Goal: Information Seeking & Learning: Find contact information

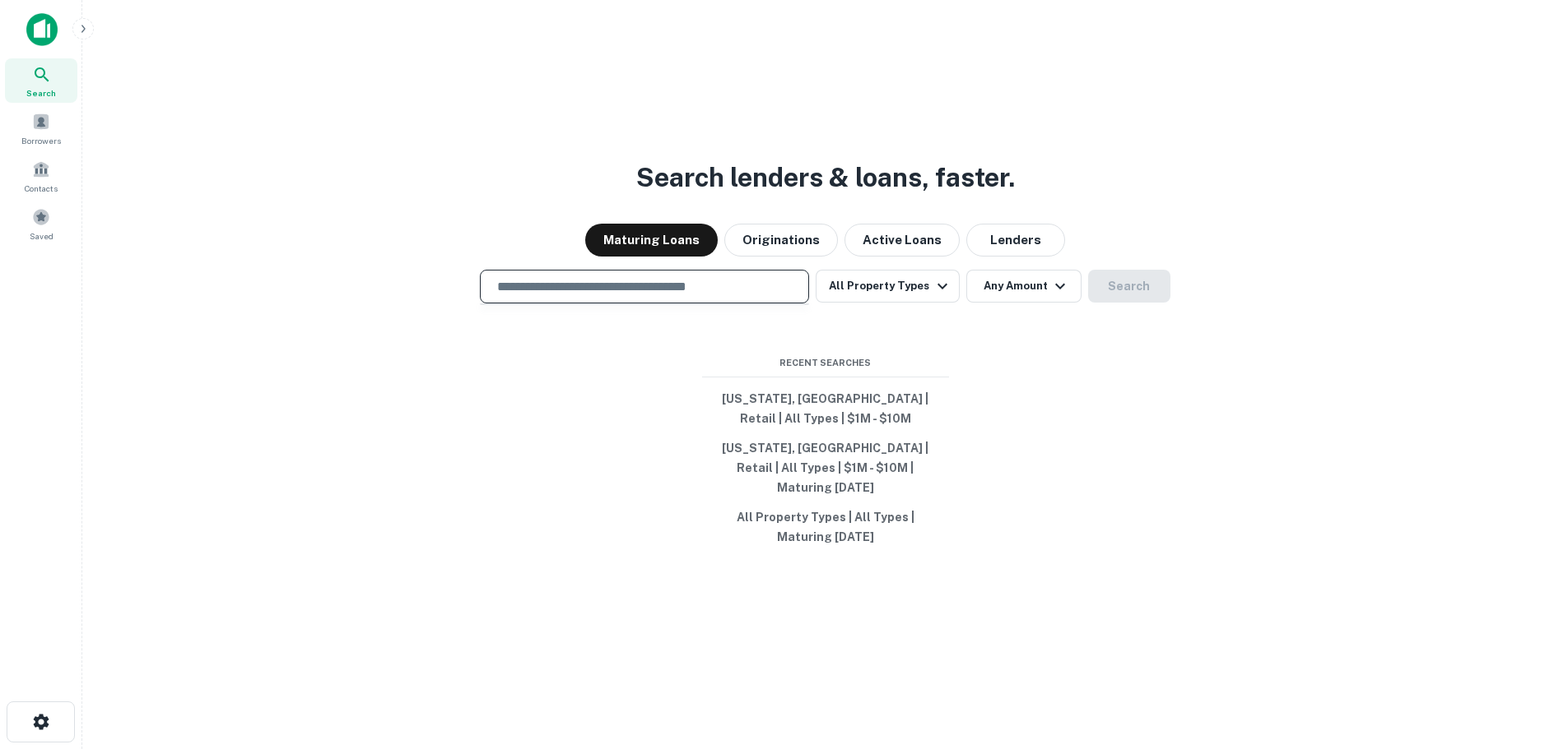
click at [694, 289] on input "text" at bounding box center [644, 286] width 314 height 19
click at [651, 304] on div "​" at bounding box center [644, 286] width 329 height 34
type input "**********"
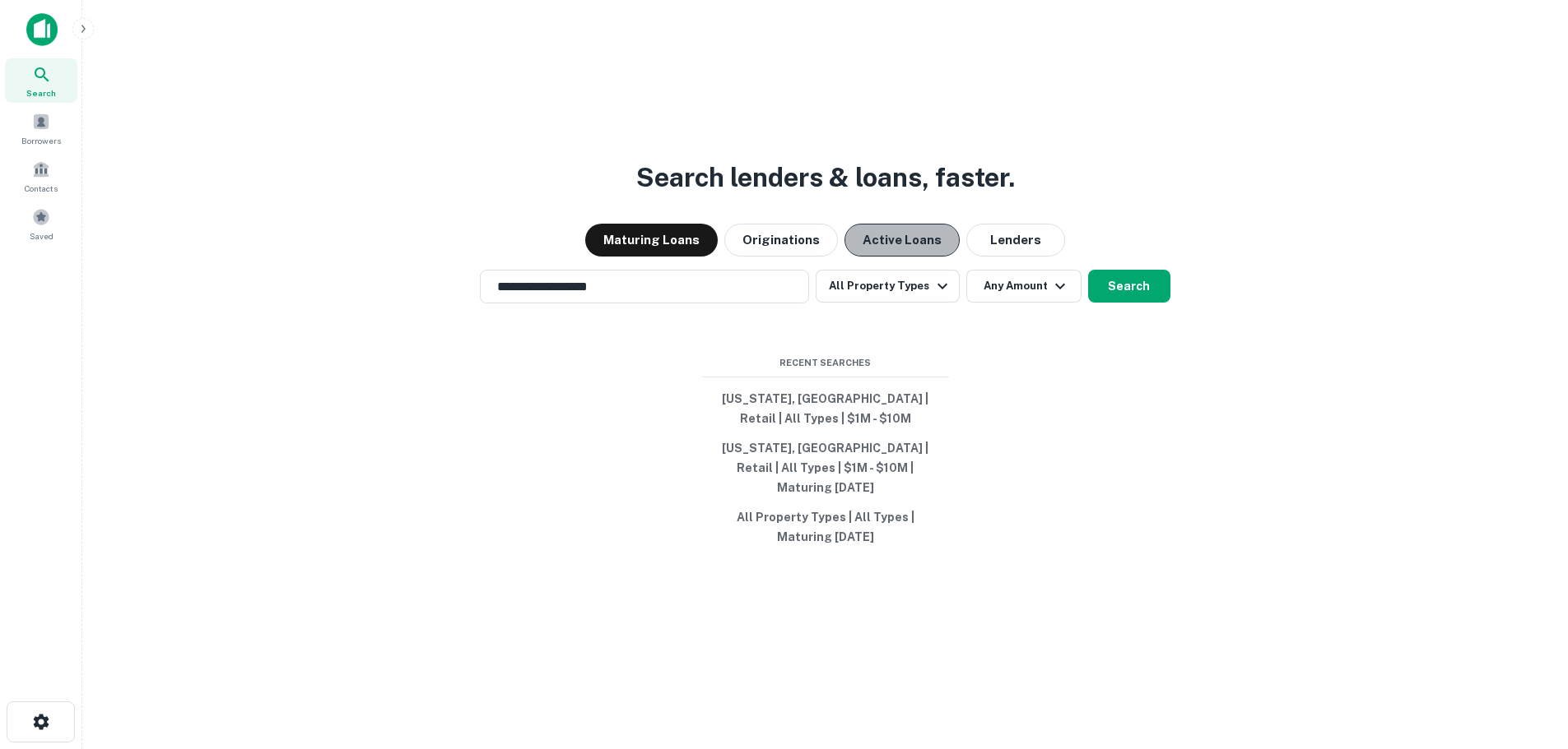
click at [914, 257] on button "Active Loans" at bounding box center [902, 240] width 116 height 33
click at [684, 257] on button "Maturing Loans" at bounding box center [651, 240] width 133 height 33
click at [934, 296] on icon "button" at bounding box center [942, 286] width 20 height 20
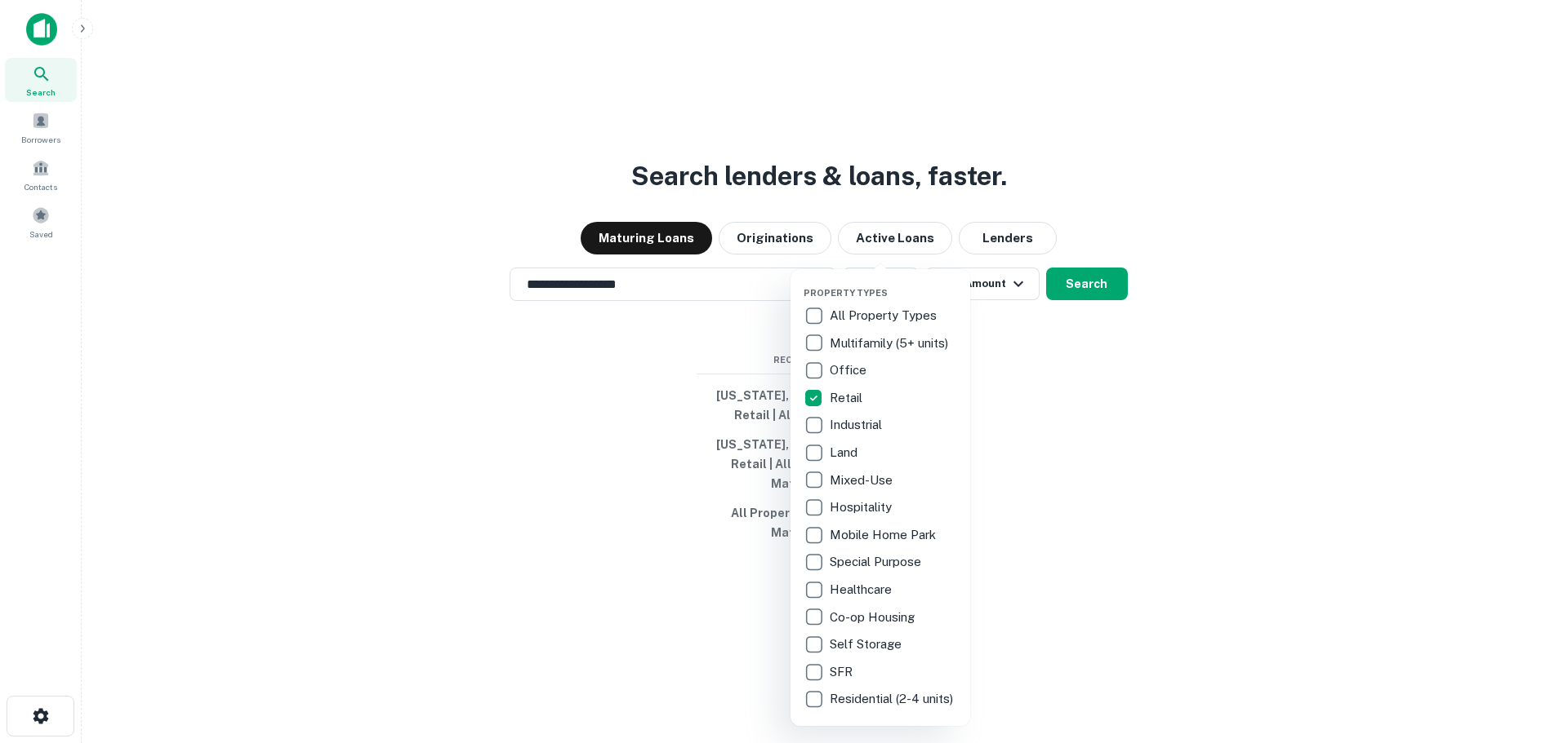
click at [1055, 394] on div at bounding box center [784, 372] width 1568 height 743
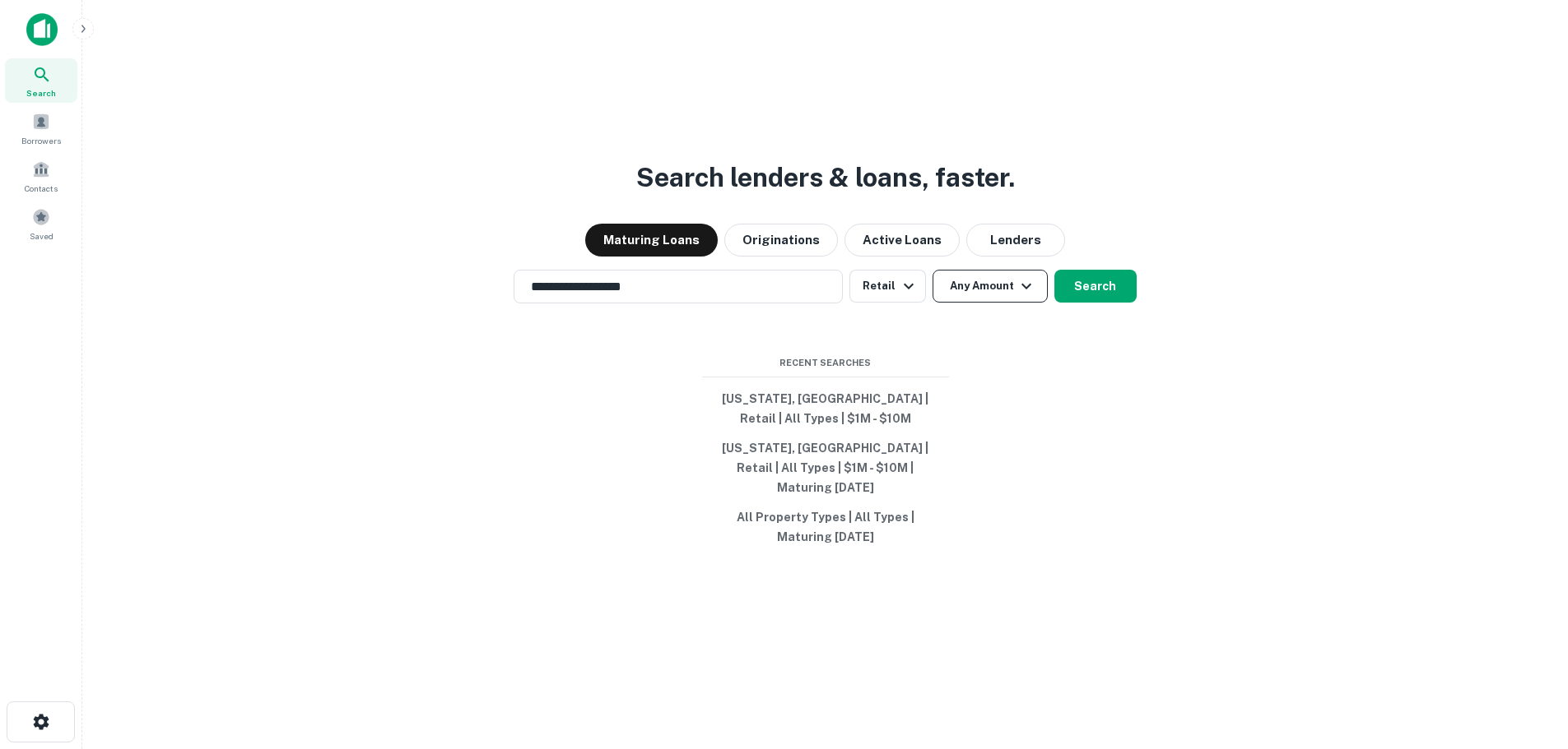
click at [1021, 287] on icon "button" at bounding box center [1026, 286] width 20 height 20
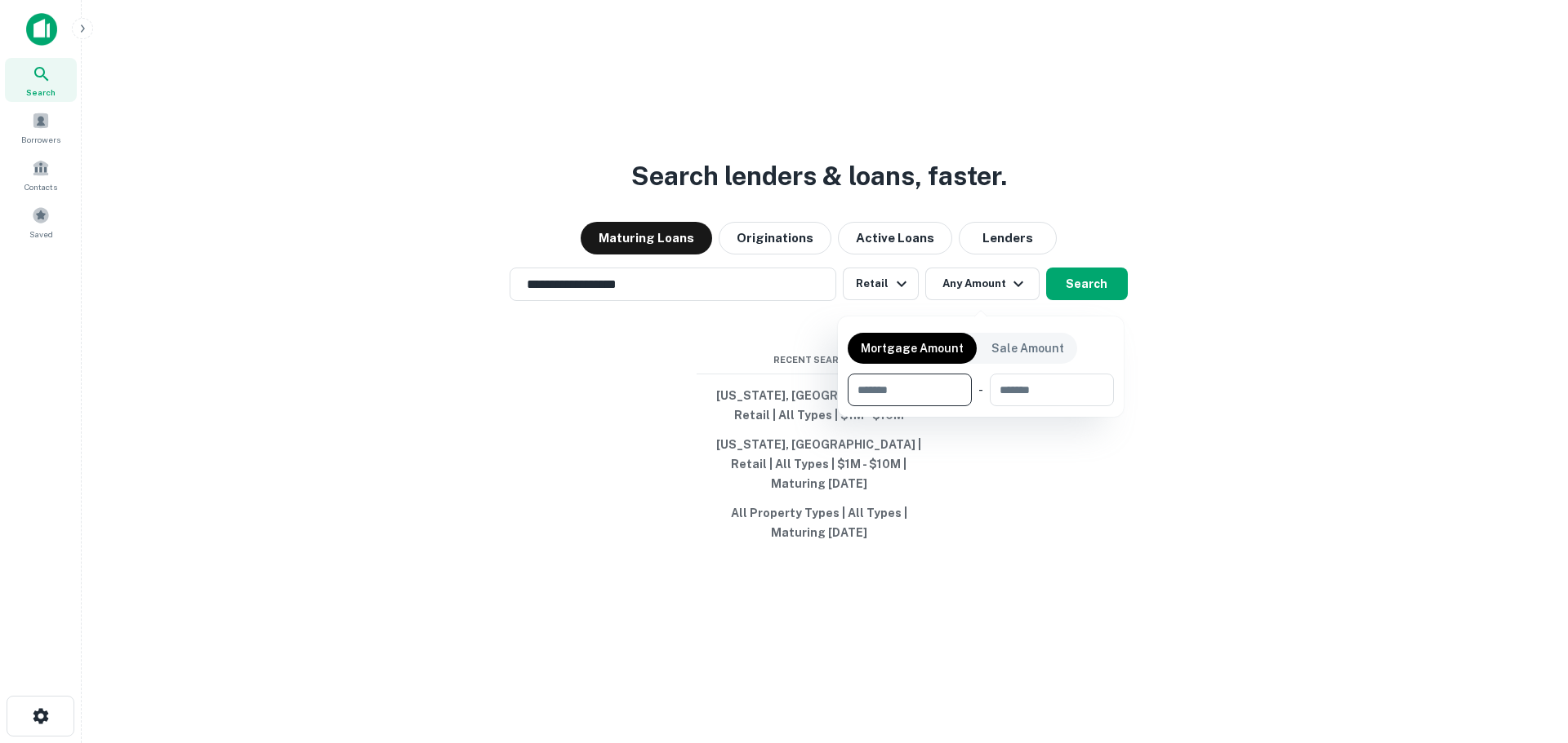
type input "*"
type input "*******"
type input "********"
click at [1273, 271] on div at bounding box center [784, 372] width 1568 height 743
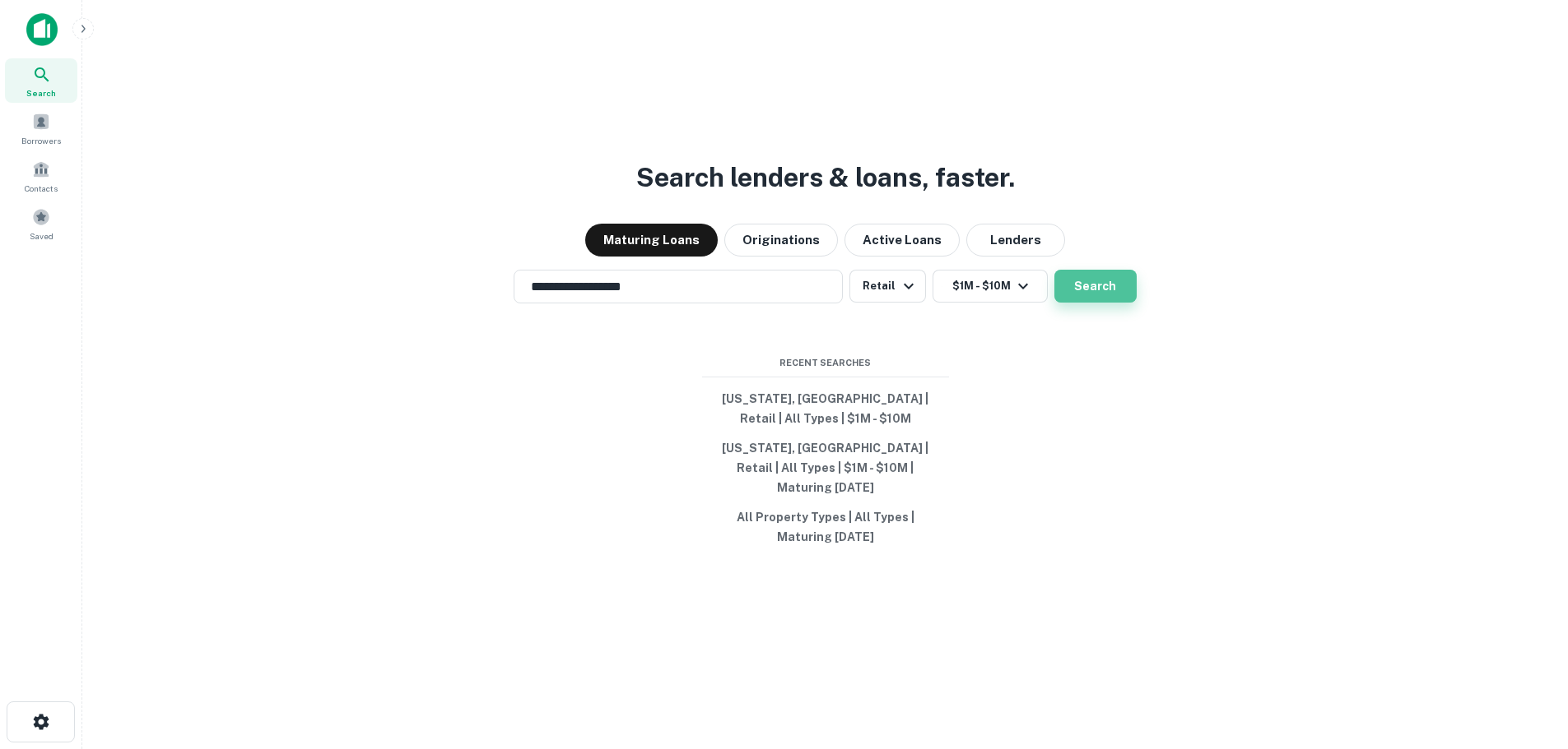
click at [1108, 280] on button "Search" at bounding box center [1095, 286] width 83 height 33
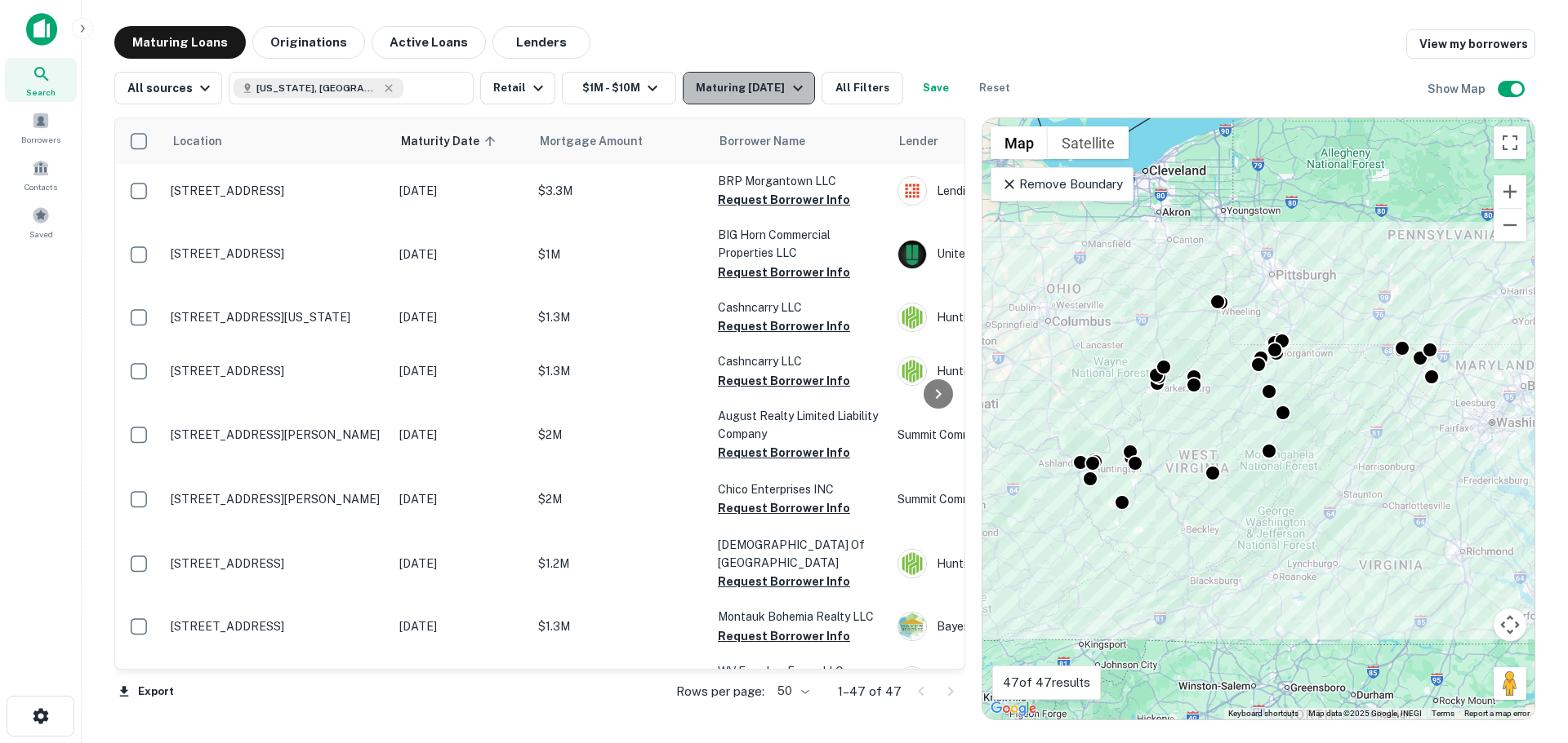
click at [788, 97] on icon "button" at bounding box center [798, 88] width 20 height 20
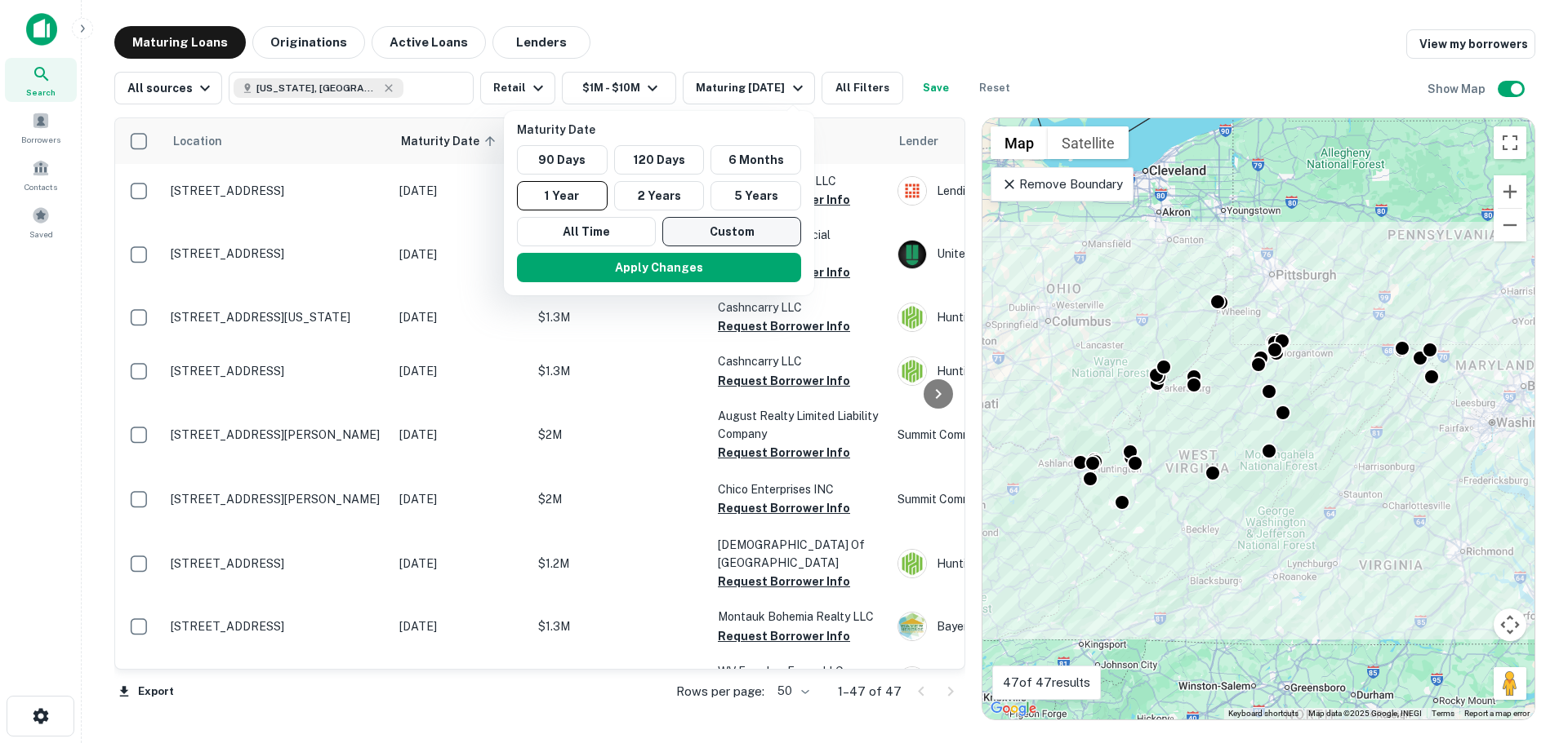
click at [762, 229] on button "Custom" at bounding box center [732, 232] width 139 height 29
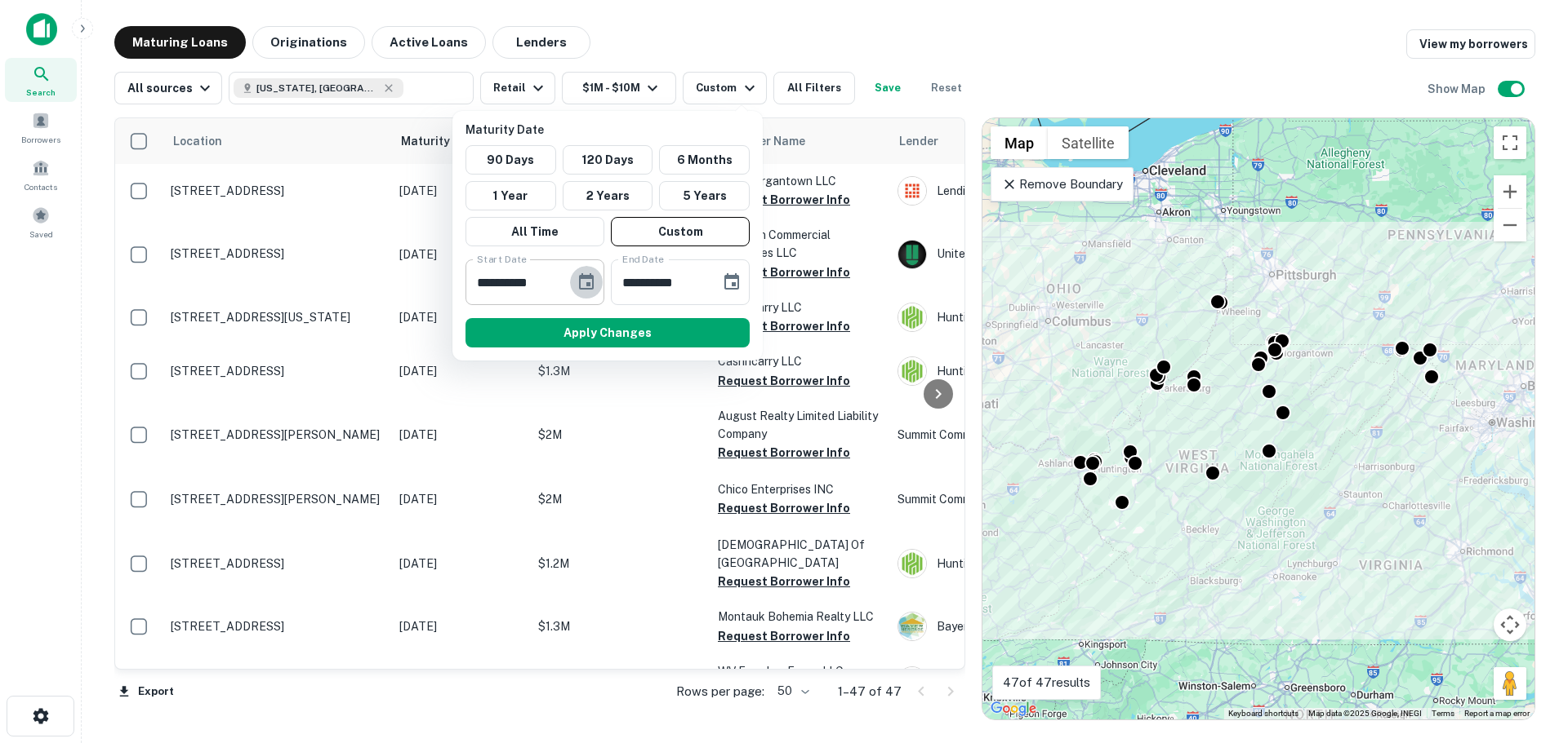
click at [582, 286] on icon "Choose date, selected date is Feb 19, 2025" at bounding box center [586, 282] width 20 height 20
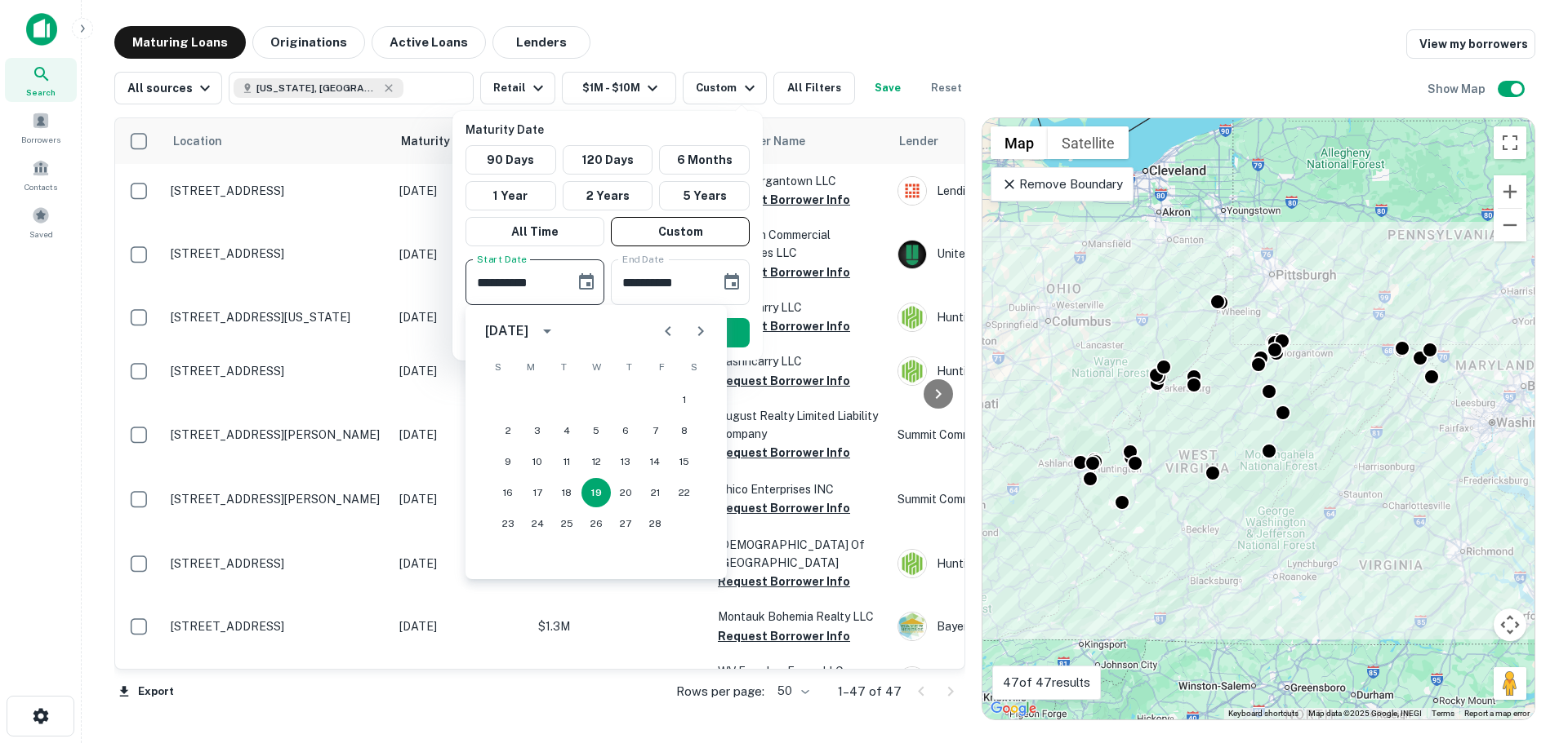
click at [704, 332] on icon "Next month" at bounding box center [701, 331] width 20 height 20
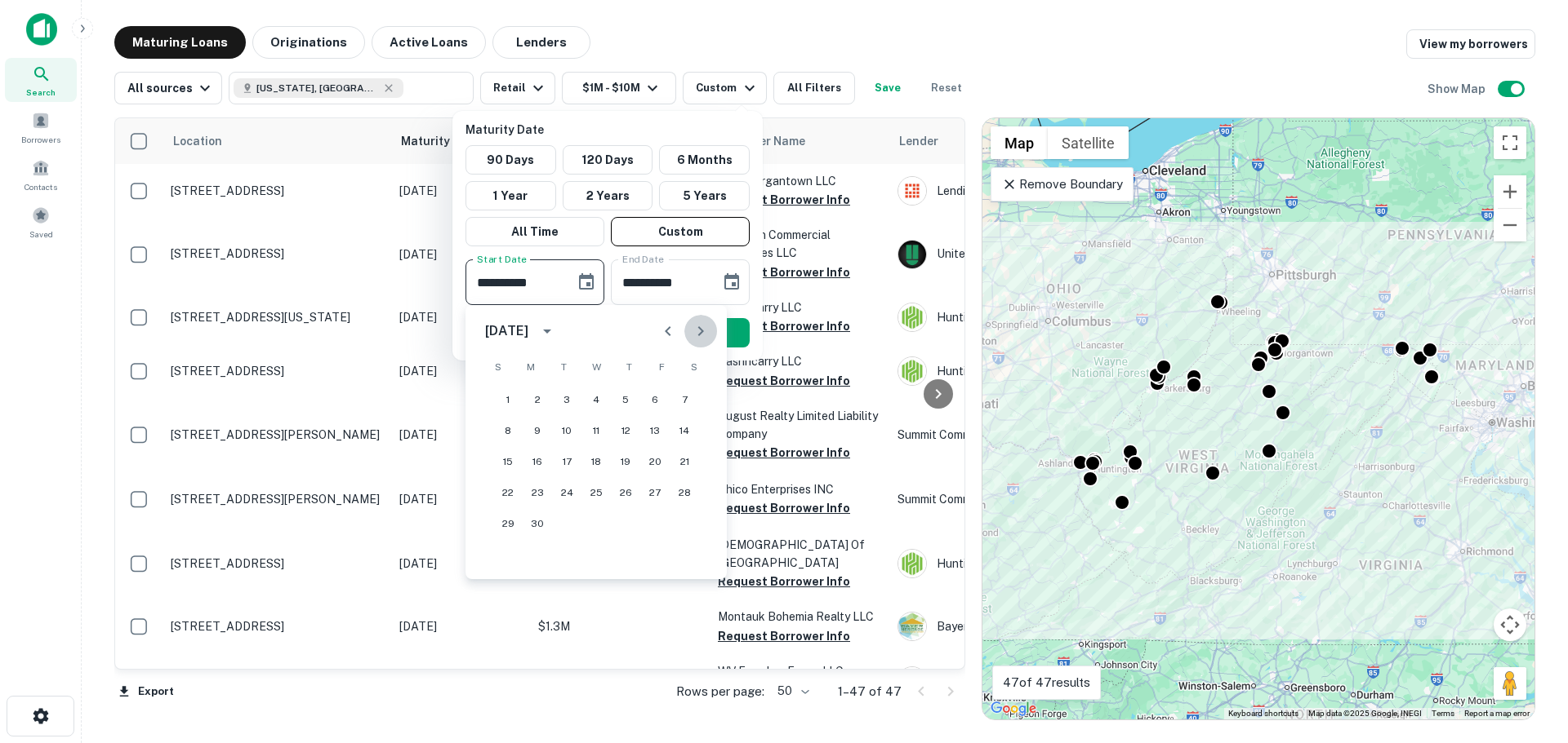
click at [704, 332] on icon "Next month" at bounding box center [701, 331] width 20 height 20
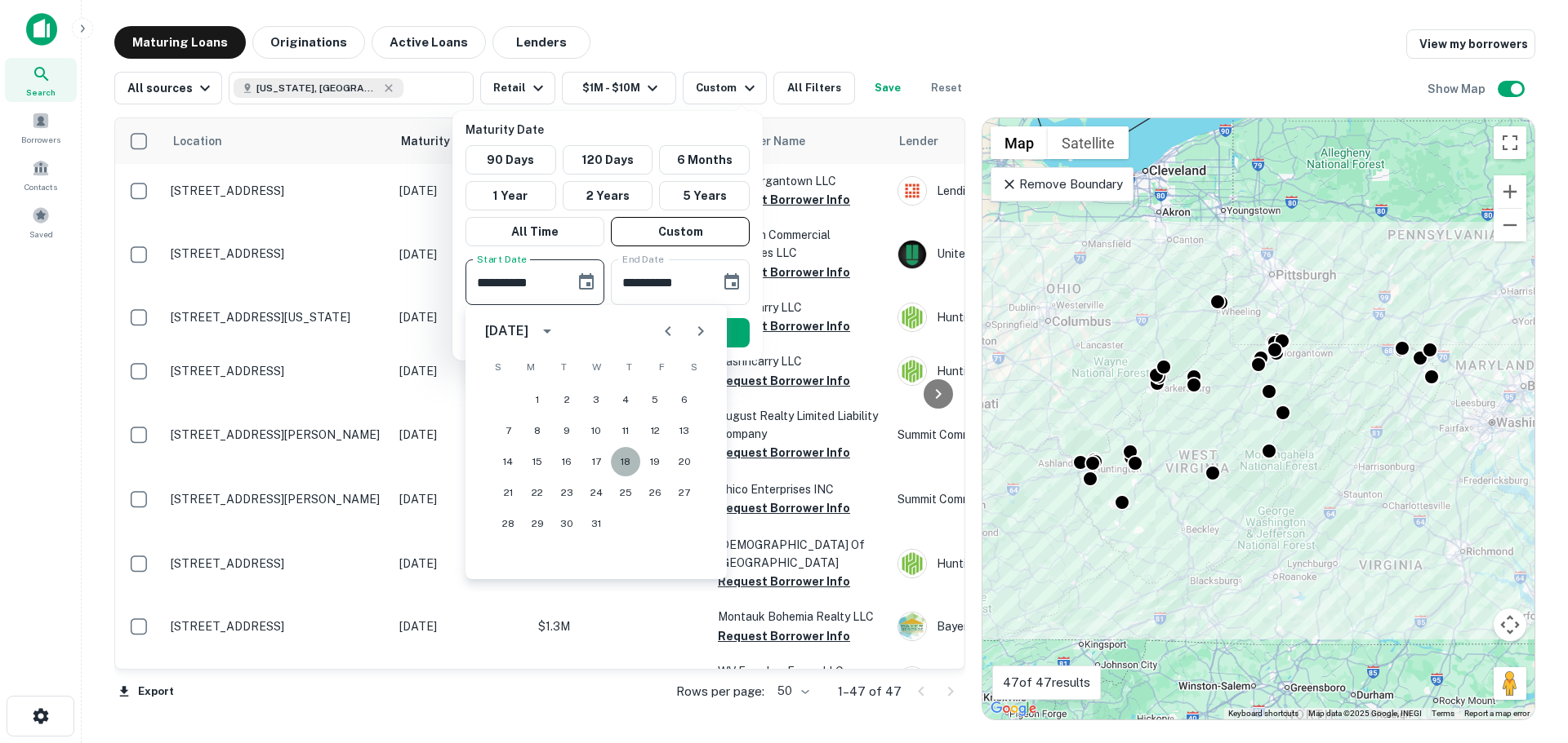
click at [621, 462] on button "18" at bounding box center [626, 462] width 29 height 29
type input "**********"
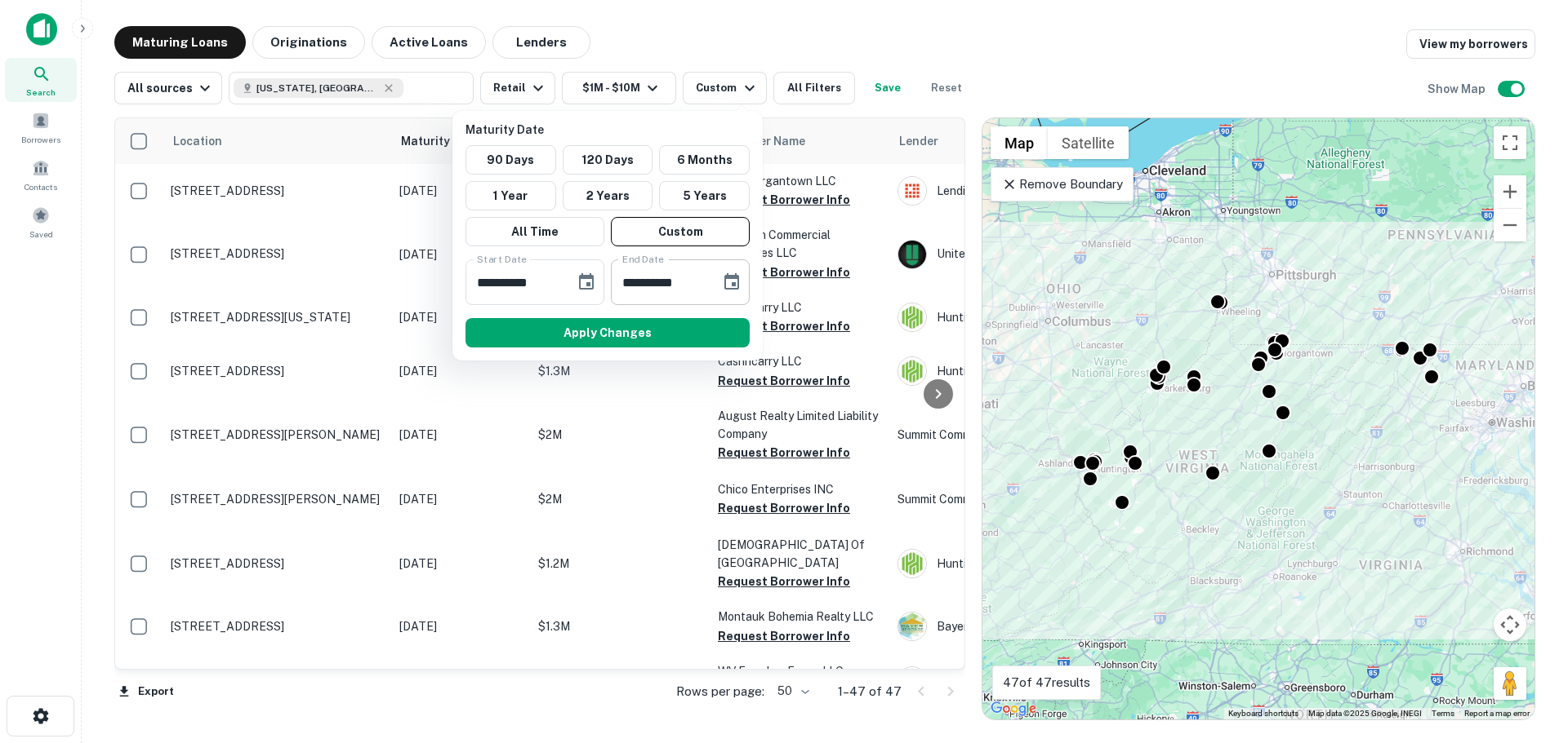
click at [734, 286] on icon "Choose date, selected date is Aug 18, 2025" at bounding box center [731, 281] width 15 height 16
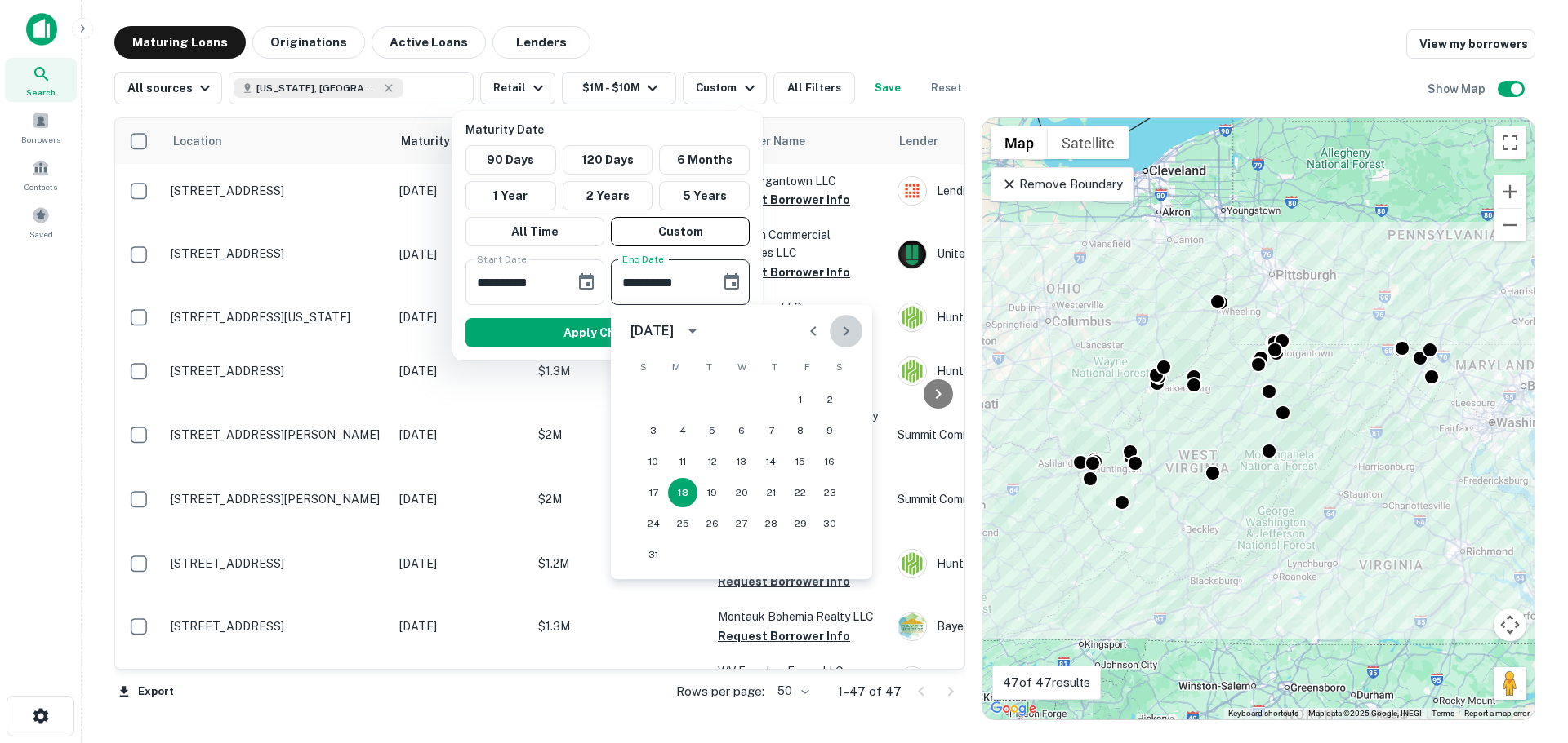
click at [849, 340] on icon "Next month" at bounding box center [846, 331] width 20 height 20
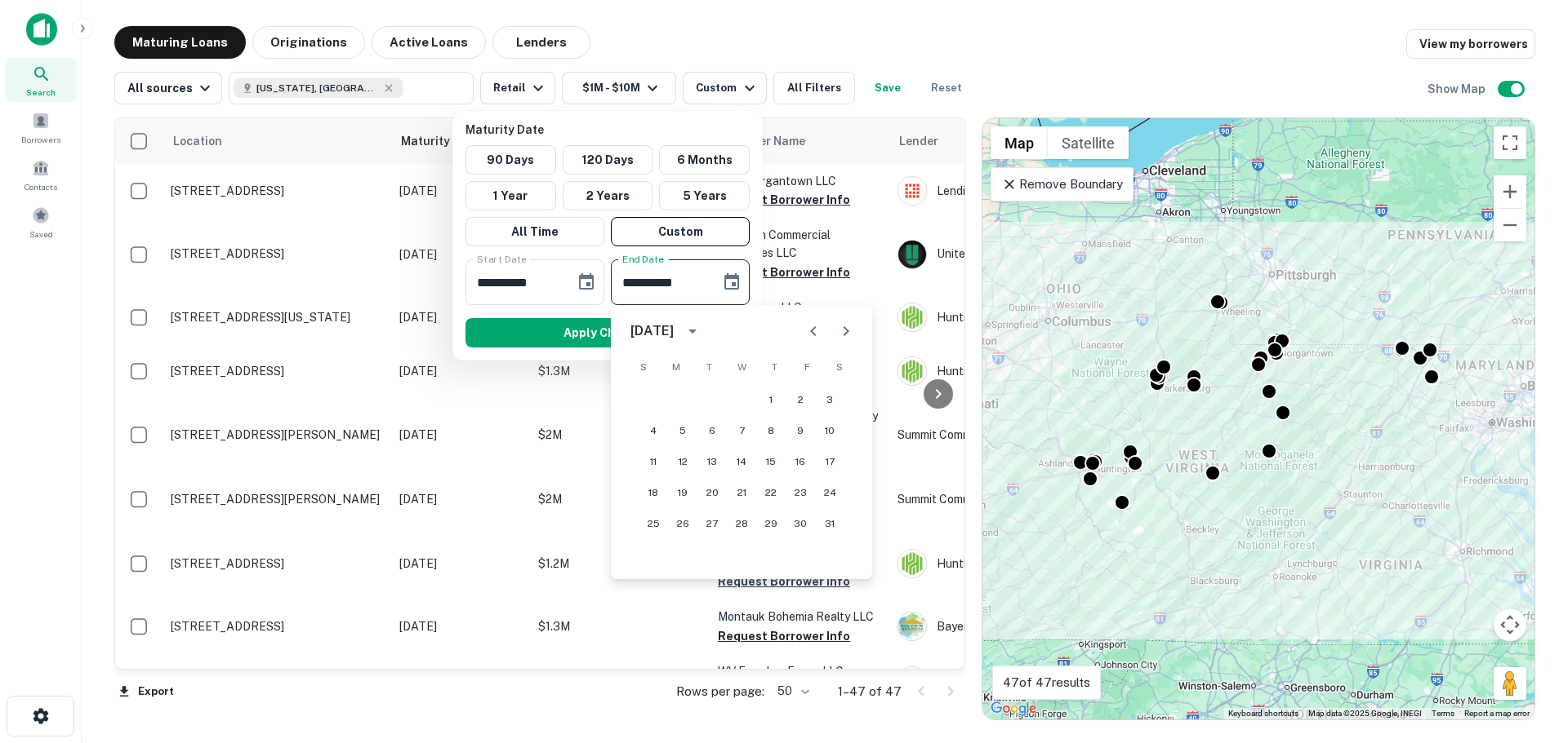
click at [849, 340] on icon "Next month" at bounding box center [846, 331] width 20 height 20
click at [819, 335] on icon "Previous month" at bounding box center [813, 331] width 20 height 20
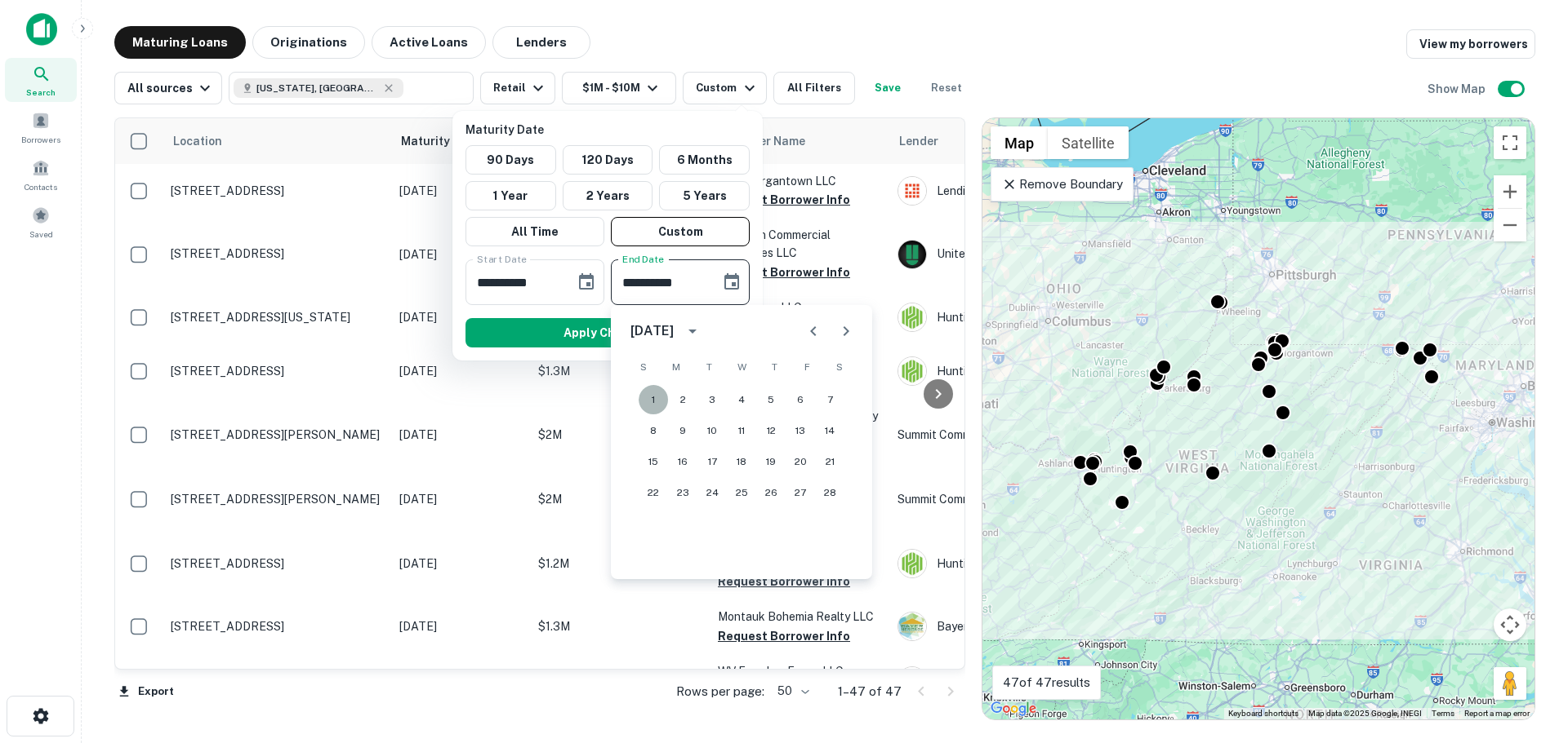
click at [646, 403] on button "1" at bounding box center [653, 400] width 29 height 29
type input "**********"
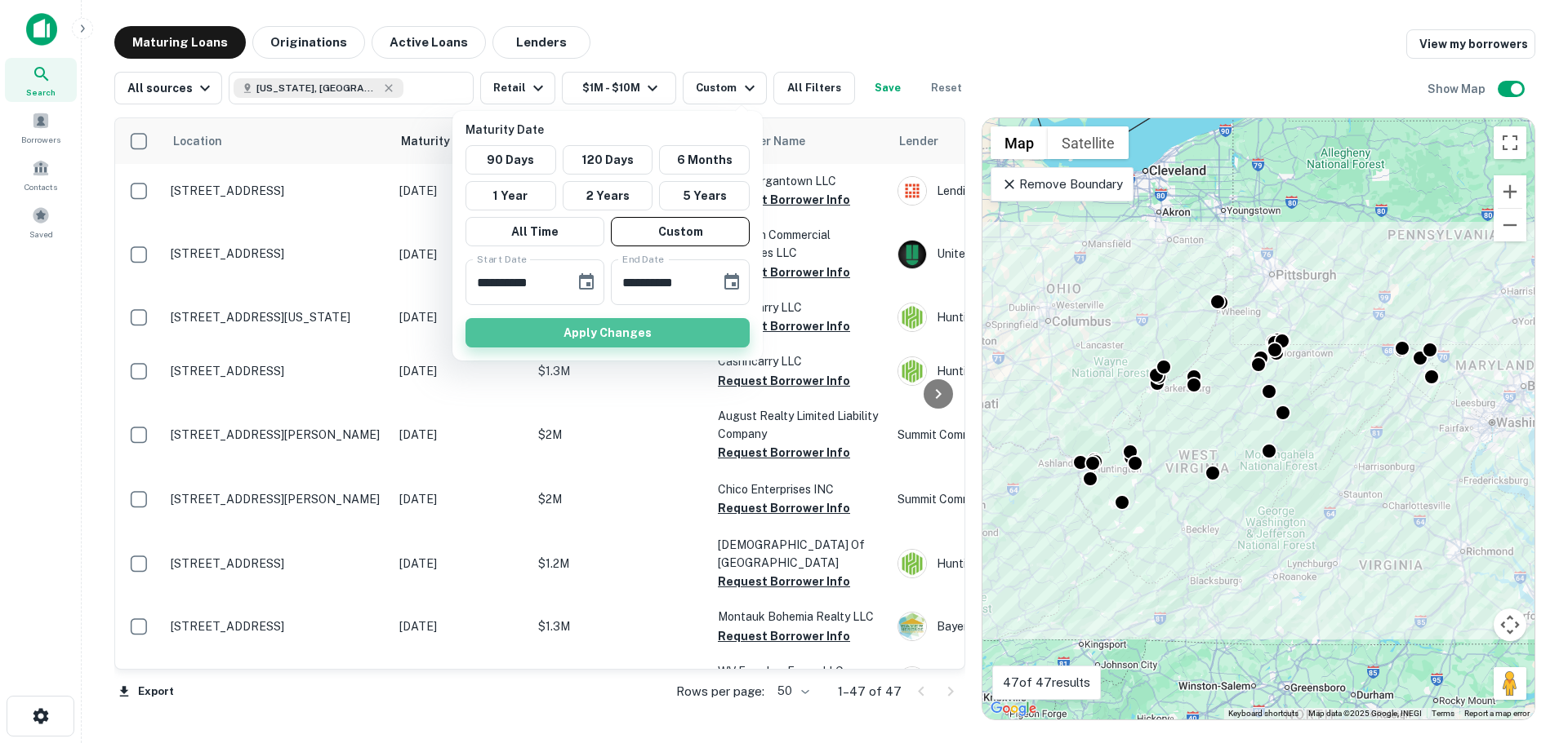
click at [660, 326] on button "Apply Changes" at bounding box center [607, 333] width 284 height 29
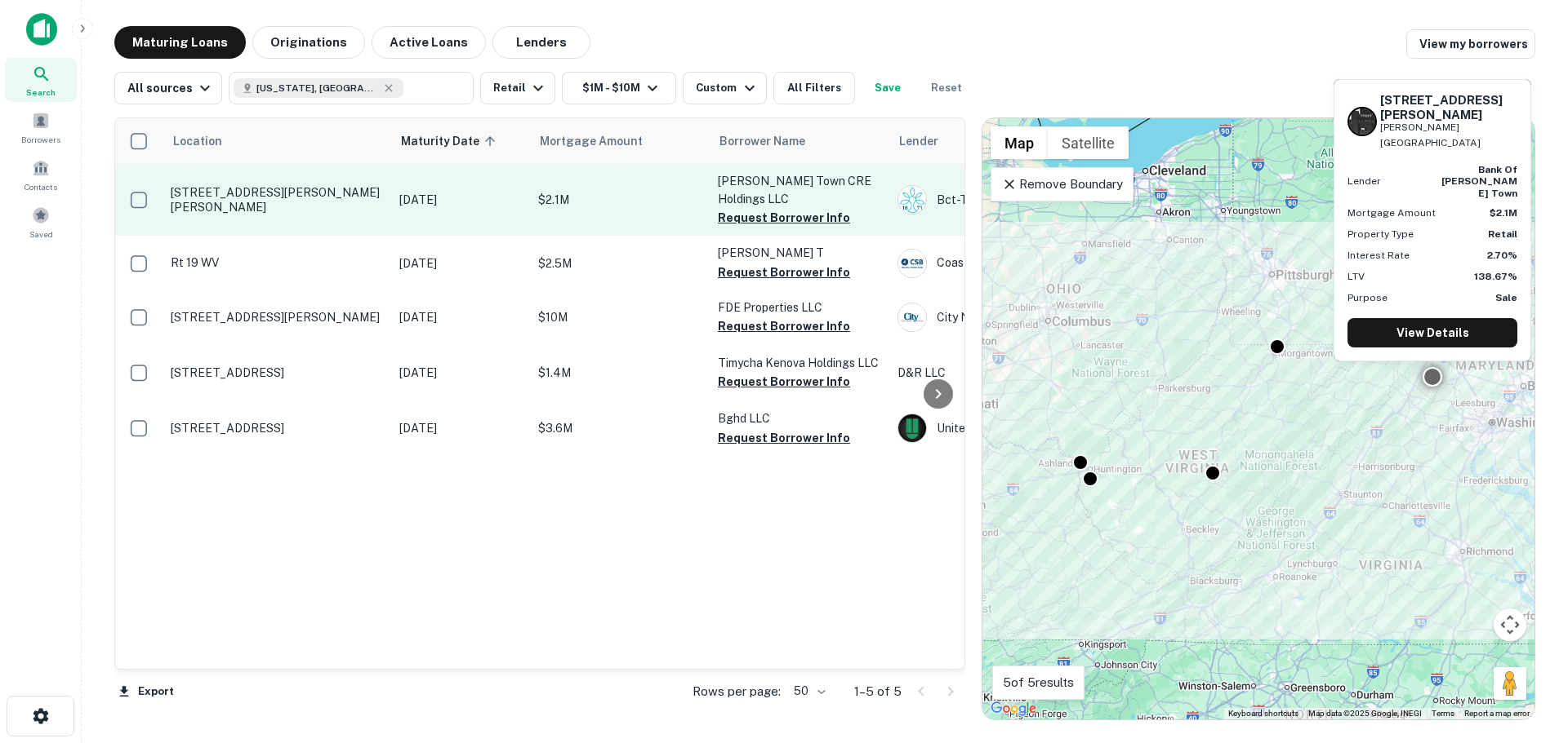
click at [318, 196] on p "[STREET_ADDRESS][PERSON_NAME][PERSON_NAME]" at bounding box center [276, 200] width 212 height 29
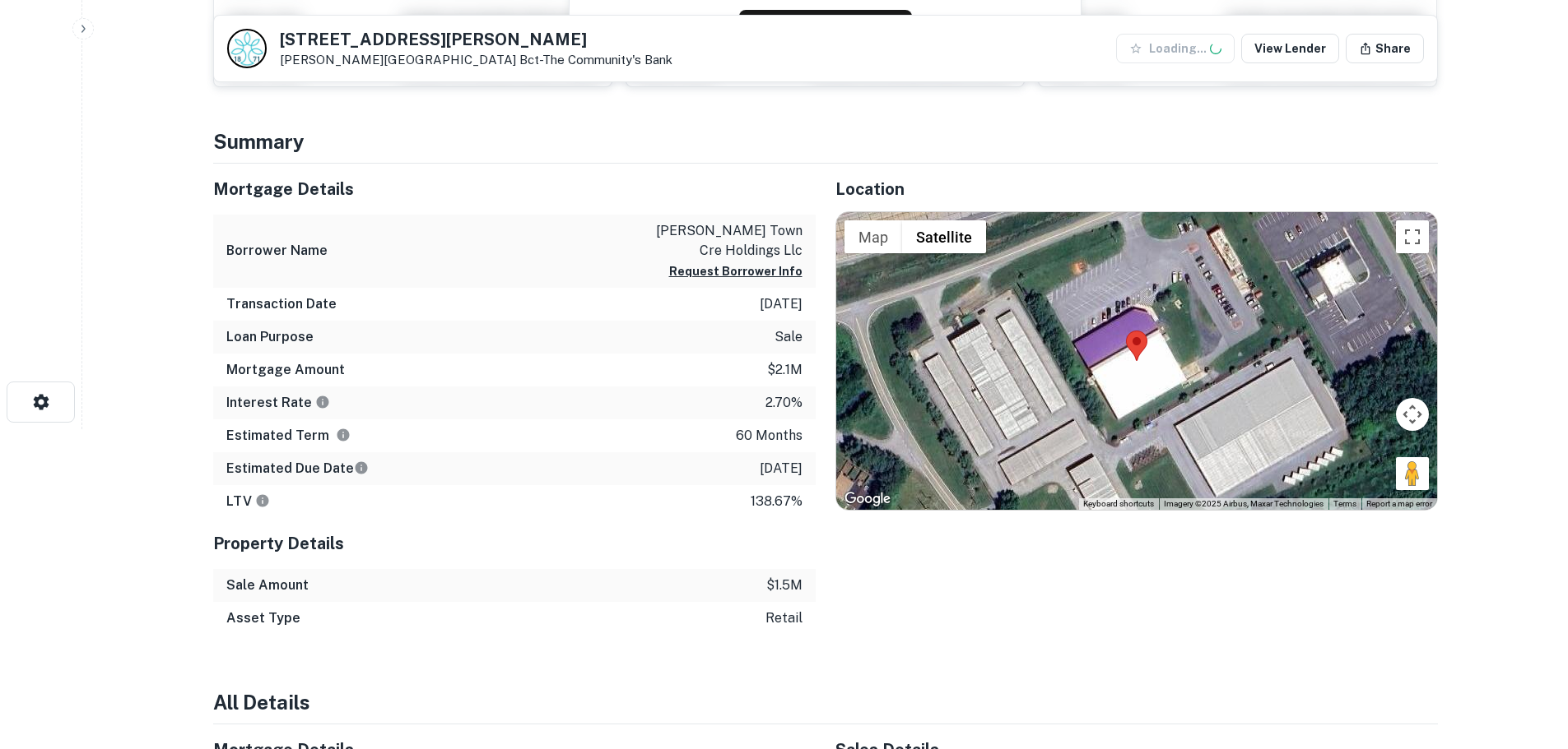
scroll to position [329, 0]
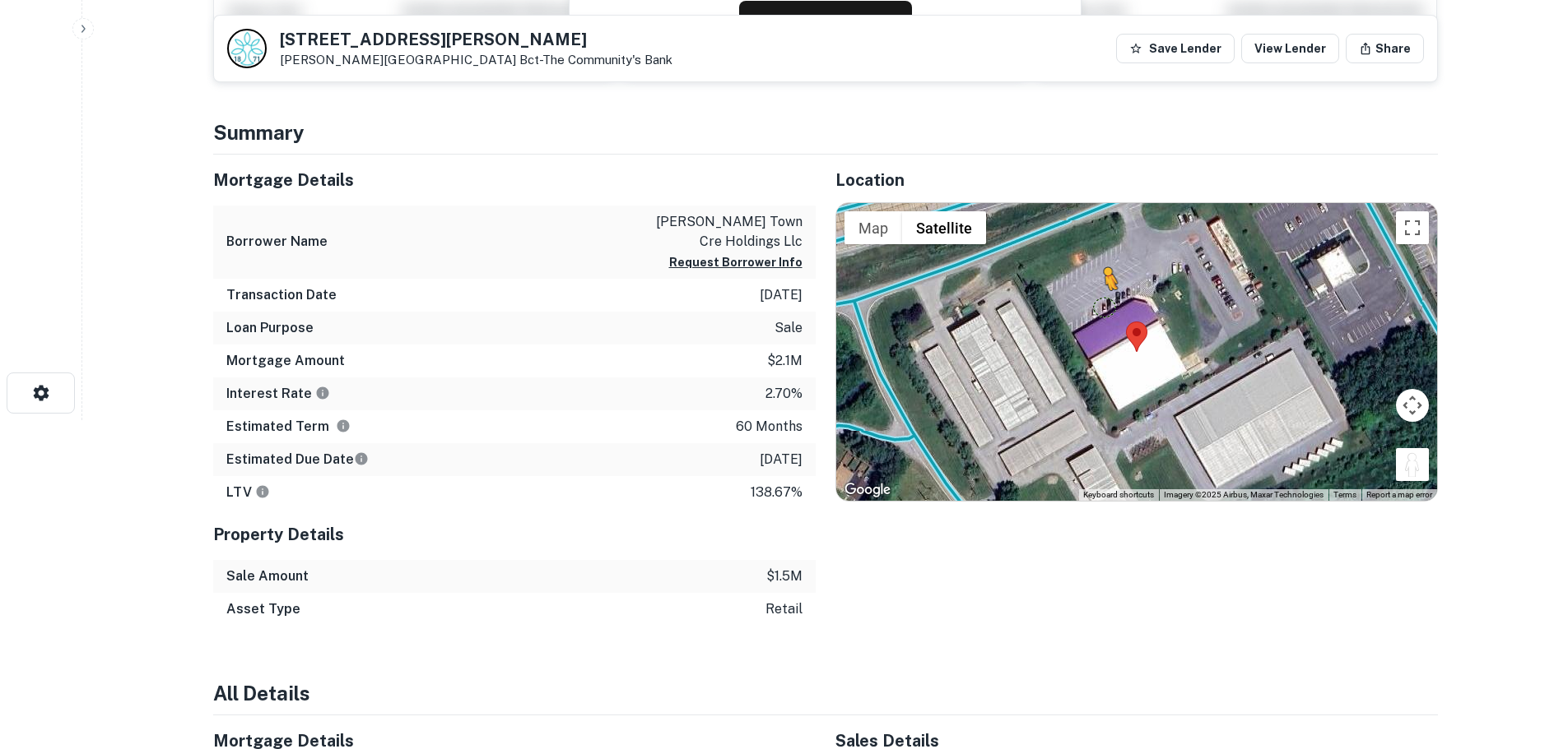
drag, startPoint x: 1416, startPoint y: 472, endPoint x: 1106, endPoint y: 307, distance: 351.2
click at [1106, 307] on div "To activate drag with keyboard, press Alt + Enter. Once in keyboard drag state,…" at bounding box center [1136, 351] width 601 height 298
drag, startPoint x: 1410, startPoint y: 465, endPoint x: 1074, endPoint y: 238, distance: 405.5
click at [1074, 238] on div "To activate drag with keyboard, press Alt + Enter. Once in keyboard drag state,…" at bounding box center [1136, 351] width 601 height 298
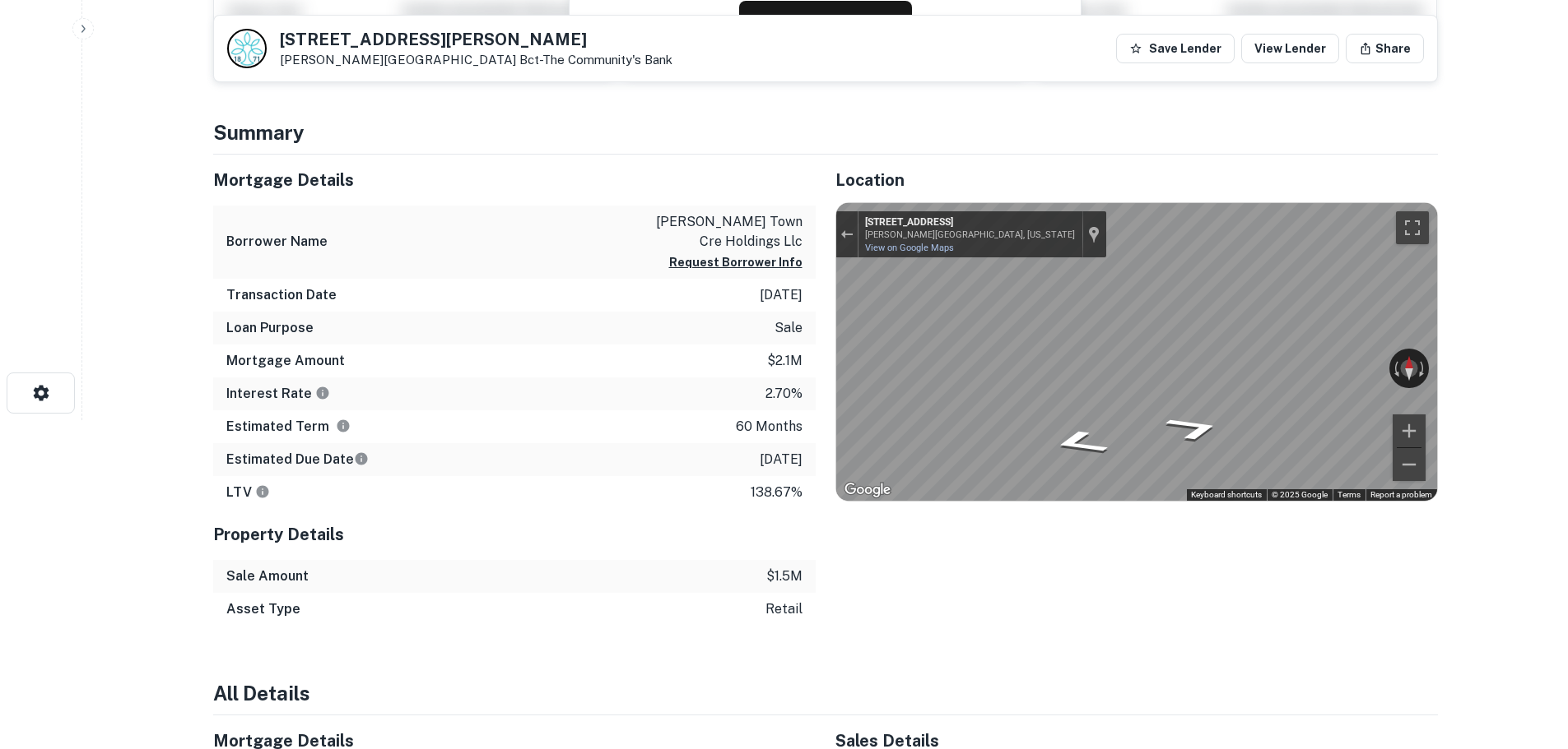
click at [578, 241] on div "Mortgage Details Borrower Name [PERSON_NAME] town cre holdings llc Request Borr…" at bounding box center [815, 389] width 1244 height 471
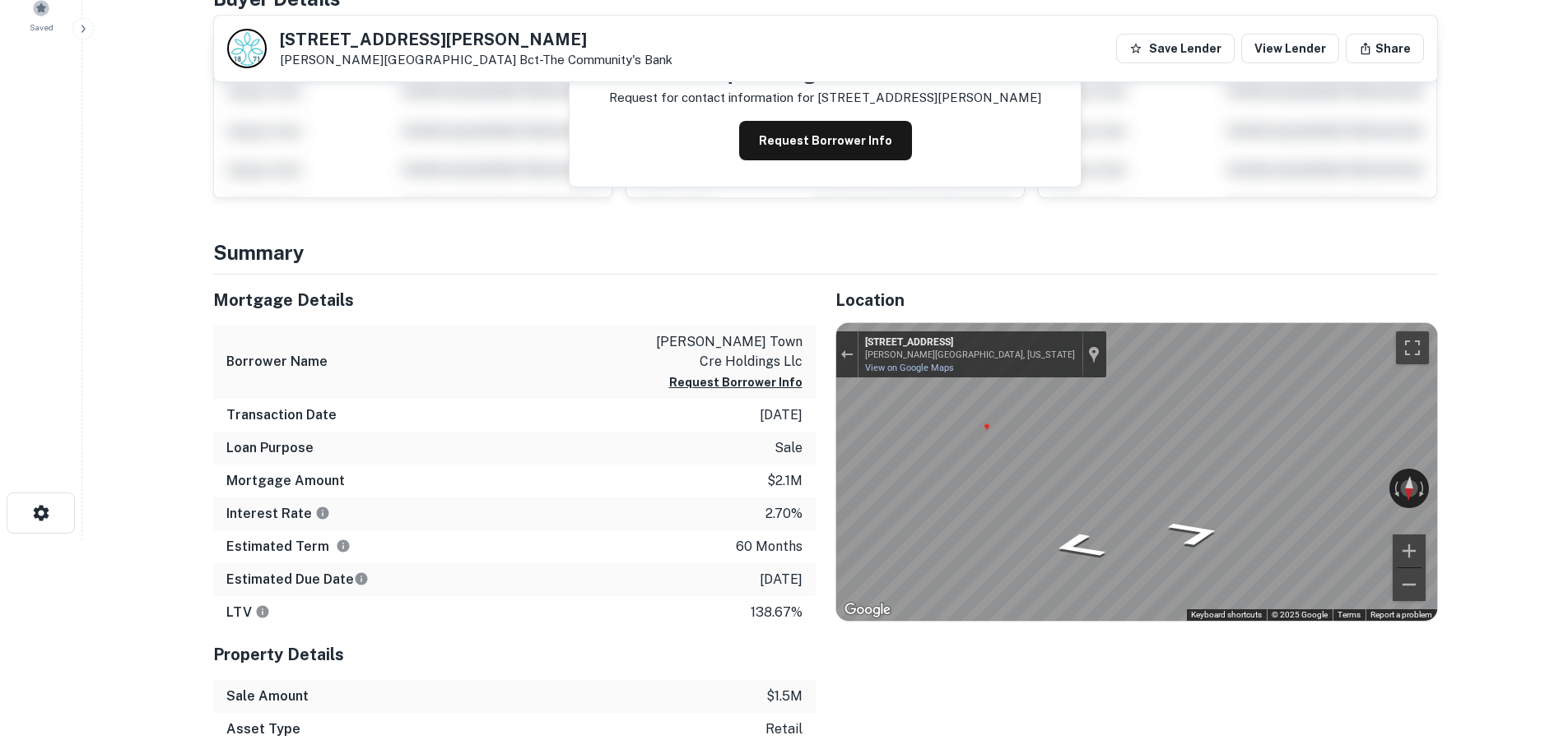
scroll to position [0, 0]
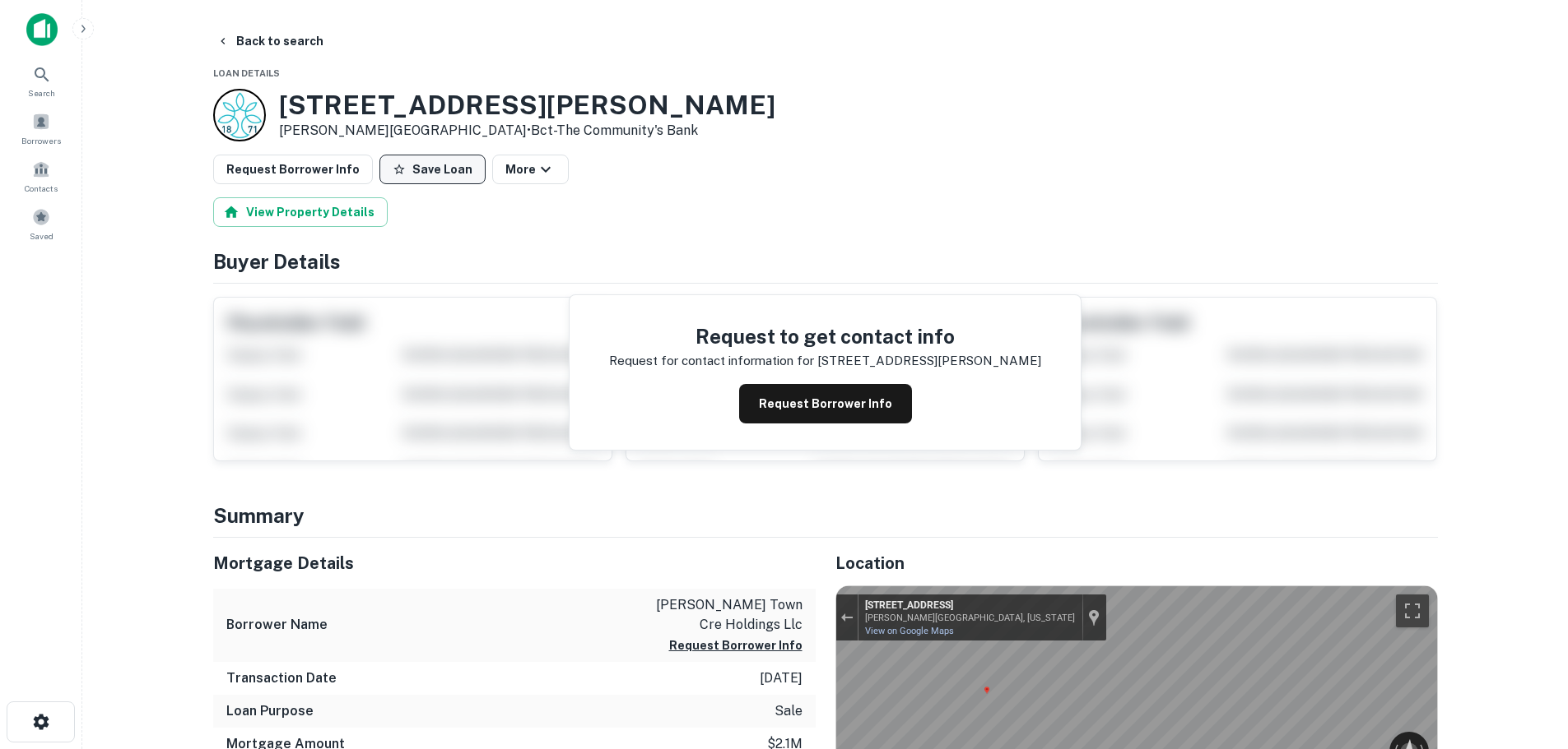
drag, startPoint x: 436, startPoint y: 163, endPoint x: 426, endPoint y: 163, distance: 10.0
click at [435, 164] on button "Save Loan" at bounding box center [432, 169] width 106 height 30
drag, startPoint x: 206, startPoint y: 149, endPoint x: 242, endPoint y: 158, distance: 37.1
click at [253, 159] on button "Request Borrower Info" at bounding box center [292, 169] width 159 height 30
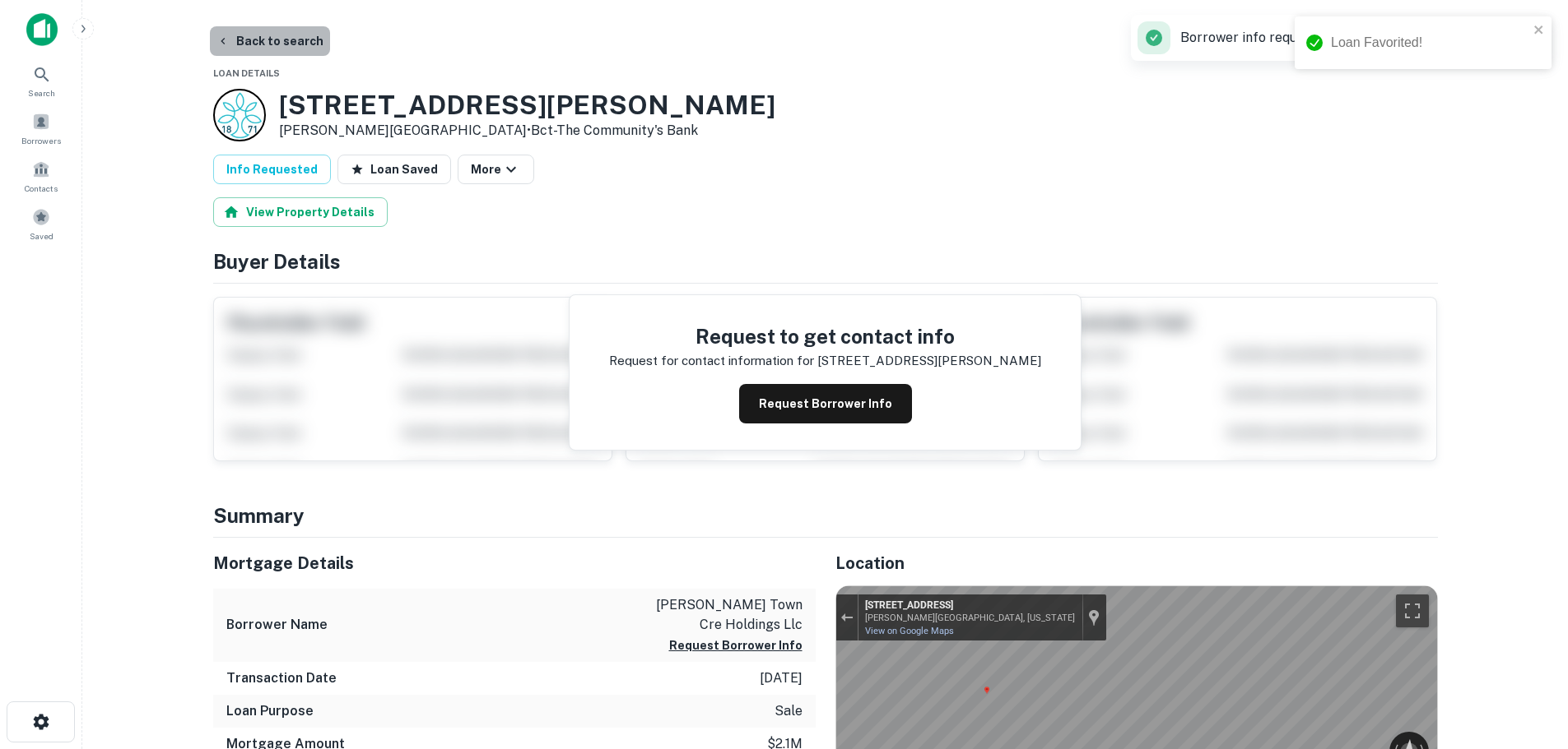
click at [280, 45] on button "Back to search" at bounding box center [270, 41] width 120 height 30
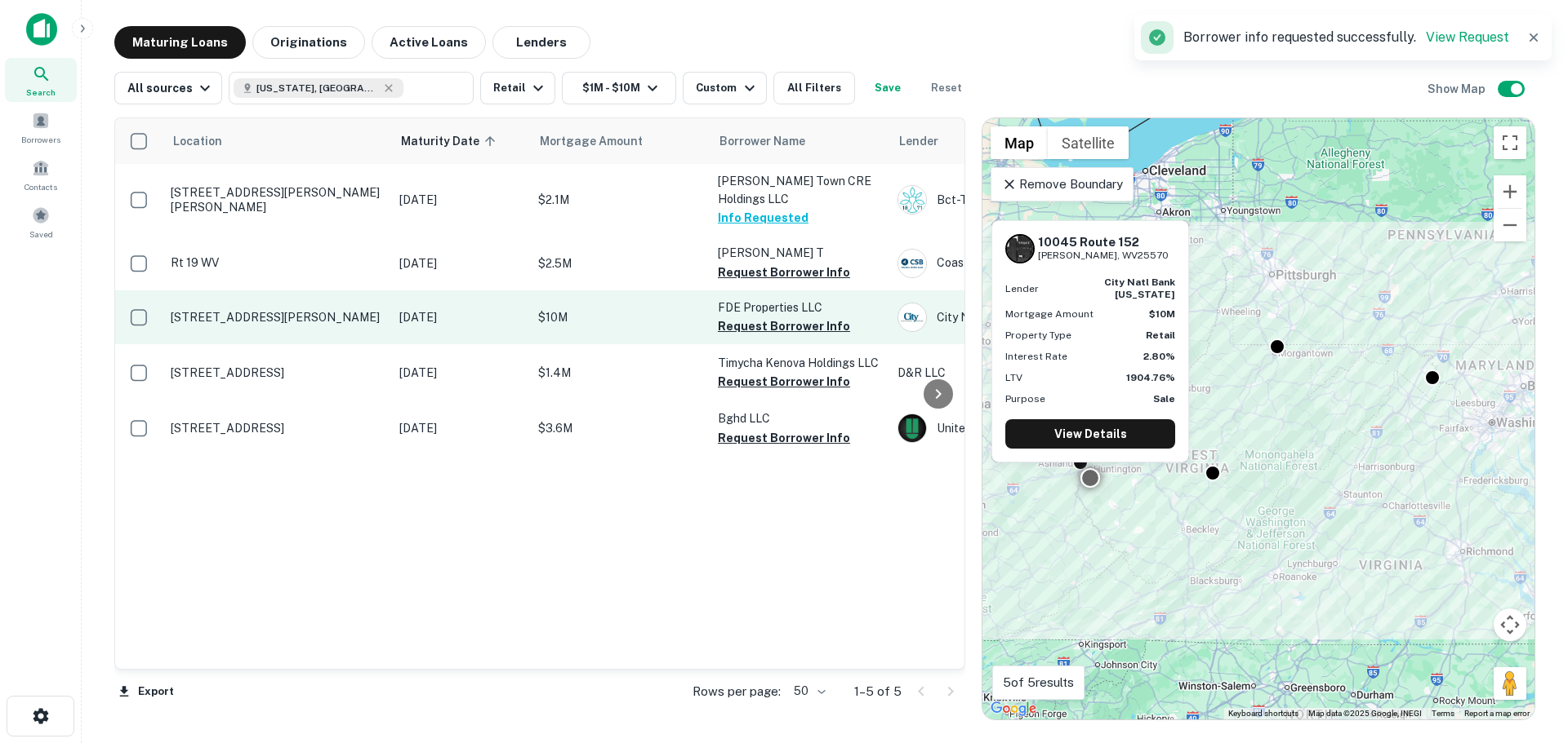
click at [236, 313] on p "[STREET_ADDRESS][PERSON_NAME]" at bounding box center [276, 317] width 212 height 15
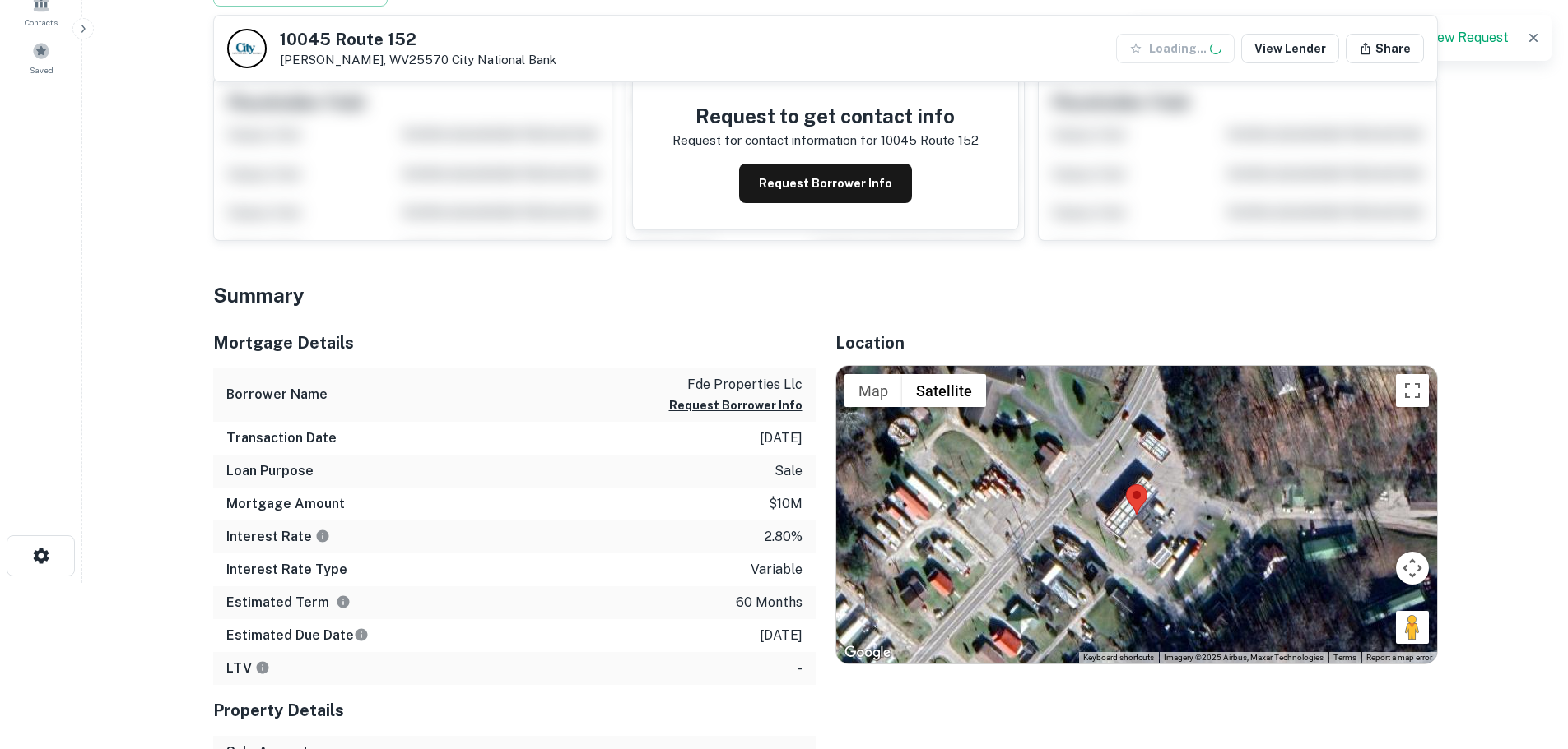
scroll to position [329, 0]
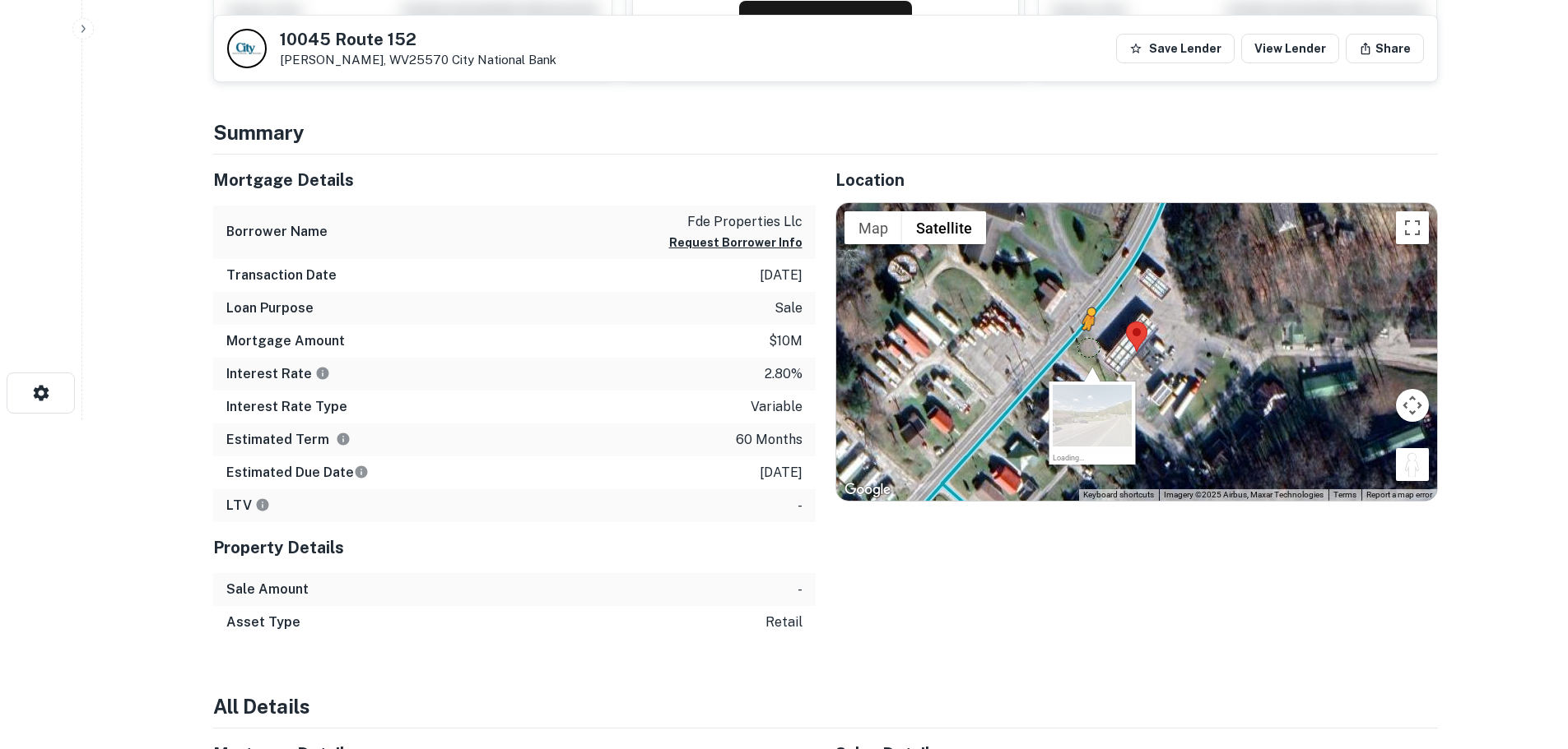
drag, startPoint x: 1406, startPoint y: 464, endPoint x: 1083, endPoint y: 344, distance: 344.6
click at [1083, 344] on div "To activate drag with keyboard, press Alt + Enter. Once in keyboard drag state,…" at bounding box center [1136, 351] width 601 height 298
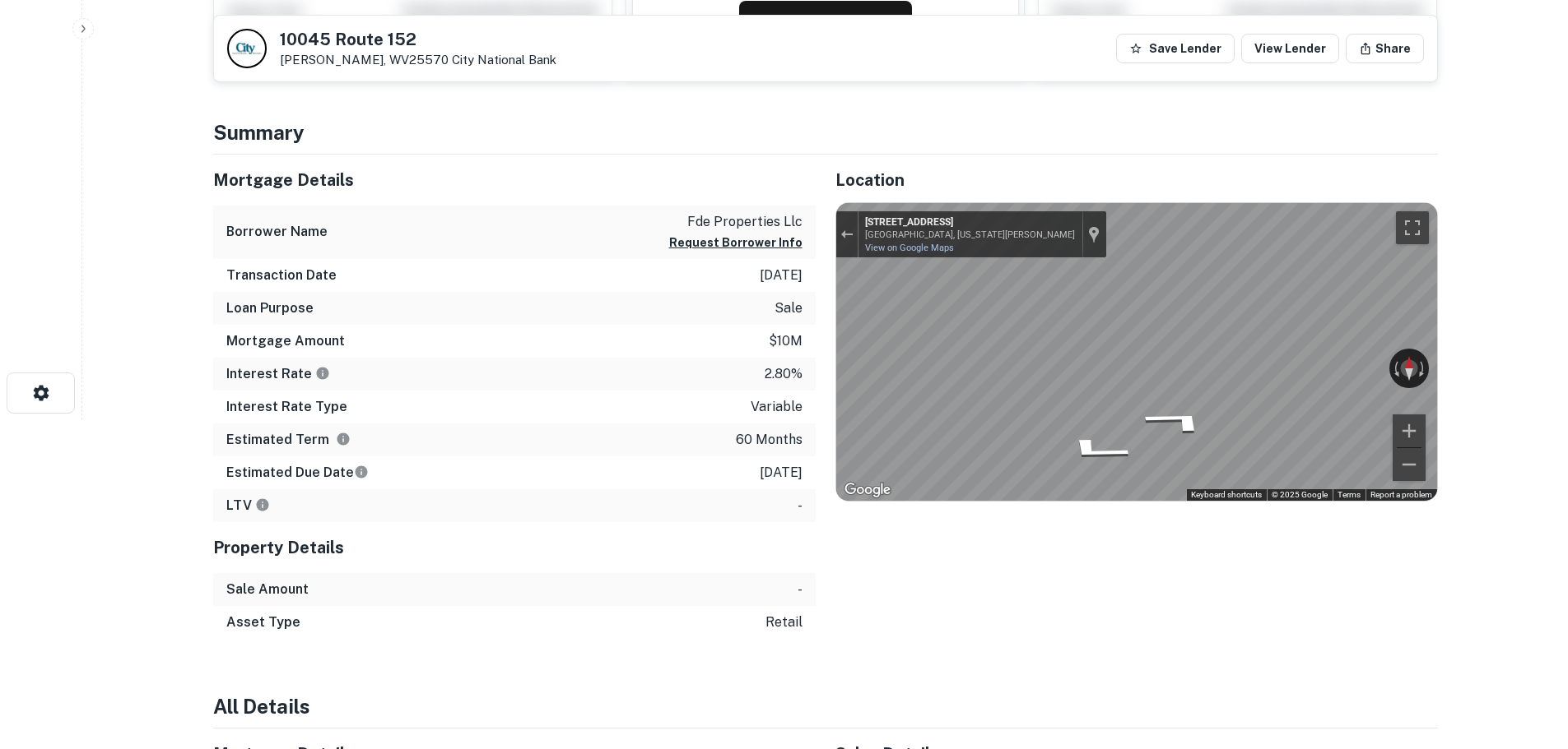
click at [752, 290] on div "Mortgage Details Borrower Name fde properties llc Request Borrower Info Transac…" at bounding box center [815, 396] width 1244 height 484
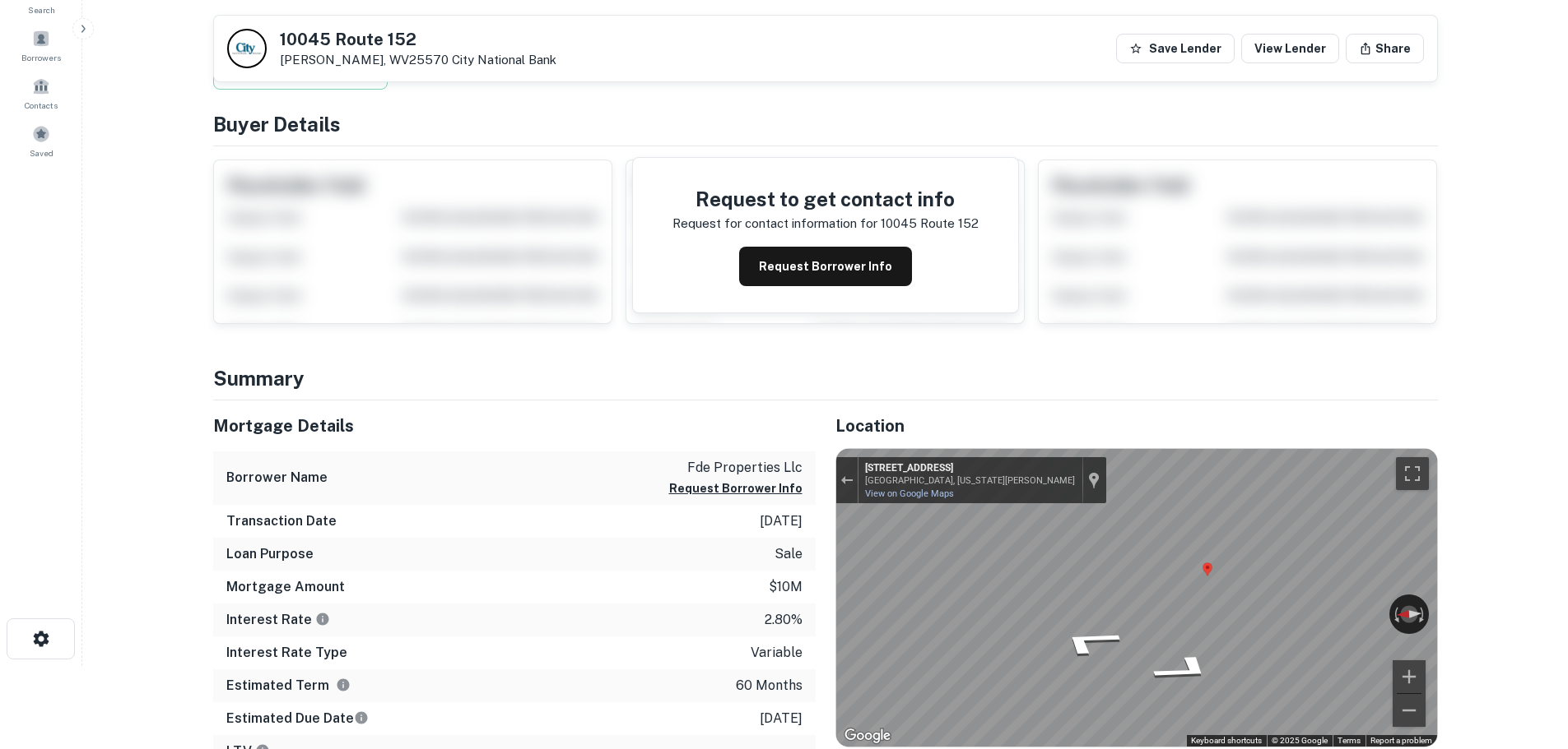
scroll to position [82, 0]
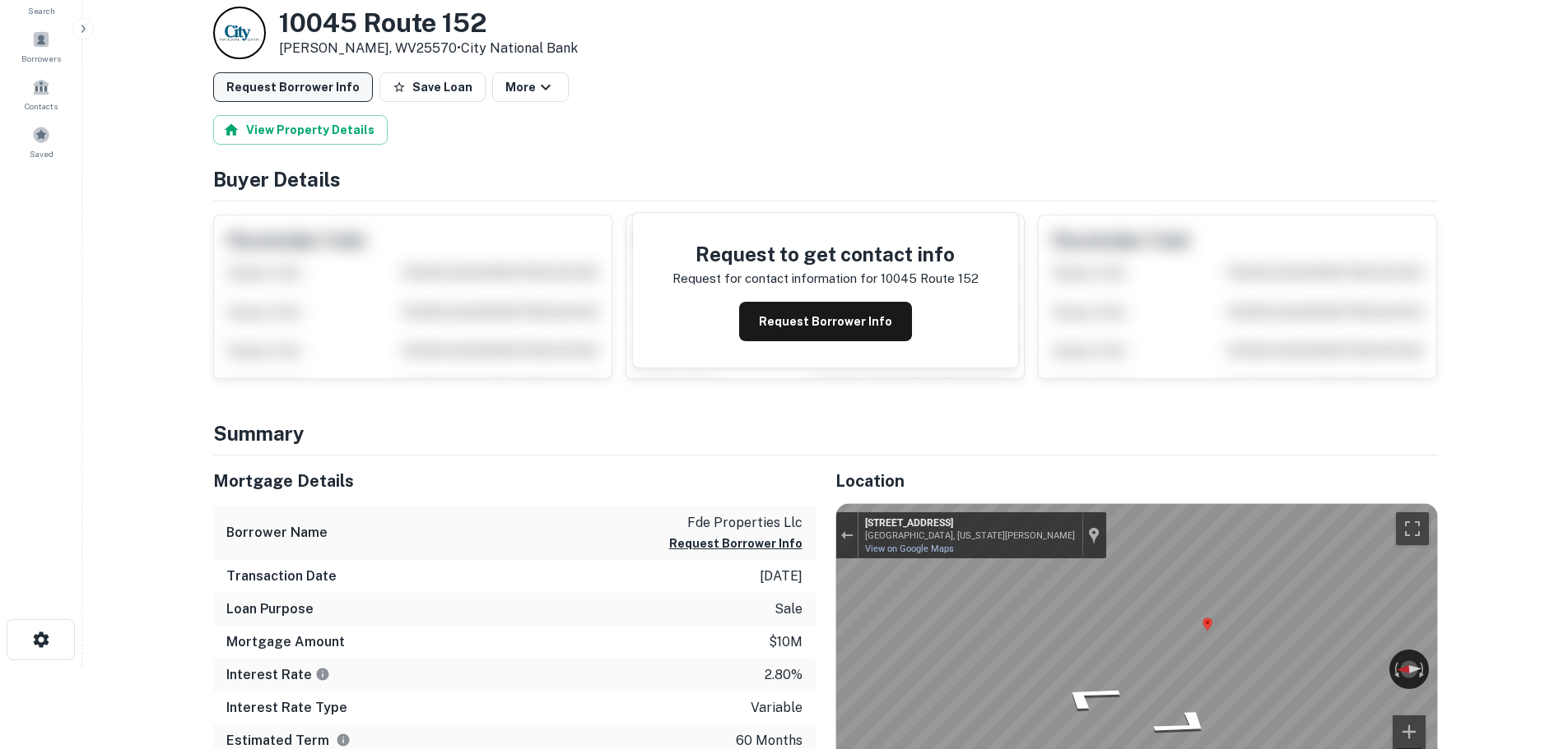
drag, startPoint x: 416, startPoint y: 79, endPoint x: 352, endPoint y: 81, distance: 64.0
click at [414, 79] on button "Save Loan" at bounding box center [432, 87] width 106 height 30
click at [338, 85] on button "Request Borrower Info" at bounding box center [292, 87] width 159 height 30
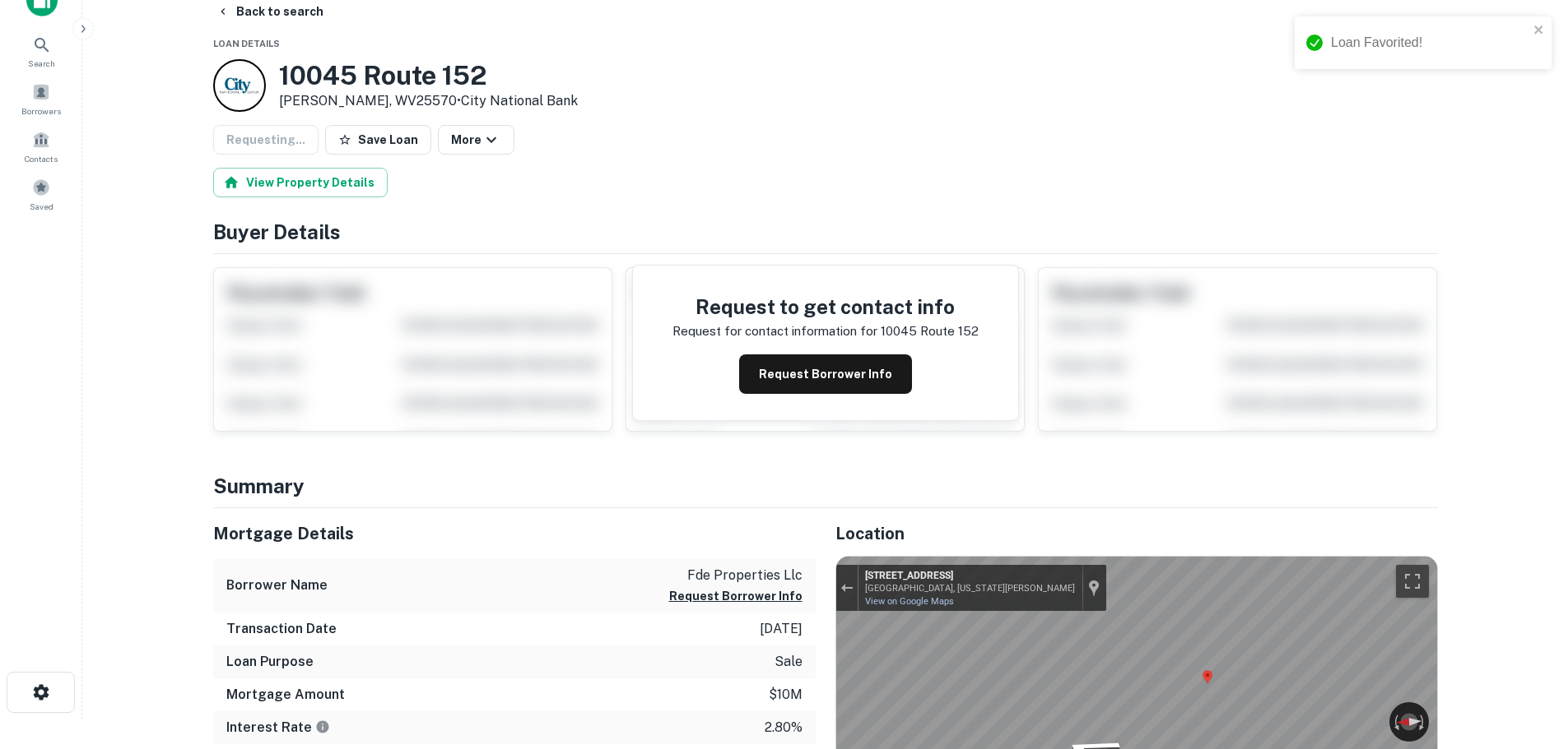
scroll to position [0, 0]
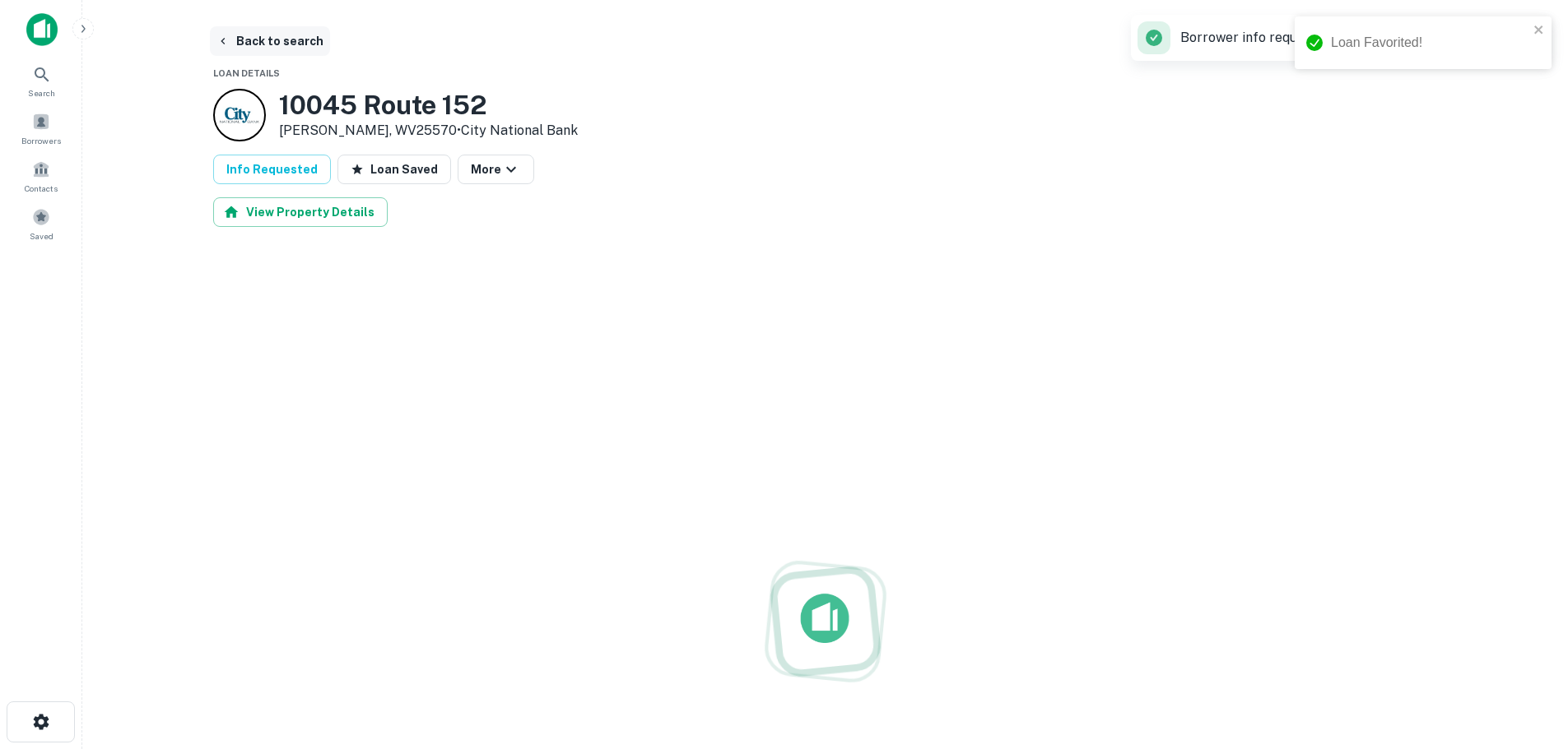
click at [293, 34] on button "Back to search" at bounding box center [270, 41] width 120 height 30
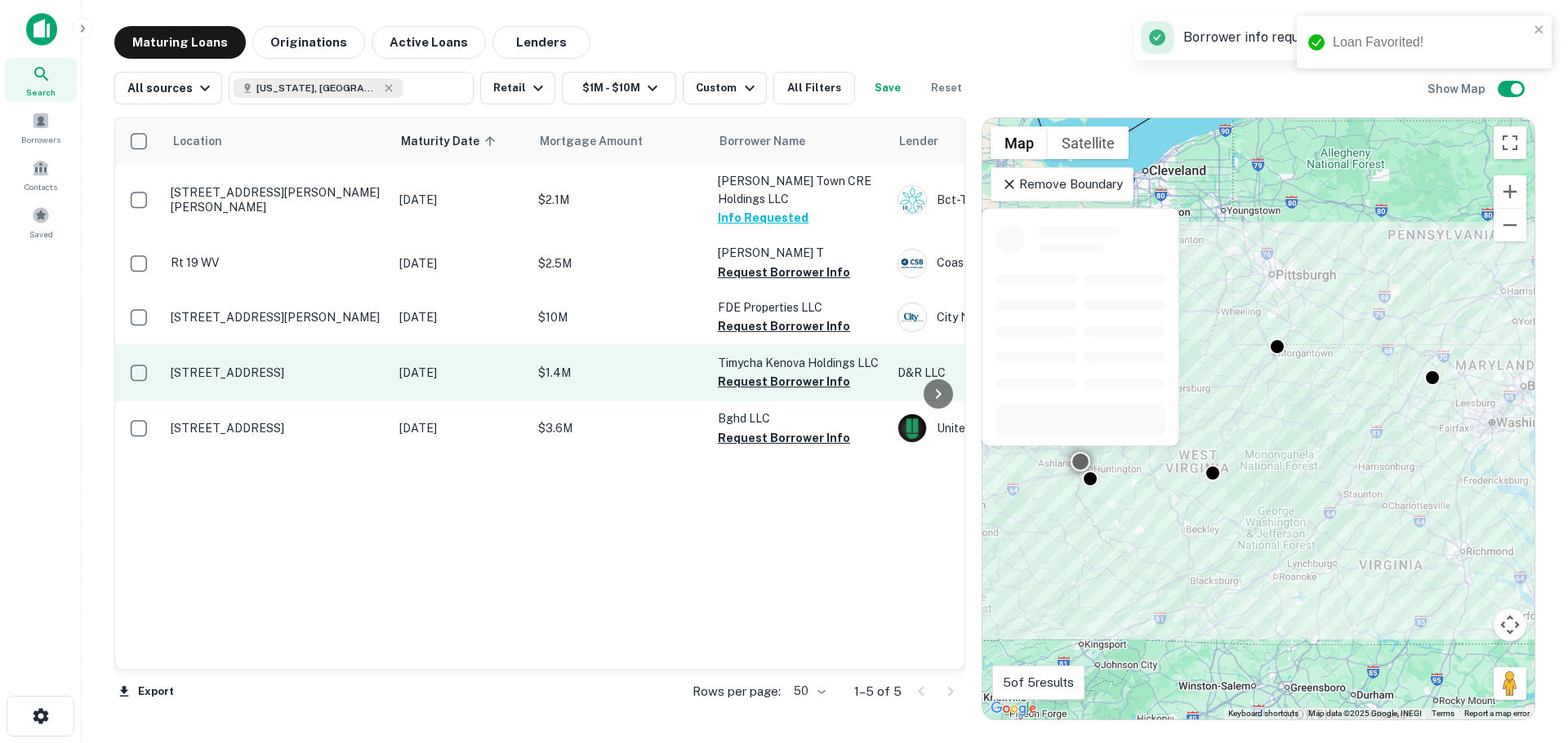
click at [249, 360] on td "[STREET_ADDRESS]" at bounding box center [276, 373] width 228 height 57
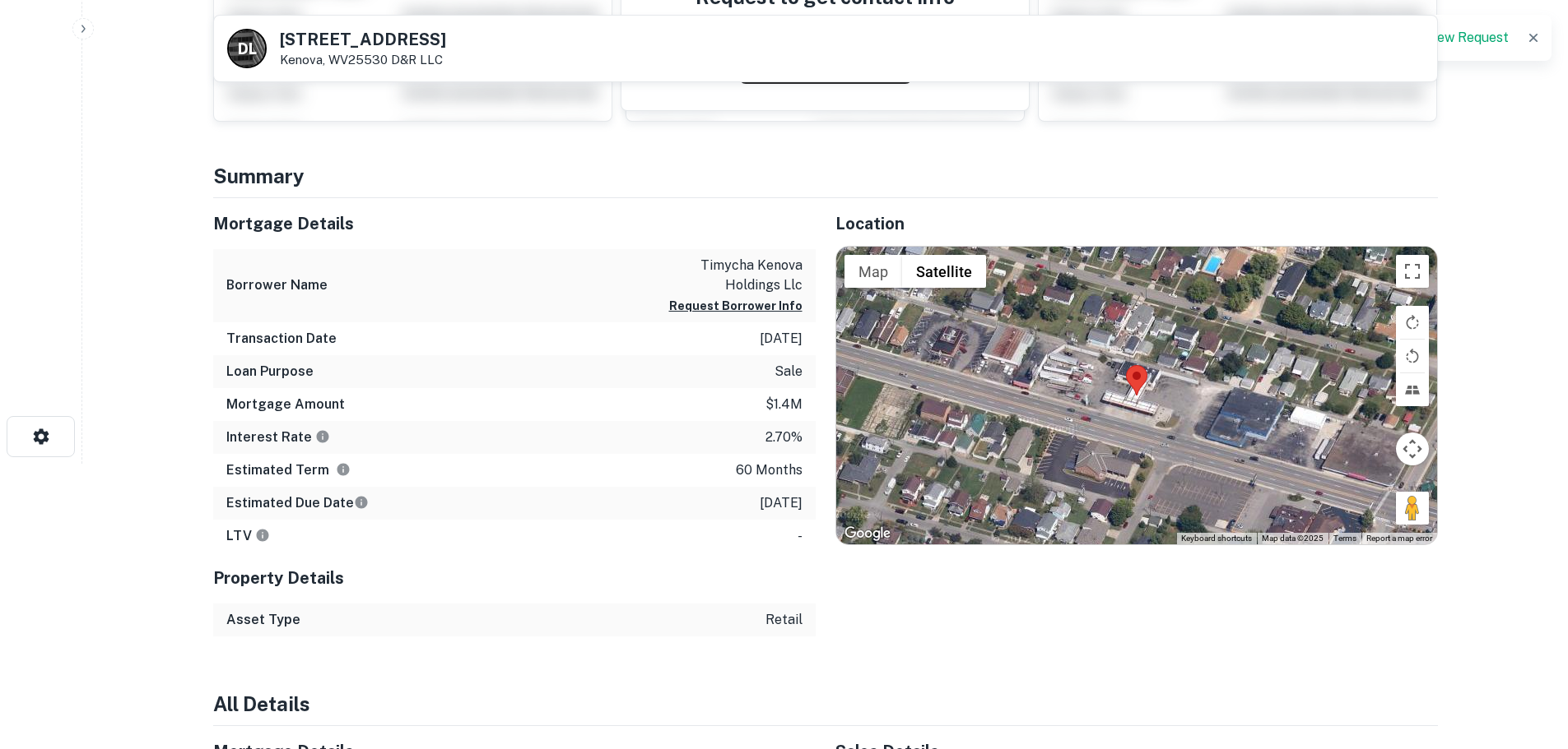
scroll to position [329, 0]
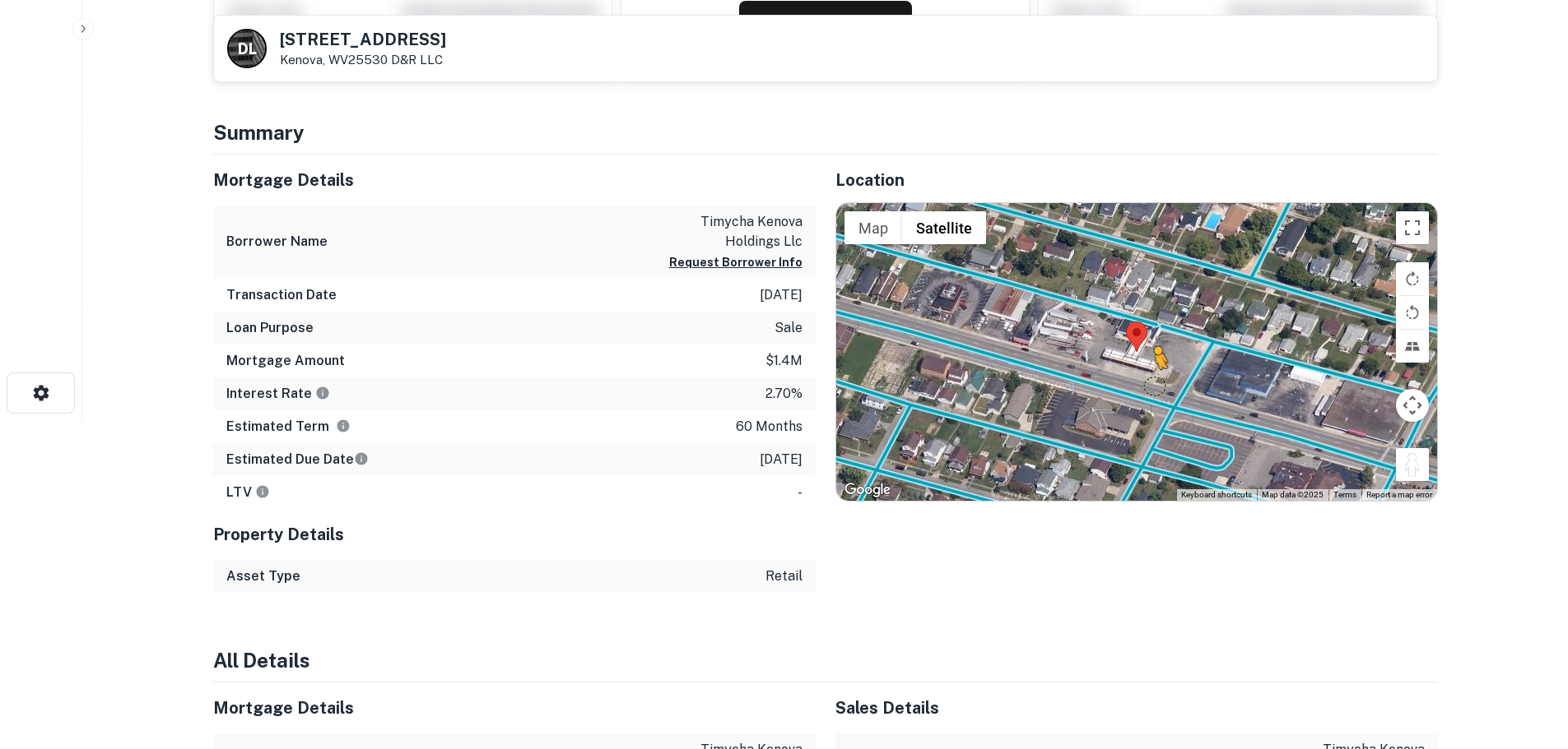
drag, startPoint x: 1428, startPoint y: 462, endPoint x: 1155, endPoint y: 385, distance: 283.7
click at [1155, 385] on div "To activate drag with keyboard, press Alt + Enter. Once in keyboard drag state,…" at bounding box center [1136, 351] width 601 height 298
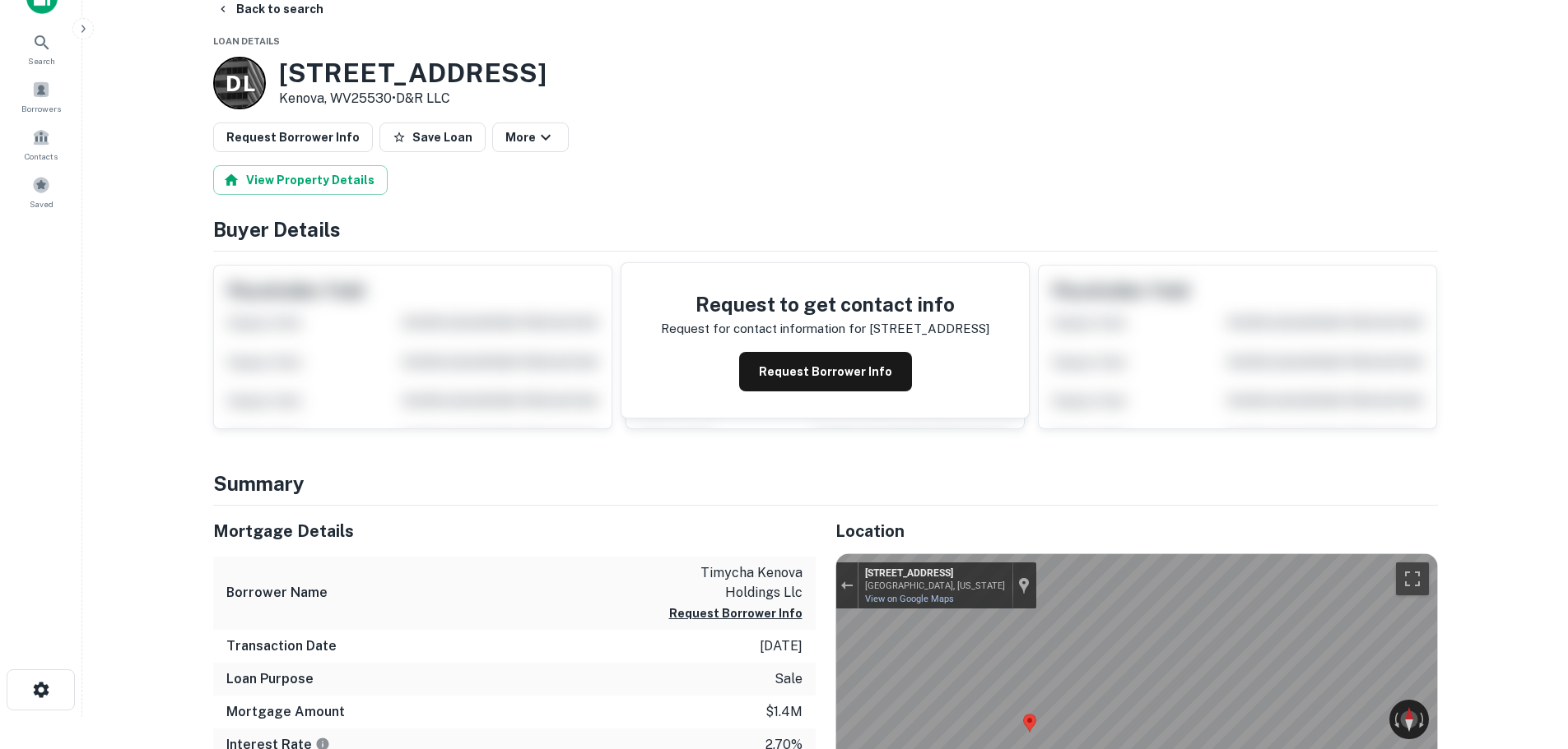
scroll to position [0, 0]
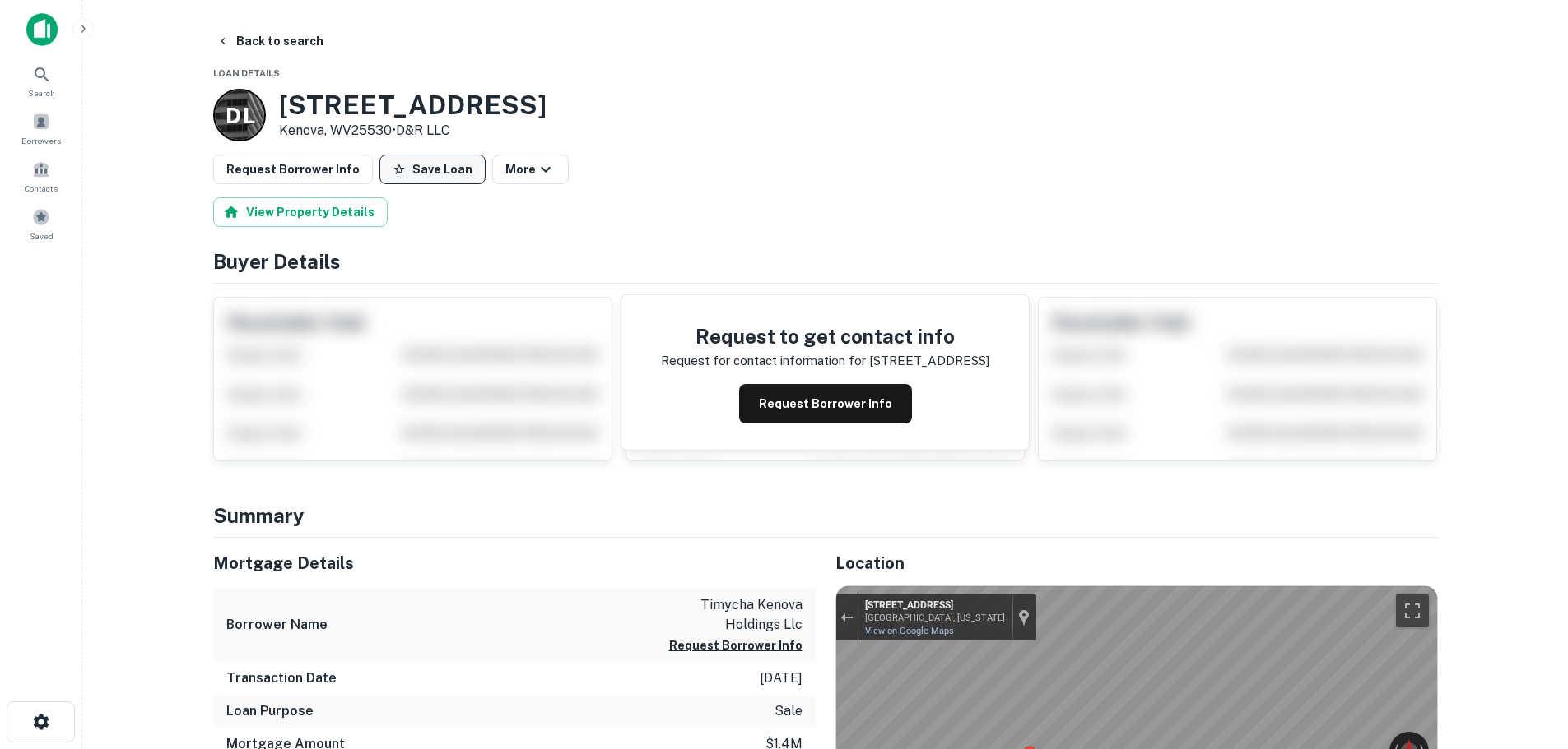
drag, startPoint x: 425, startPoint y: 176, endPoint x: 400, endPoint y: 174, distance: 25.1
click at [423, 176] on button "Save Loan" at bounding box center [432, 169] width 106 height 30
click at [274, 158] on button "Request Borrower Info" at bounding box center [292, 169] width 159 height 30
click at [272, 47] on button "Back to search" at bounding box center [270, 41] width 120 height 30
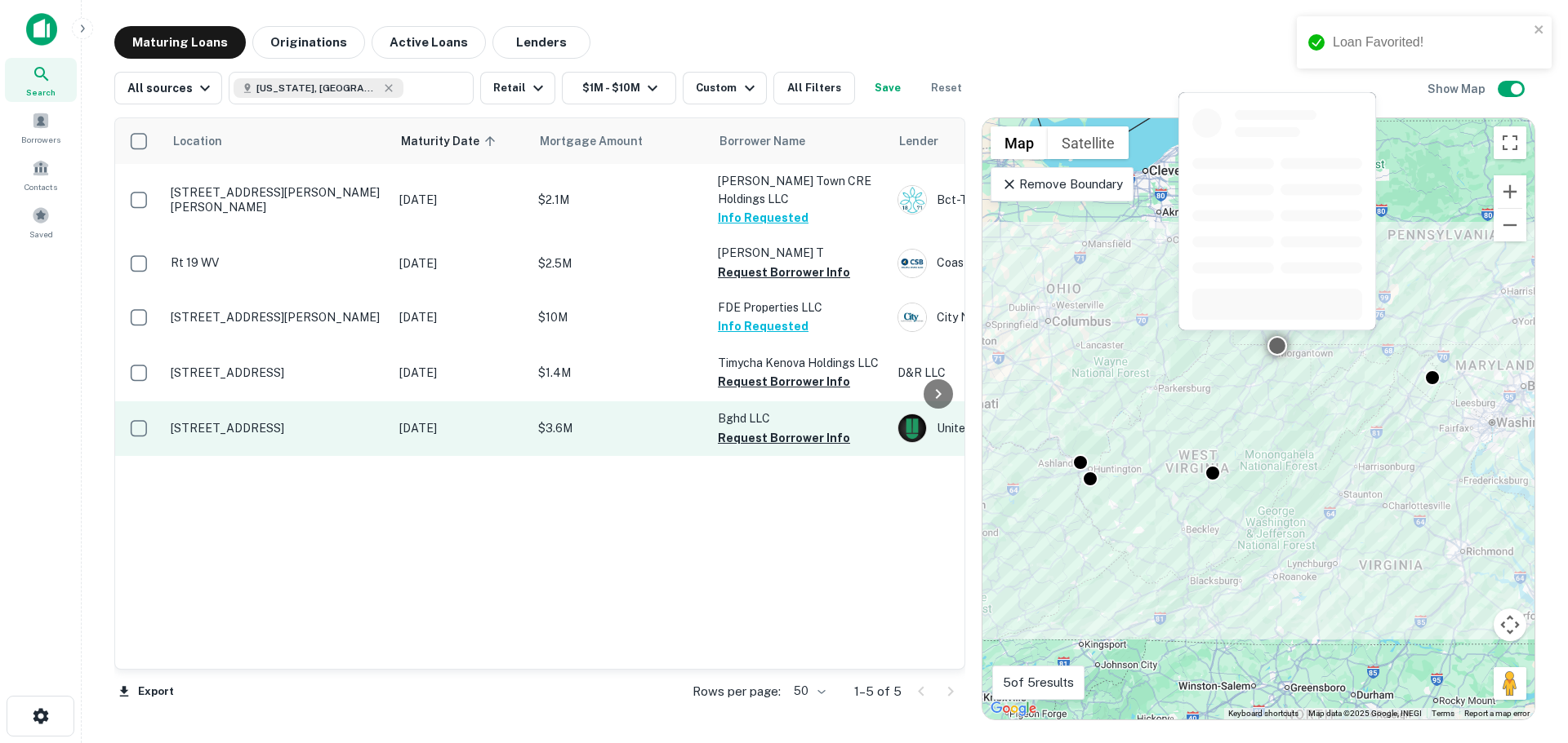
click at [292, 427] on p "[STREET_ADDRESS]" at bounding box center [276, 429] width 212 height 15
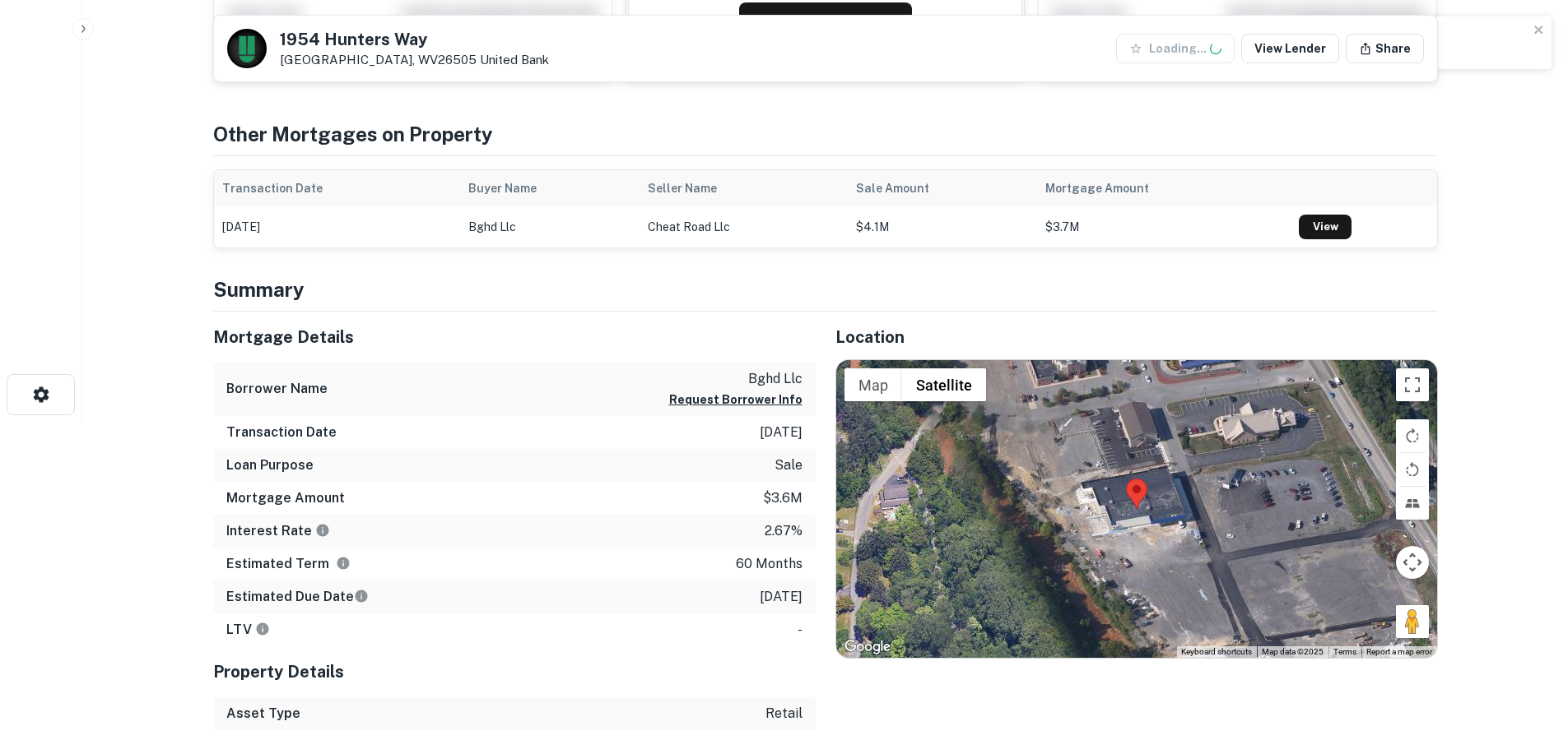
scroll to position [329, 0]
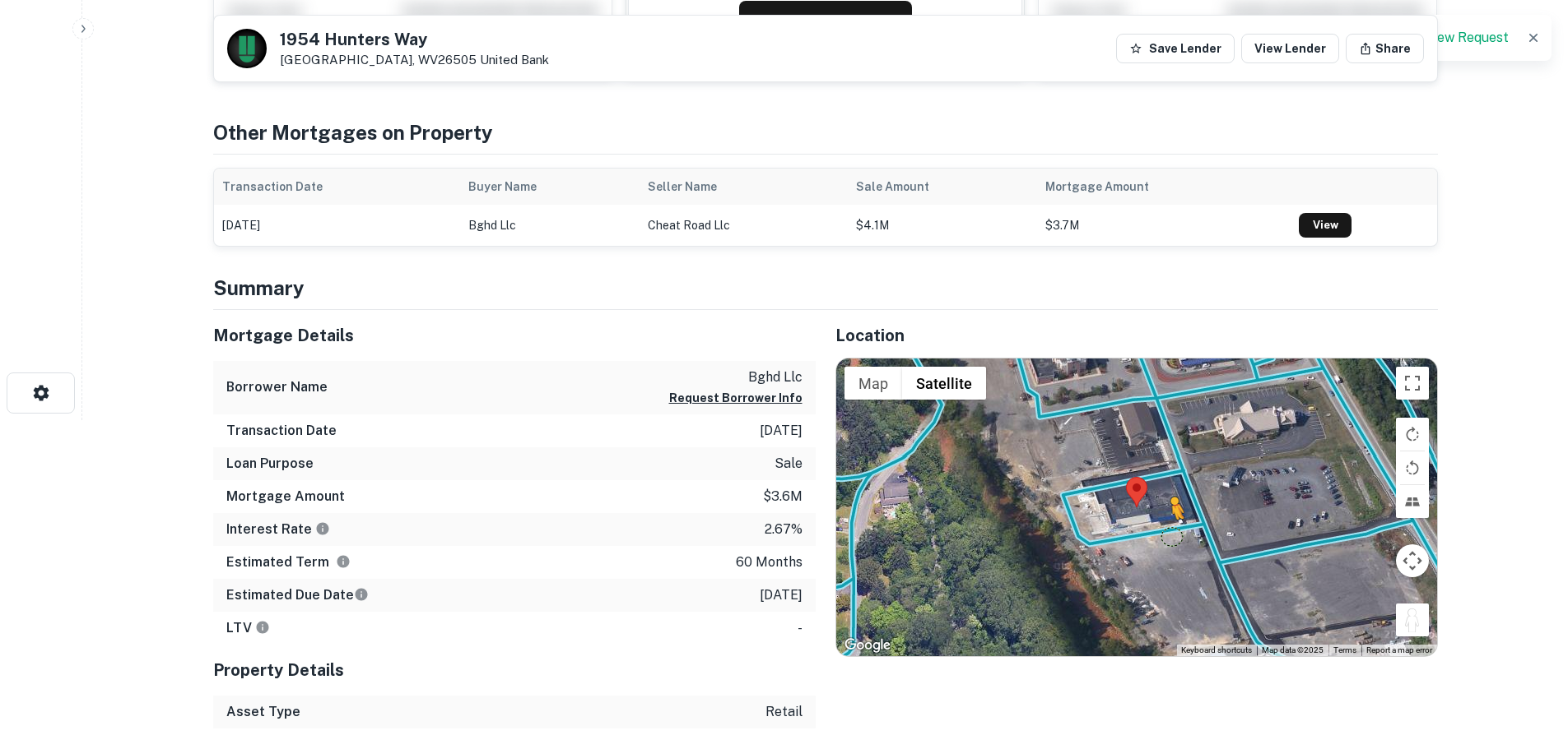
drag, startPoint x: 1420, startPoint y: 624, endPoint x: 1171, endPoint y: 535, distance: 264.4
click at [1171, 535] on div "To activate drag with keyboard, press Alt + Enter. Once in keyboard drag state,…" at bounding box center [1136, 507] width 601 height 298
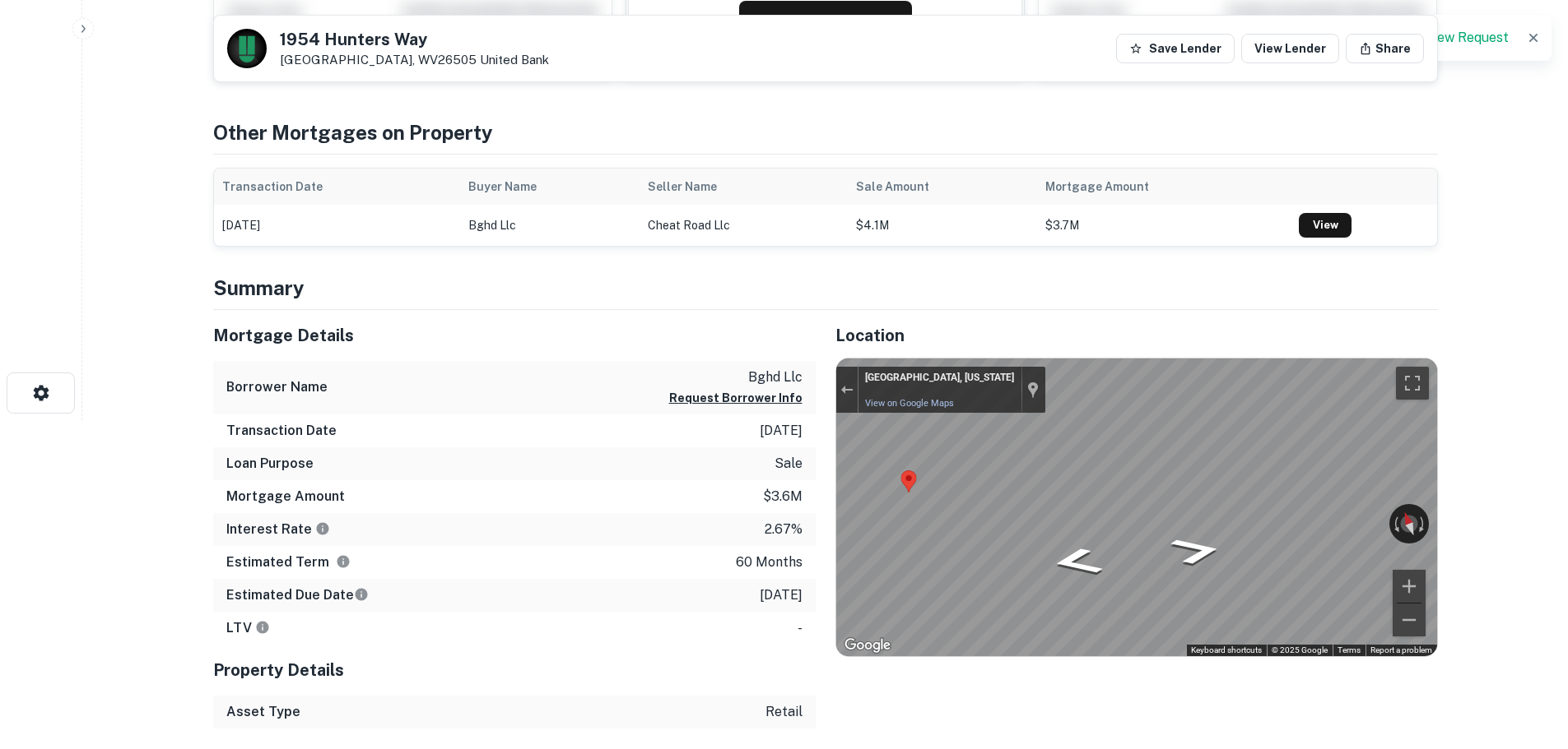
click at [661, 446] on div "Mortgage Details Borrower Name bghd llc Request Borrower Info Transaction Date …" at bounding box center [815, 520] width 1244 height 419
click at [1567, 421] on html "Search Borrowers Contacts Saved Back to search [STREET_ADDRESS][GEOGRAPHIC_DATA…" at bounding box center [784, 45] width 1568 height 749
click at [1424, 506] on div "← Move left → Move right ↑ Move up ↓ Move down + Zoom in - Zoom out [GEOGRAPHIC…" at bounding box center [1136, 507] width 601 height 298
click at [1567, 421] on html "Search Borrowers Contacts Saved Back to search [STREET_ADDRESS][GEOGRAPHIC_DATA…" at bounding box center [784, 45] width 1568 height 749
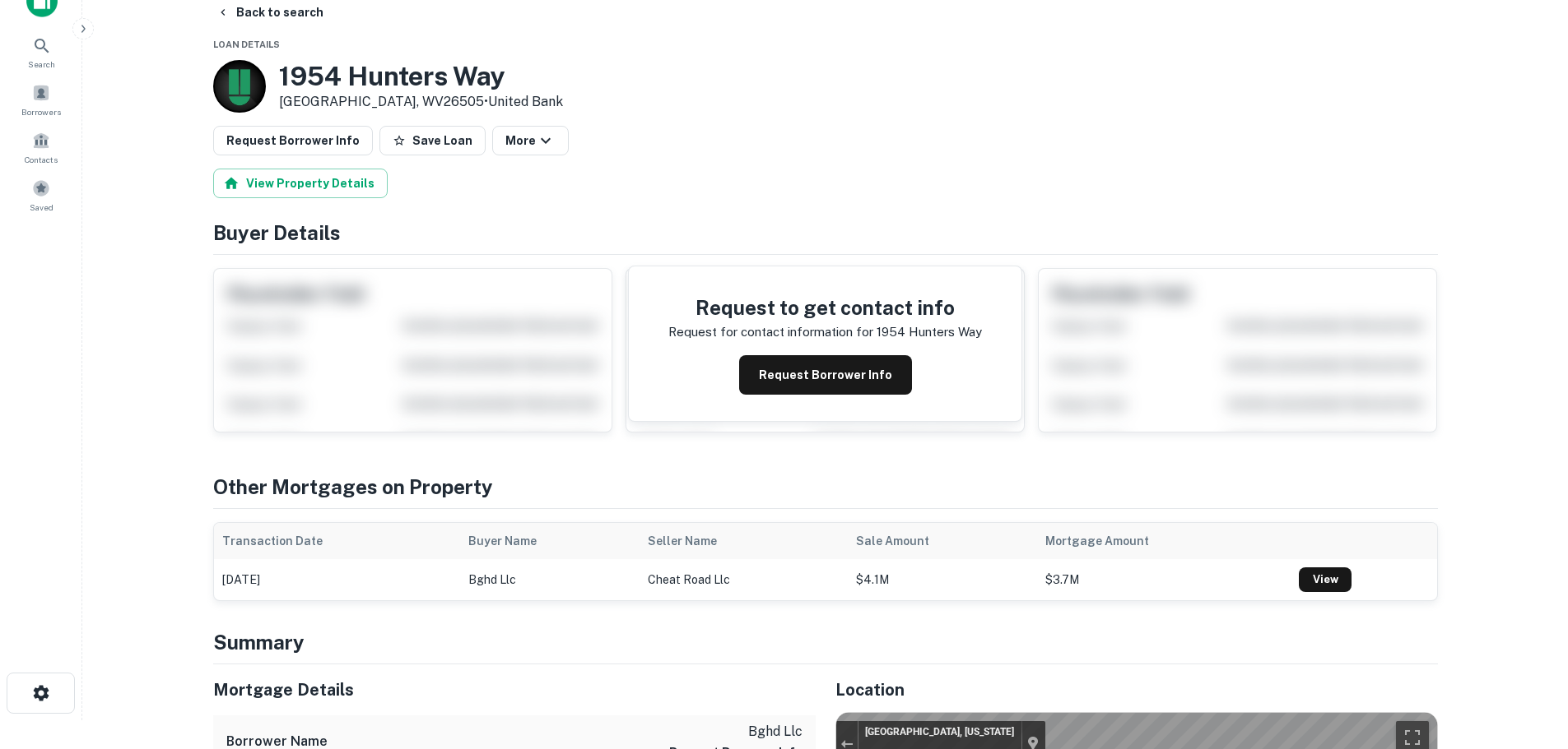
scroll to position [0, 0]
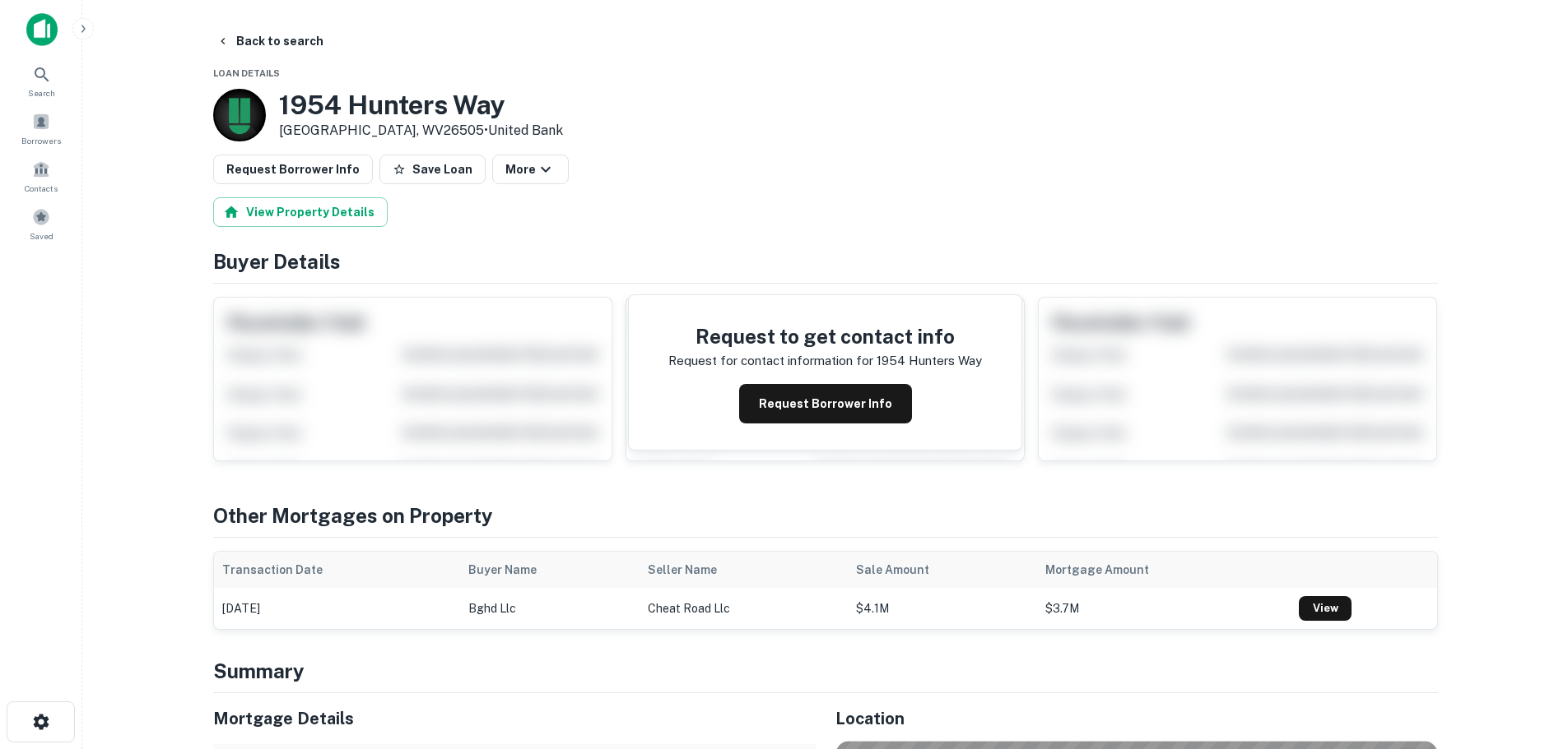
click at [408, 172] on button "Save Loan" at bounding box center [432, 169] width 106 height 30
click at [238, 162] on button "Request Borrower Info" at bounding box center [292, 169] width 159 height 30
click at [281, 42] on button "Back to search" at bounding box center [270, 41] width 120 height 30
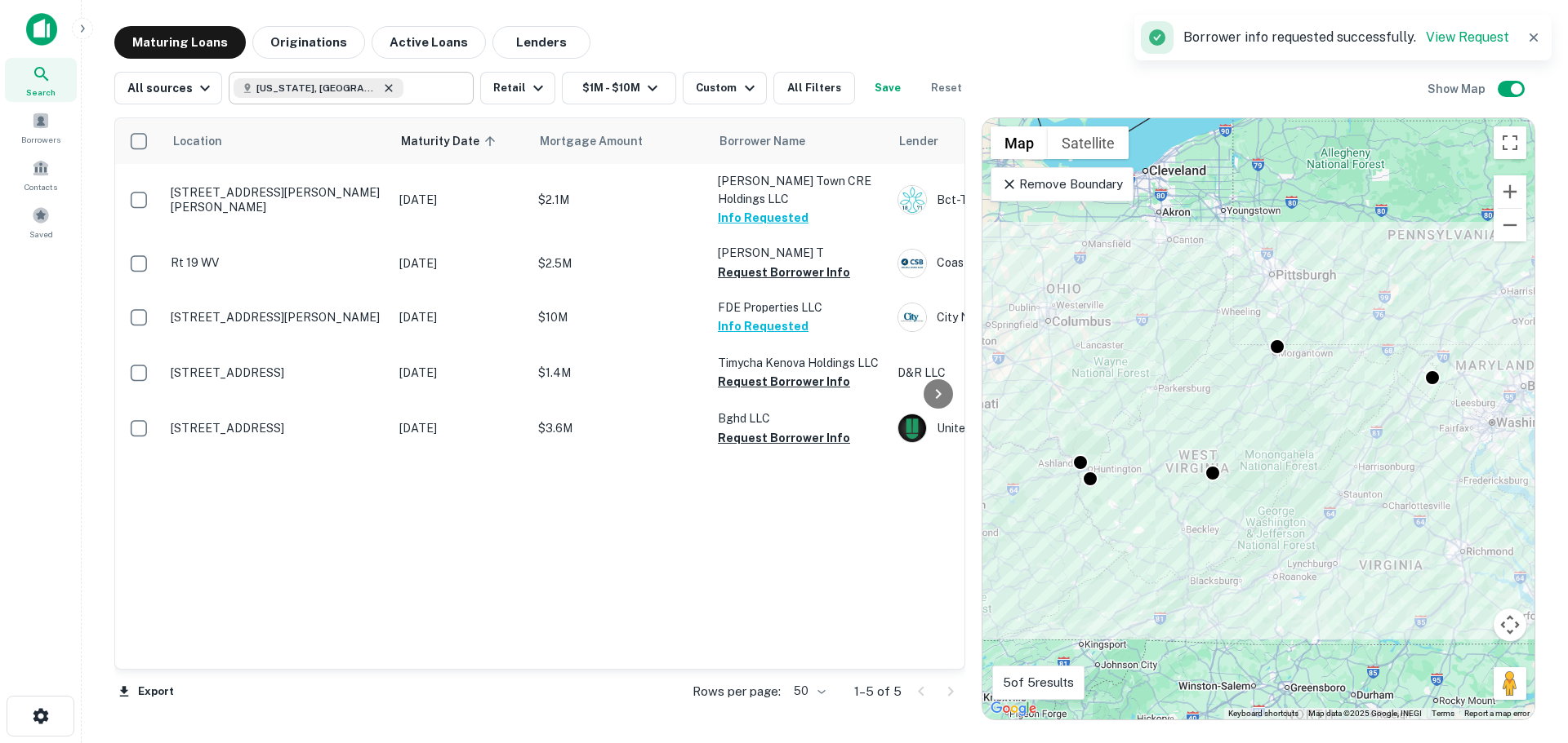
click at [382, 88] on icon at bounding box center [389, 88] width 13 height 13
type input "**********"
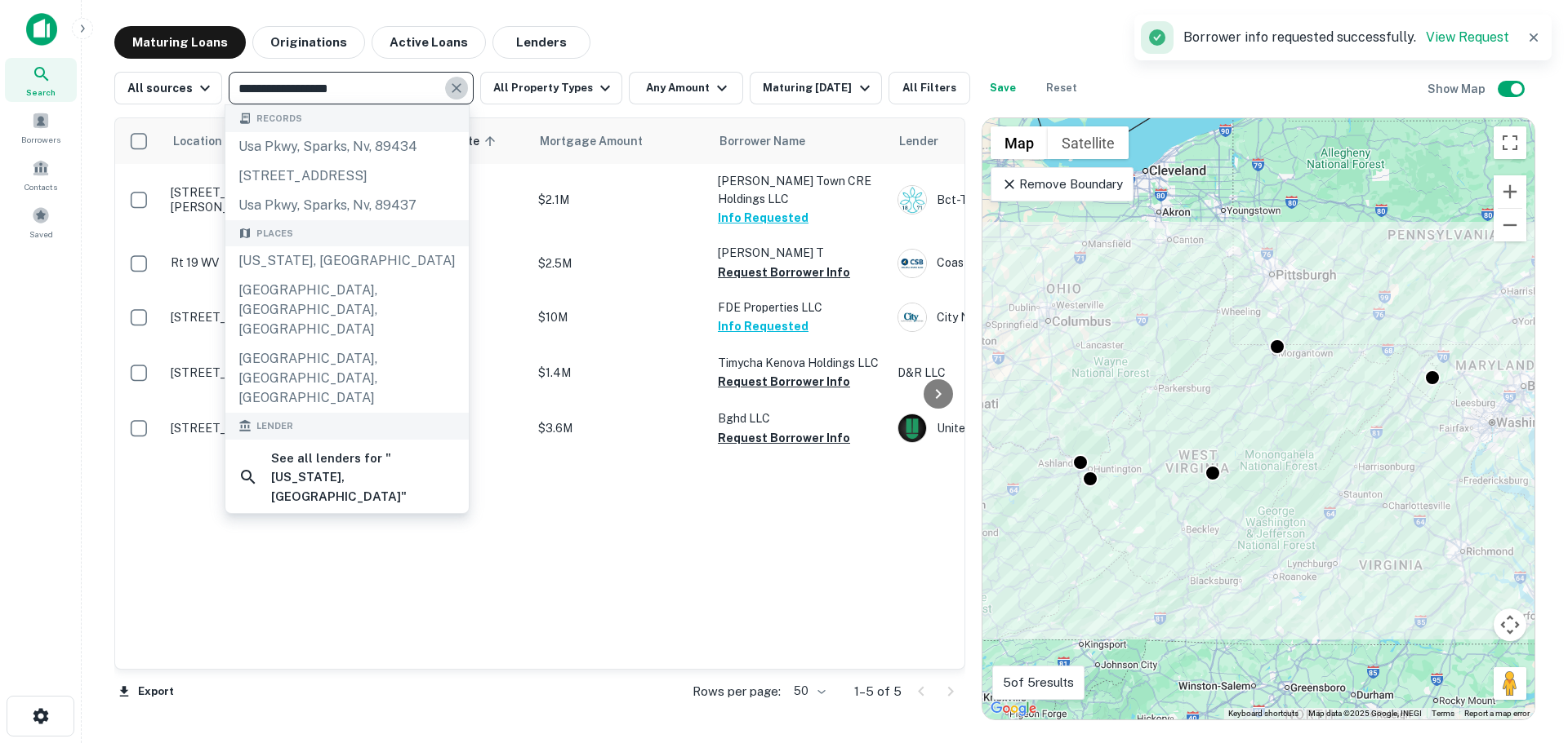
click at [459, 84] on icon "Clear" at bounding box center [456, 88] width 16 height 16
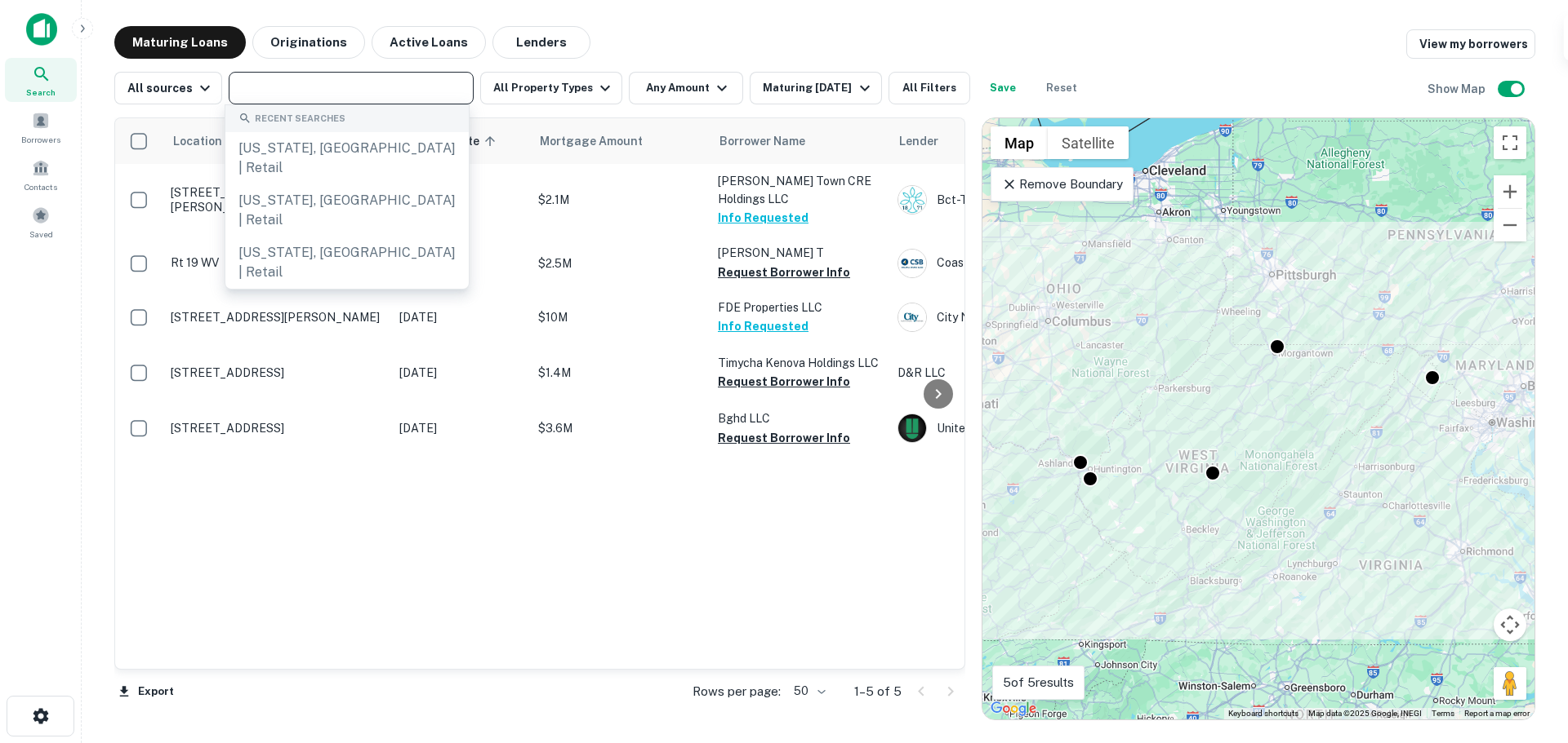
click at [400, 89] on input "text" at bounding box center [350, 88] width 233 height 23
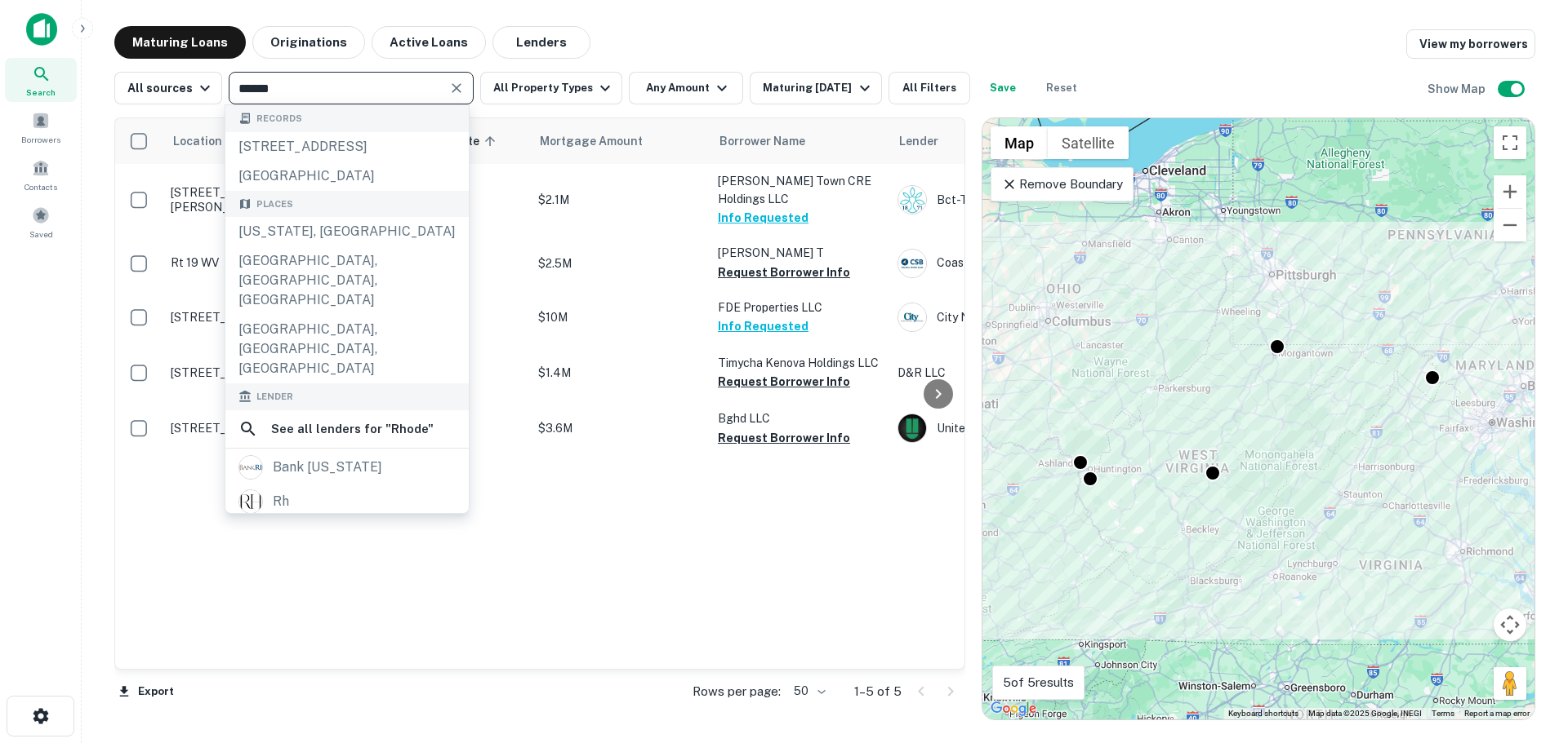
type input "*******"
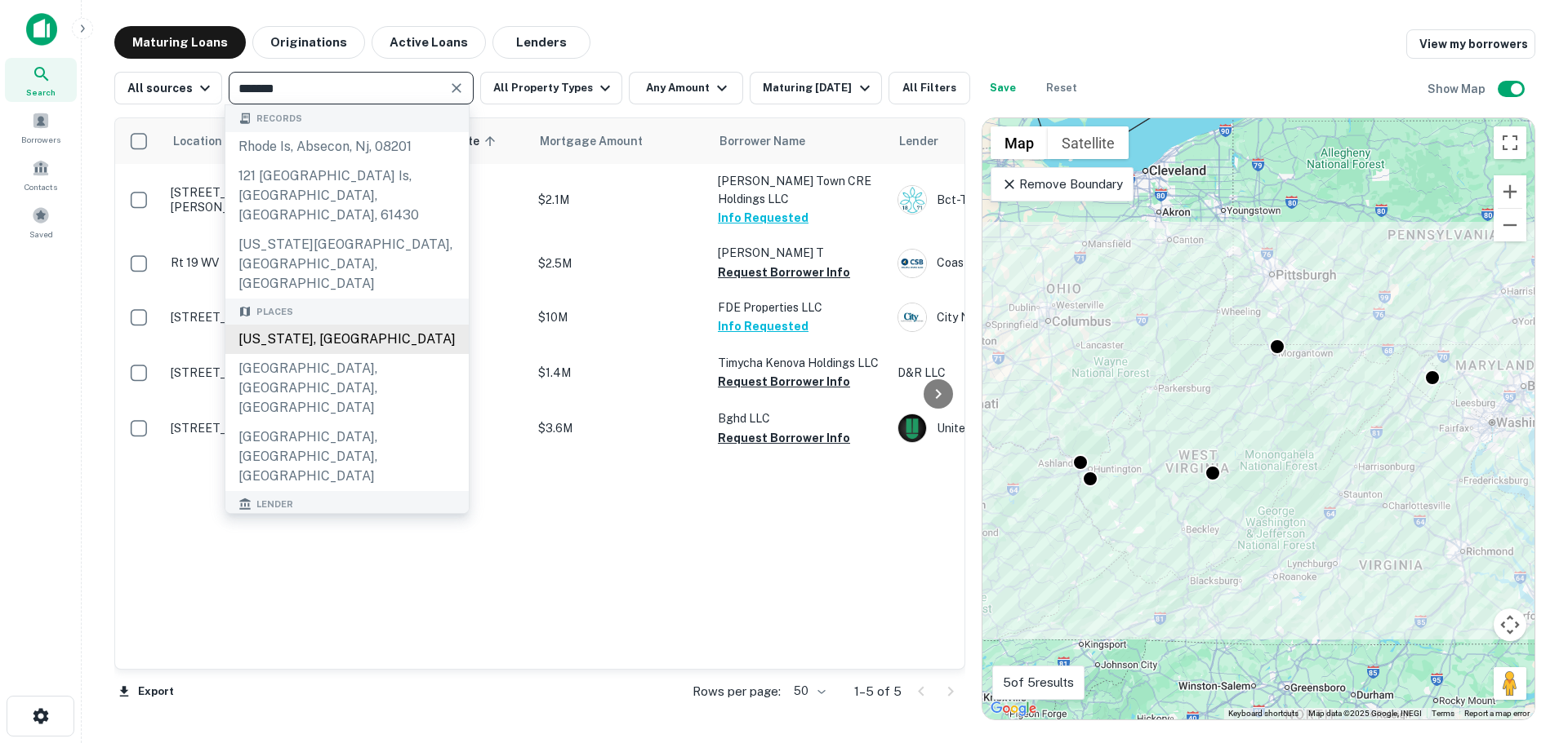
click at [381, 325] on div "[US_STATE], [GEOGRAPHIC_DATA]" at bounding box center [346, 340] width 243 height 29
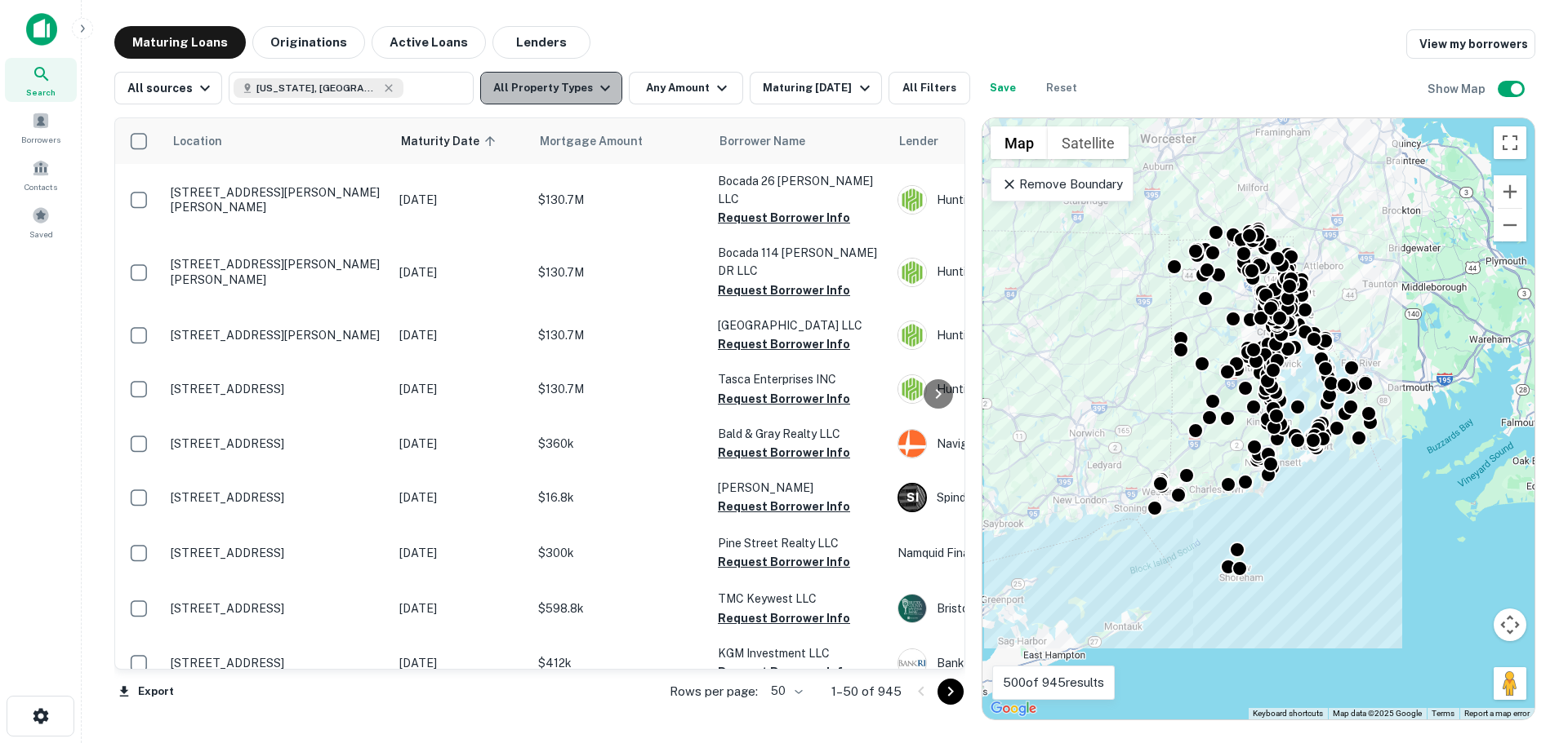
click at [600, 101] on button "All Property Types" at bounding box center [551, 88] width 142 height 33
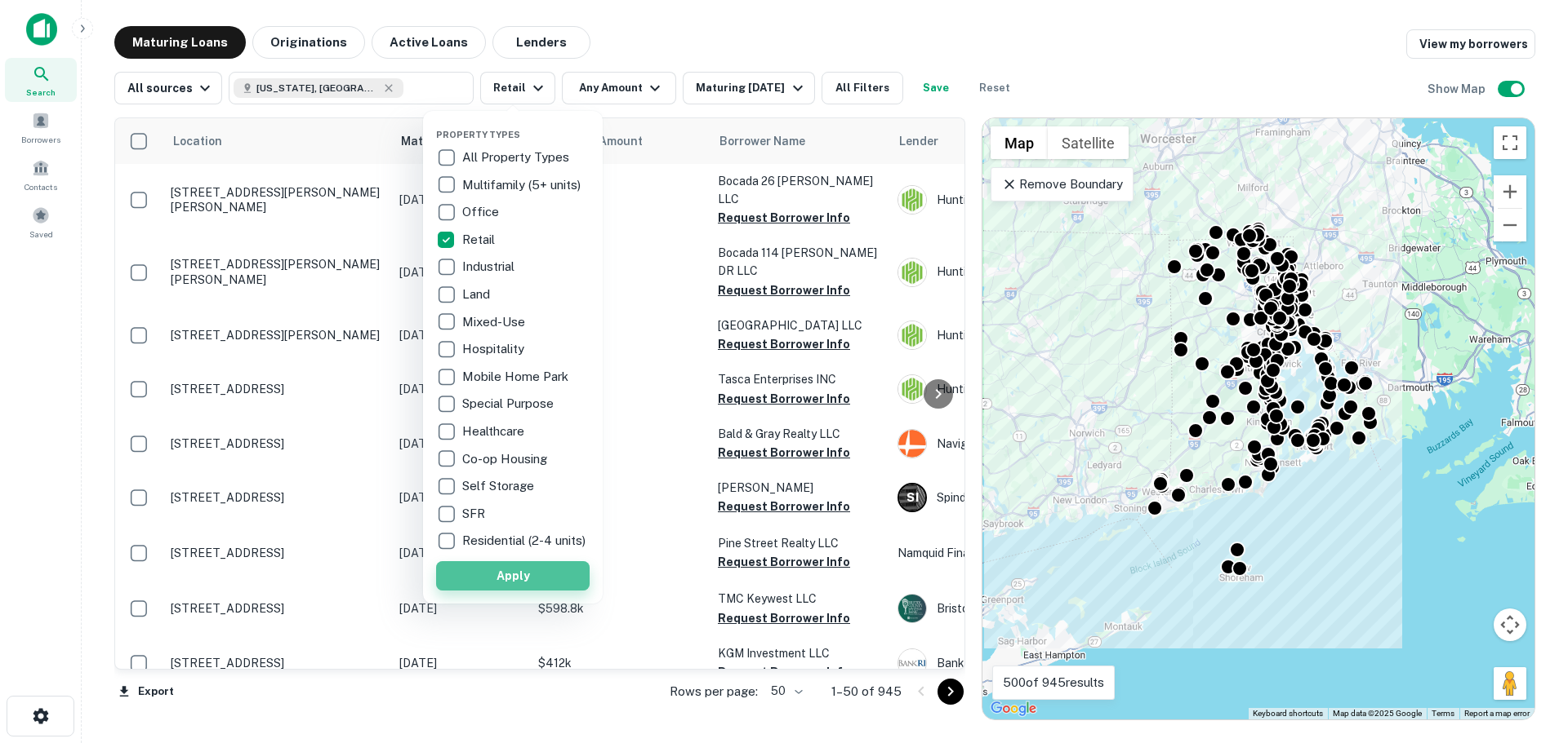
click at [510, 574] on button "Apply" at bounding box center [512, 576] width 153 height 29
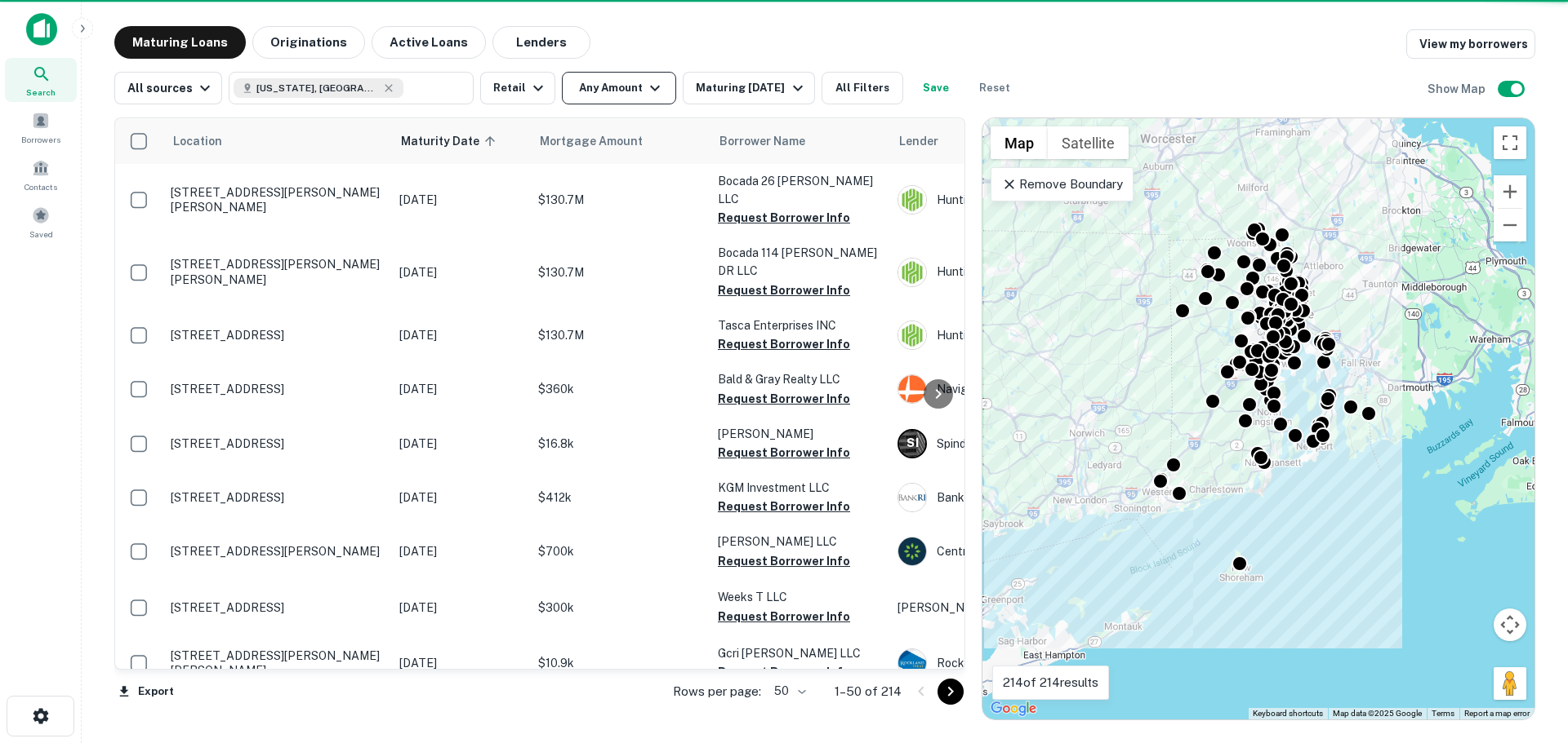
click at [645, 86] on icon "button" at bounding box center [655, 88] width 20 height 20
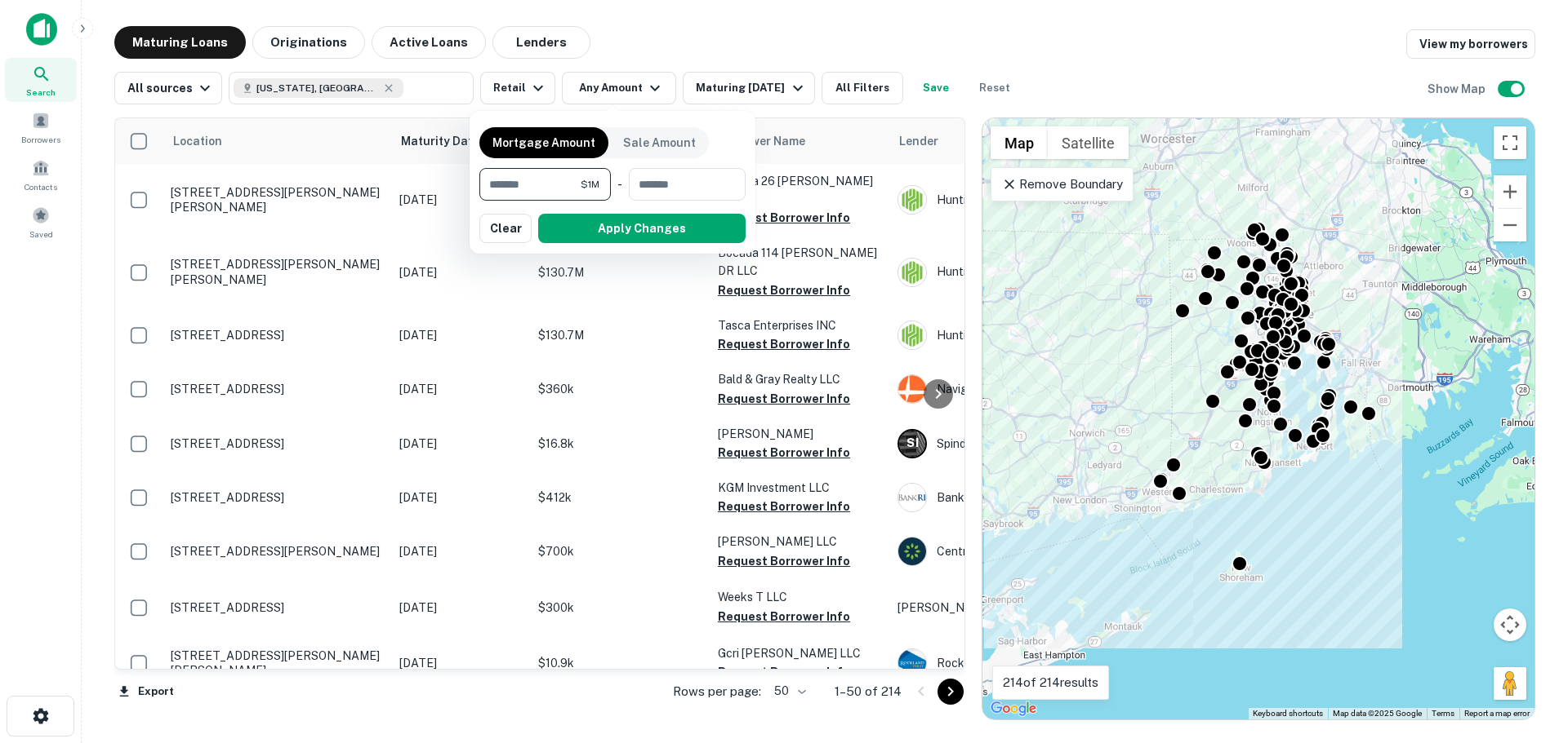
type input "*******"
type input "********"
click at [628, 232] on button "Apply Changes" at bounding box center [641, 228] width 207 height 29
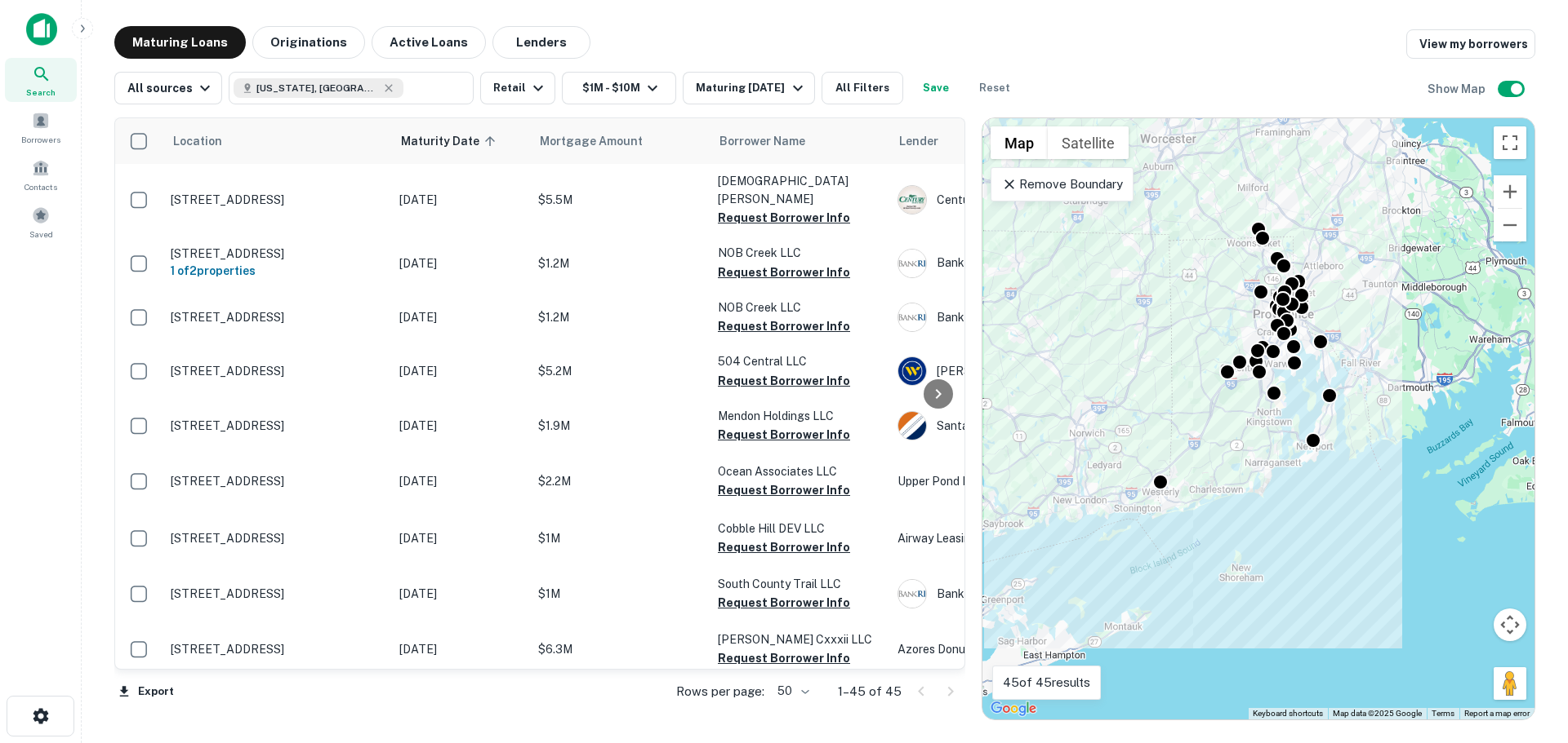
click at [778, 71] on div "All sources [US_STATE], [GEOGRAPHIC_DATA] ​ Retail $1M - $10M Maturing [DATE] A…" at bounding box center [825, 82] width 1421 height 46
click at [778, 84] on div "Maturing [DATE]" at bounding box center [752, 88] width 111 height 20
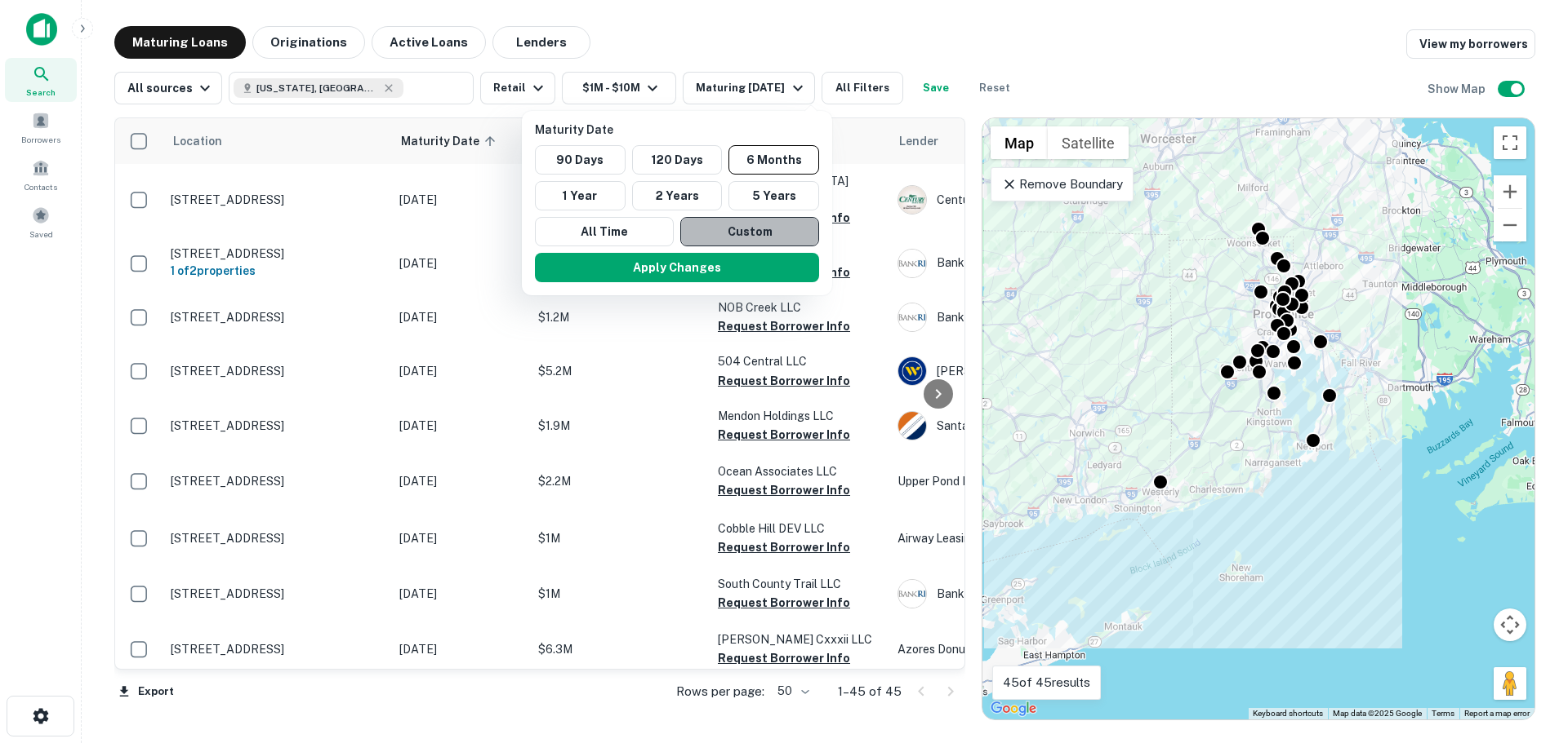
click at [728, 237] on button "Custom" at bounding box center [750, 232] width 139 height 29
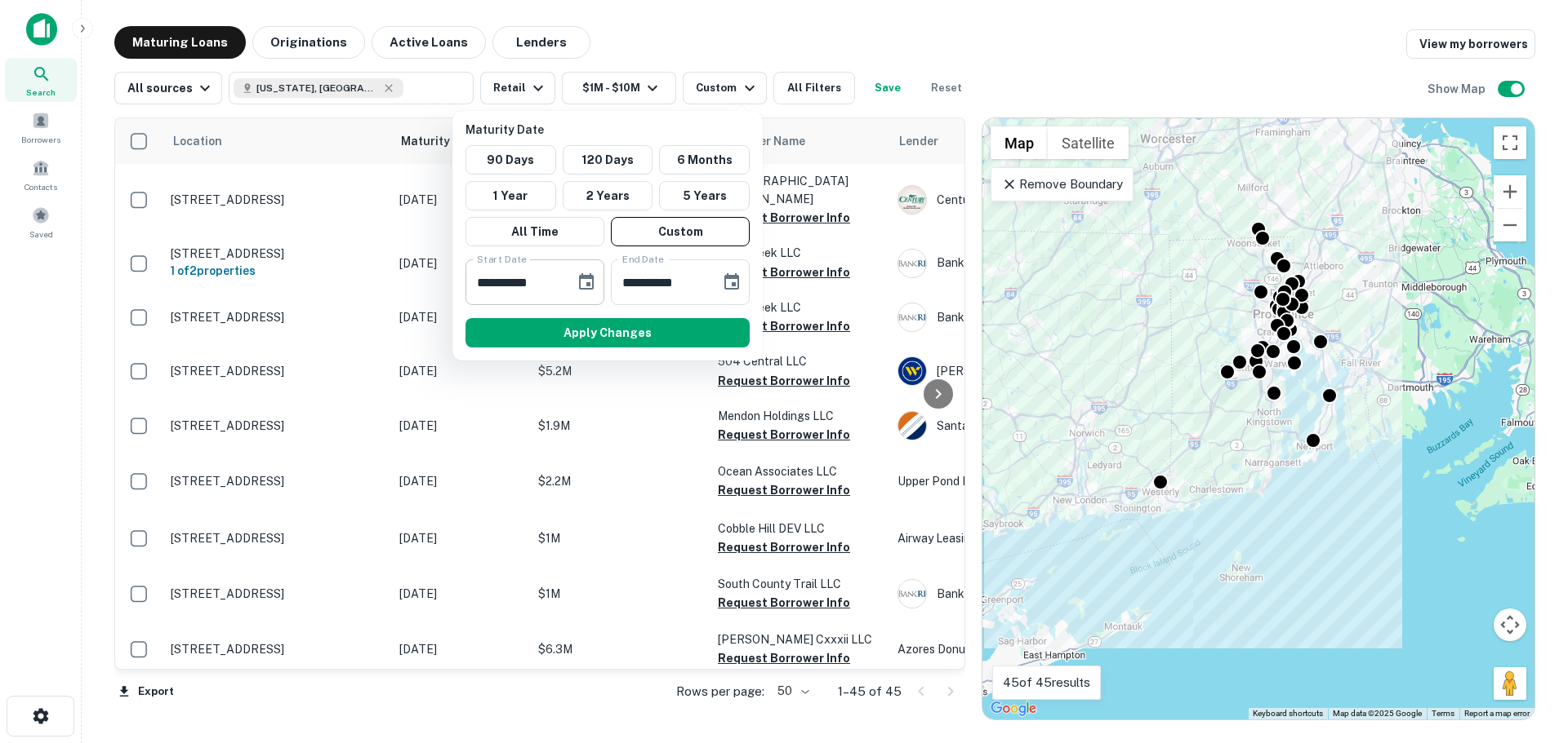
click at [582, 277] on icon "Choose date, selected date is Feb 19, 2025" at bounding box center [586, 281] width 15 height 16
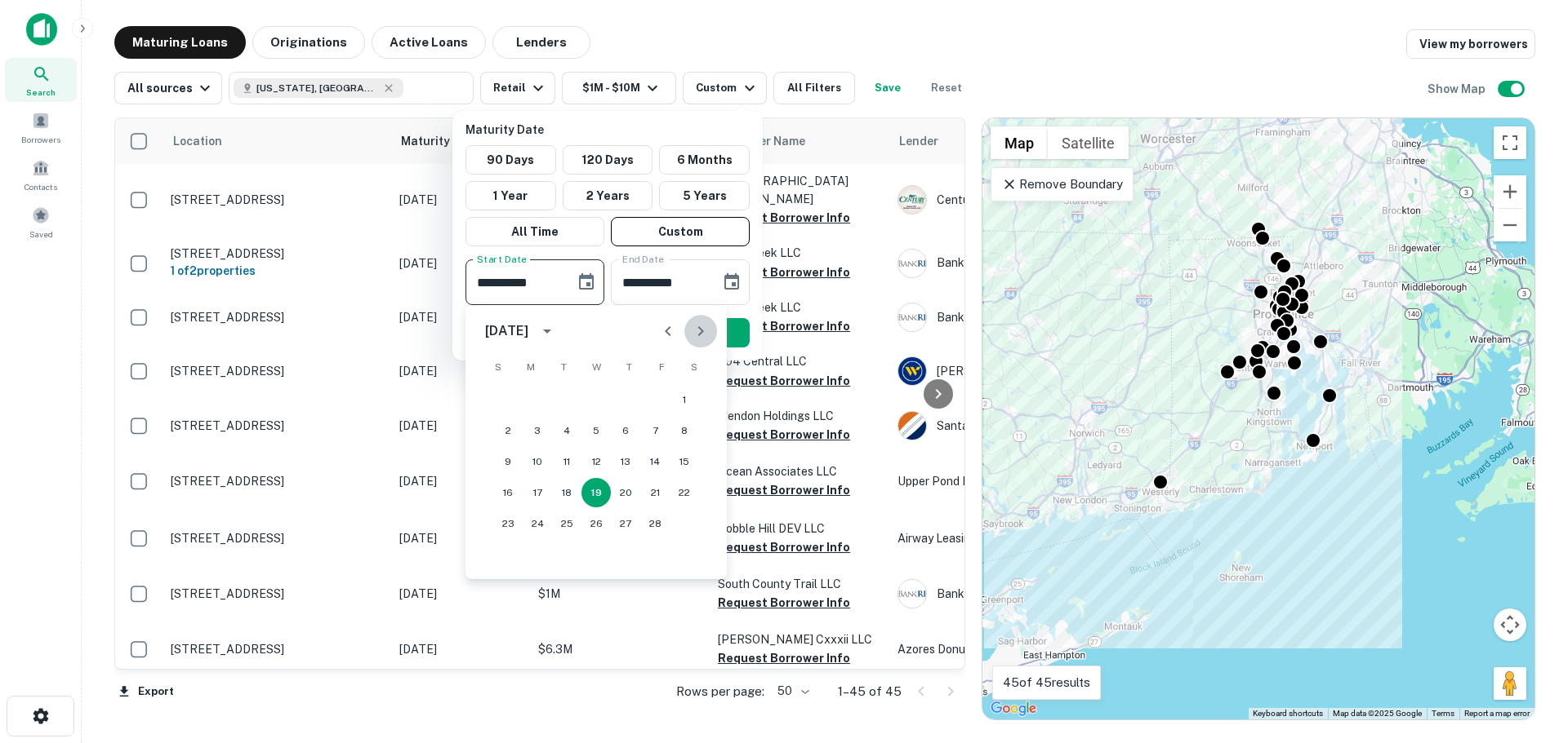
click at [703, 335] on icon "Next month" at bounding box center [701, 331] width 20 height 20
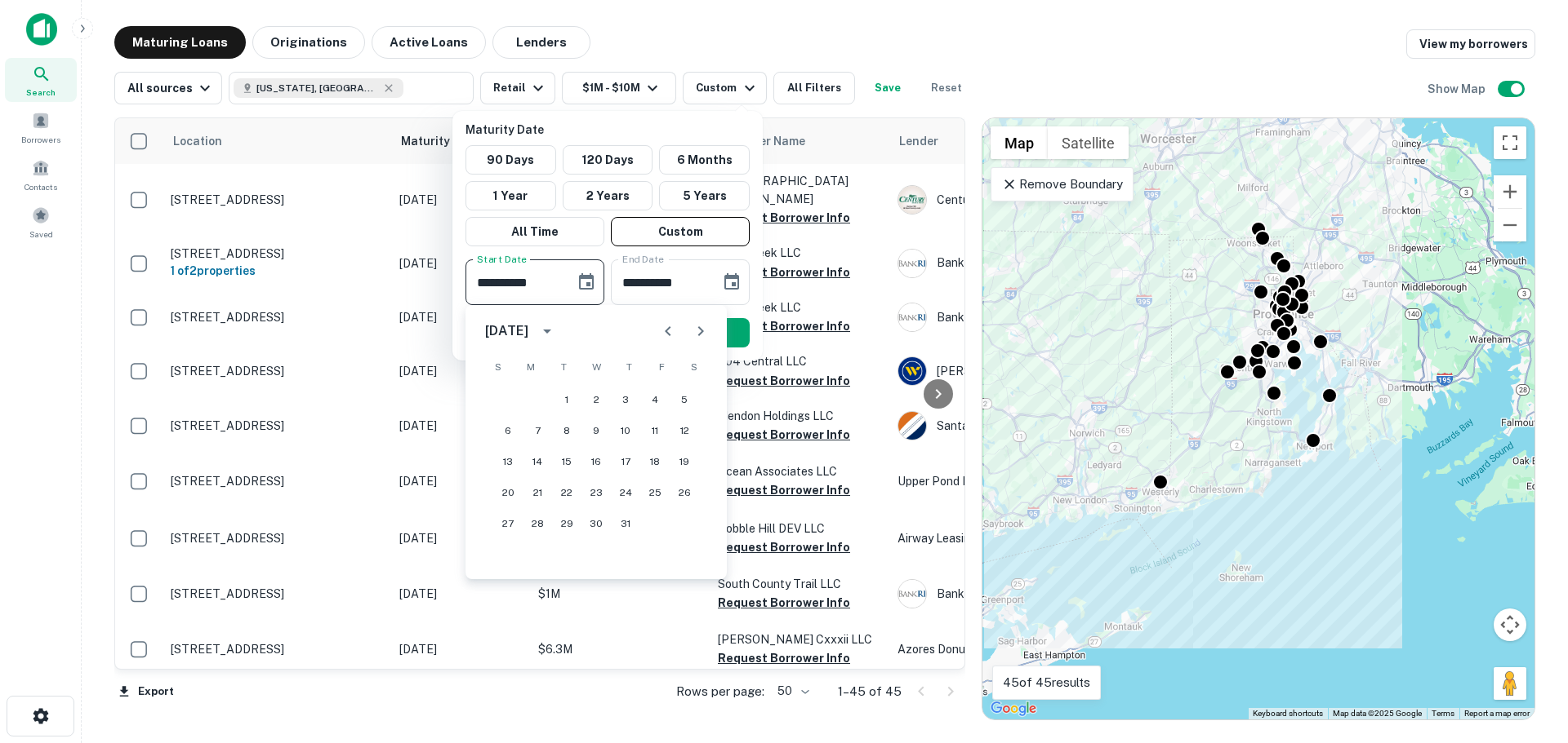
click at [703, 335] on icon "Next month" at bounding box center [701, 331] width 20 height 20
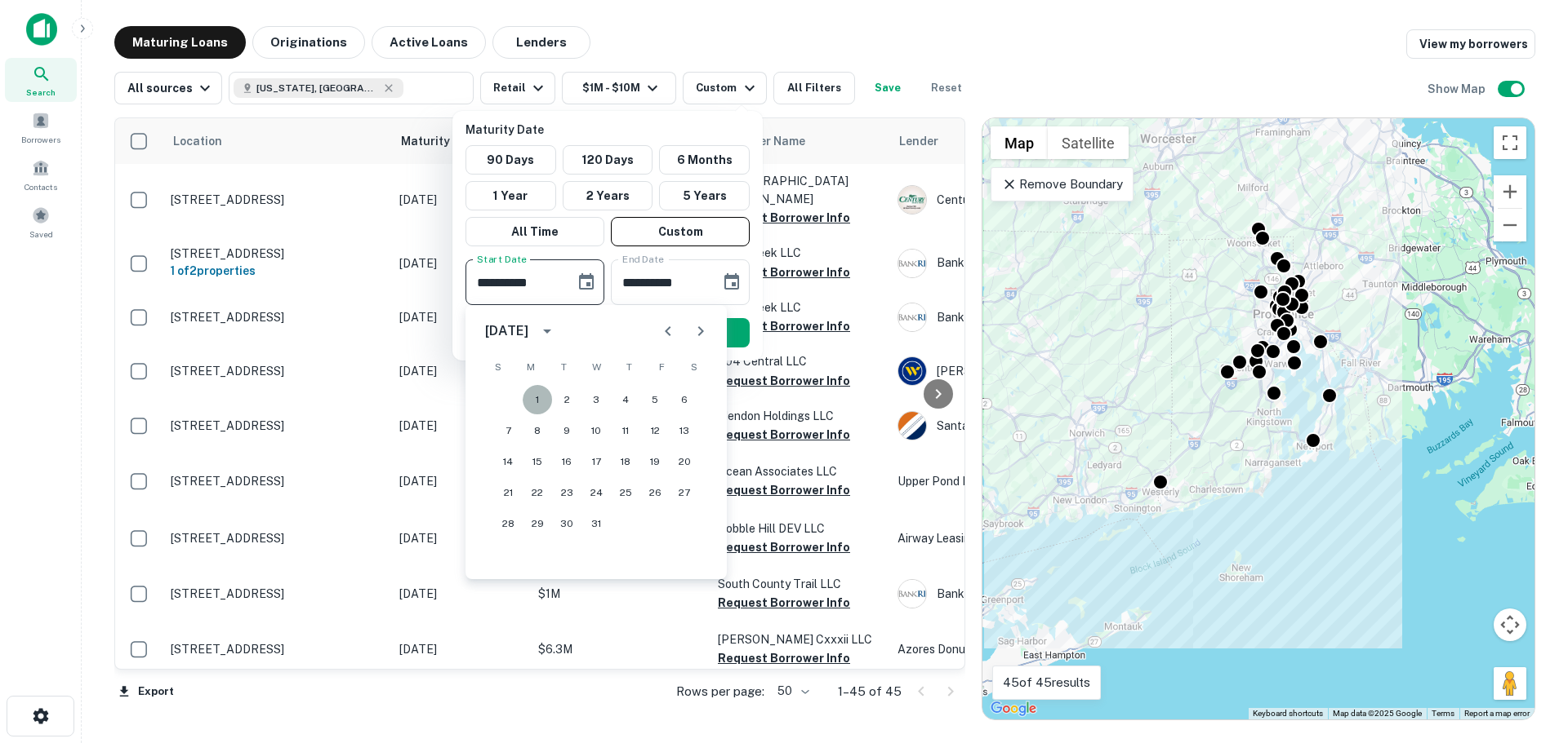
click at [546, 403] on button "1" at bounding box center [537, 400] width 29 height 29
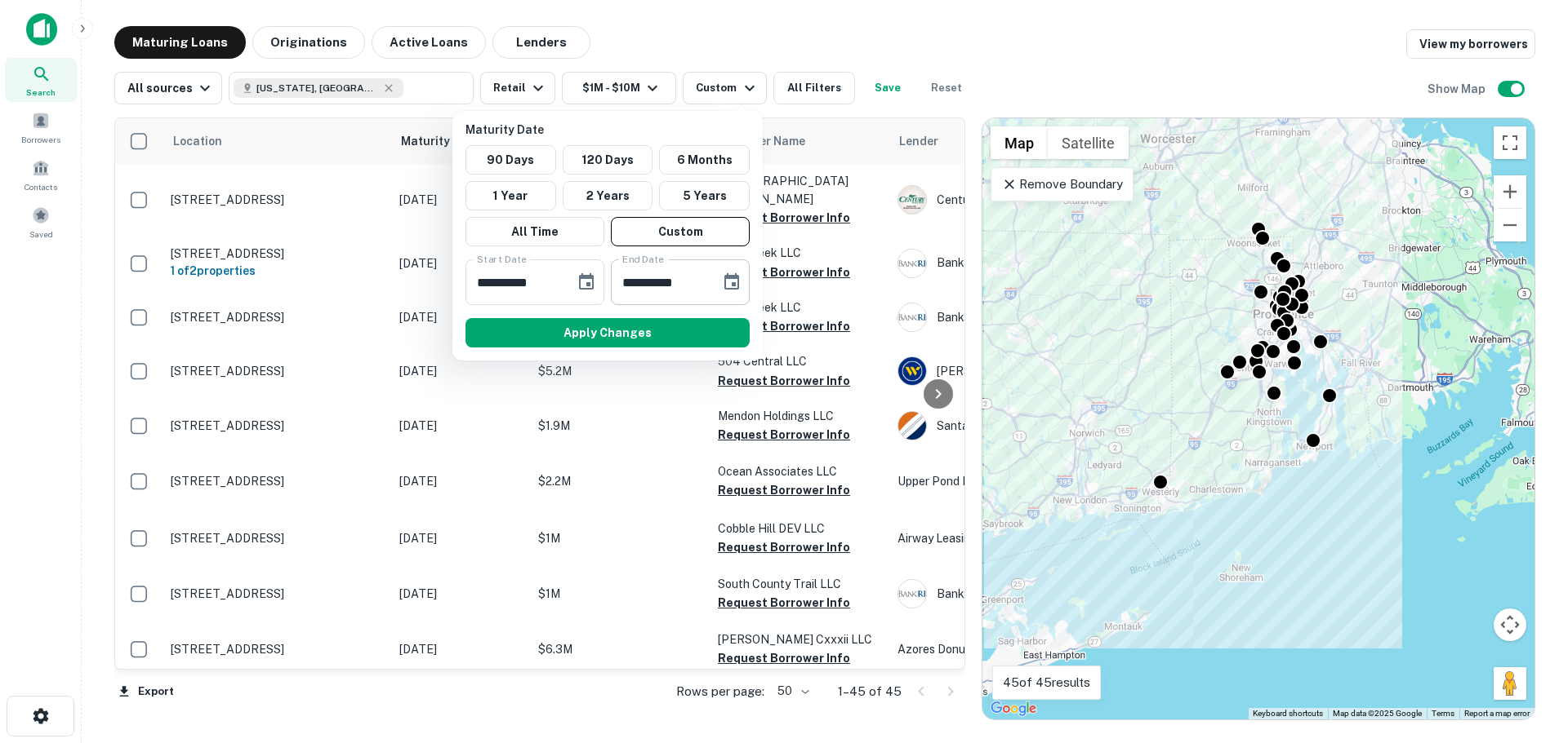
click at [734, 286] on icon "Choose date, selected date is Aug 18, 2025" at bounding box center [731, 281] width 15 height 16
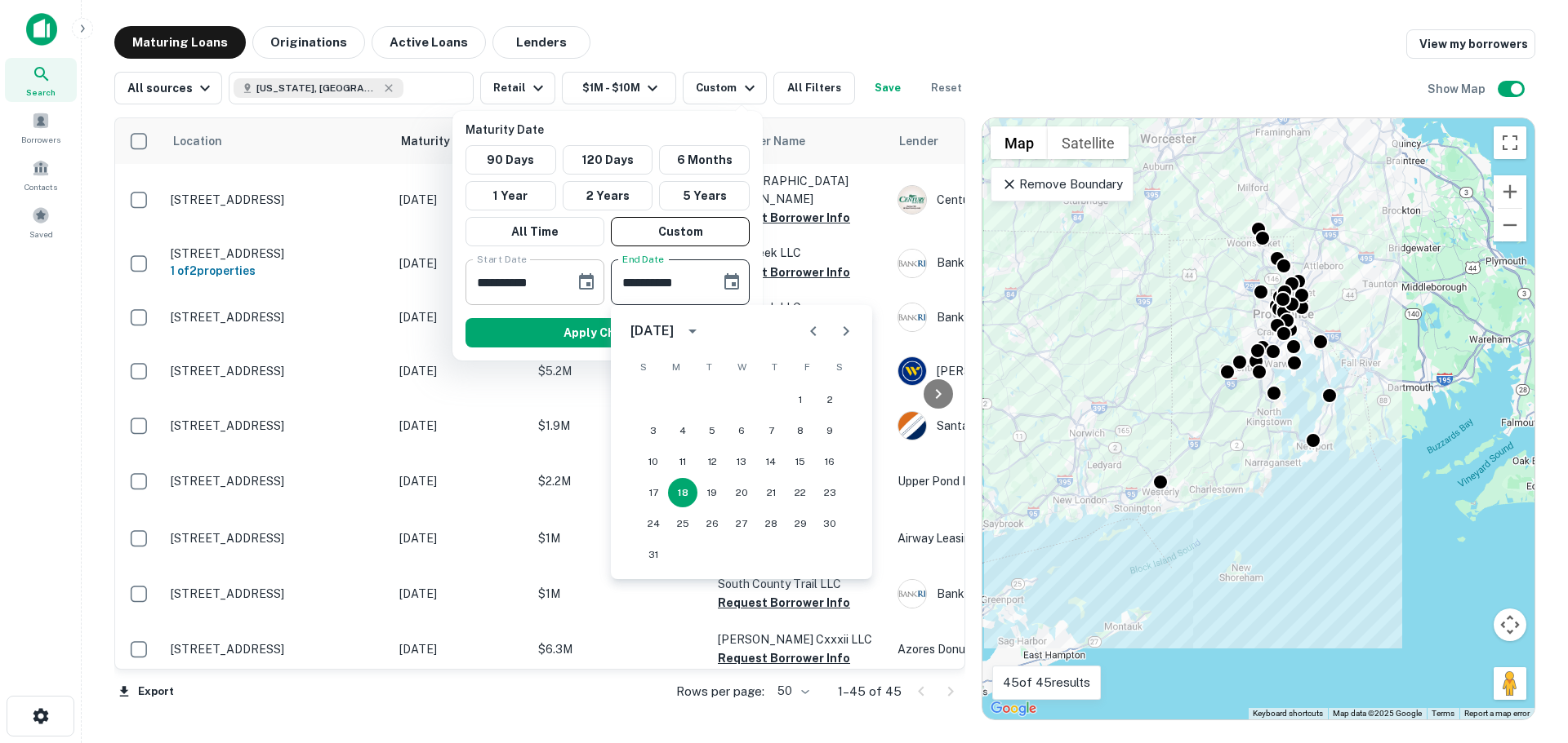
click at [590, 278] on icon "Choose date, selected date is Dec 1, 2025" at bounding box center [586, 281] width 15 height 16
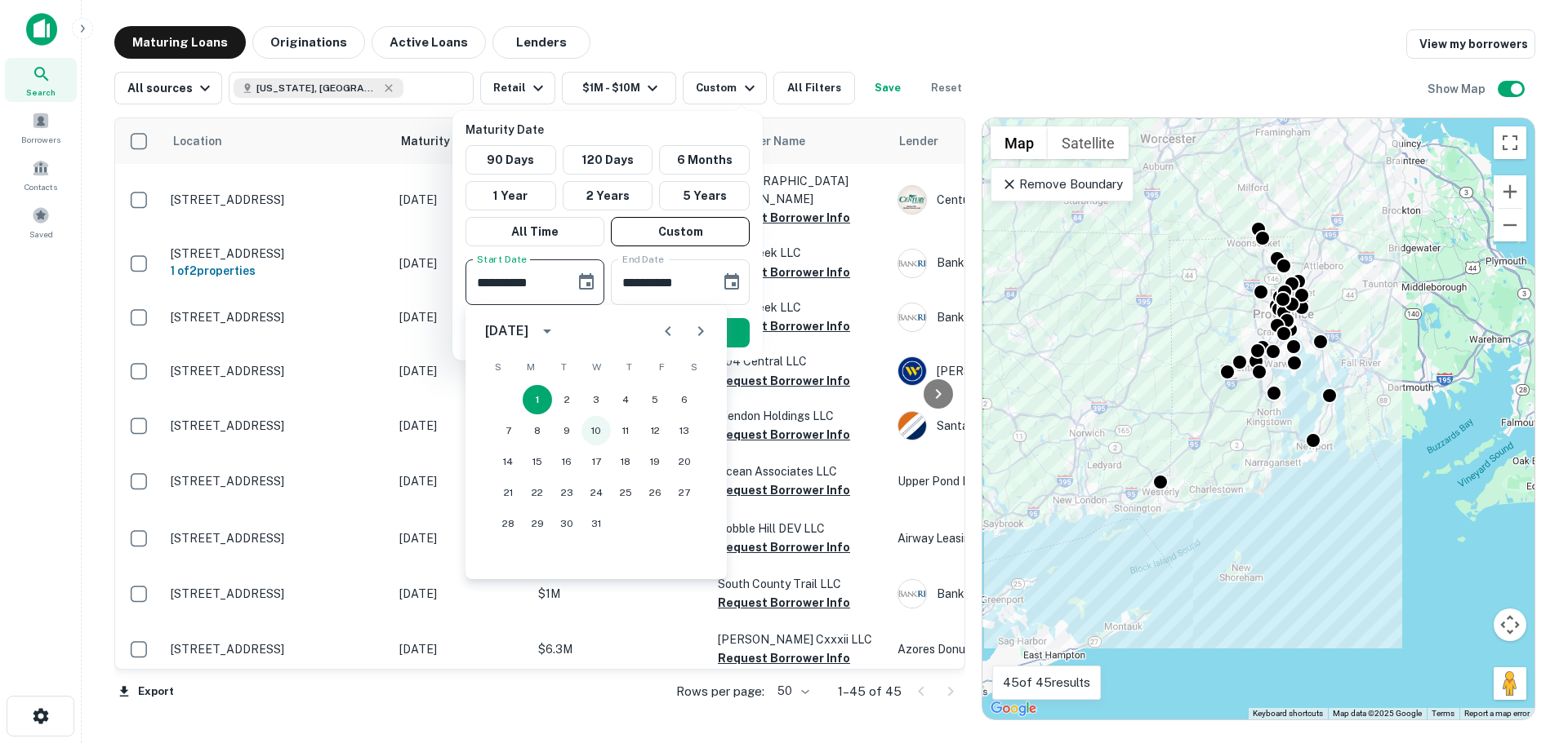
click at [604, 427] on button "10" at bounding box center [596, 431] width 29 height 29
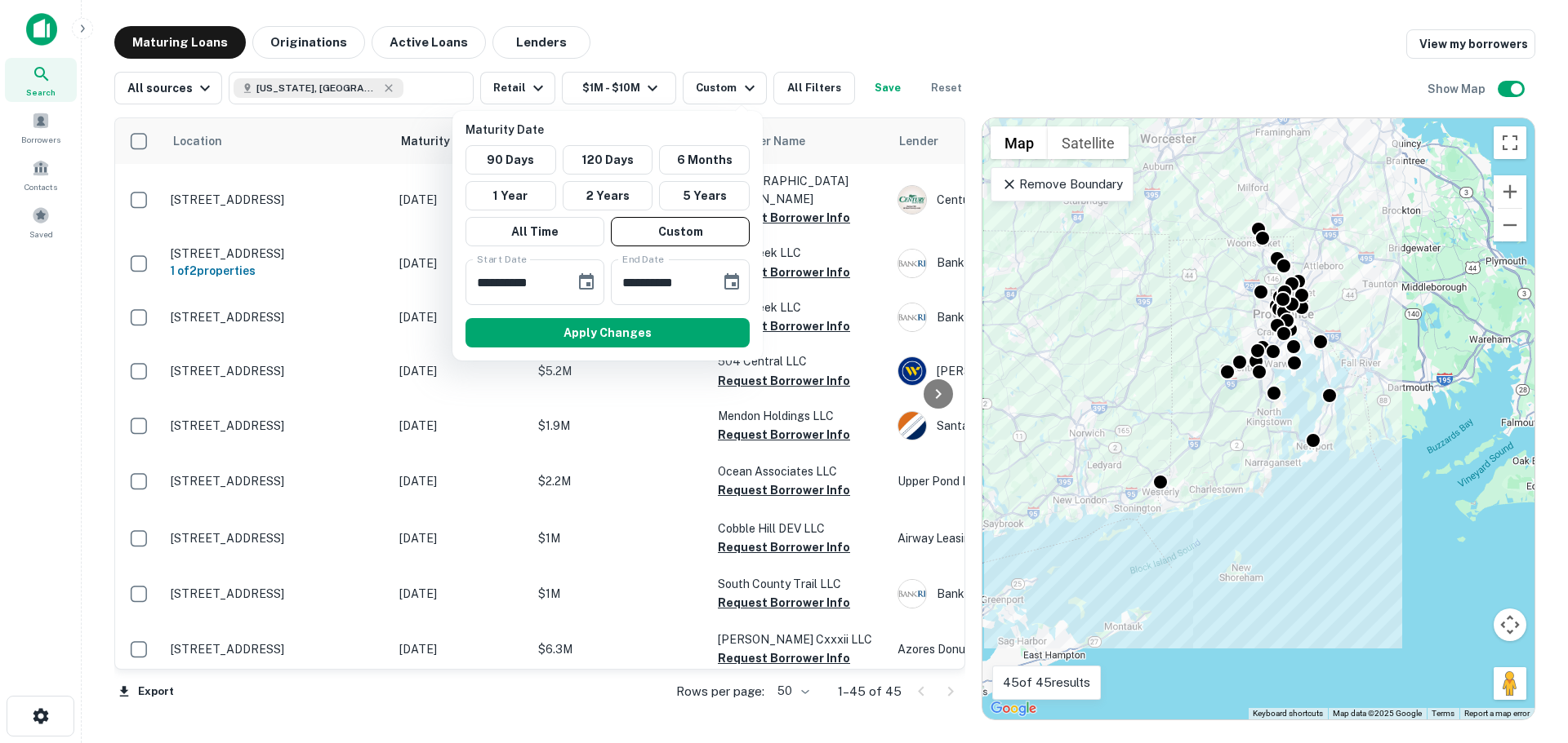
type input "**********"
click at [725, 283] on icon "Choose date, selected date is Aug 18, 2025" at bounding box center [731, 281] width 15 height 16
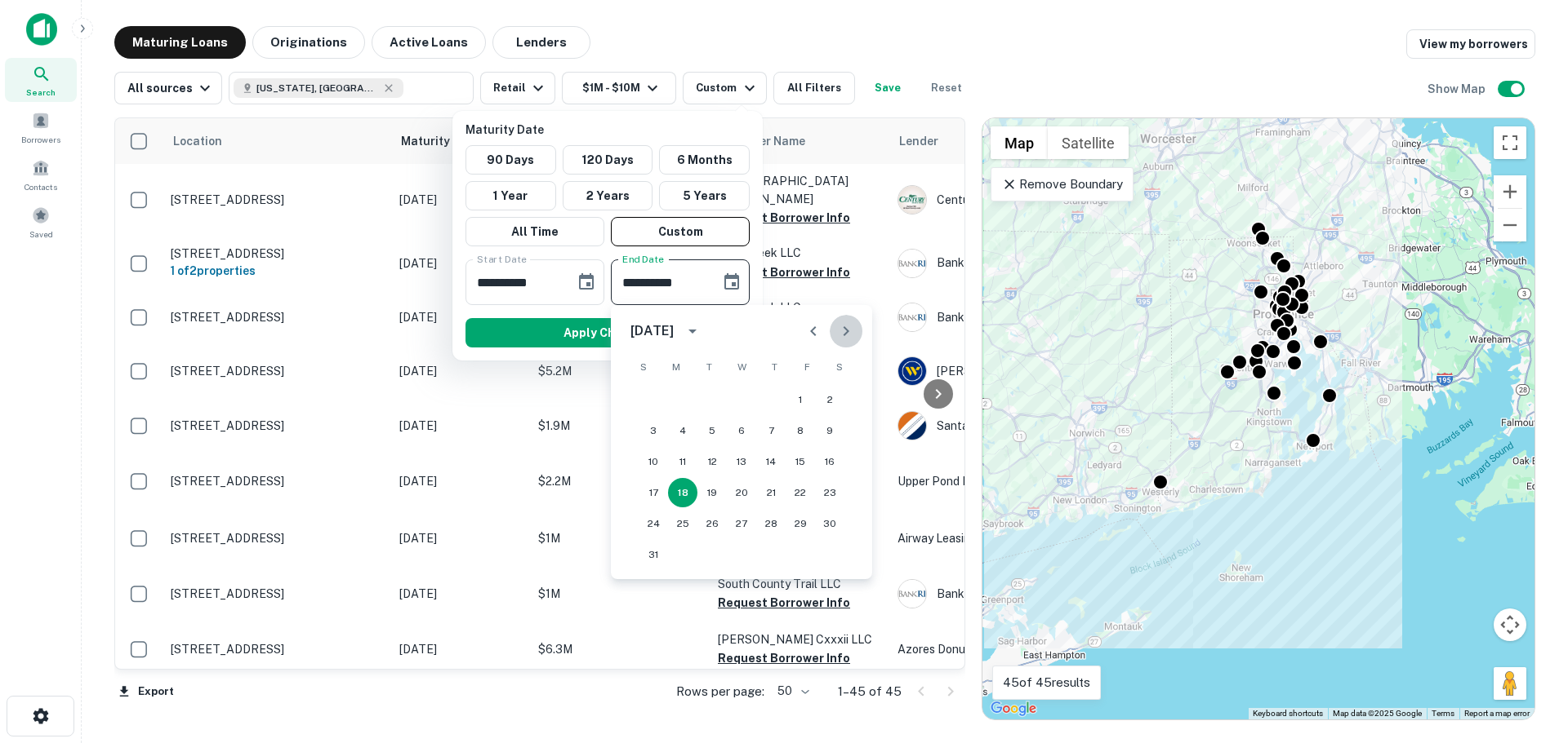
click at [833, 336] on button "Next month" at bounding box center [846, 331] width 33 height 33
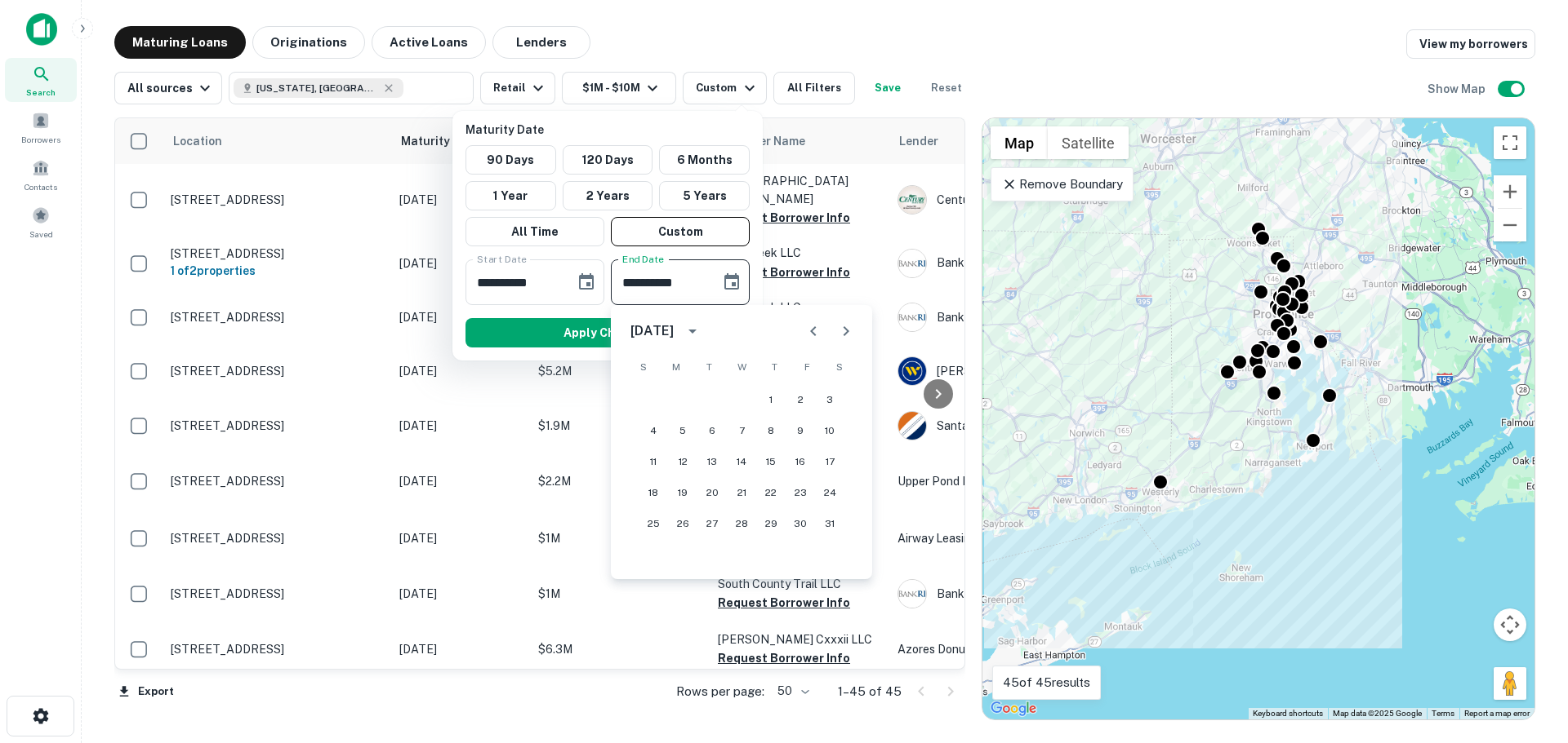
click at [833, 336] on button "Next month" at bounding box center [846, 331] width 33 height 33
click at [813, 333] on icon "Previous month" at bounding box center [812, 331] width 6 height 10
click at [656, 407] on button "1" at bounding box center [653, 400] width 29 height 29
type input "**********"
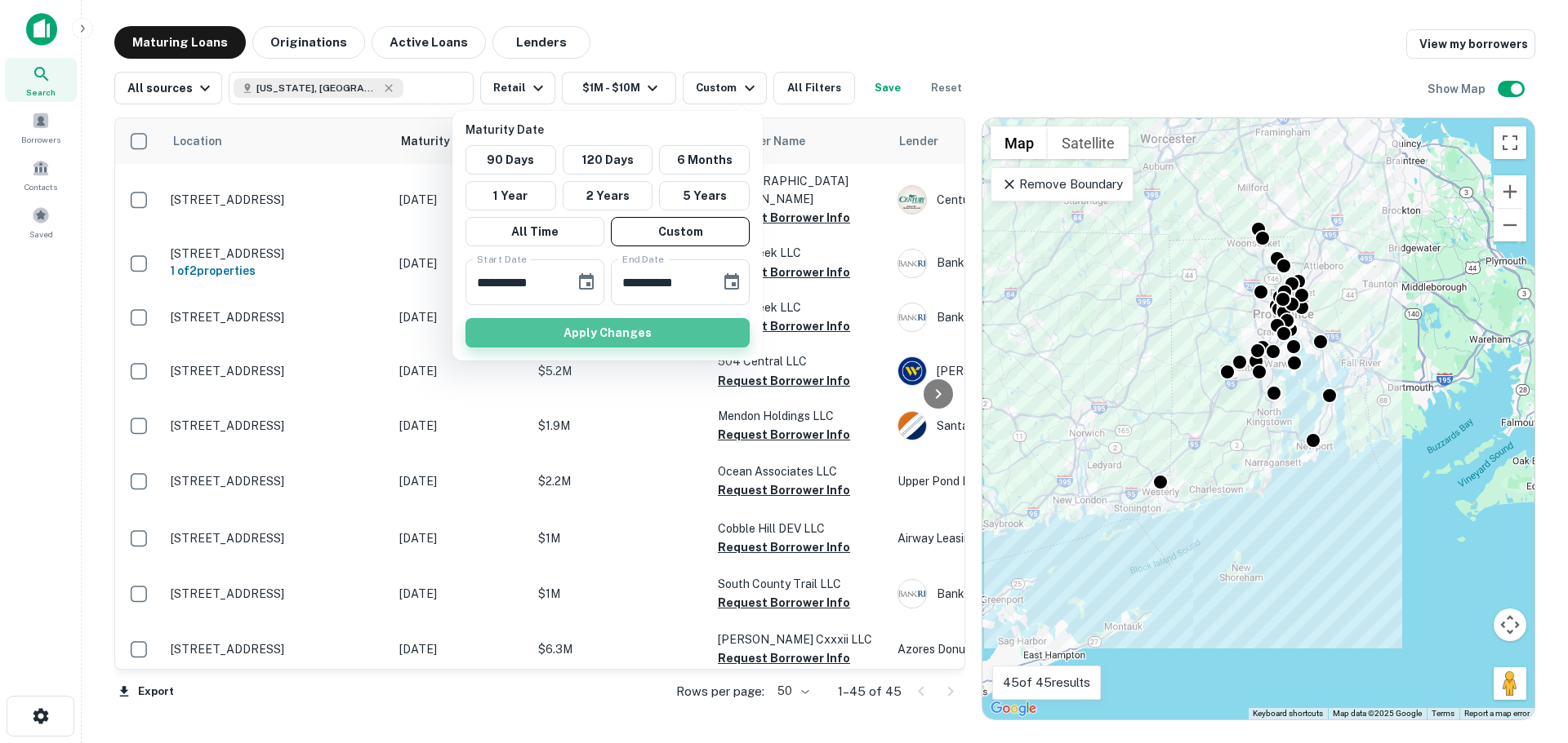
click at [634, 340] on button "Apply Changes" at bounding box center [607, 333] width 284 height 29
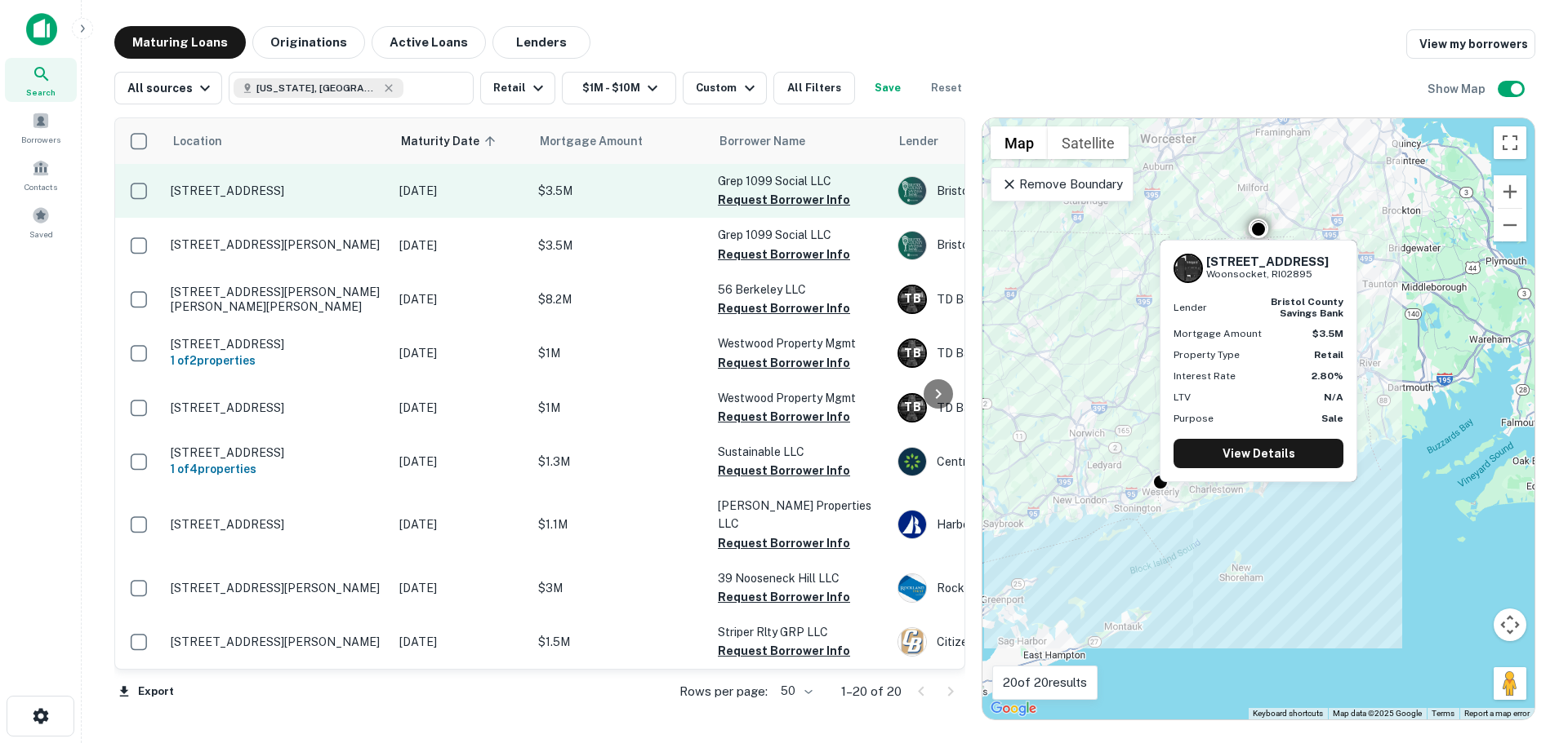
click at [319, 187] on p "[STREET_ADDRESS]" at bounding box center [276, 191] width 212 height 15
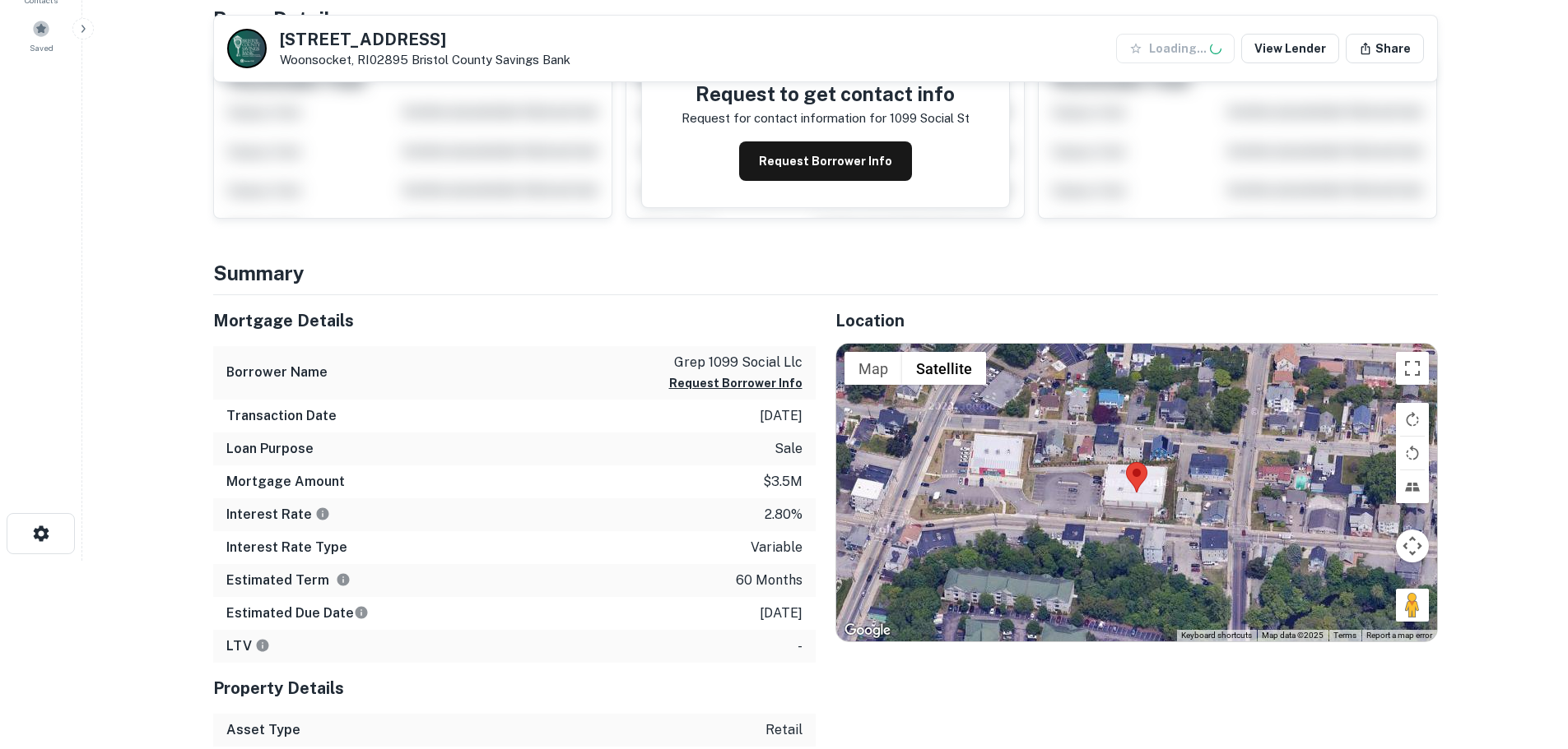
scroll to position [247, 0]
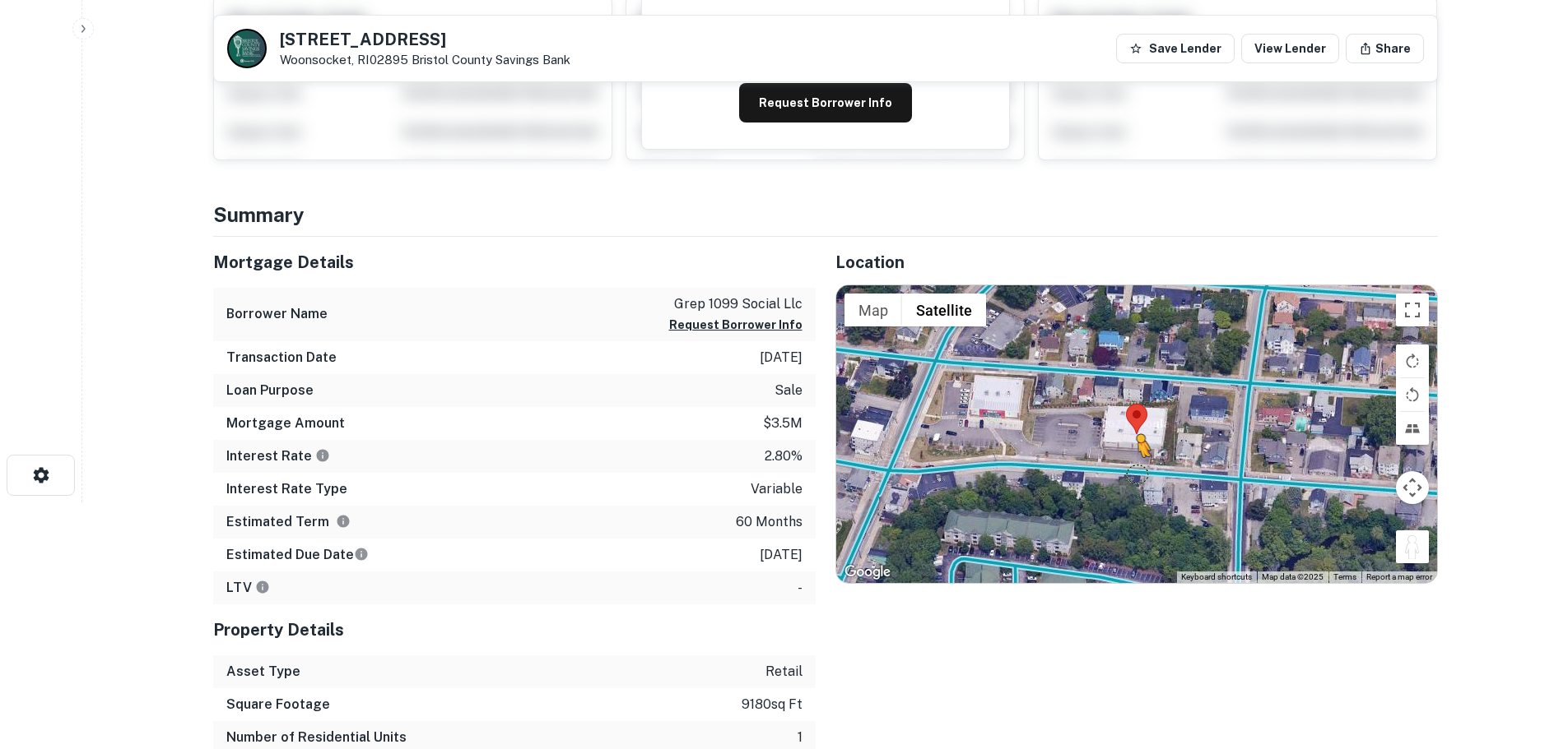
drag, startPoint x: 1414, startPoint y: 540, endPoint x: 1136, endPoint y: 471, distance: 286.4
click at [1136, 471] on div "To activate drag with keyboard, press Alt + Enter. Once in keyboard drag state,…" at bounding box center [1136, 434] width 601 height 298
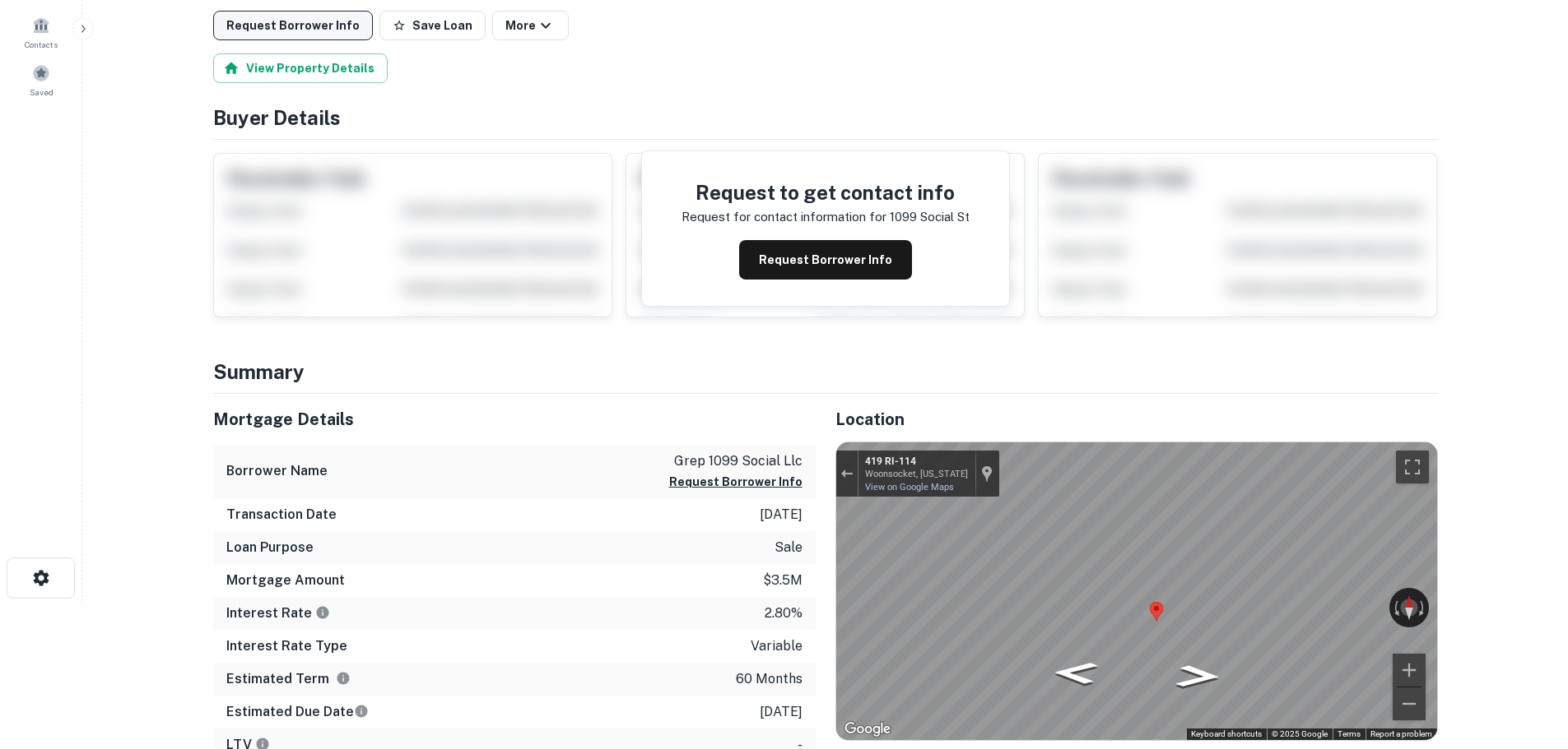
scroll to position [0, 0]
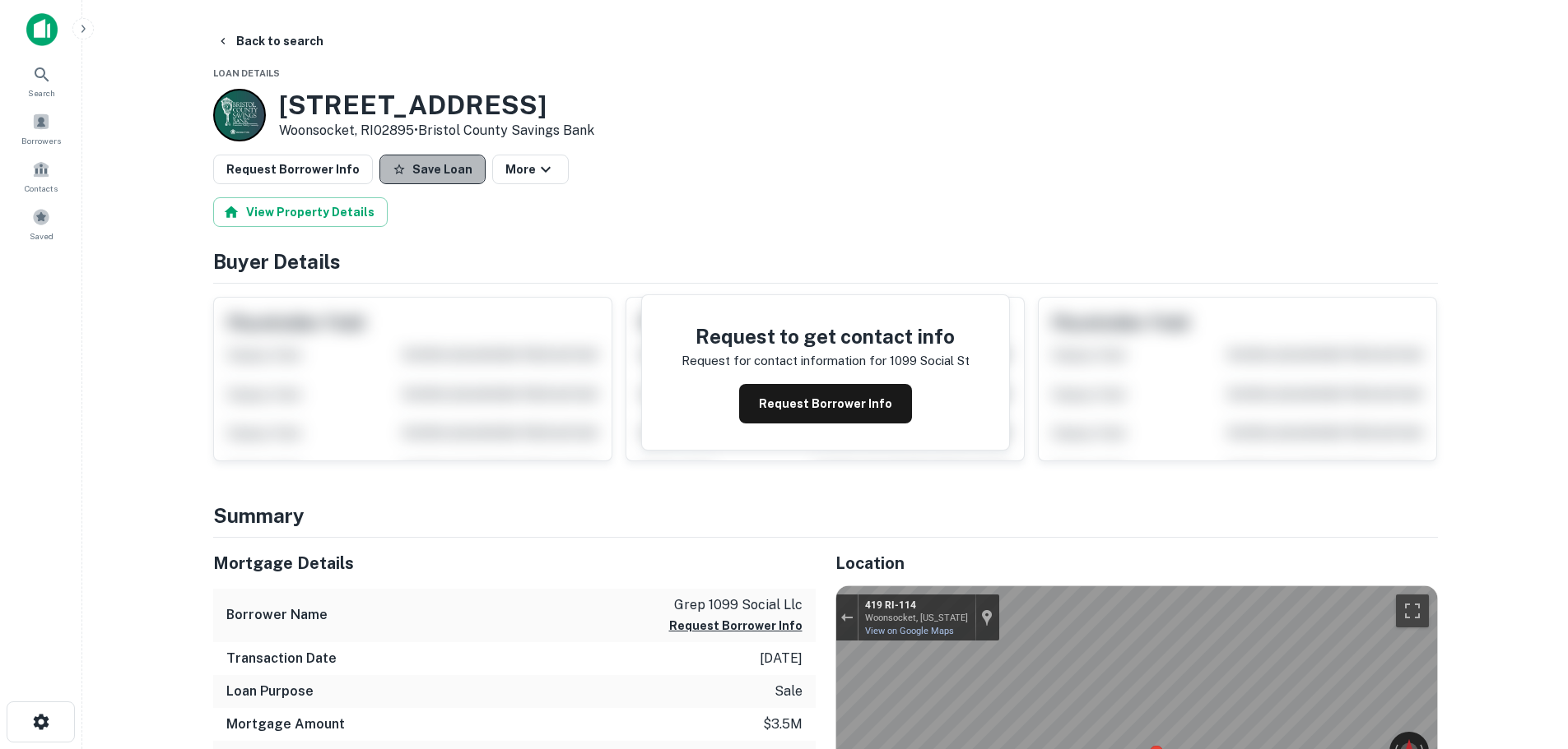
click at [452, 181] on button "Save Loan" at bounding box center [432, 169] width 106 height 30
click at [335, 176] on button "Request Borrower Info" at bounding box center [292, 169] width 159 height 30
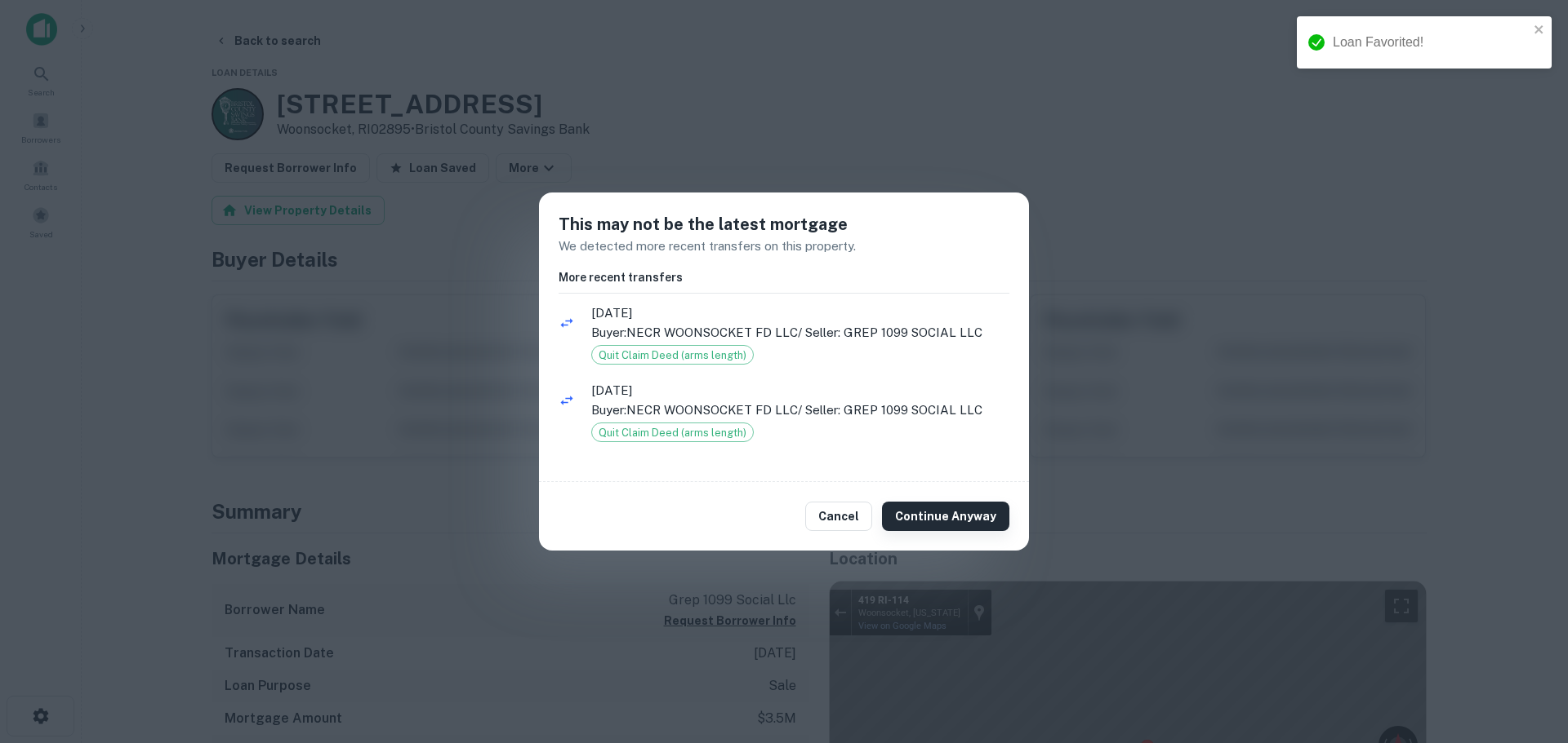
click at [937, 529] on button "Continue Anyway" at bounding box center [946, 516] width 128 height 29
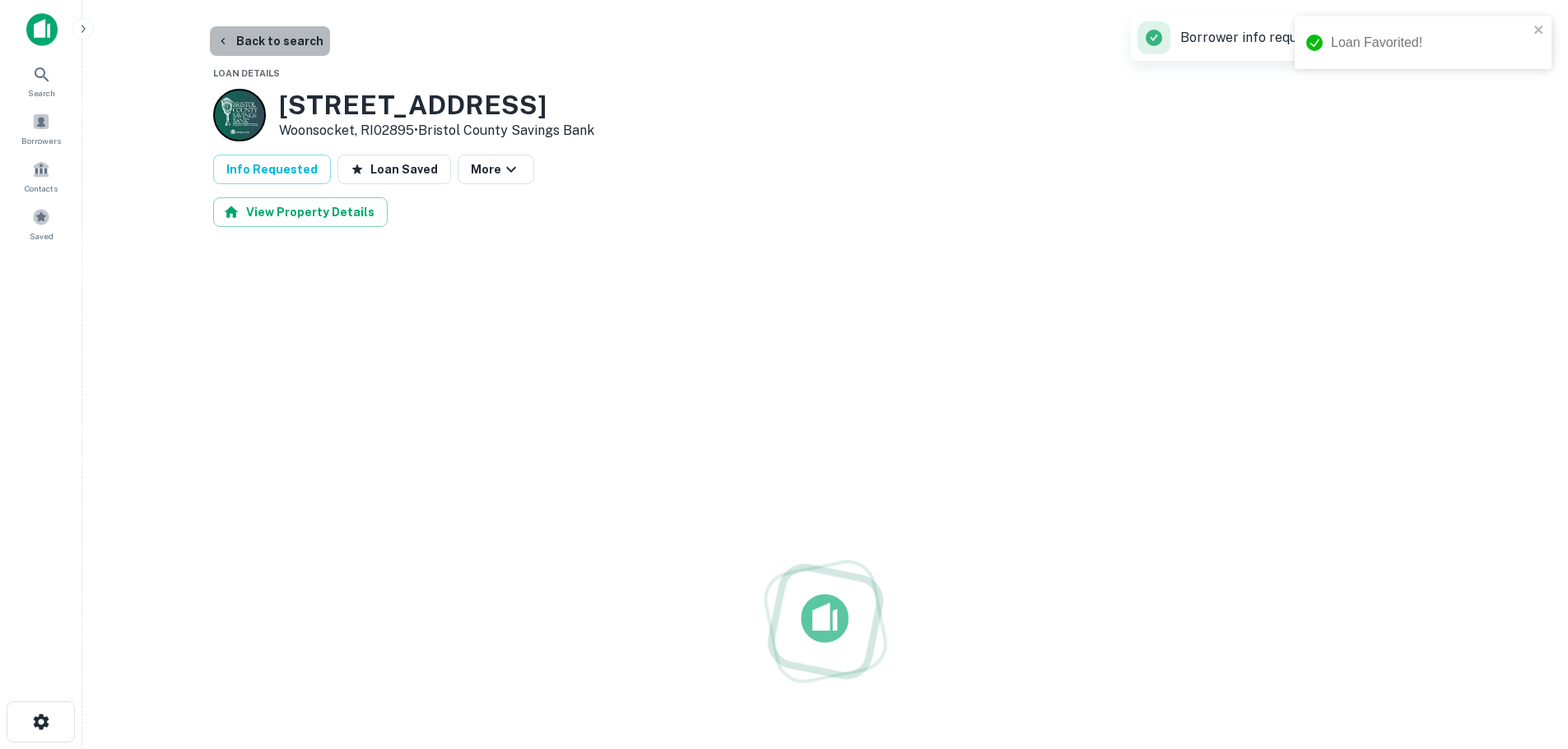
click at [294, 51] on button "Back to search" at bounding box center [270, 41] width 120 height 30
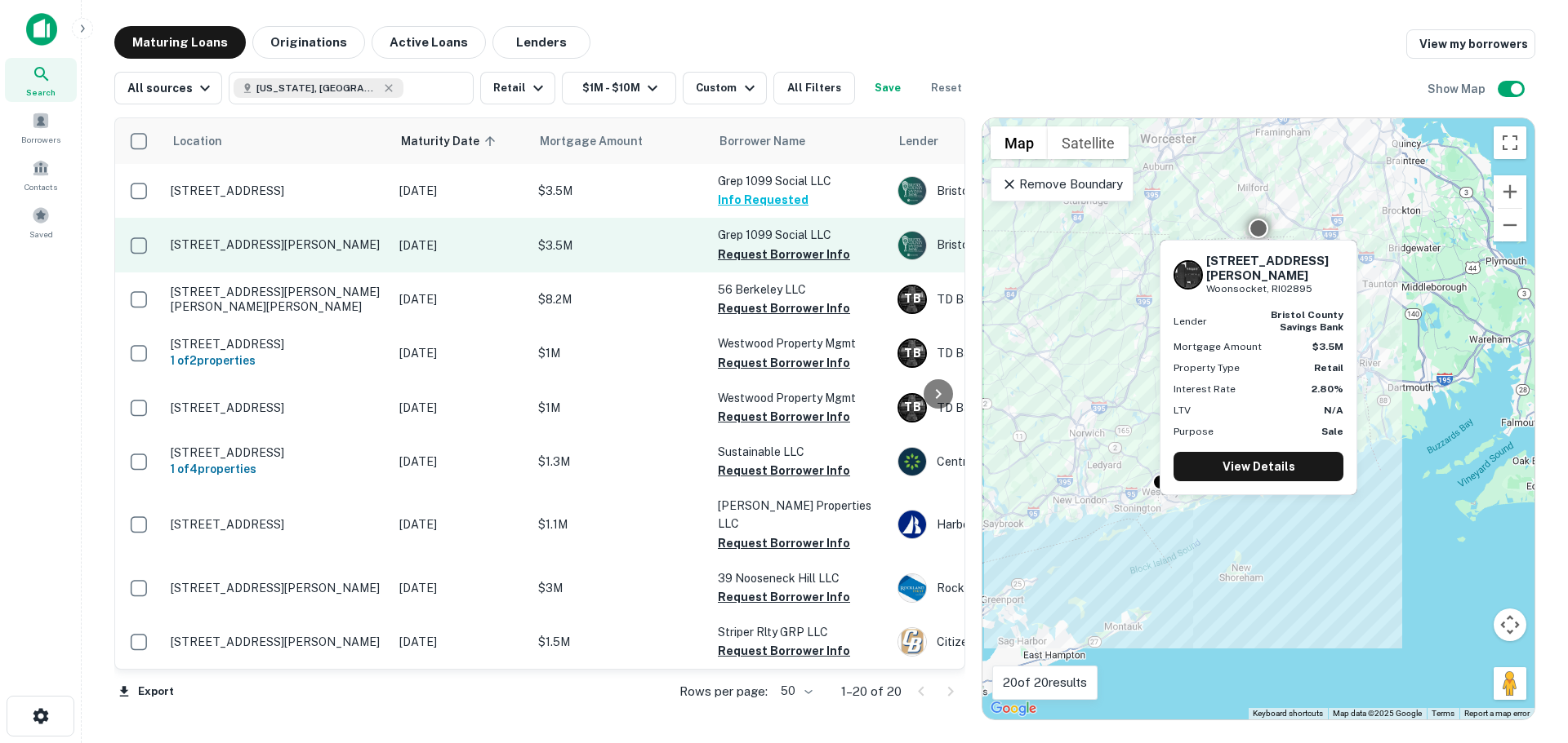
click at [283, 243] on p "[STREET_ADDRESS][PERSON_NAME]" at bounding box center [276, 245] width 212 height 15
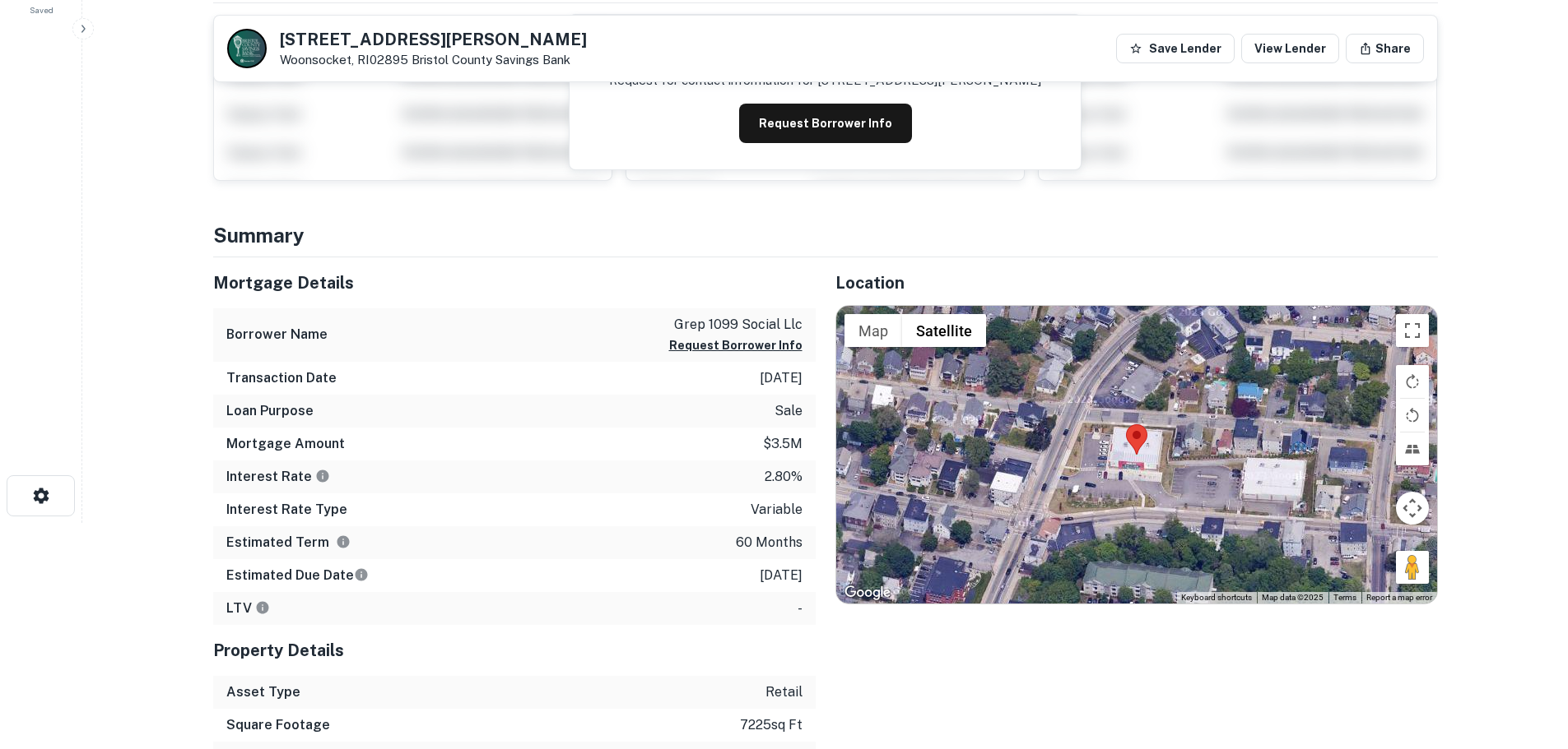
scroll to position [247, 0]
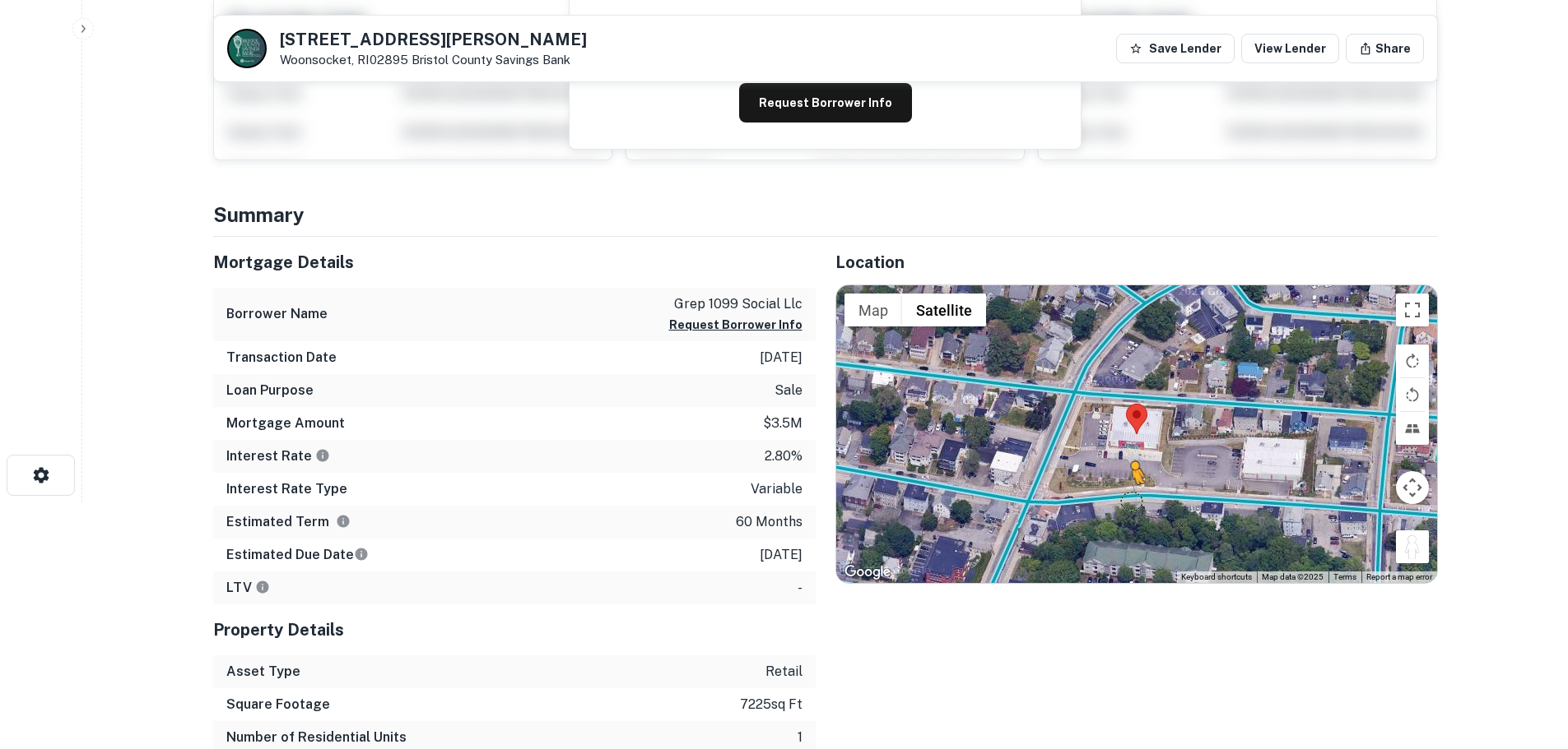
drag, startPoint x: 1415, startPoint y: 539, endPoint x: 1131, endPoint y: 502, distance: 286.4
click at [1131, 502] on div "To activate drag with keyboard, press Alt + Enter. Once in keyboard drag state,…" at bounding box center [1136, 434] width 601 height 298
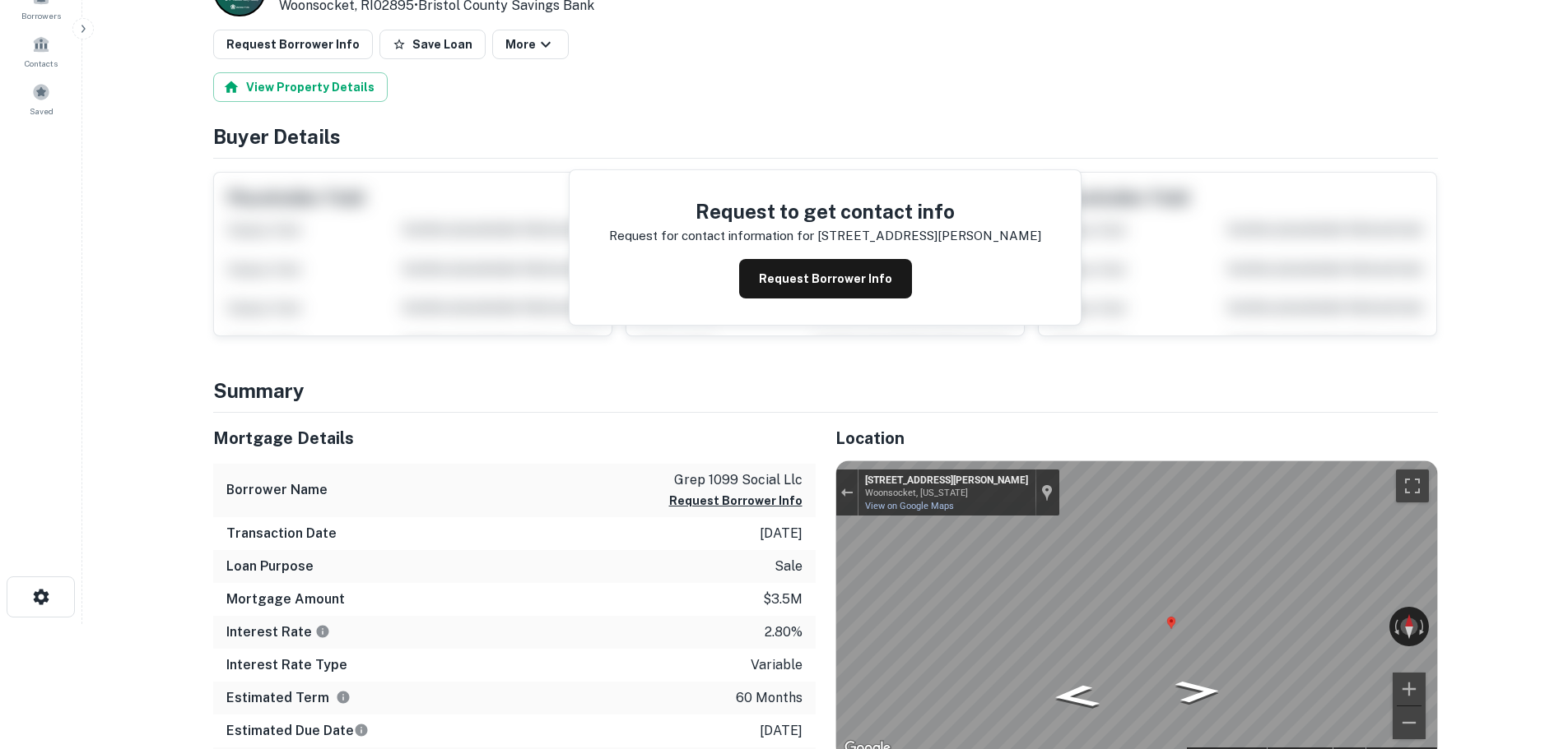
scroll to position [0, 0]
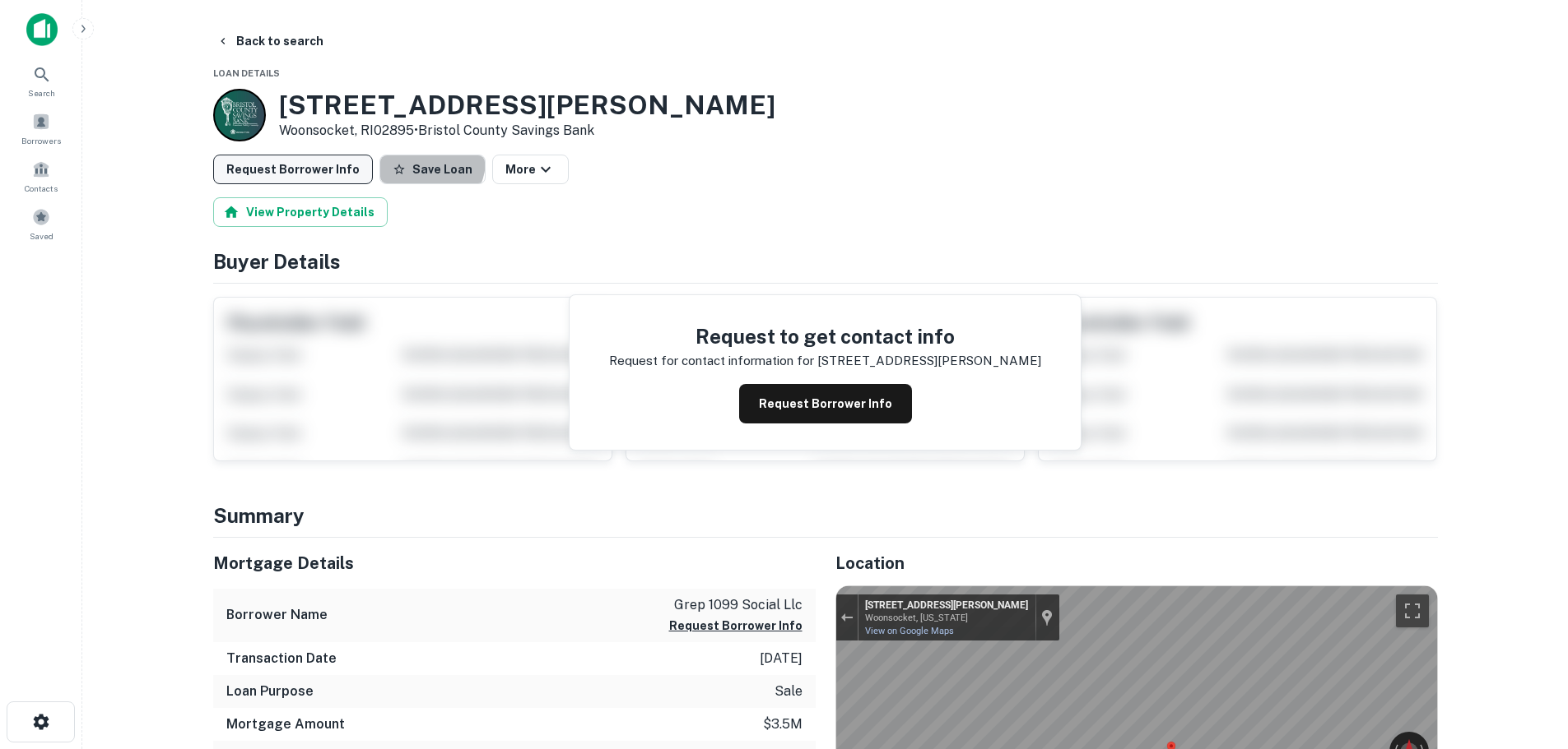
drag, startPoint x: 414, startPoint y: 160, endPoint x: 342, endPoint y: 171, distance: 72.8
click at [407, 163] on button "Save Loan" at bounding box center [432, 169] width 106 height 30
click at [337, 172] on button "Request Borrower Info" at bounding box center [292, 169] width 159 height 30
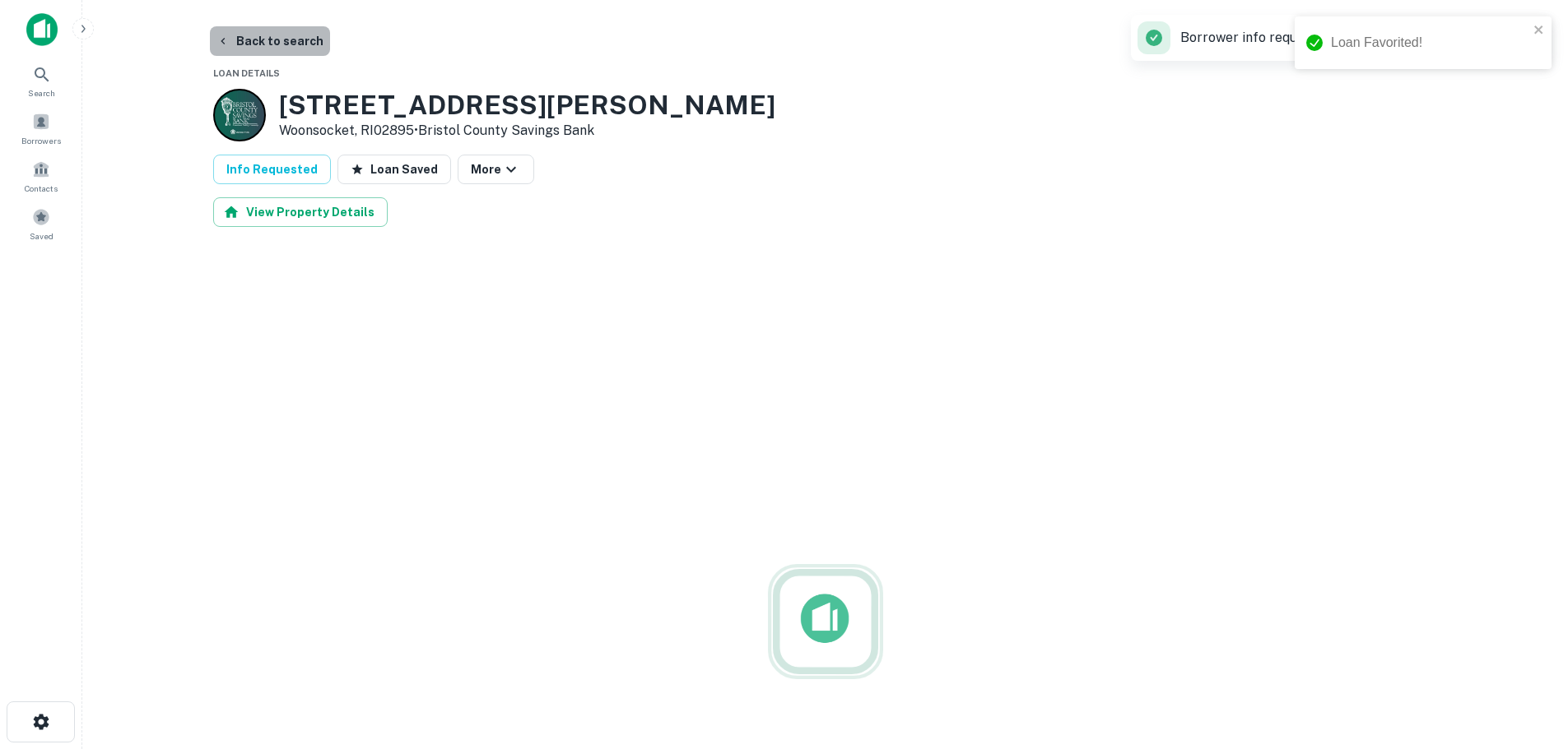
click at [271, 40] on button "Back to search" at bounding box center [270, 41] width 120 height 30
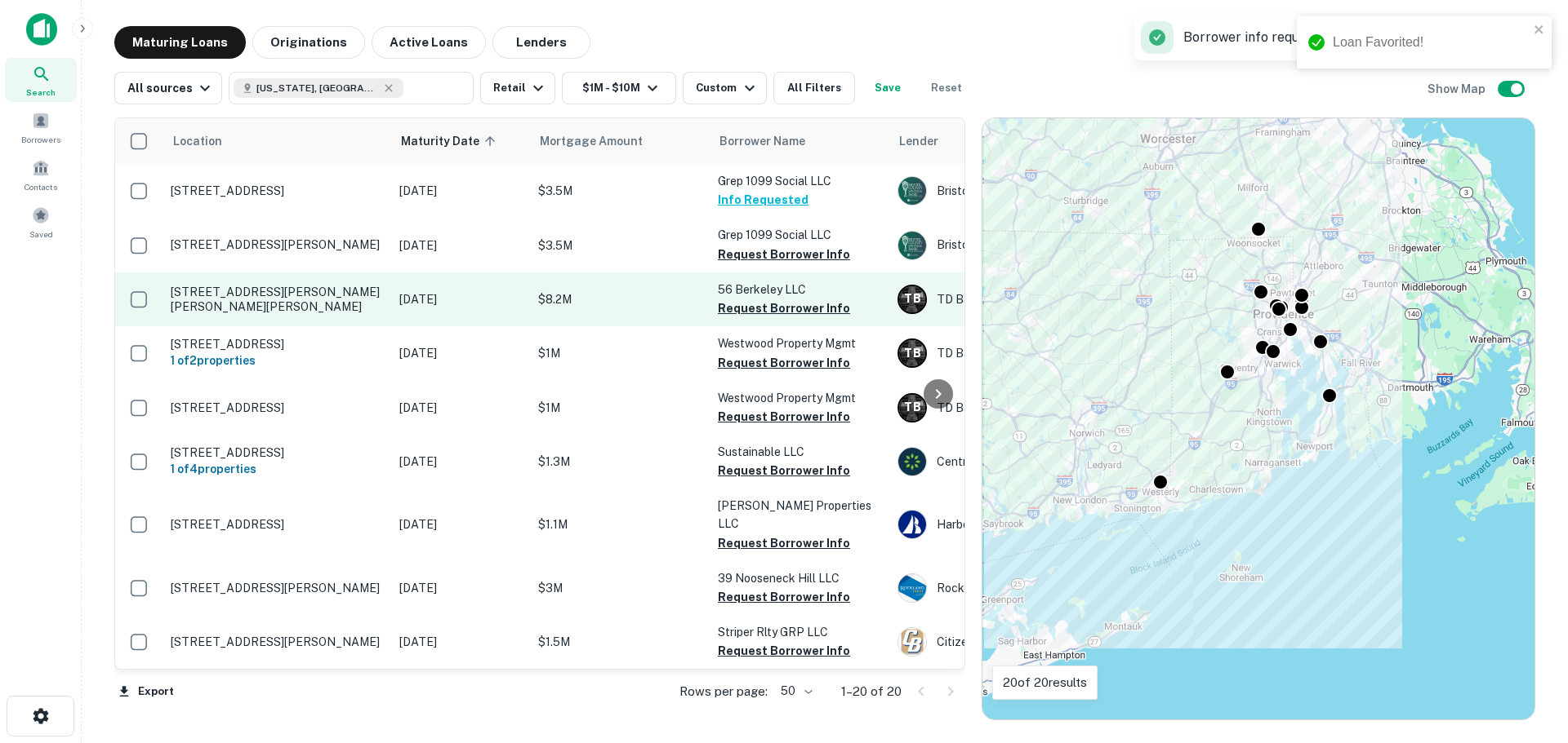
click at [311, 301] on p "[STREET_ADDRESS][PERSON_NAME][PERSON_NAME][PERSON_NAME]" at bounding box center [276, 299] width 212 height 29
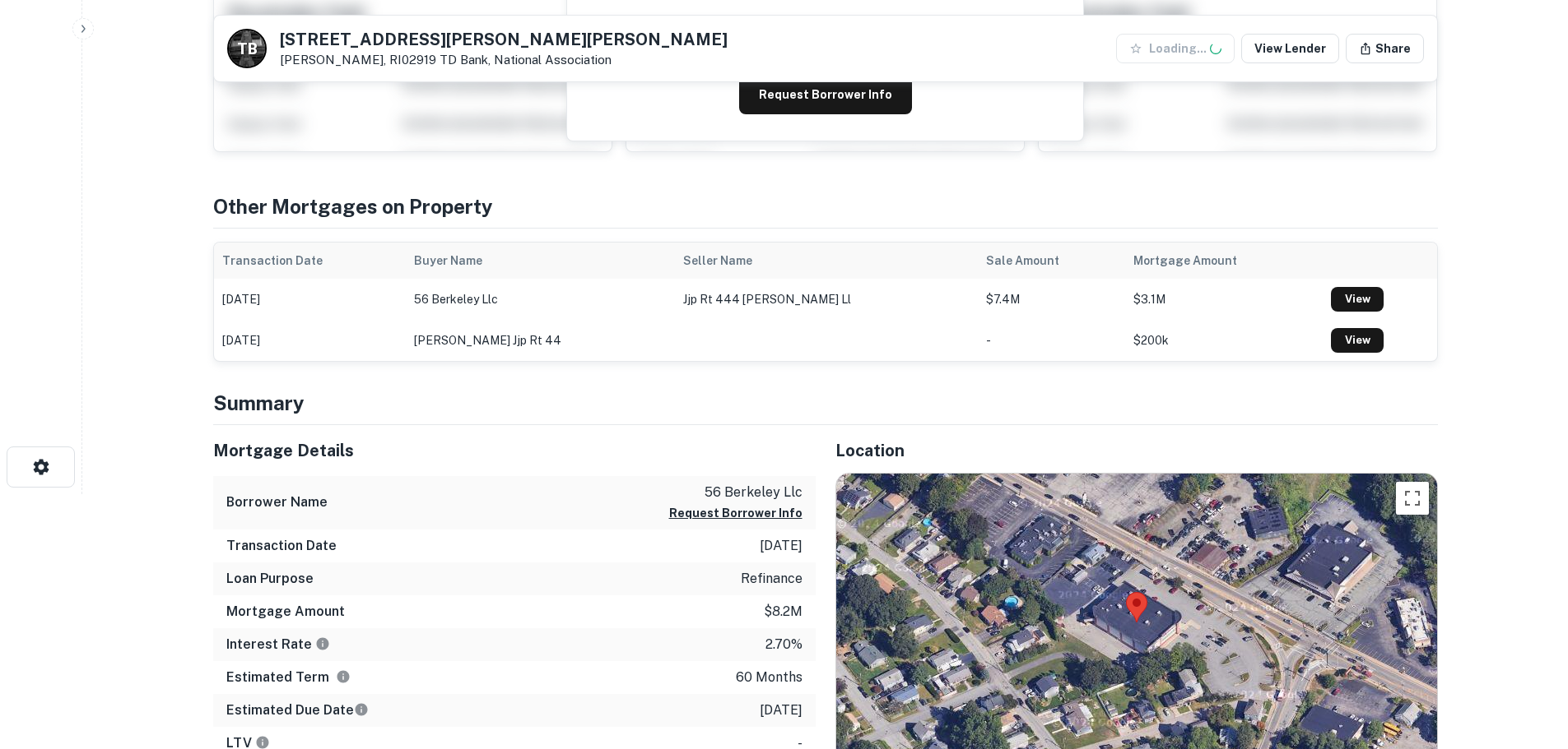
scroll to position [329, 0]
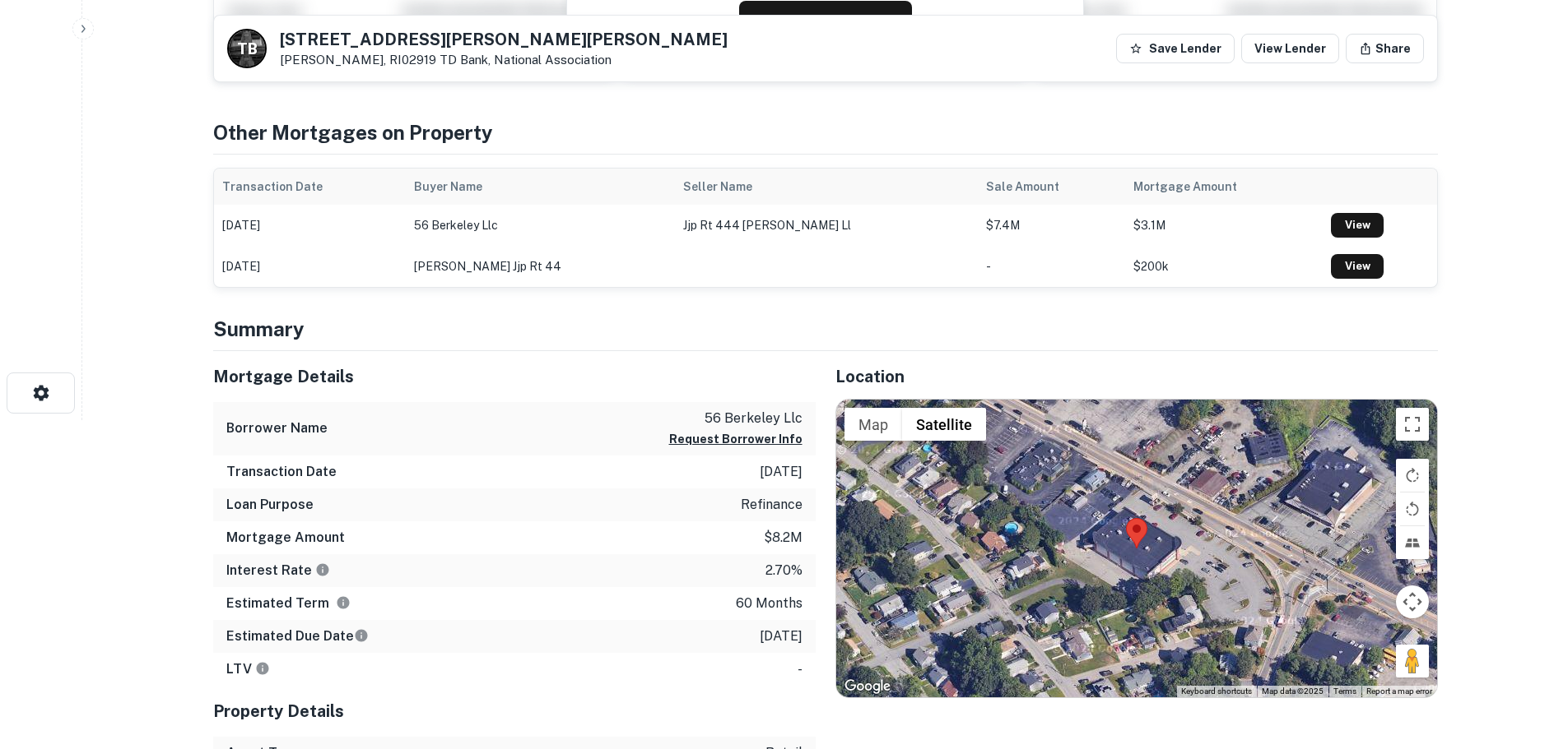
drag, startPoint x: 1405, startPoint y: 670, endPoint x: 1370, endPoint y: 621, distance: 60.2
click at [1222, 580] on div "Map Terrain Satellite Labels Keyboard shortcuts Map Data Map data ©2025 Map dat…" at bounding box center [1136, 549] width 601 height 298
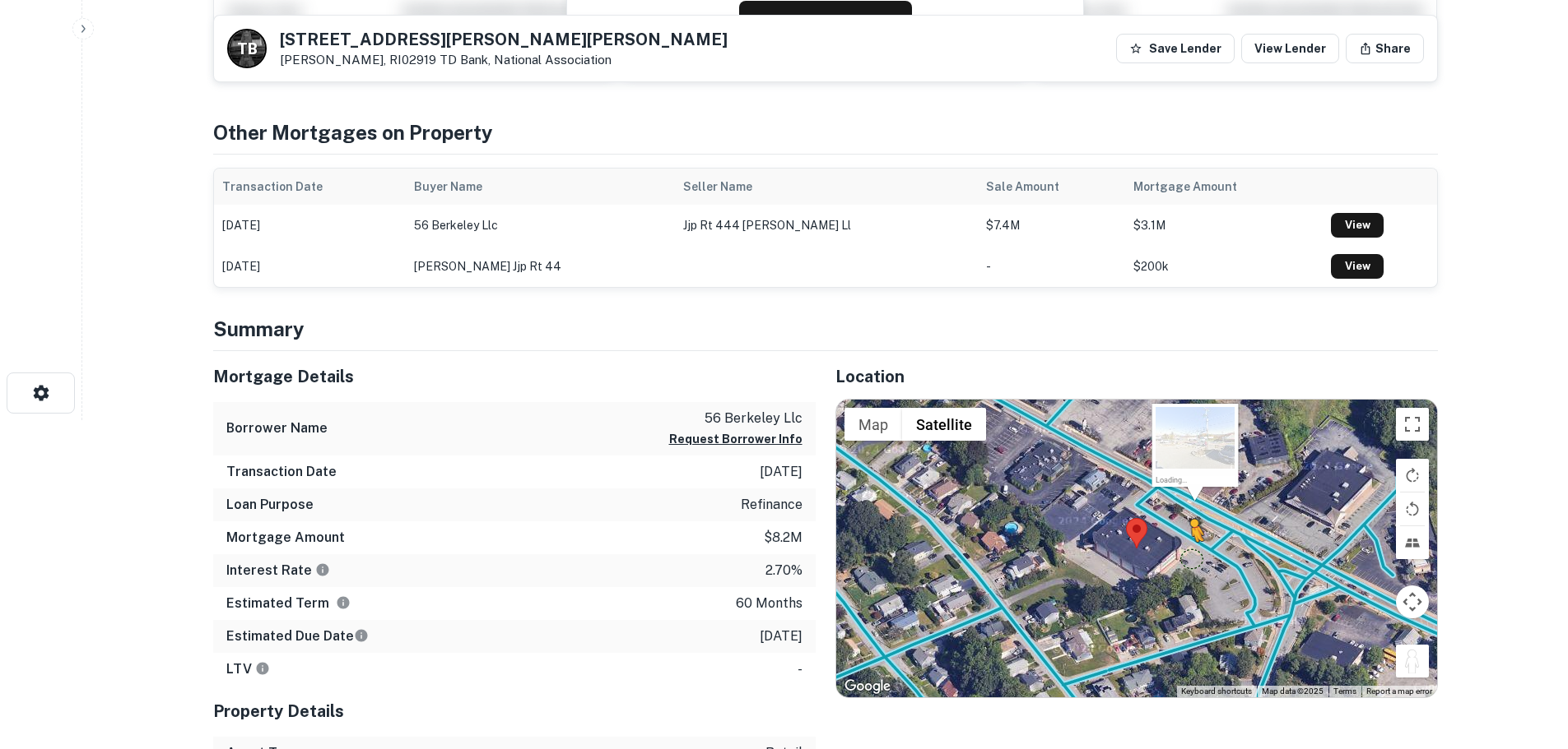
drag, startPoint x: 1412, startPoint y: 656, endPoint x: 1192, endPoint y: 558, distance: 240.8
click at [1192, 558] on div "To activate drag with keyboard, press Alt + Enter. Once in keyboard drag state,…" at bounding box center [1136, 549] width 601 height 298
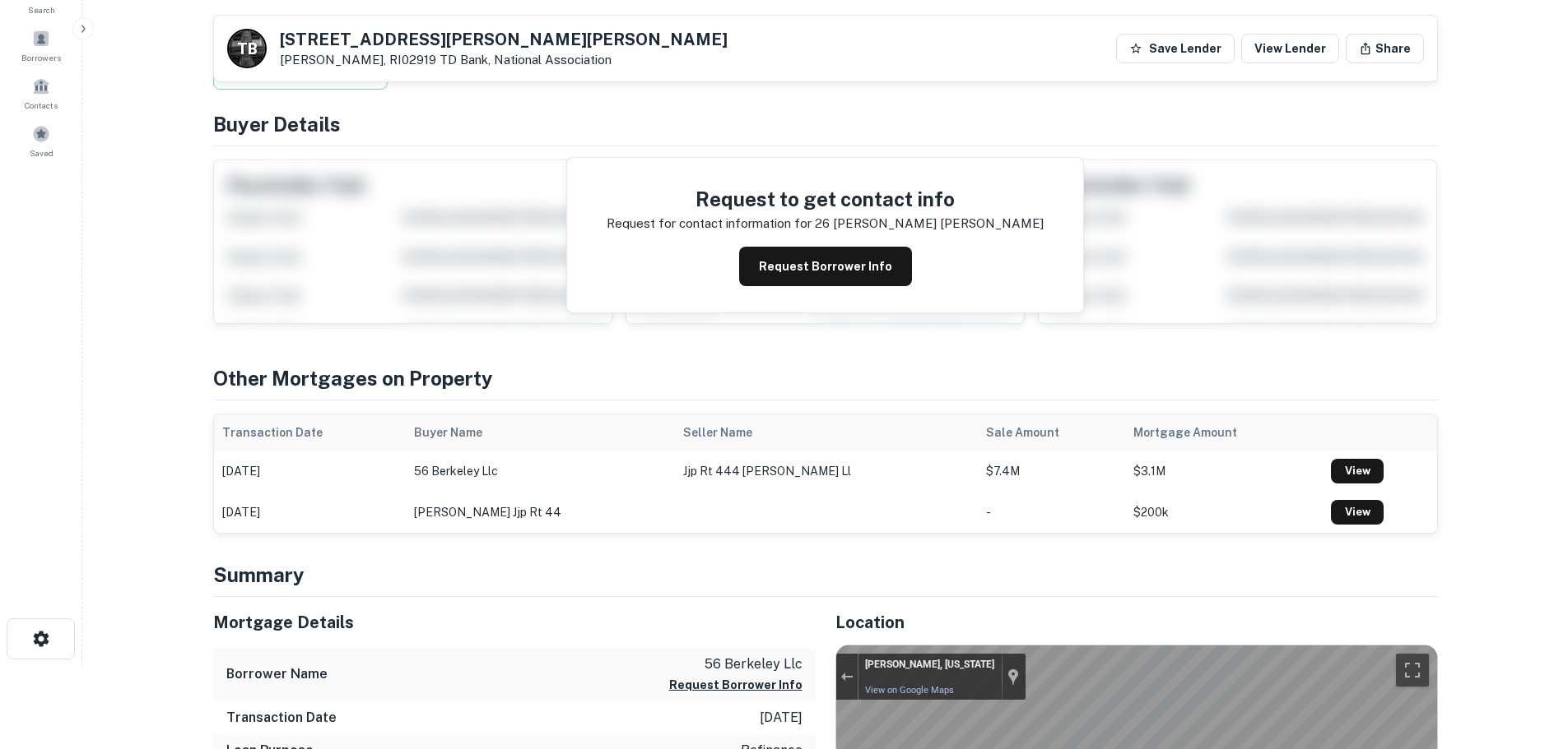
scroll to position [82, 0]
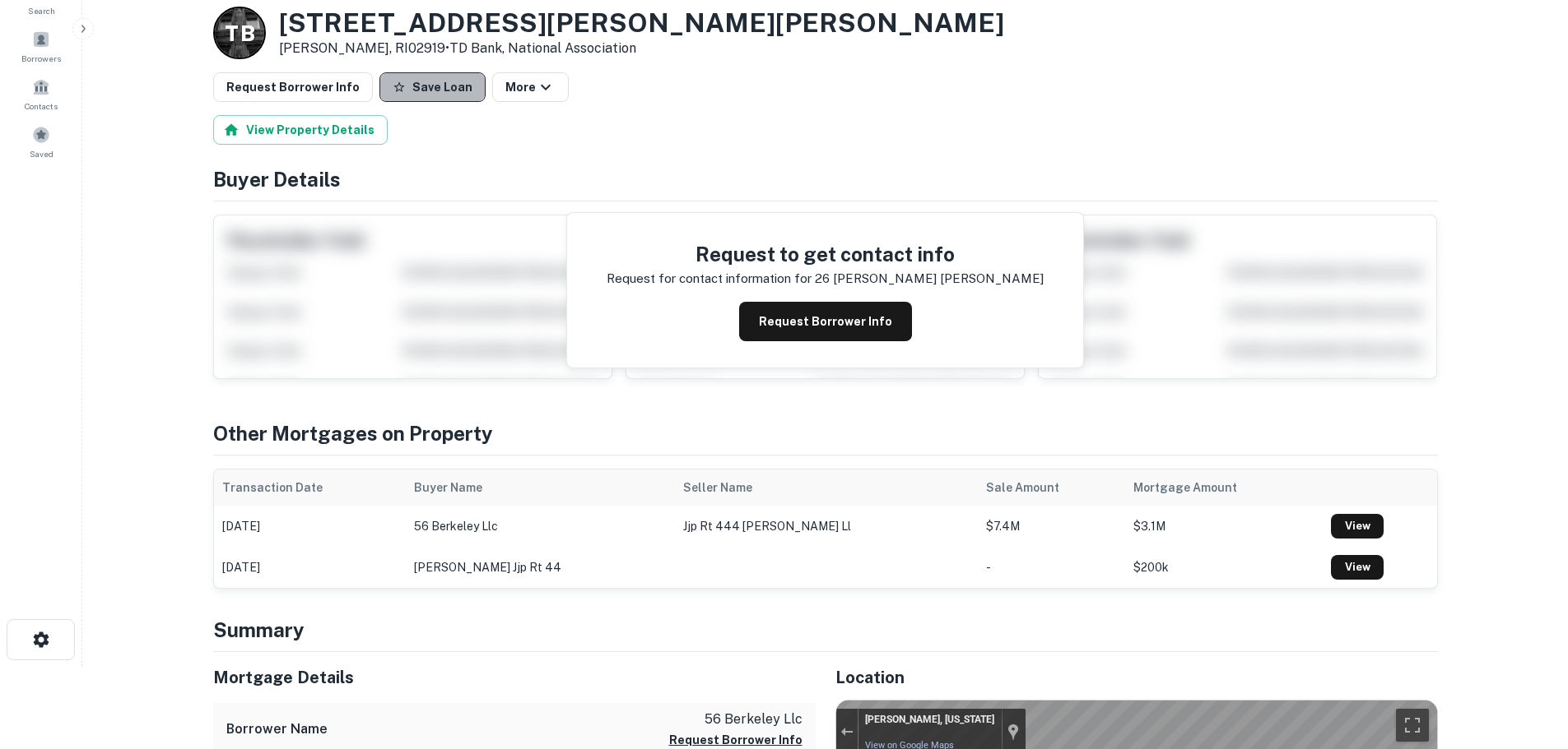
click at [461, 84] on button "Save Loan" at bounding box center [432, 87] width 106 height 30
click at [380, 89] on div "Loading..." at bounding box center [439, 87] width 119 height 30
click at [296, 85] on button "Request Borrower Info" at bounding box center [292, 87] width 159 height 30
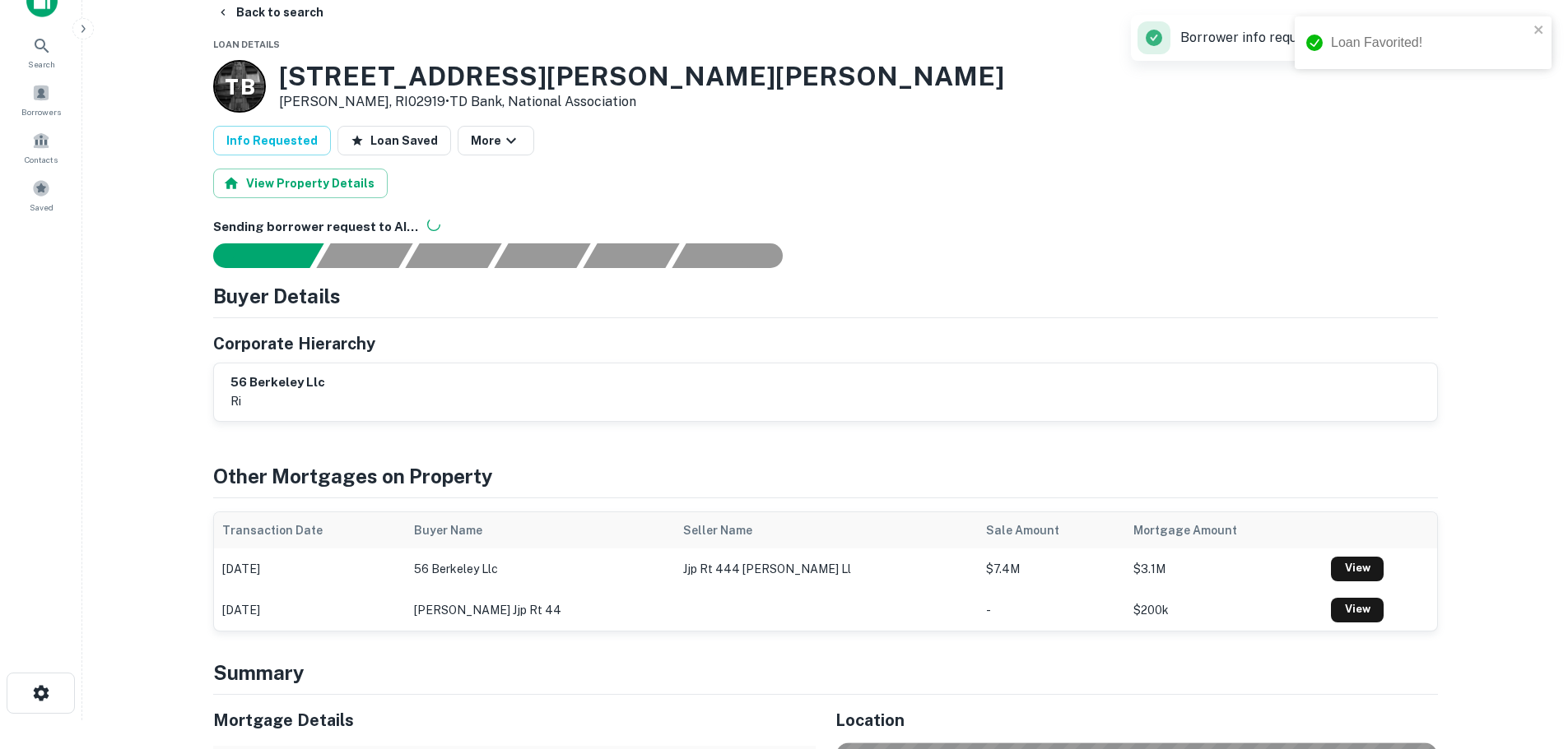
scroll to position [0, 0]
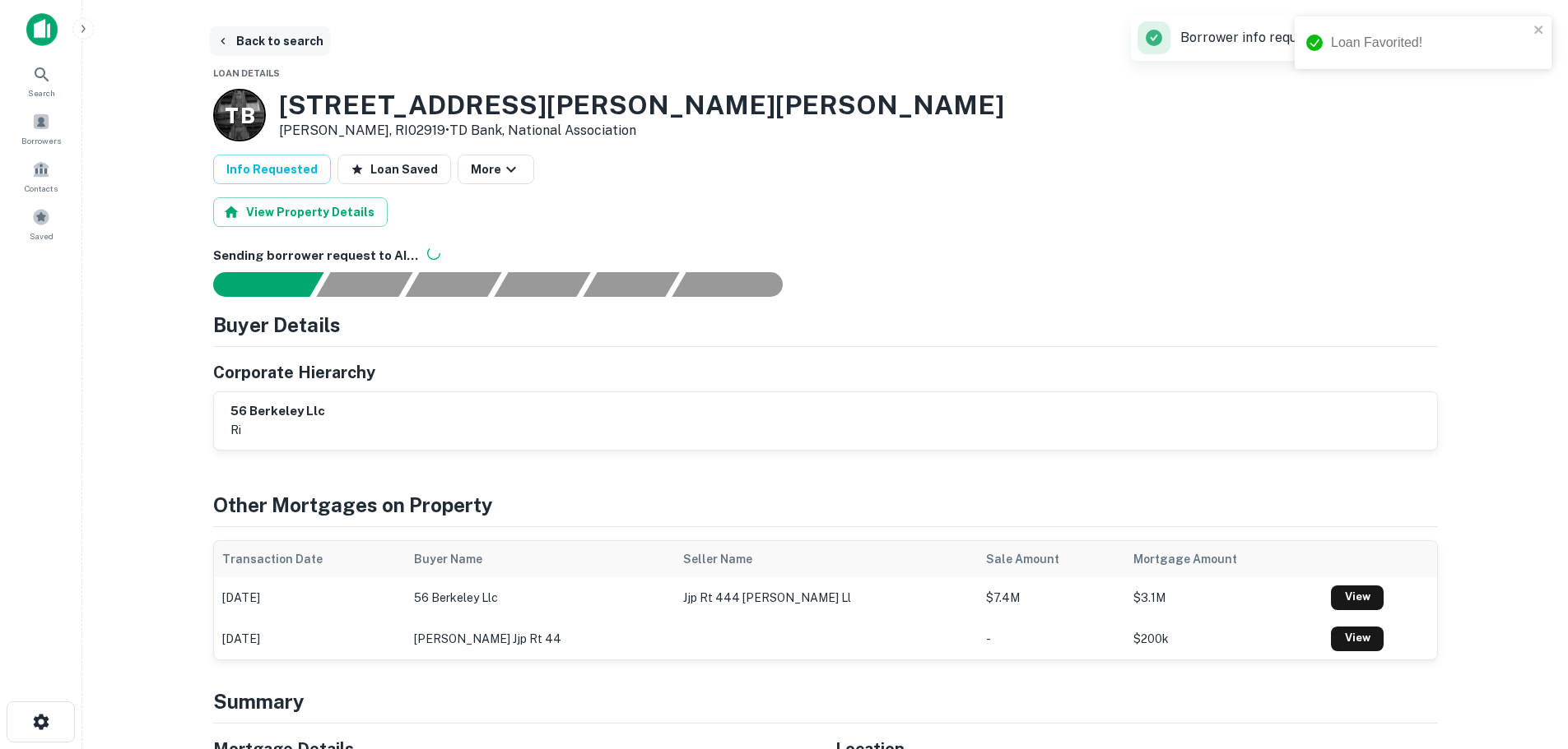
click at [285, 31] on button "Back to search" at bounding box center [270, 41] width 120 height 30
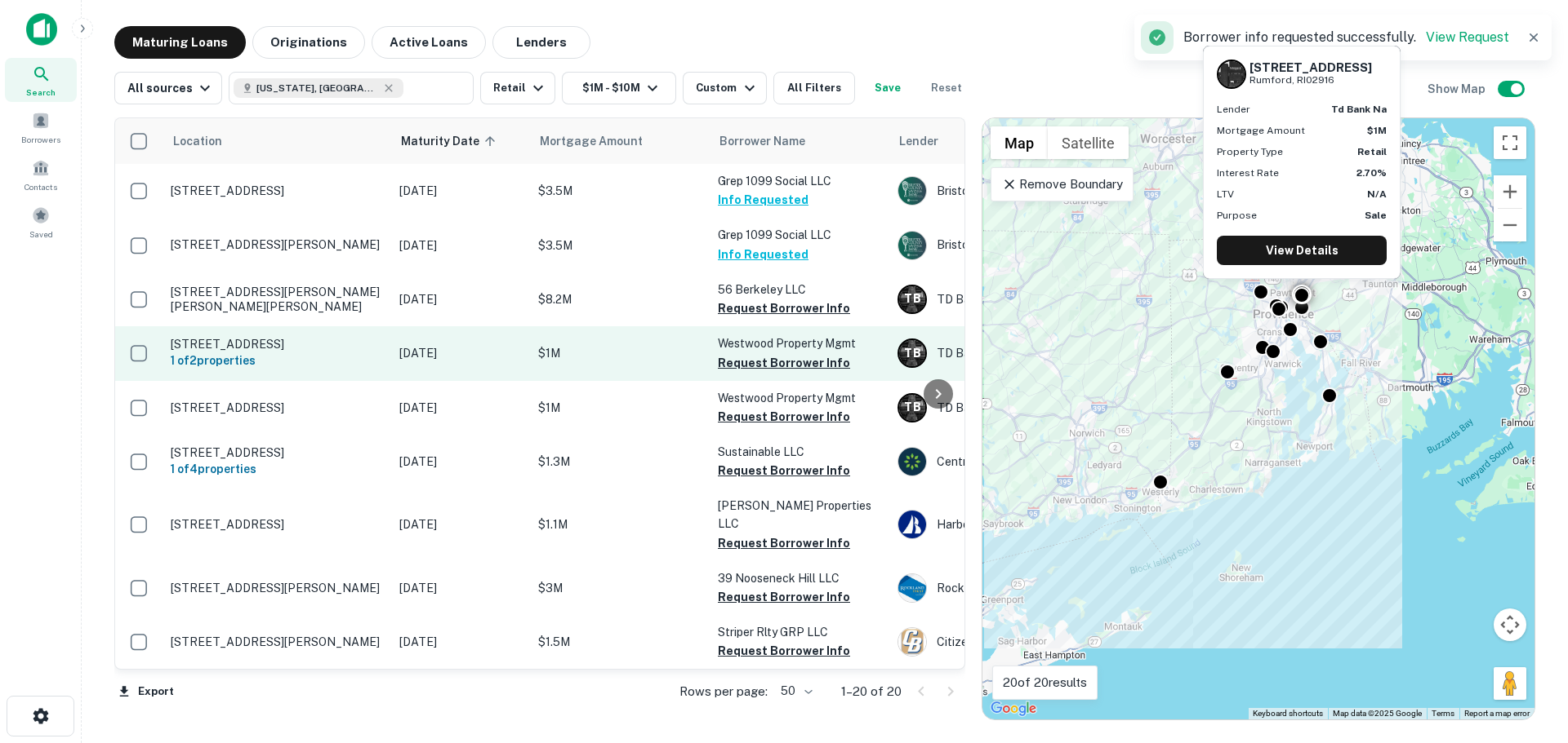
click at [305, 343] on p "[STREET_ADDRESS]" at bounding box center [276, 344] width 212 height 15
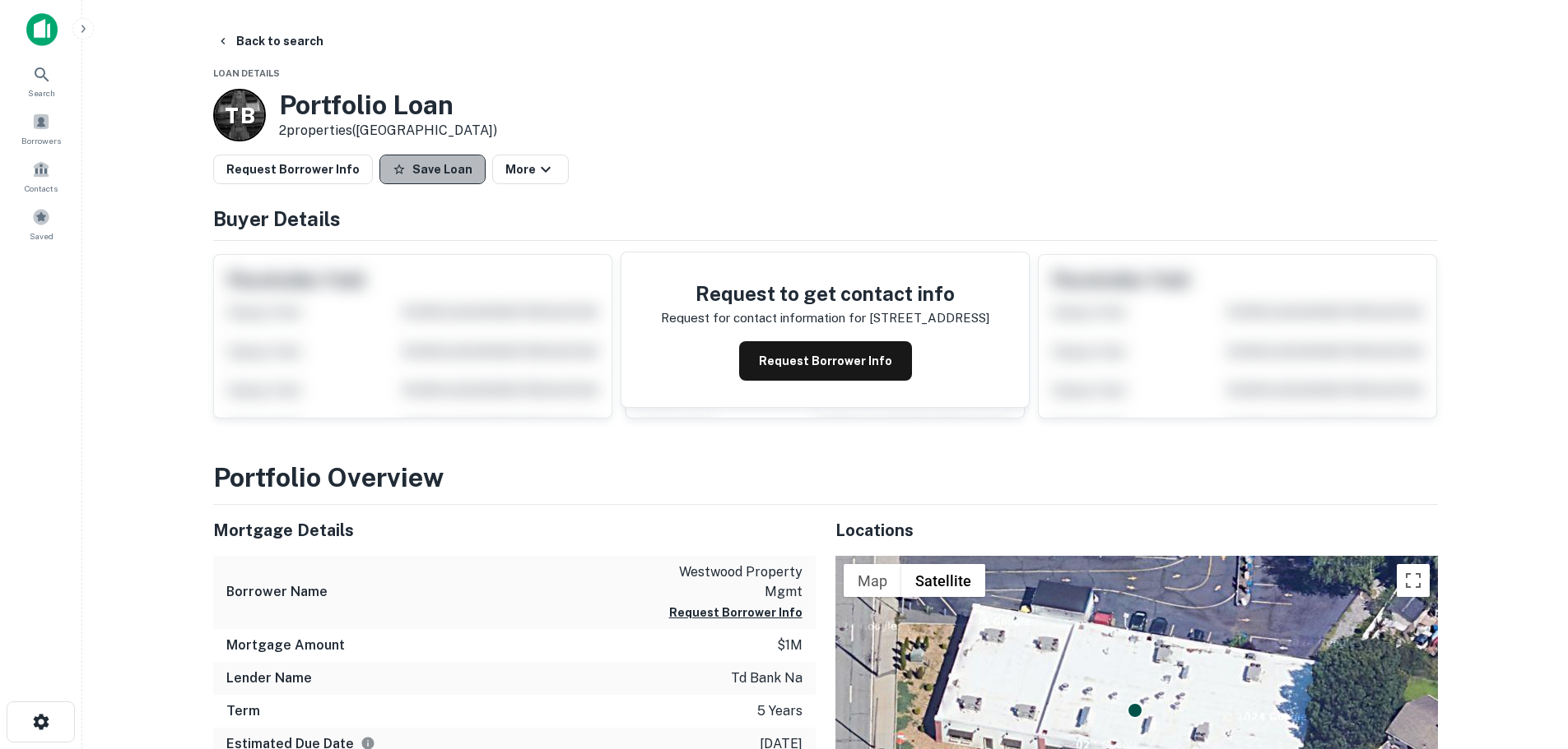
click at [452, 167] on button "Save Loan" at bounding box center [432, 169] width 106 height 30
click at [334, 174] on button "Request Borrower Info" at bounding box center [292, 169] width 159 height 30
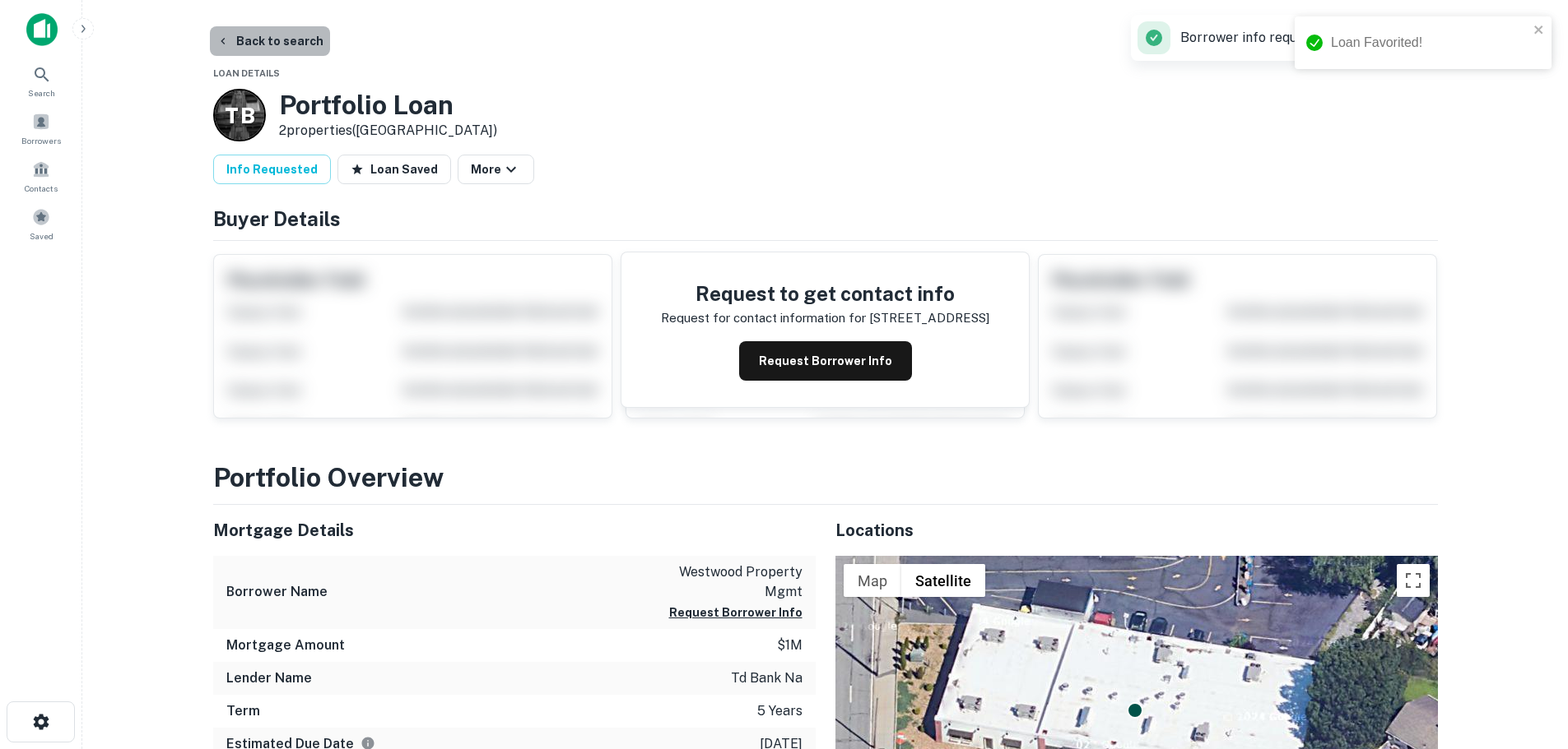
click at [293, 43] on button "Back to search" at bounding box center [270, 41] width 120 height 30
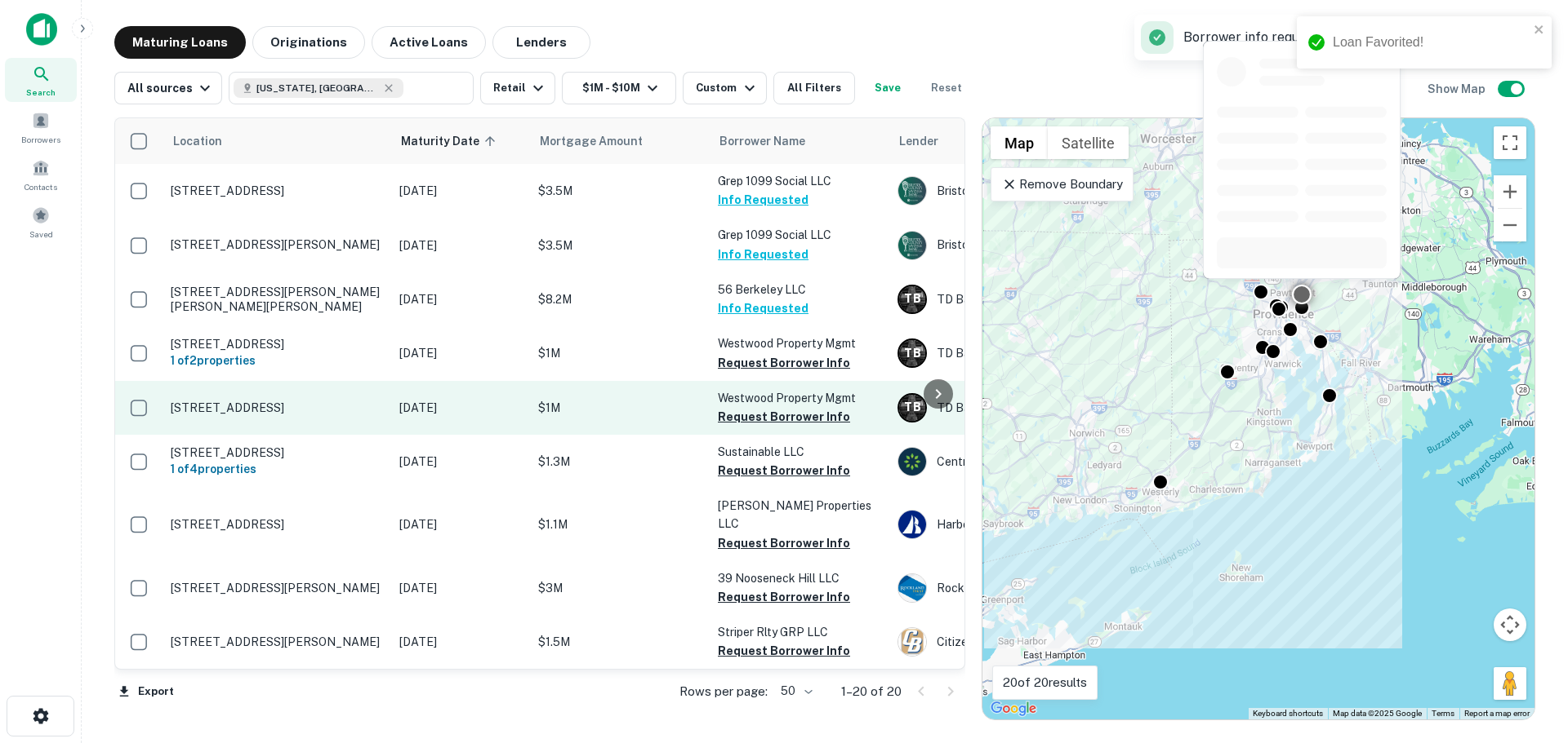
click at [308, 408] on p "[STREET_ADDRESS]" at bounding box center [276, 408] width 212 height 15
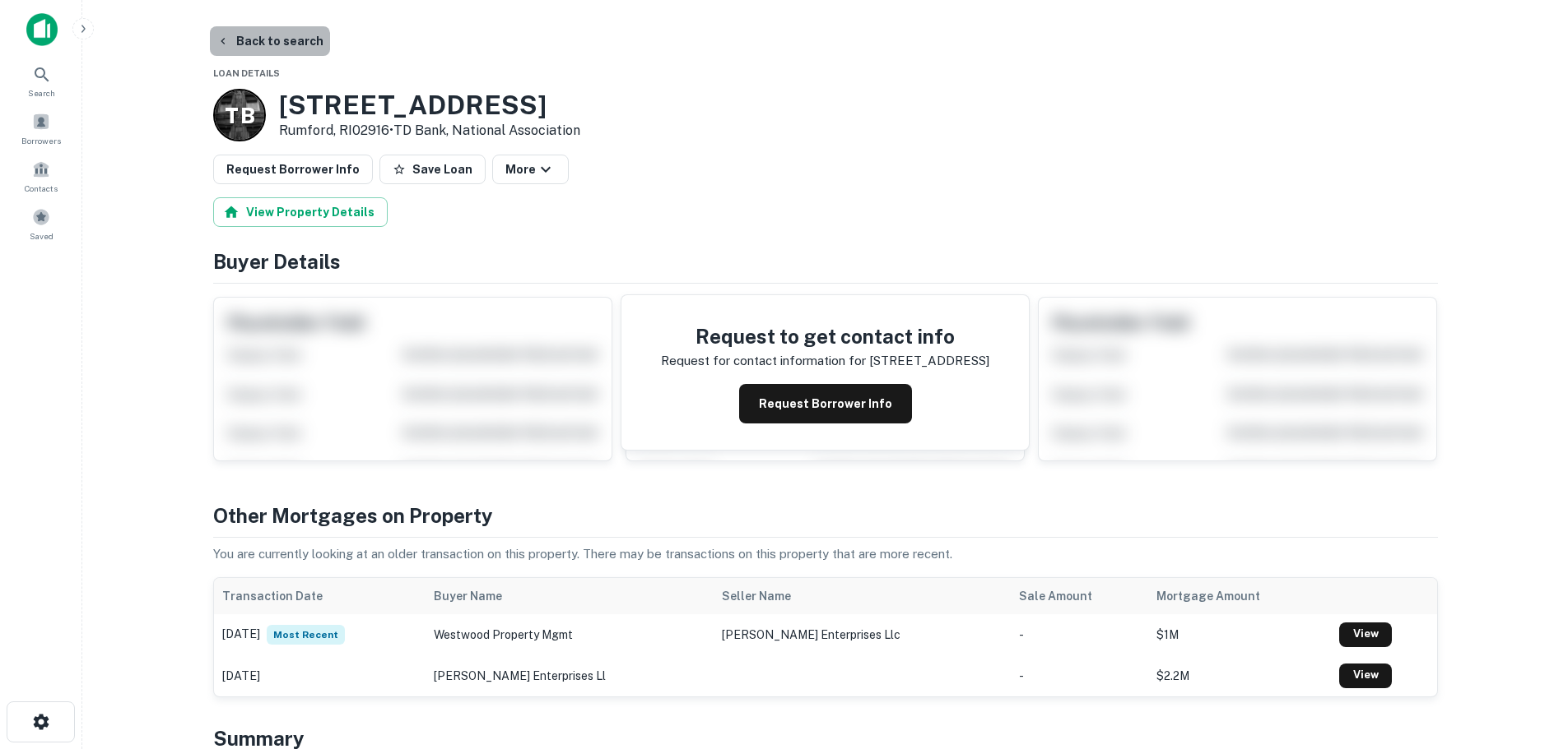
click at [267, 50] on button "Back to search" at bounding box center [270, 41] width 120 height 30
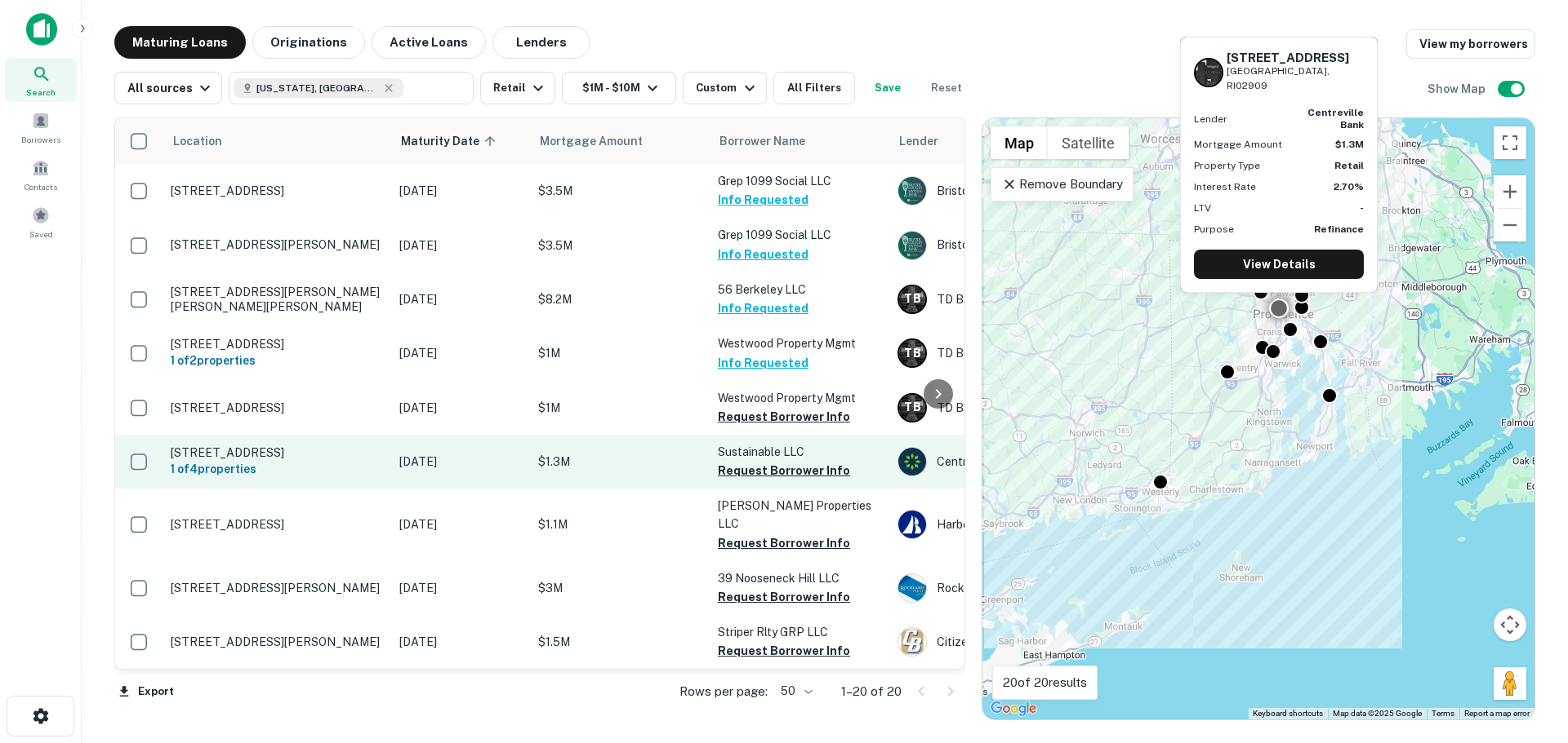
click at [303, 460] on p "[STREET_ADDRESS]" at bounding box center [276, 453] width 212 height 15
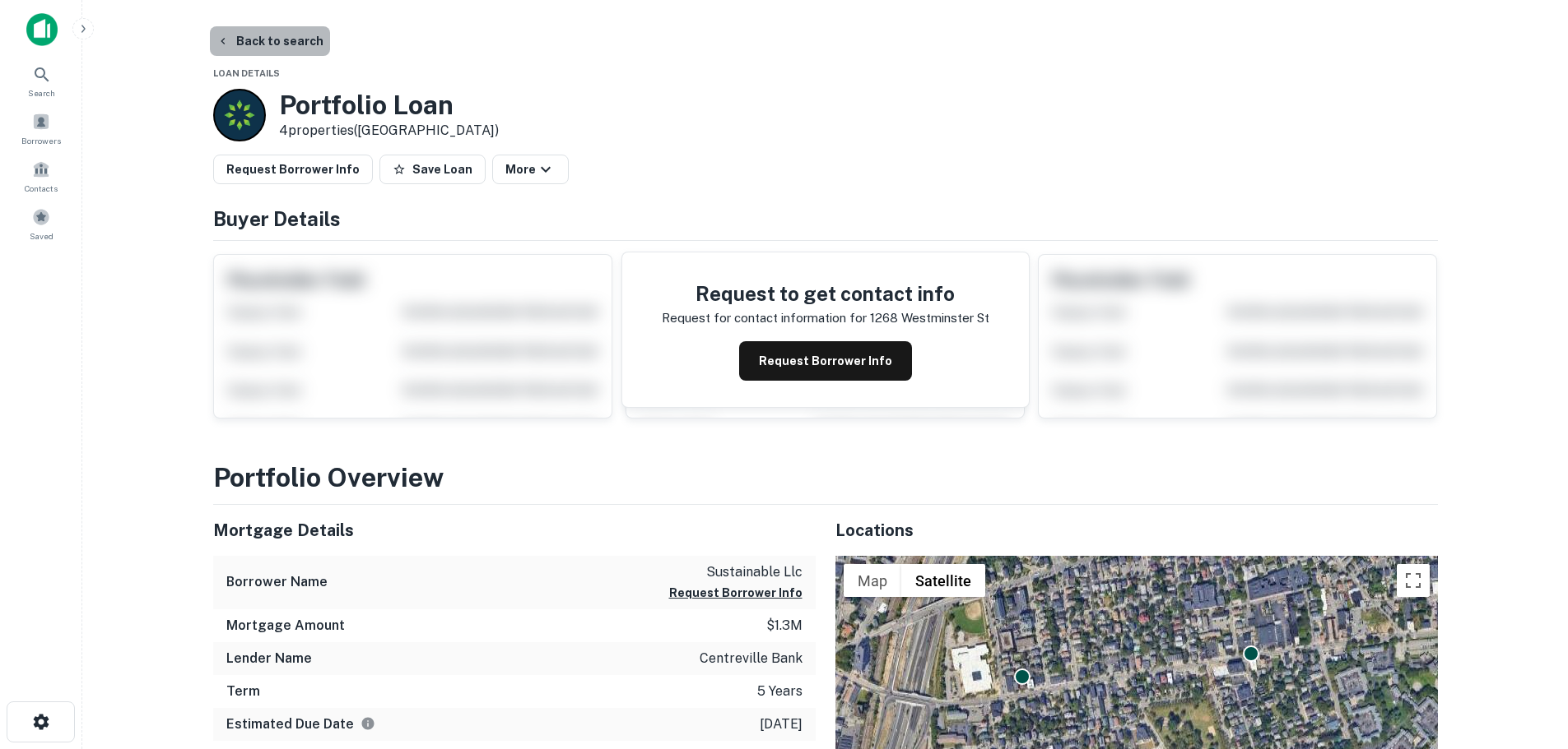
click at [299, 40] on button "Back to search" at bounding box center [270, 41] width 120 height 30
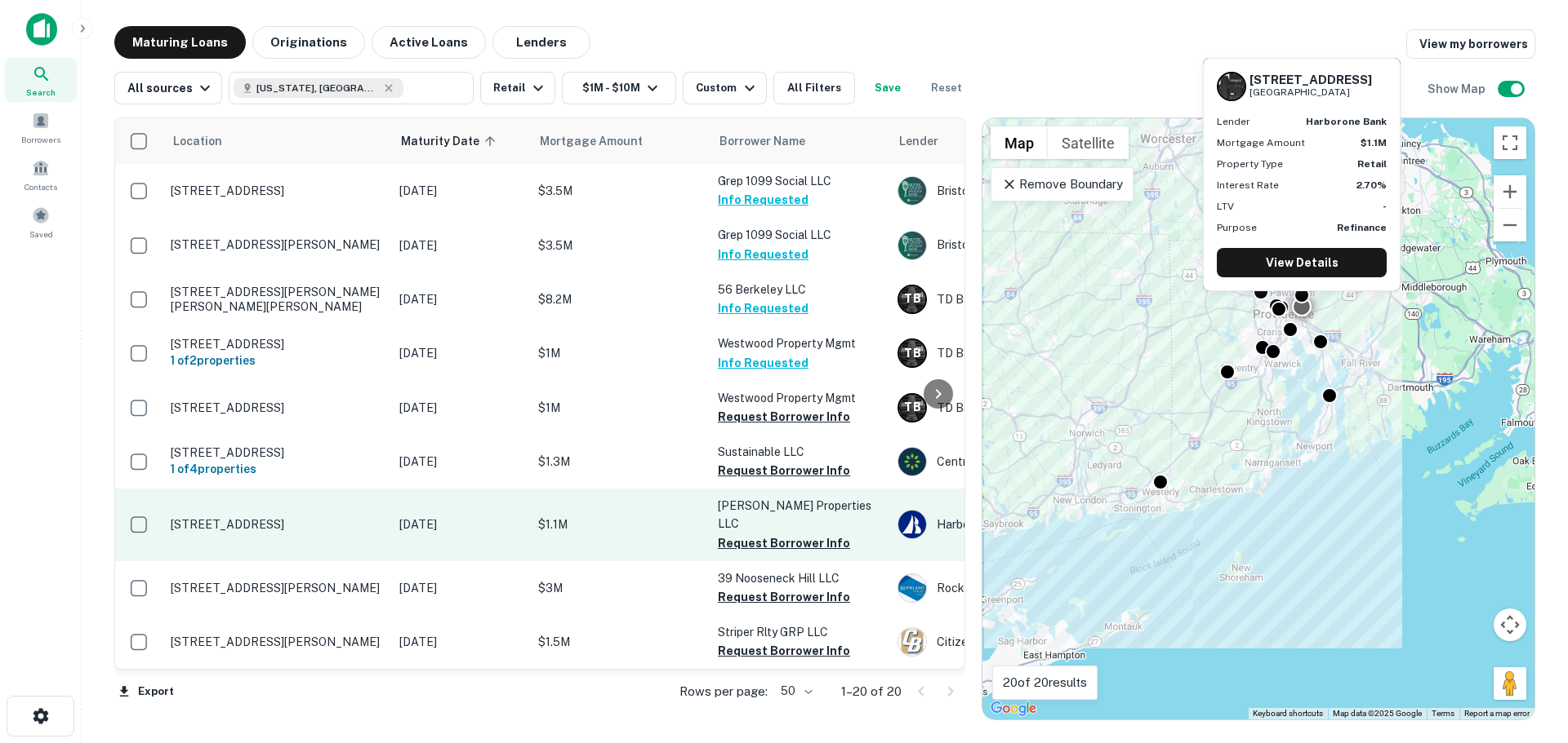
click at [327, 518] on p "[STREET_ADDRESS]" at bounding box center [276, 525] width 212 height 15
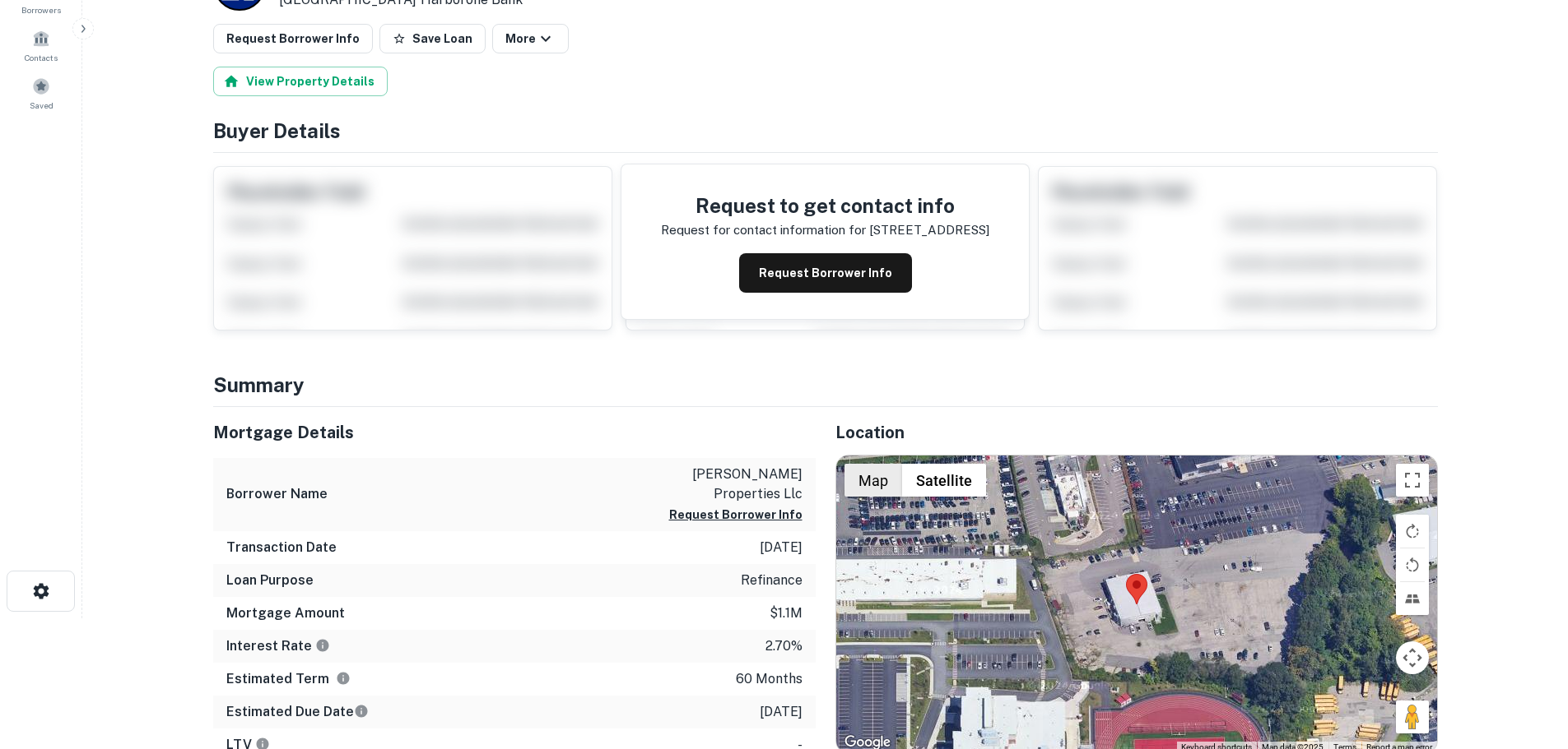
scroll to position [247, 0]
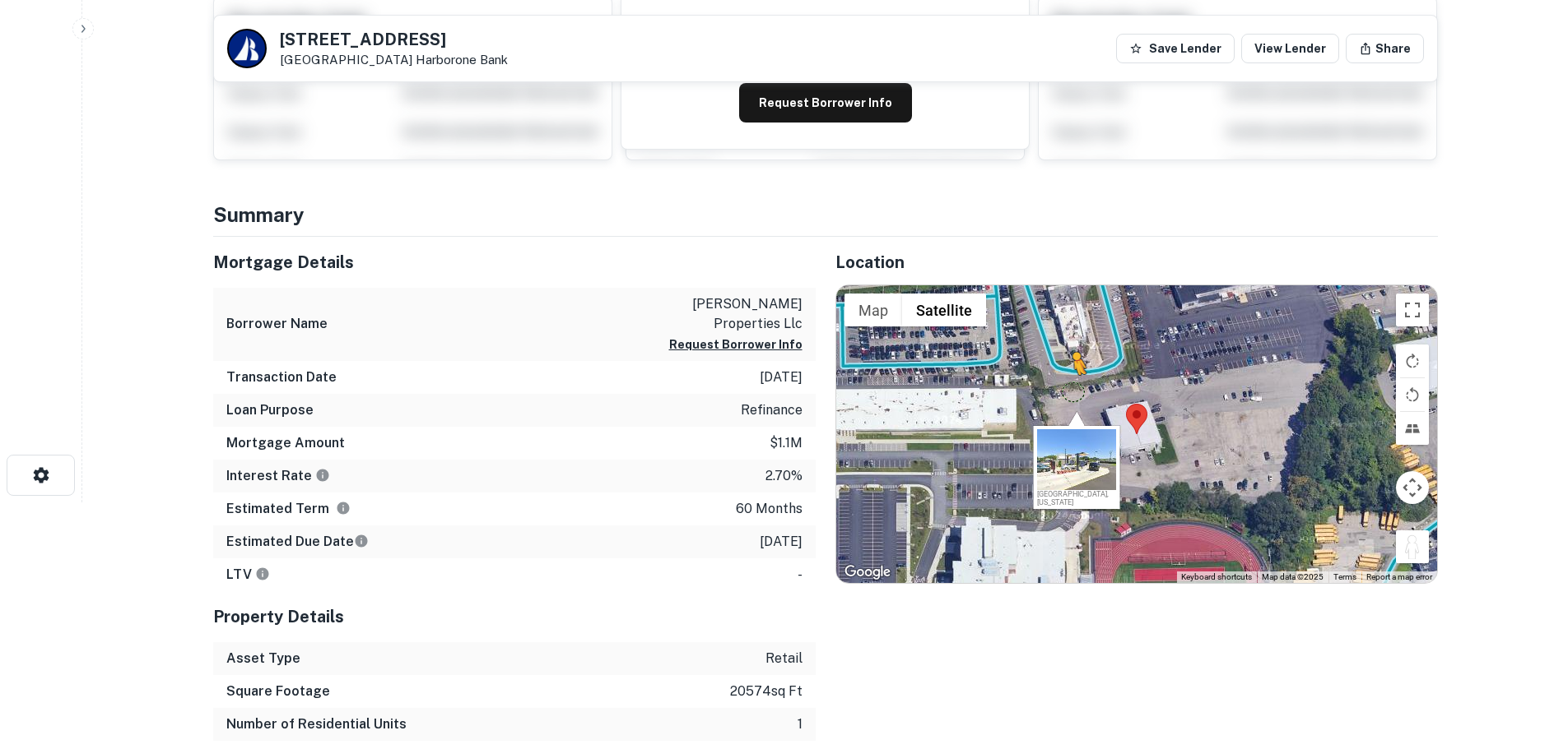
drag, startPoint x: 1413, startPoint y: 558, endPoint x: 1066, endPoint y: 390, distance: 385.5
click at [1066, 390] on div "To activate drag with keyboard, press Alt + Enter. Once in keyboard drag state,…" at bounding box center [1136, 434] width 601 height 298
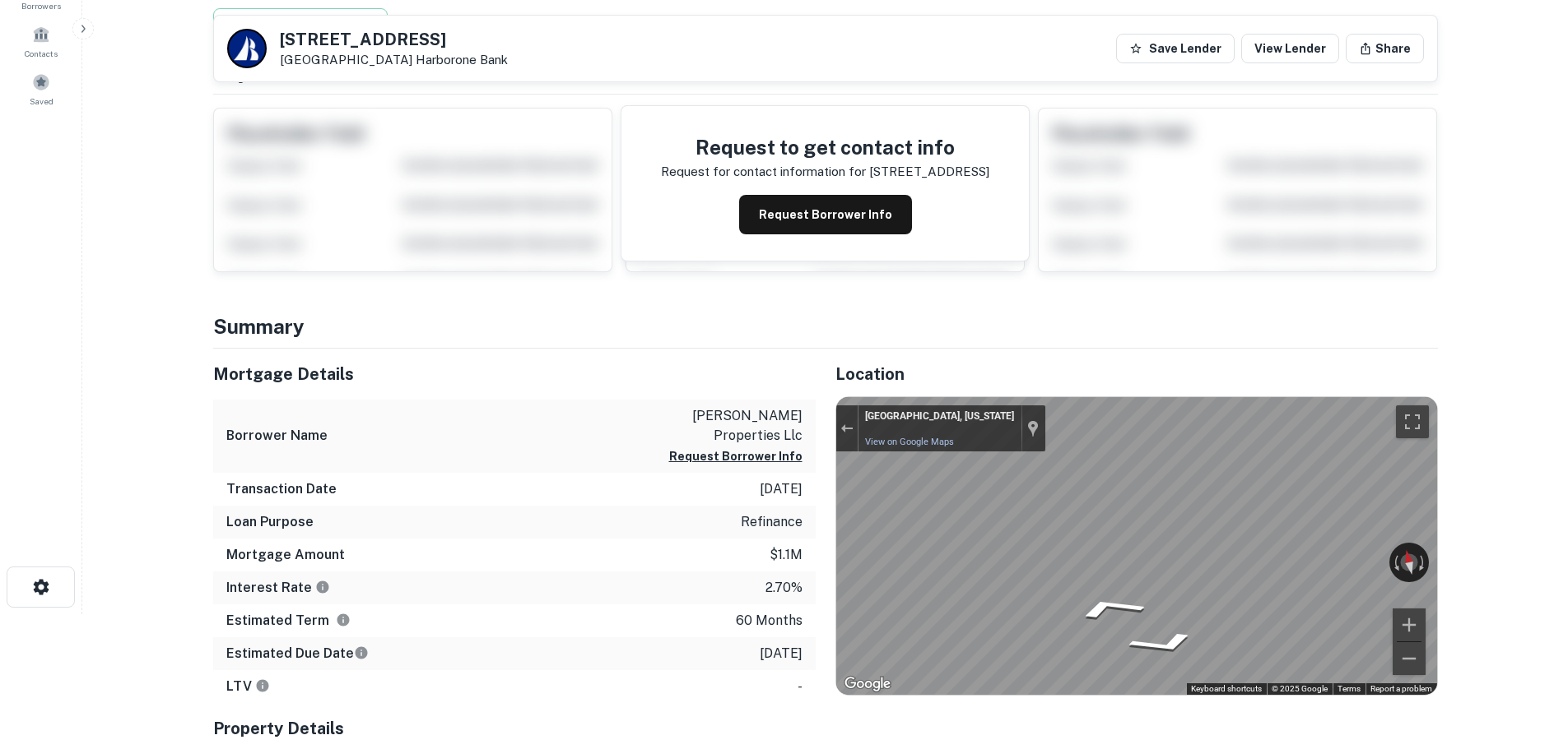
scroll to position [0, 0]
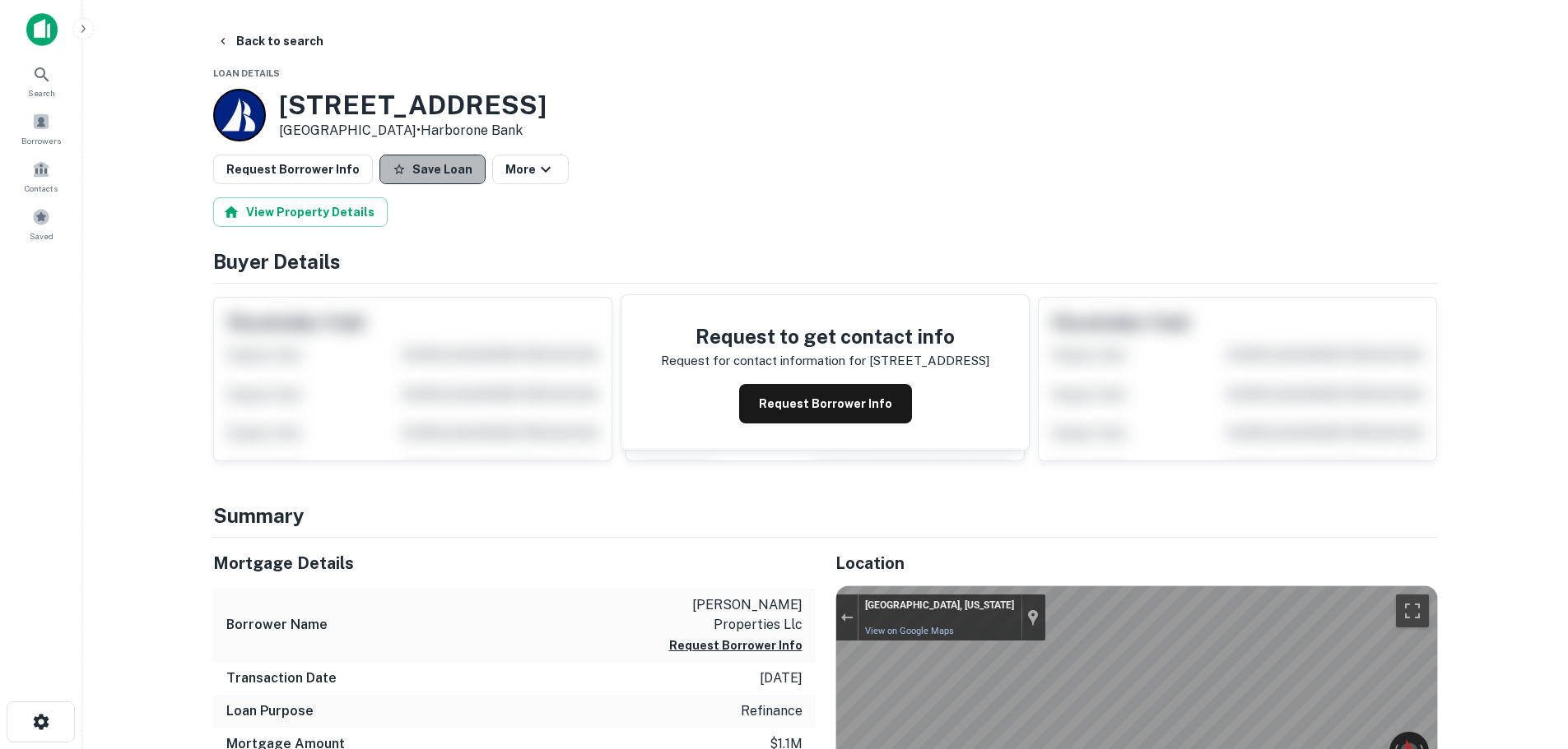
click at [434, 172] on button "Save Loan" at bounding box center [432, 169] width 106 height 30
click at [327, 170] on button "Request Borrower Info" at bounding box center [292, 169] width 159 height 30
click at [278, 42] on button "Back to search" at bounding box center [270, 41] width 120 height 30
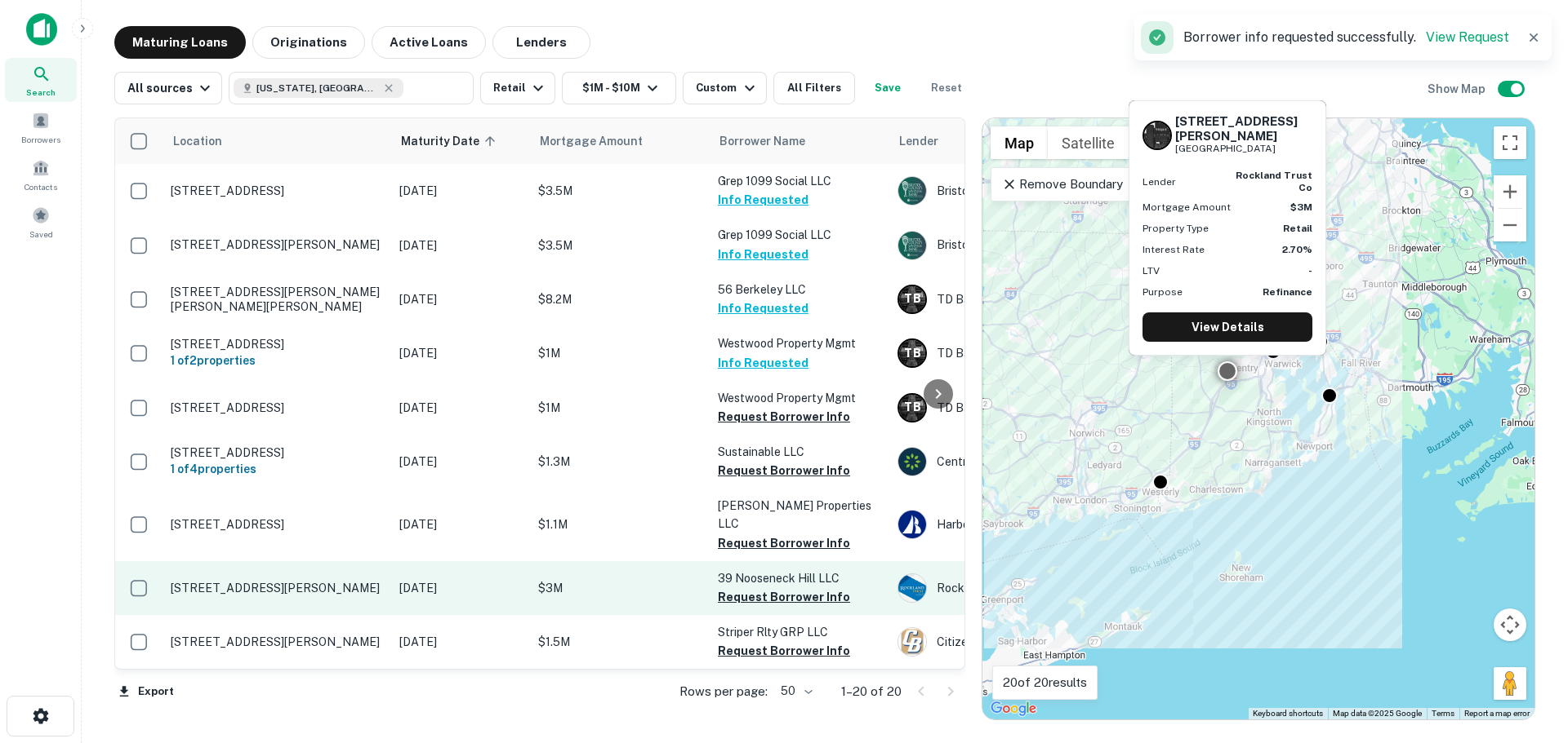
click at [278, 581] on p "[STREET_ADDRESS][PERSON_NAME]" at bounding box center [276, 588] width 212 height 15
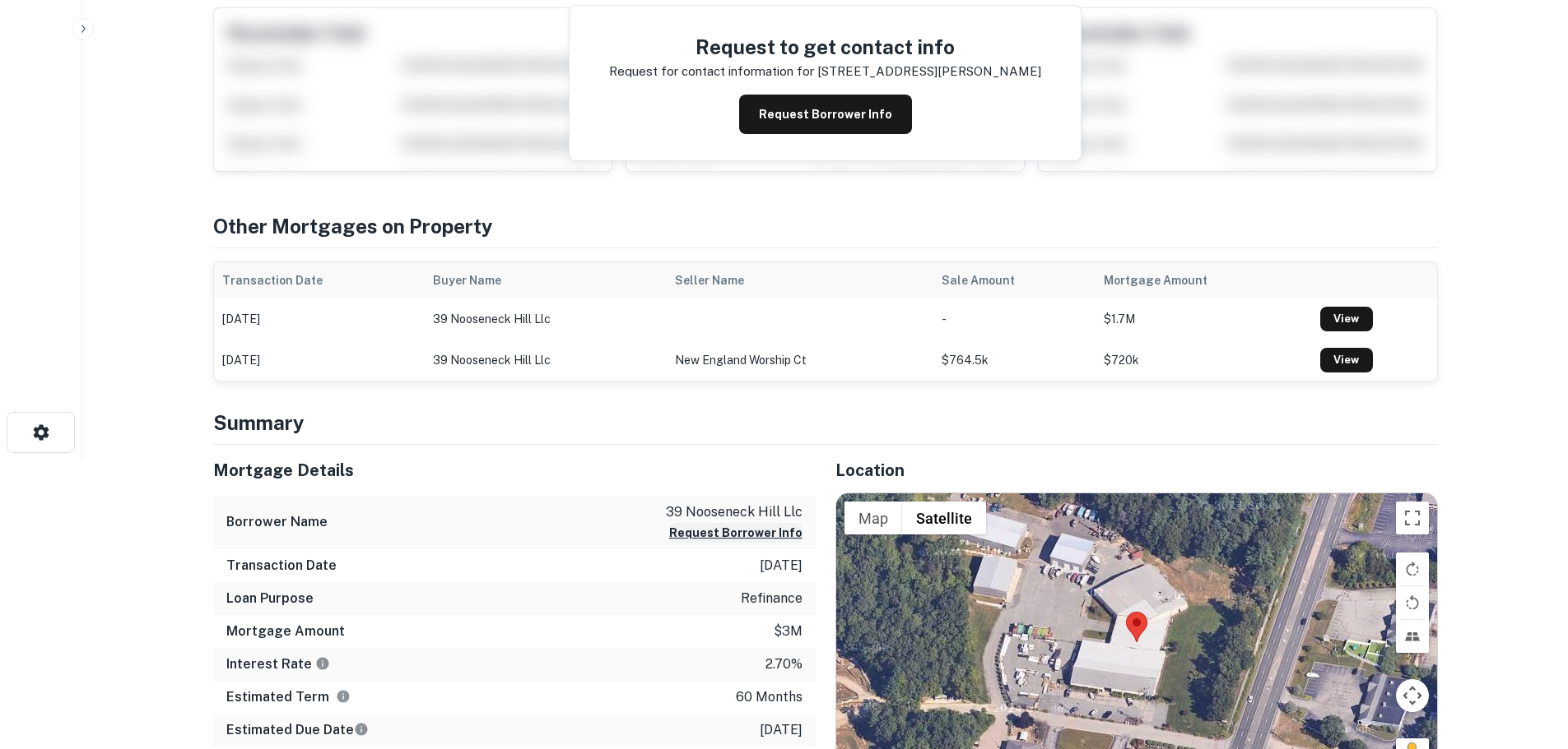
scroll to position [82, 0]
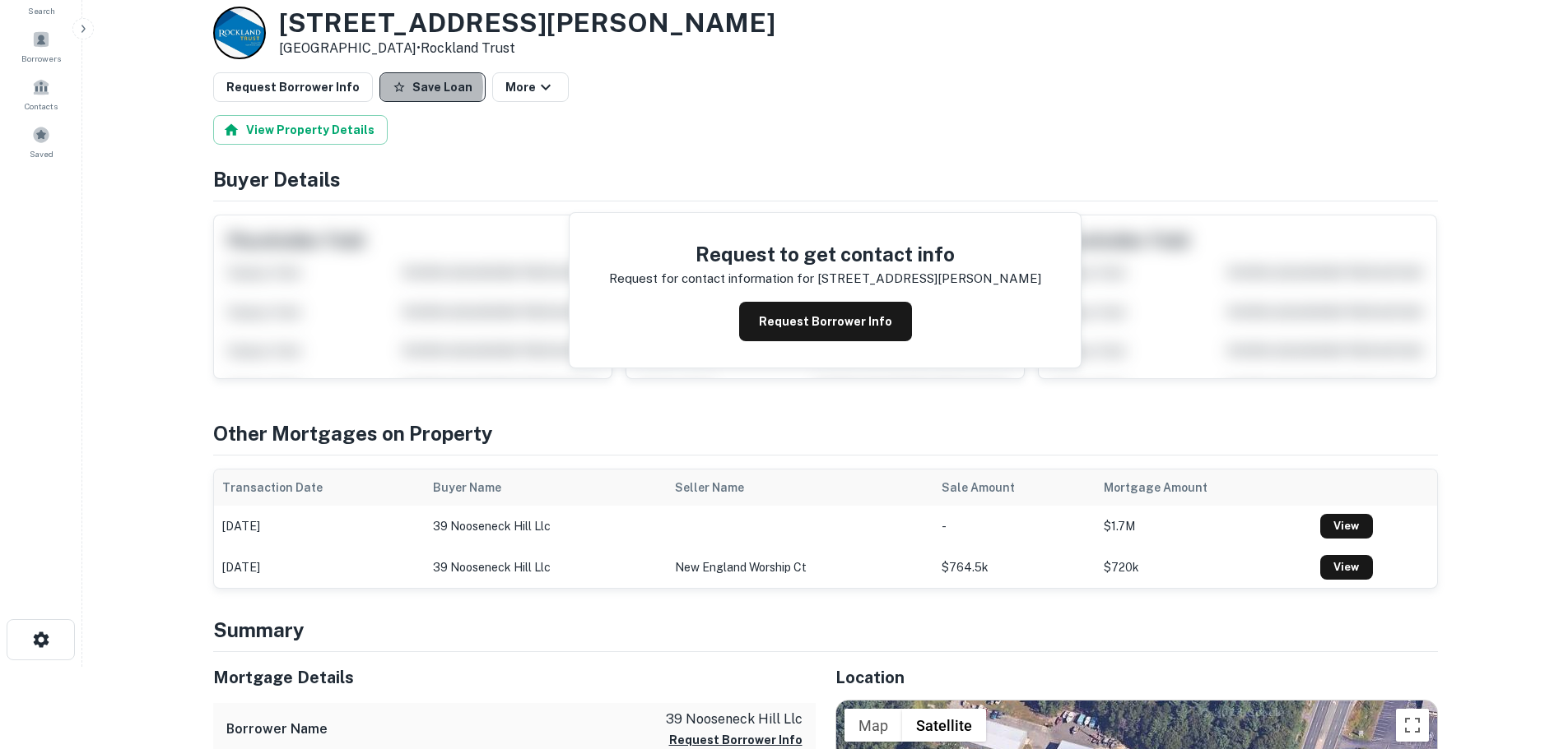
click at [413, 87] on button "Save Loan" at bounding box center [432, 87] width 106 height 30
click at [328, 89] on button "Request Borrower Info" at bounding box center [292, 87] width 159 height 30
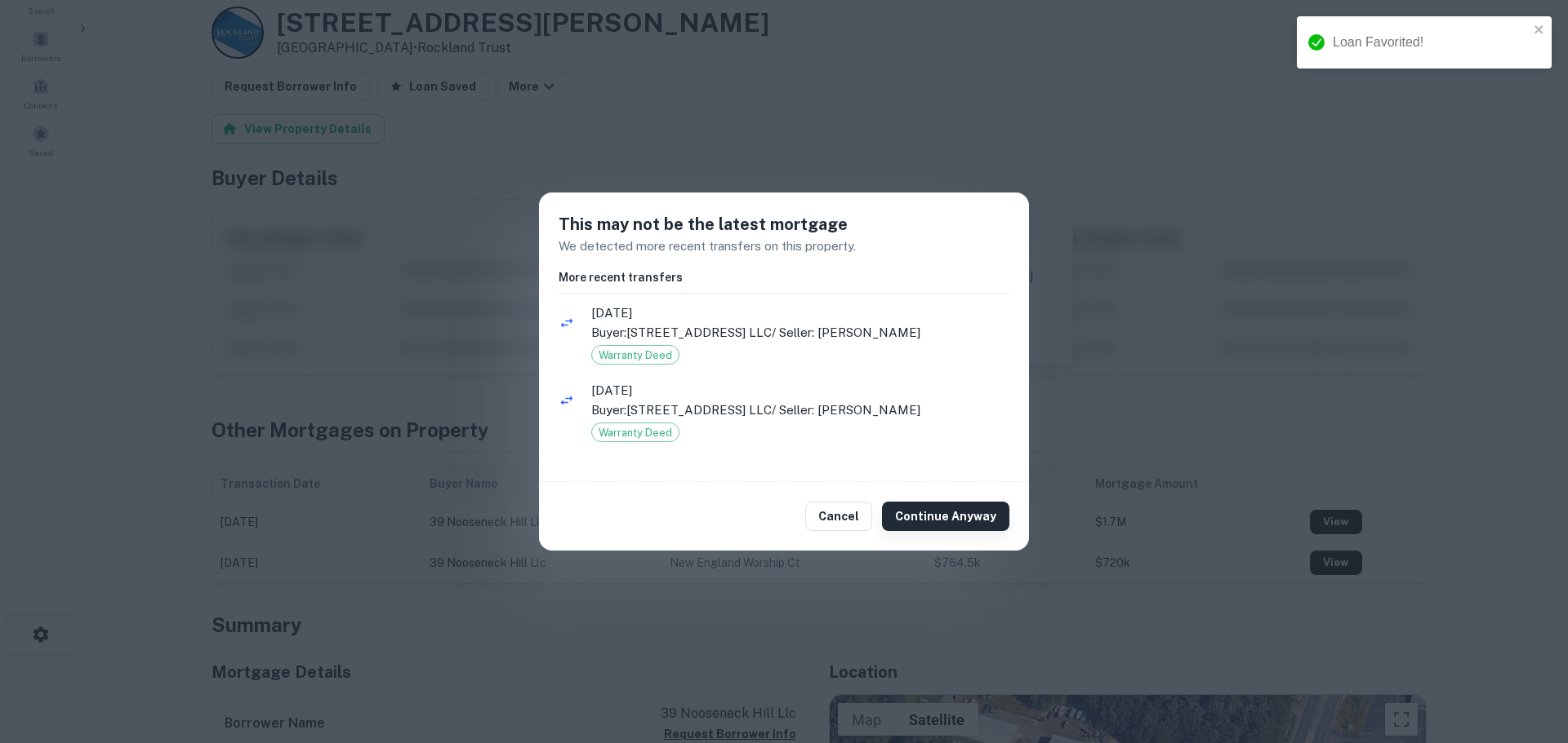
click at [947, 514] on button "Continue Anyway" at bounding box center [946, 516] width 128 height 29
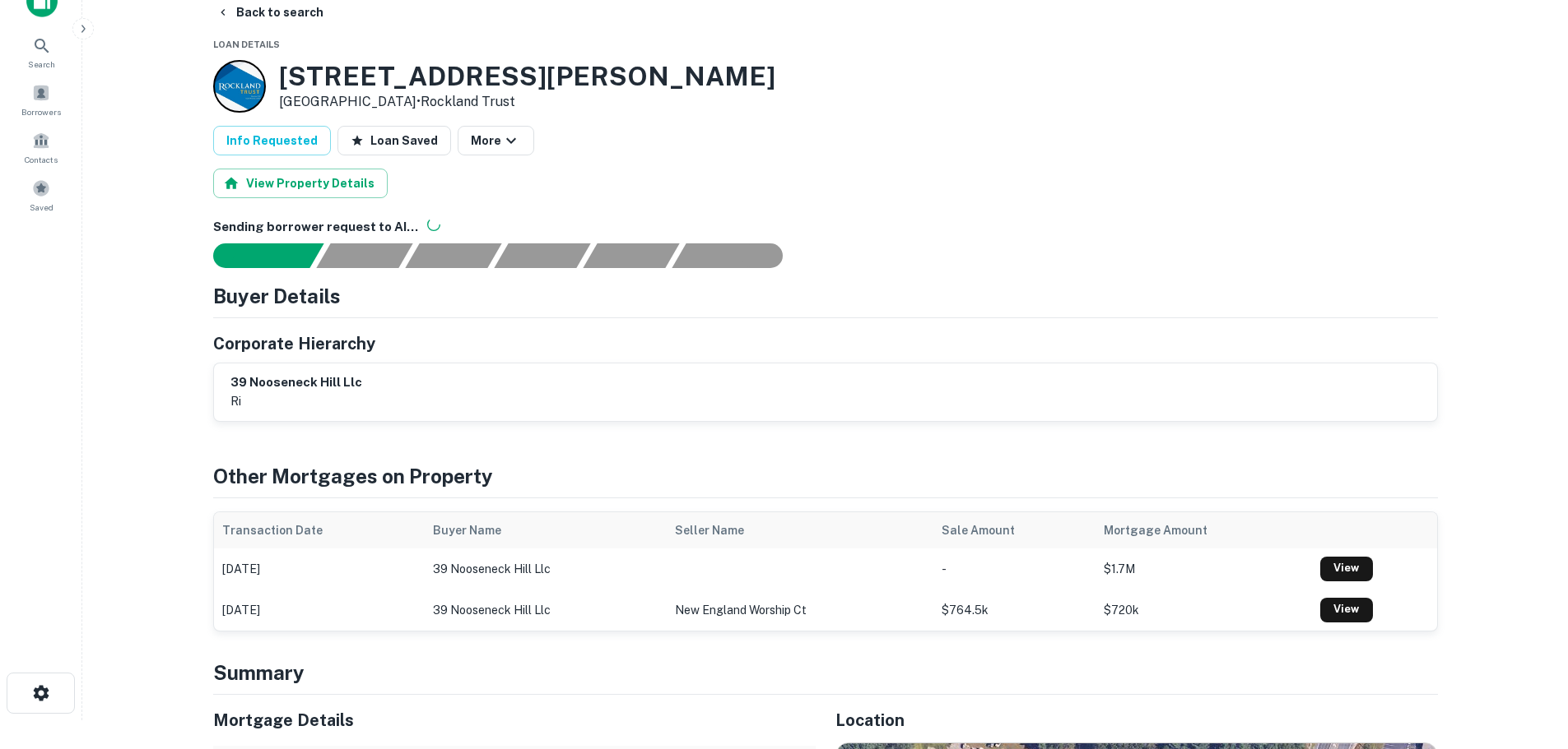
scroll to position [0, 0]
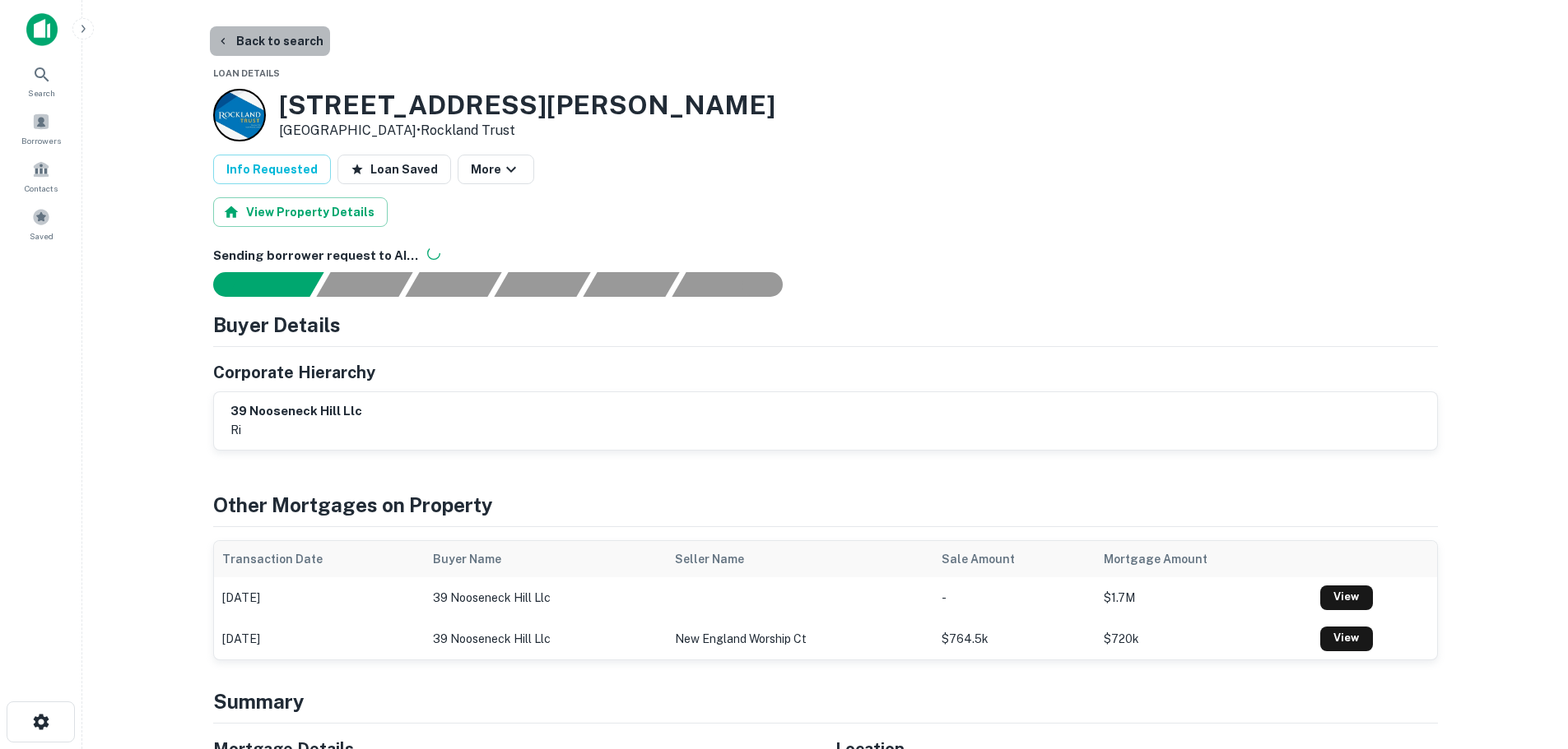
click at [298, 38] on button "Back to search" at bounding box center [270, 41] width 120 height 30
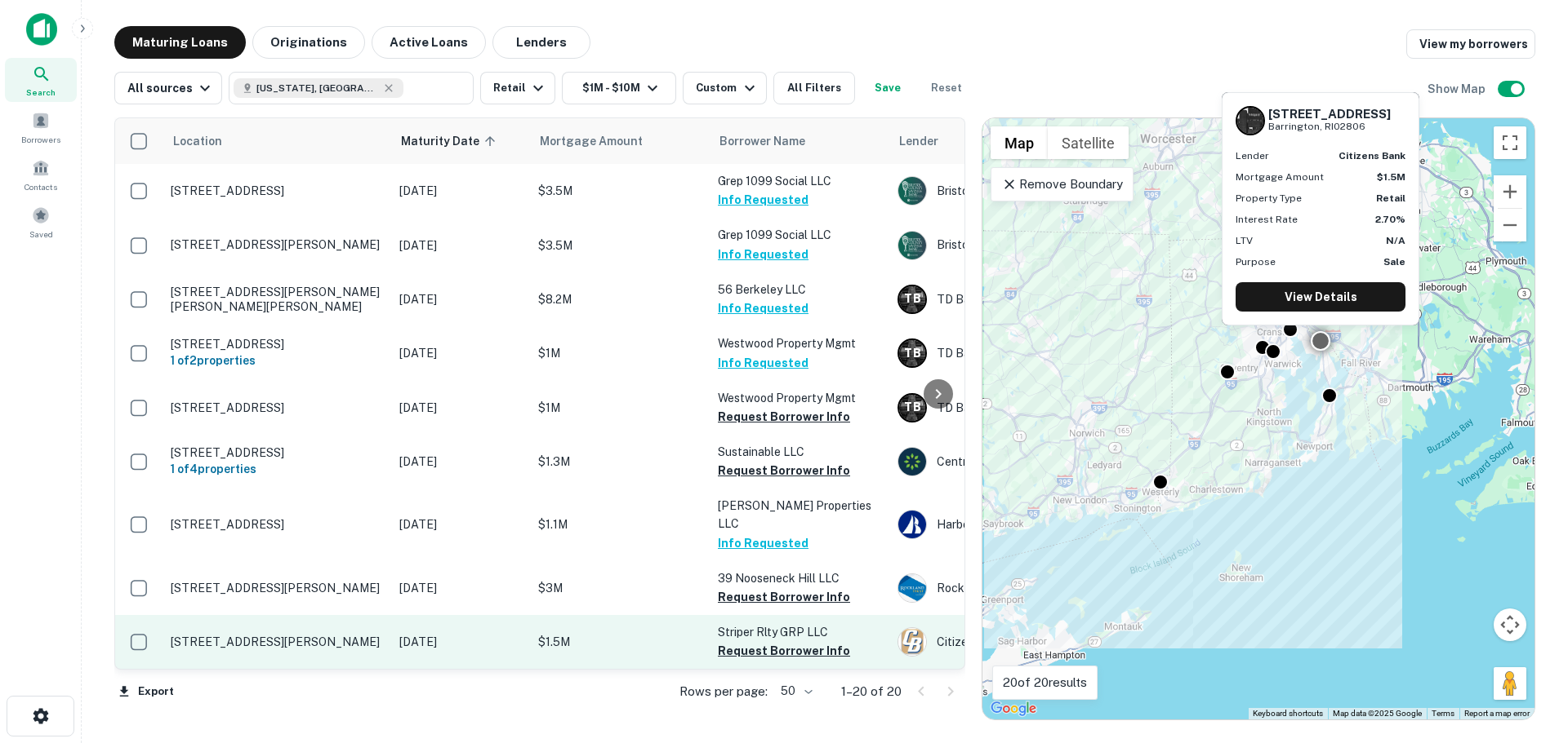
click at [361, 635] on p "[STREET_ADDRESS][PERSON_NAME]" at bounding box center [276, 642] width 212 height 15
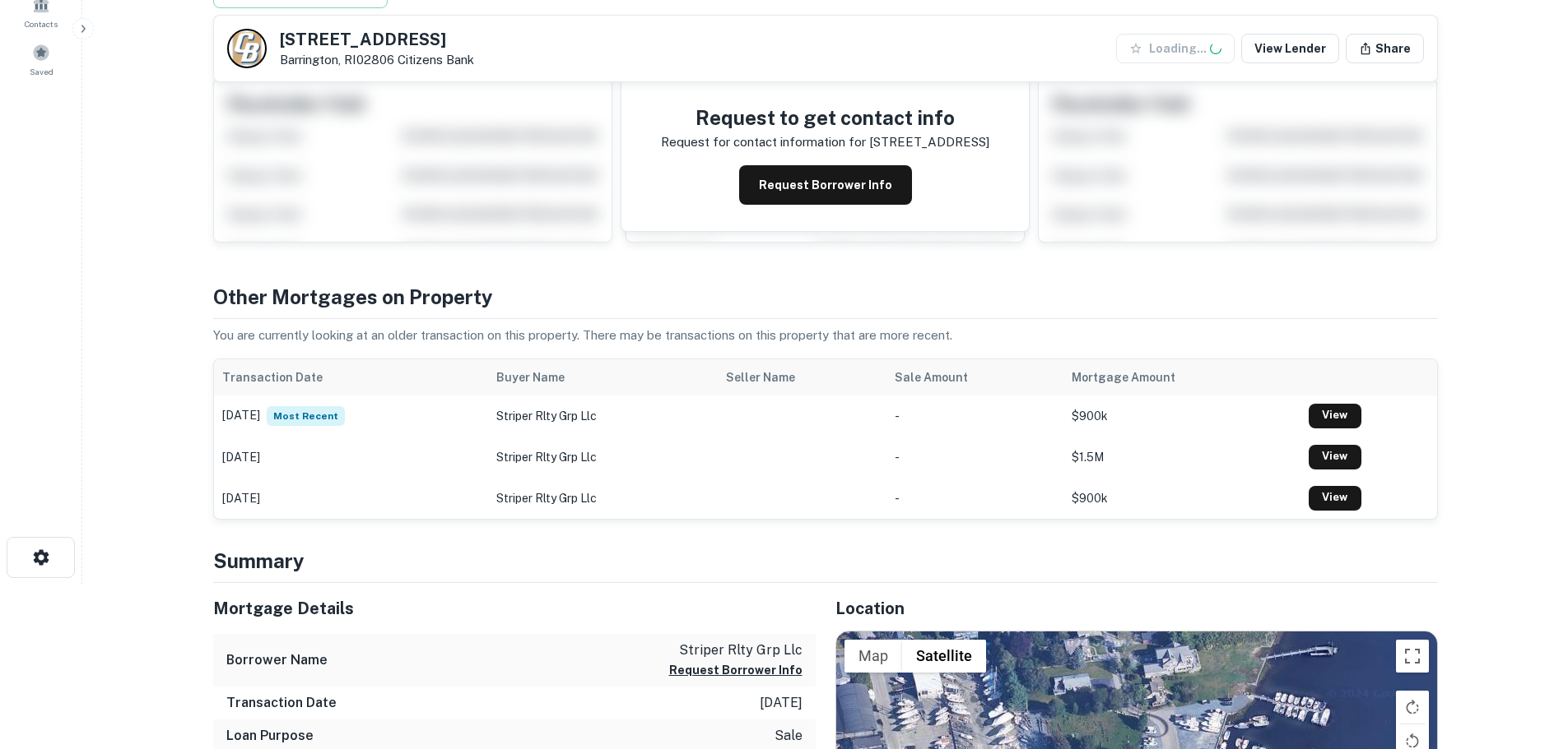
scroll to position [493, 0]
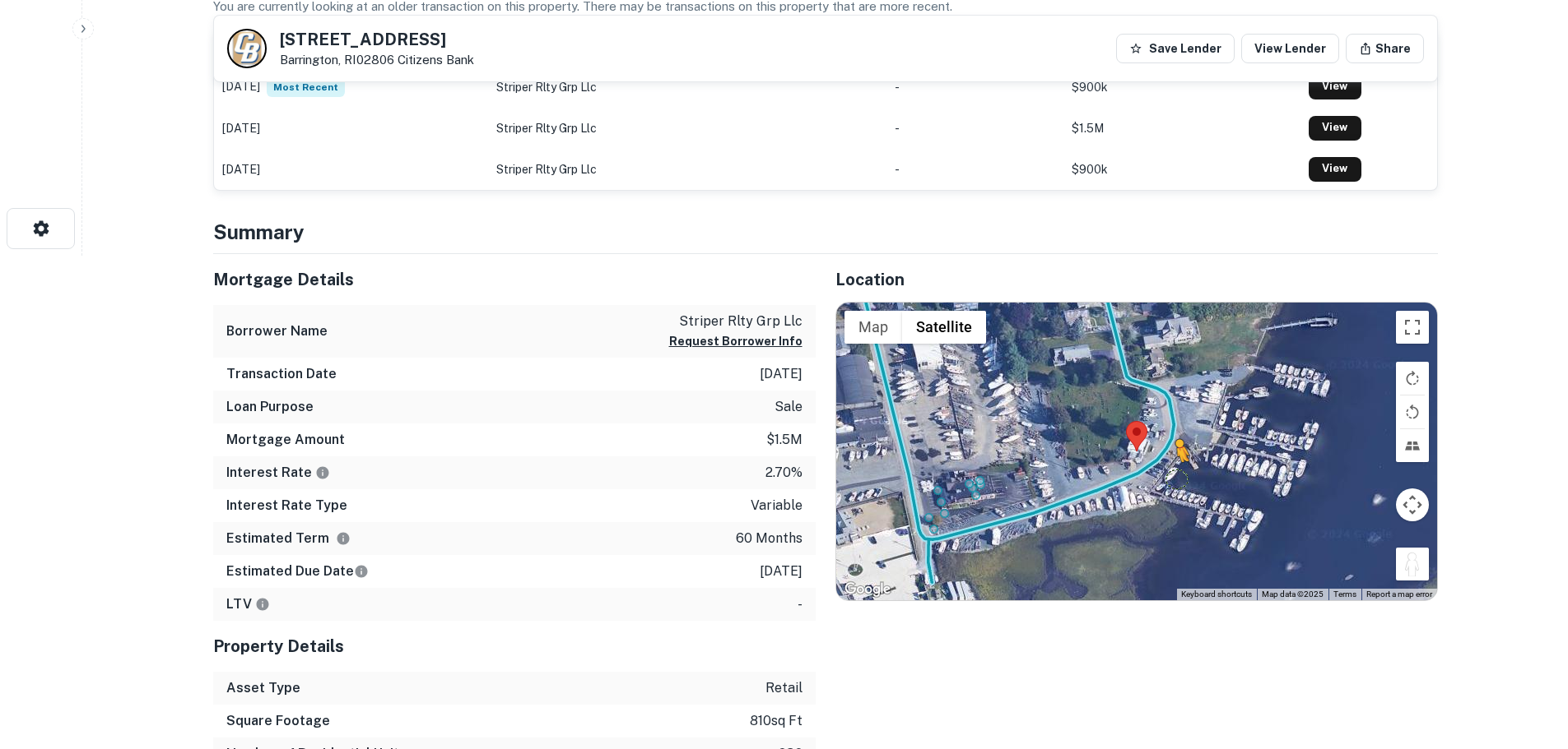
drag, startPoint x: 1410, startPoint y: 557, endPoint x: 1162, endPoint y: 470, distance: 262.8
click at [1162, 470] on div "To activate drag with keyboard, press Alt + Enter. Once in keyboard drag state,…" at bounding box center [1136, 451] width 601 height 298
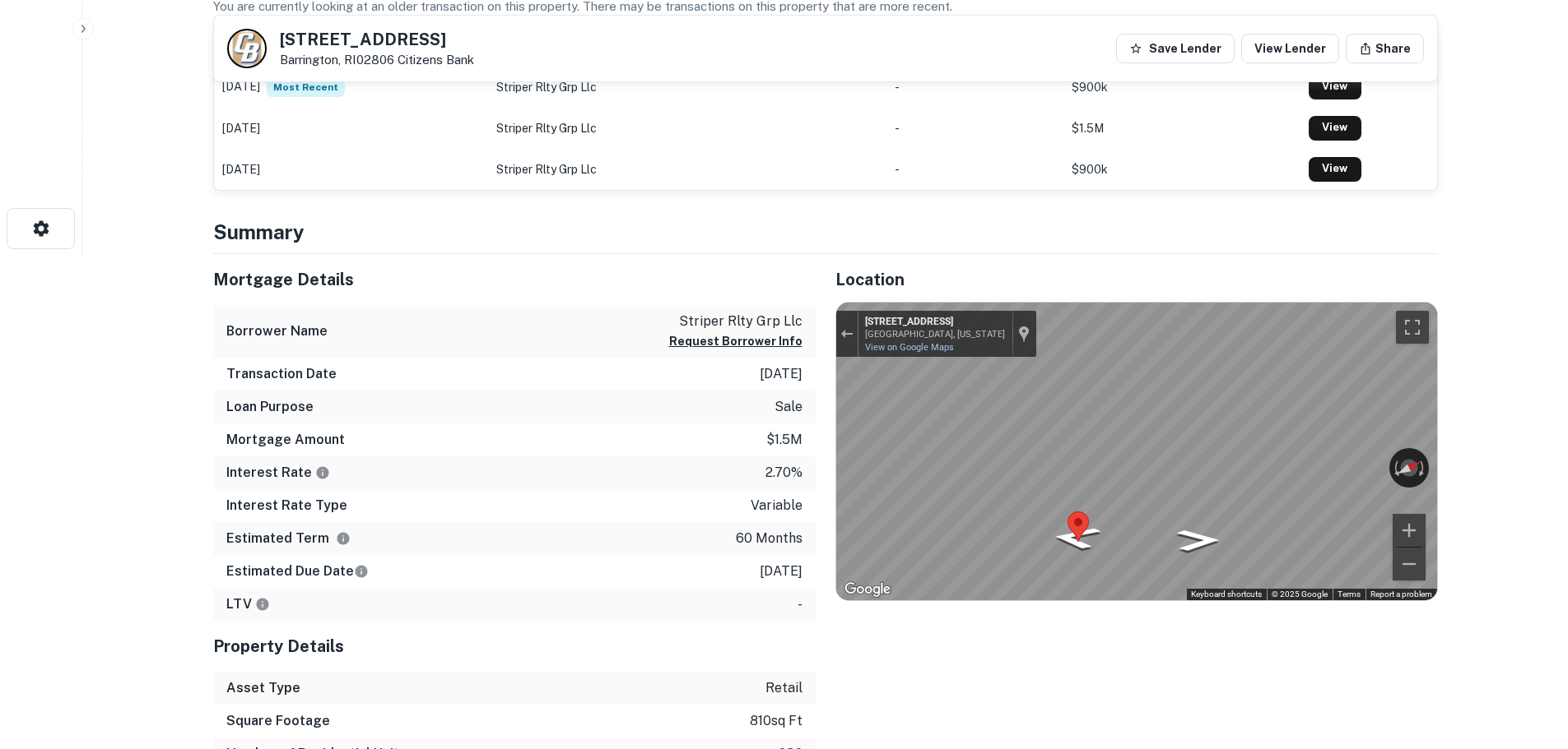
click at [569, 451] on div "Mortgage Details Borrower Name striper rlty grp llc Request Borrower Info Trans…" at bounding box center [815, 545] width 1244 height 583
click at [652, 414] on div "Mortgage Details Borrower Name striper rlty grp llc Request Borrower Info Trans…" at bounding box center [815, 545] width 1244 height 583
click at [550, 406] on div "Mortgage Details Borrower Name striper rlty grp llc Request Borrower Info Trans…" at bounding box center [815, 545] width 1244 height 583
click at [725, 447] on div "Mortgage Details Borrower Name striper rlty grp llc Request Borrower Info Trans…" at bounding box center [815, 545] width 1244 height 583
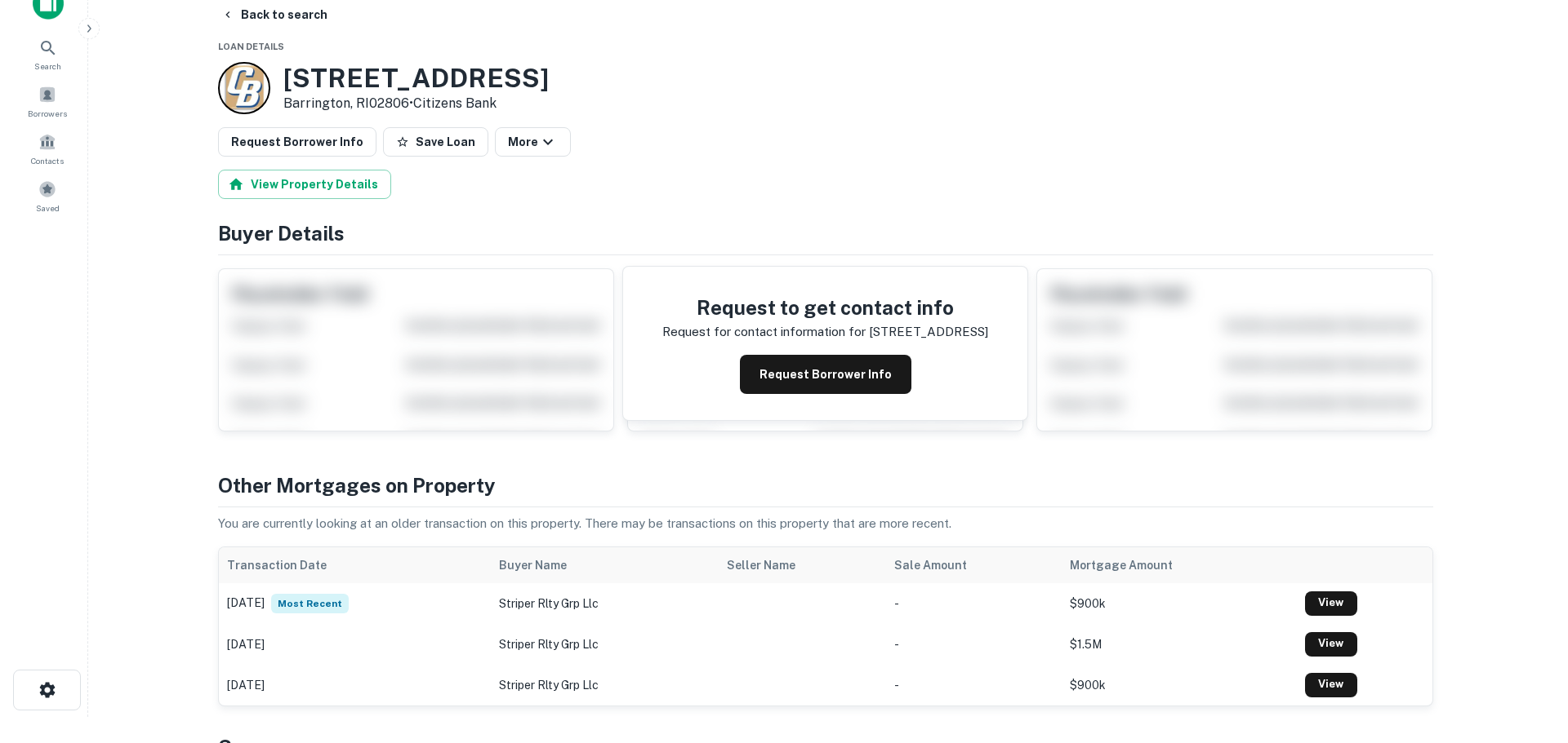
scroll to position [0, 0]
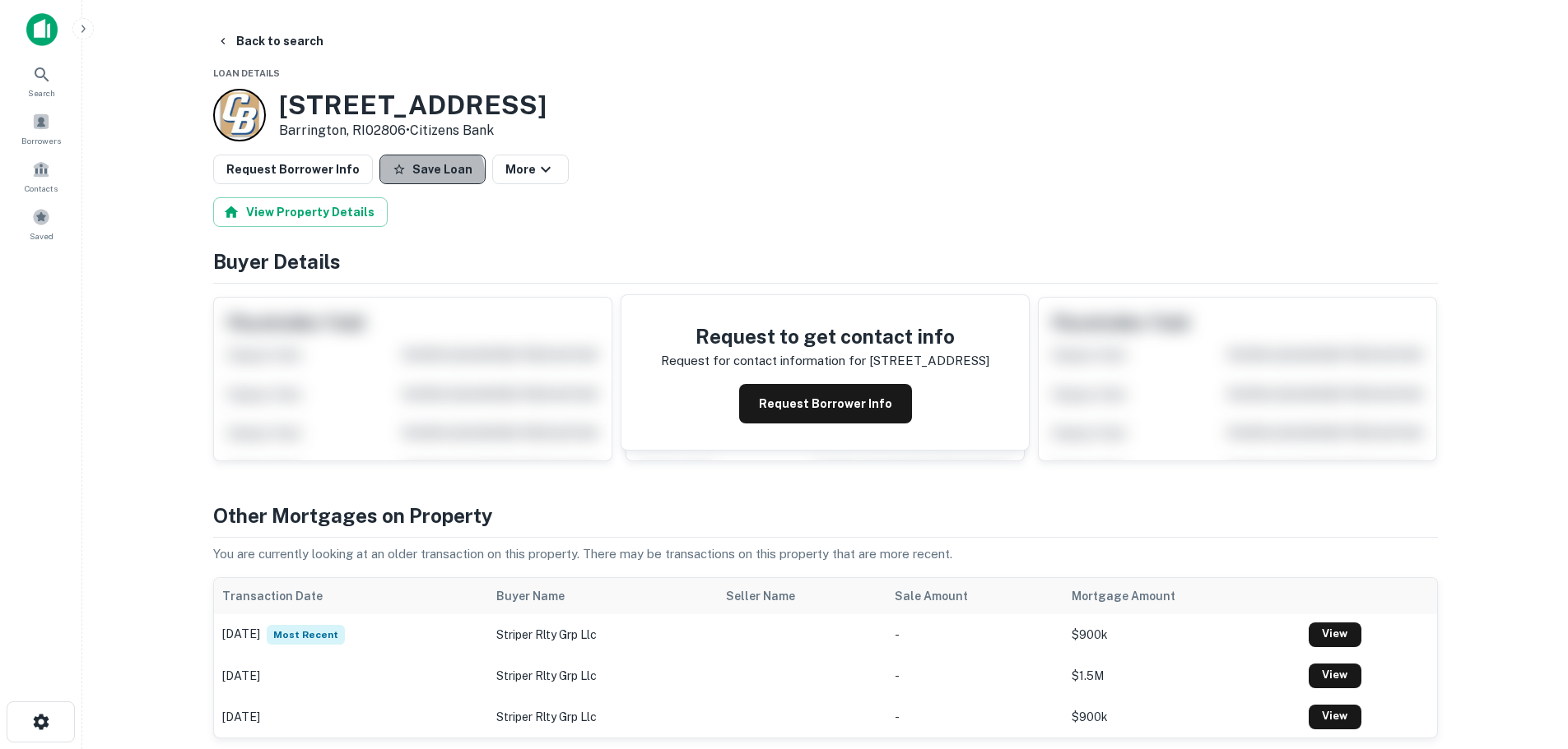
drag, startPoint x: 418, startPoint y: 184, endPoint x: 417, endPoint y: 175, distance: 9.1
click at [417, 175] on button "Save Loan" at bounding box center [432, 169] width 106 height 30
click at [335, 173] on button "Request Borrower Info" at bounding box center [292, 169] width 159 height 30
click at [314, 45] on button "Back to search" at bounding box center [270, 41] width 120 height 30
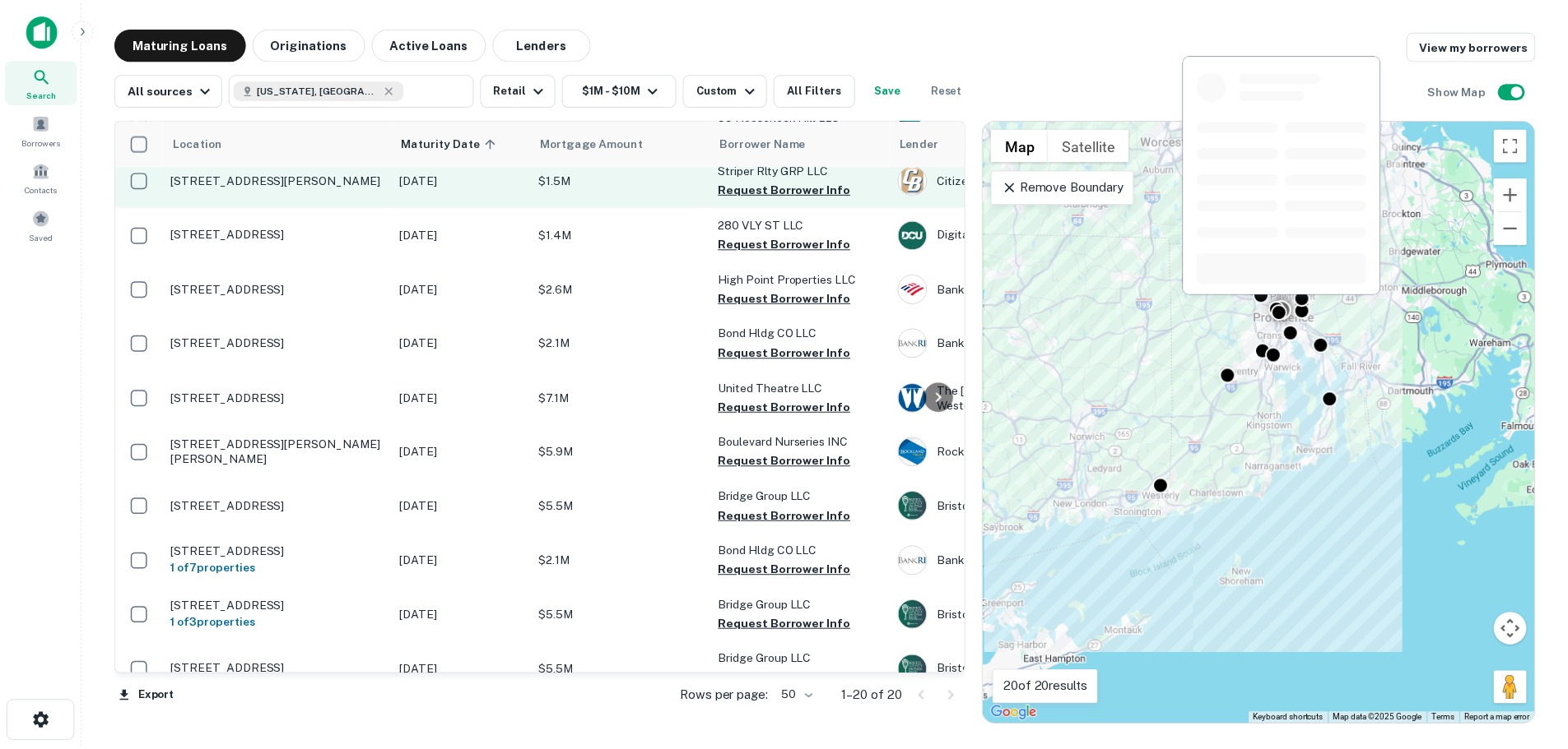
scroll to position [493, 0]
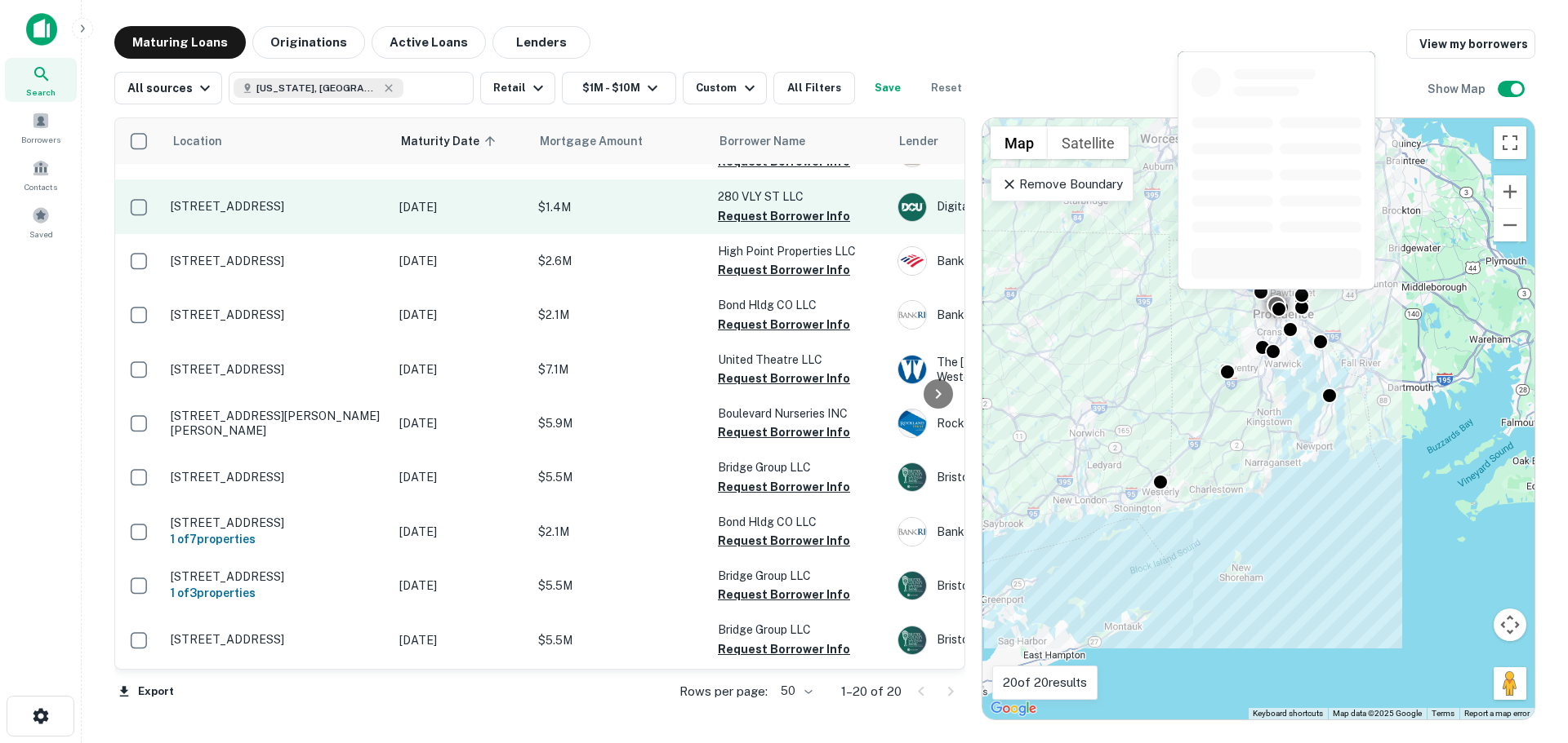
click at [324, 199] on p "[STREET_ADDRESS]" at bounding box center [276, 206] width 212 height 15
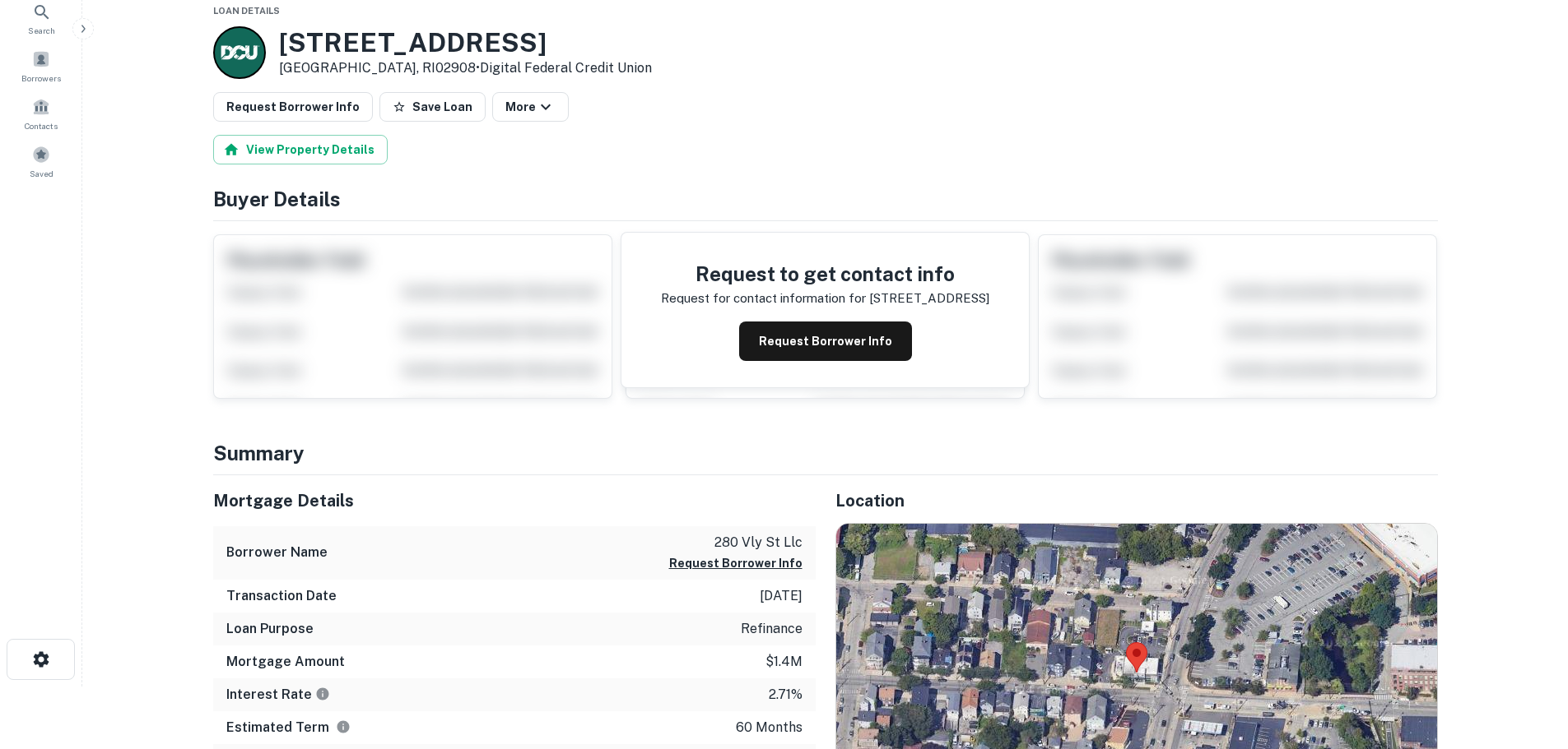
scroll to position [164, 0]
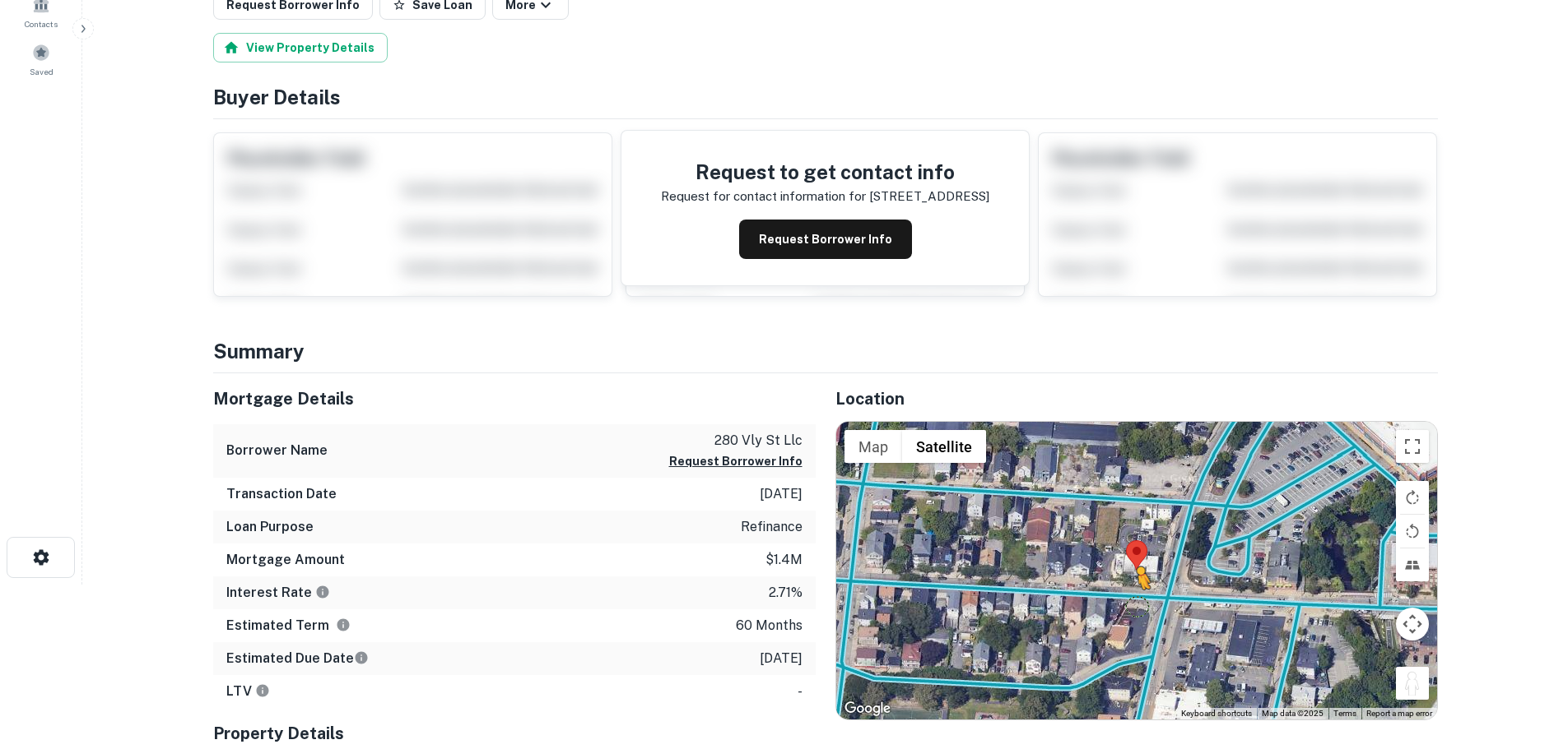
drag, startPoint x: 1419, startPoint y: 692, endPoint x: 1117, endPoint y: 599, distance: 316.0
click at [1117, 599] on div "To activate drag with keyboard, press Alt + Enter. Once in keyboard drag state,…" at bounding box center [1136, 571] width 601 height 298
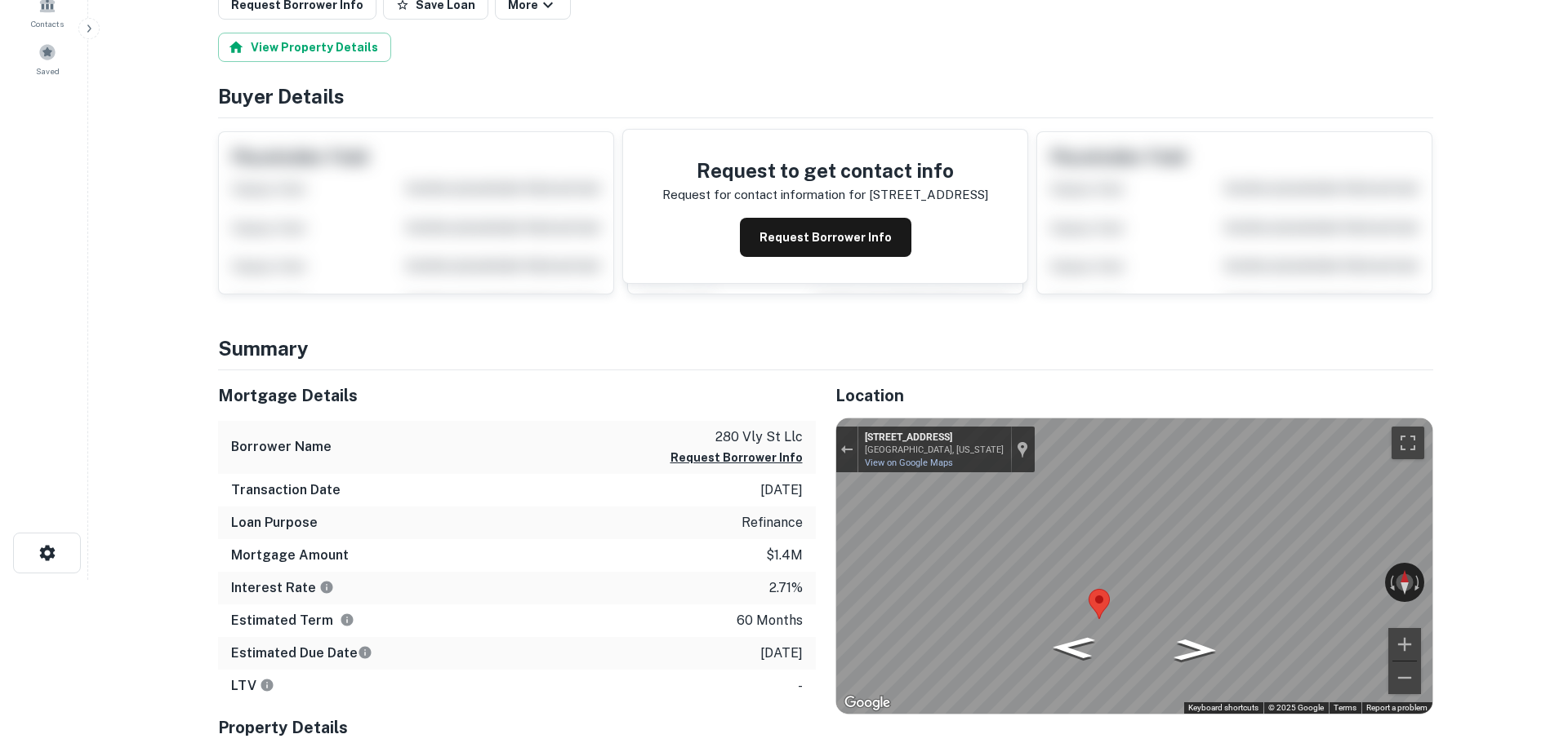
scroll to position [0, 0]
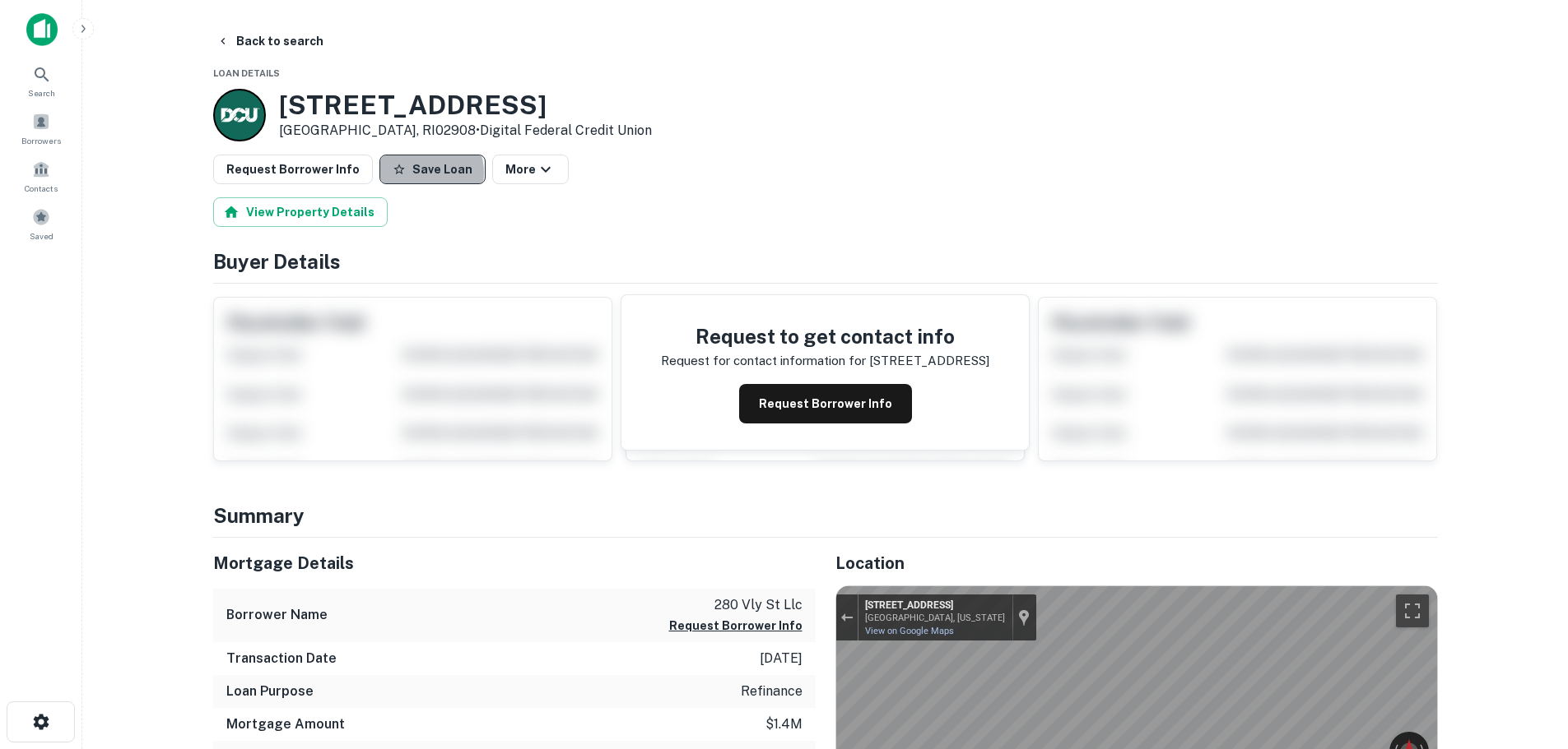
click at [413, 172] on button "Save Loan" at bounding box center [432, 169] width 106 height 30
click at [310, 165] on button "Request Borrower Info" at bounding box center [292, 169] width 159 height 30
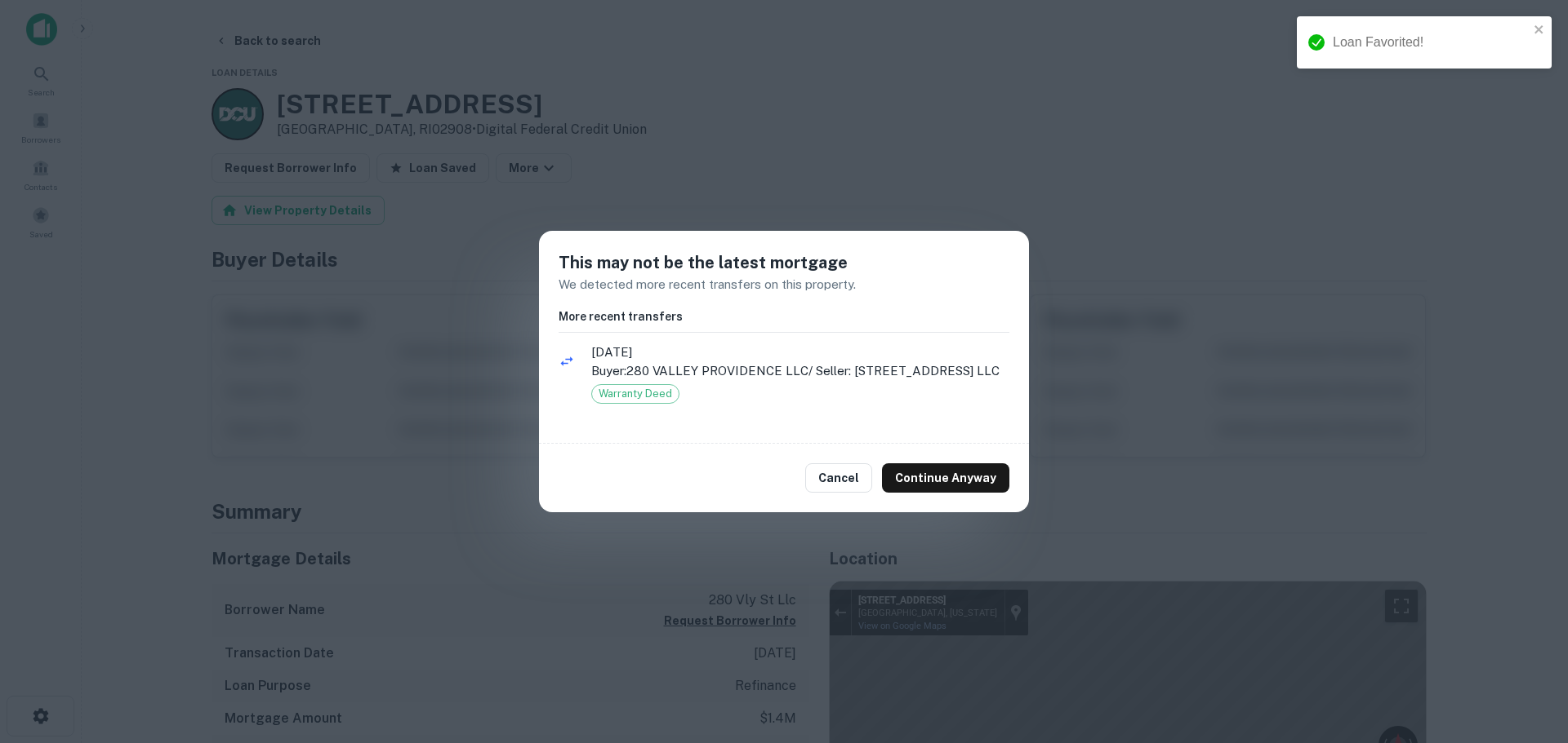
click at [925, 495] on div "Cancel Continue Anyway" at bounding box center [784, 478] width 490 height 69
click at [925, 484] on button "Continue Anyway" at bounding box center [946, 478] width 128 height 29
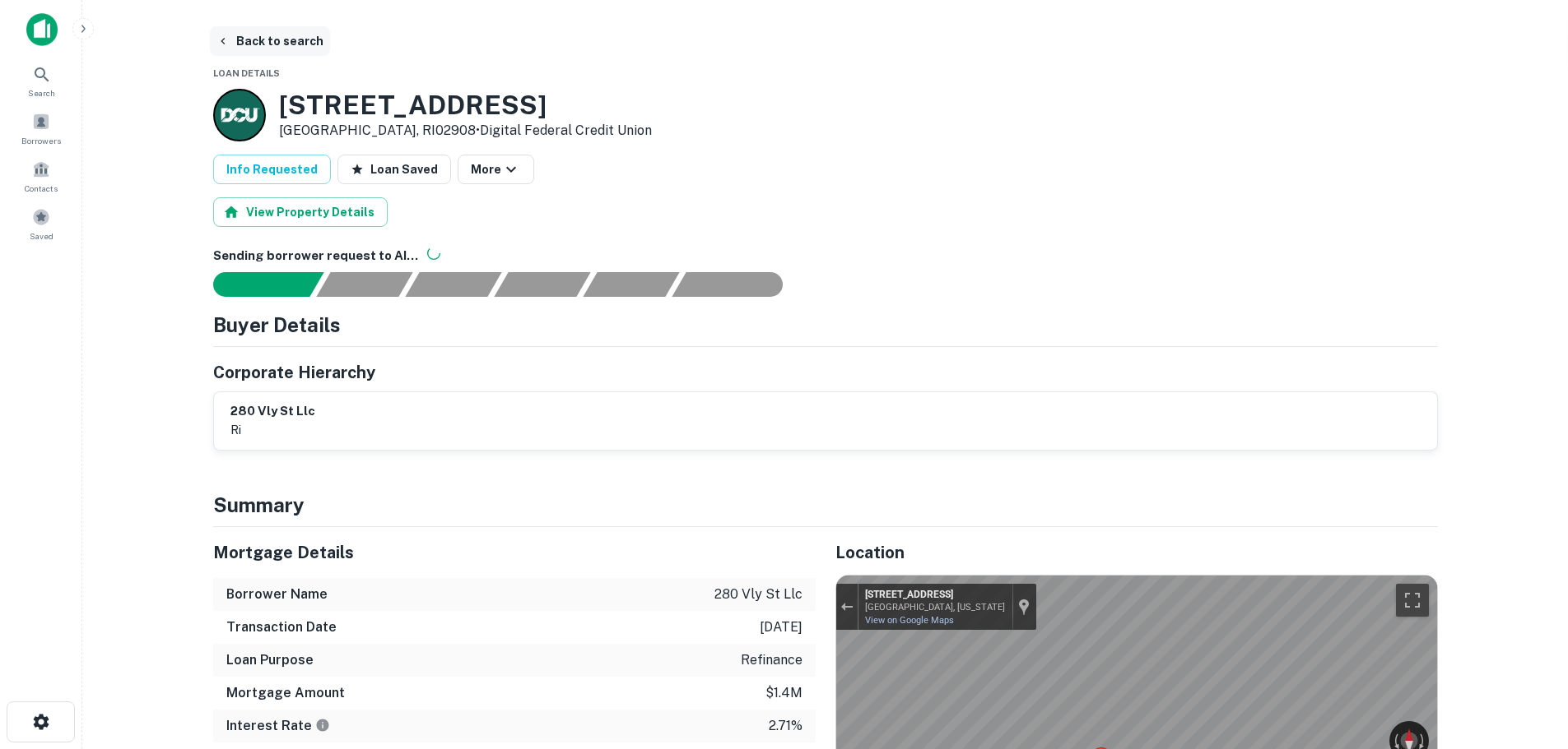
click at [281, 40] on button "Back to search" at bounding box center [270, 41] width 120 height 30
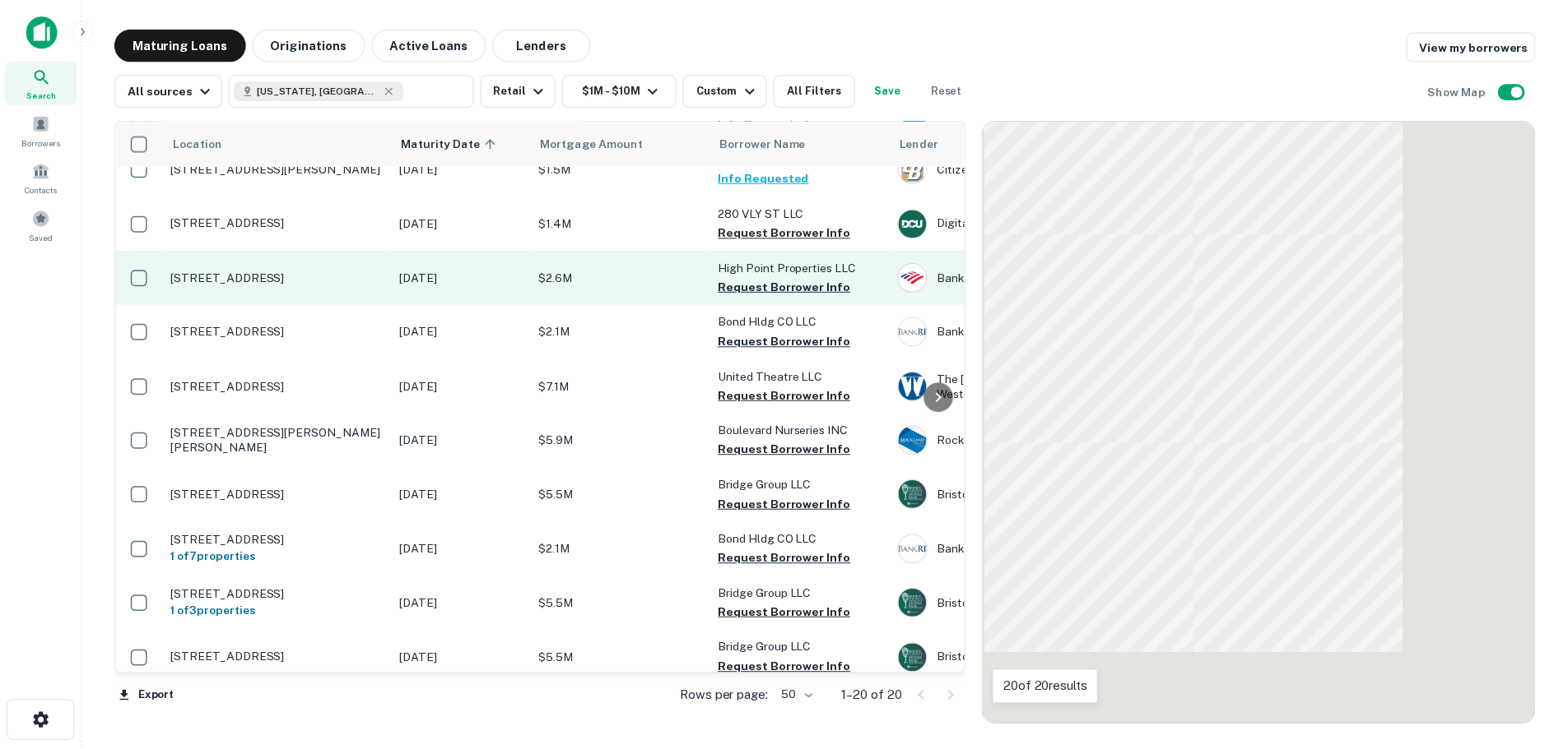
scroll to position [493, 0]
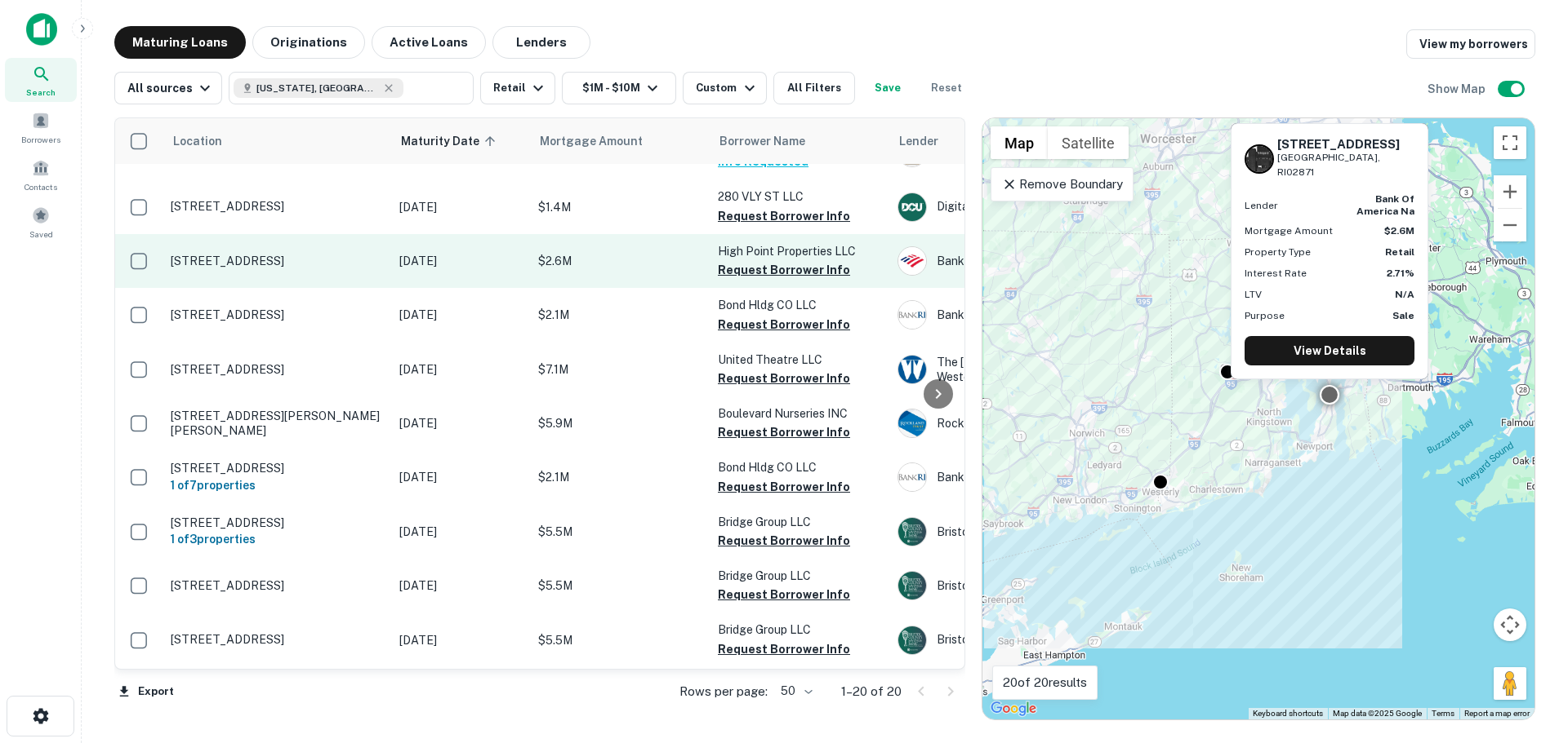
click at [299, 258] on p "[STREET_ADDRESS]" at bounding box center [276, 261] width 212 height 15
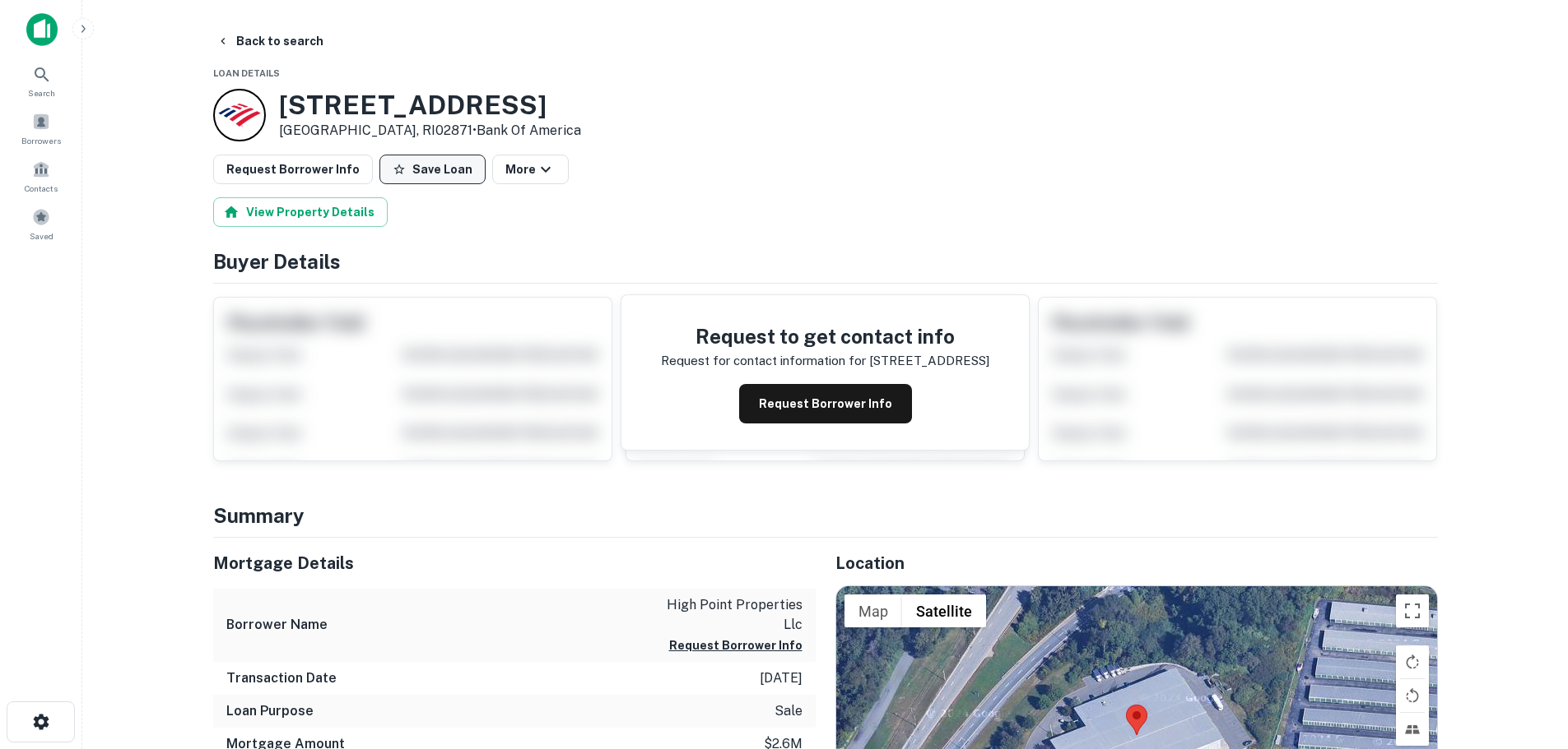
click at [415, 179] on button "Save Loan" at bounding box center [432, 169] width 106 height 30
click at [333, 169] on button "Request Borrower Info" at bounding box center [292, 169] width 159 height 30
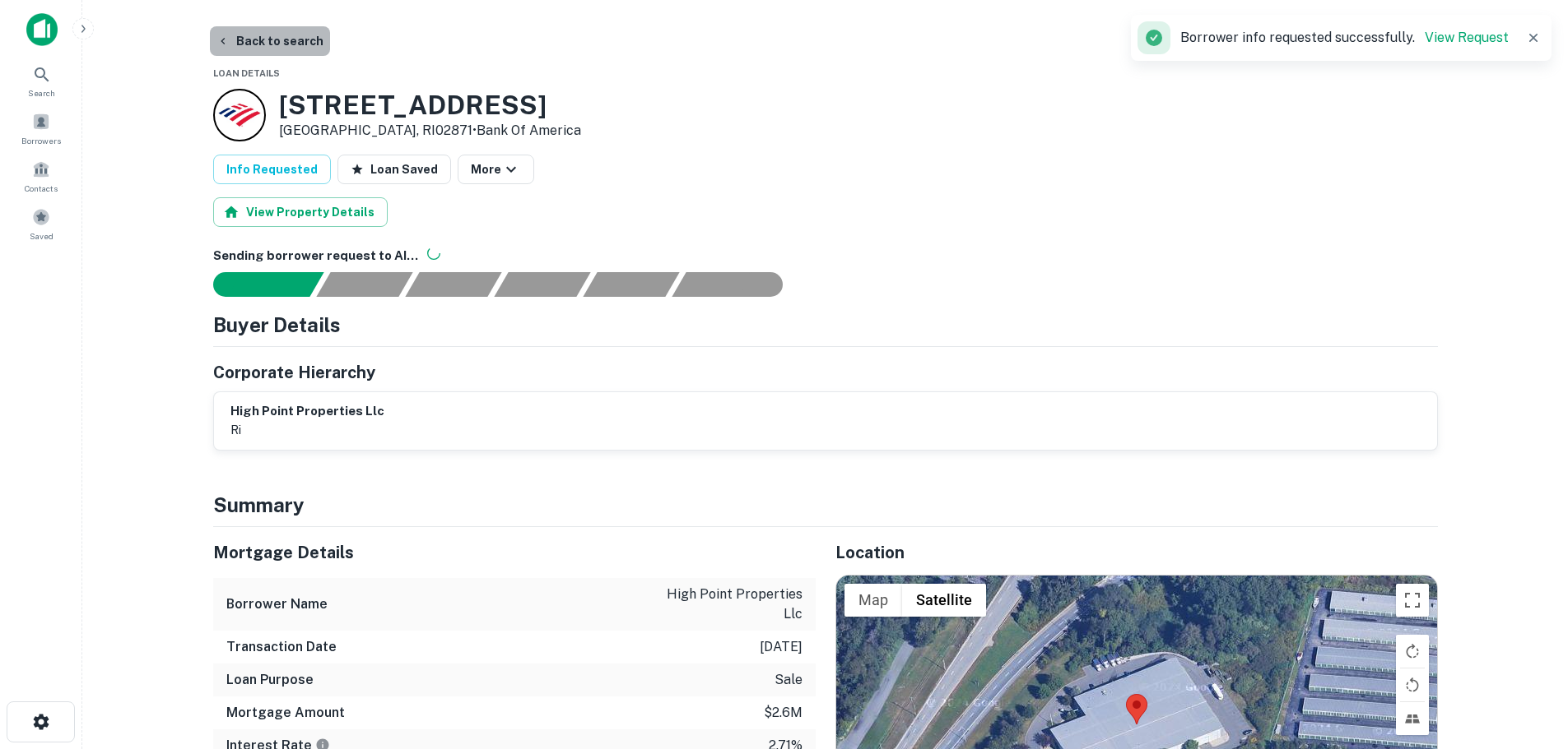
click at [292, 49] on button "Back to search" at bounding box center [270, 41] width 120 height 30
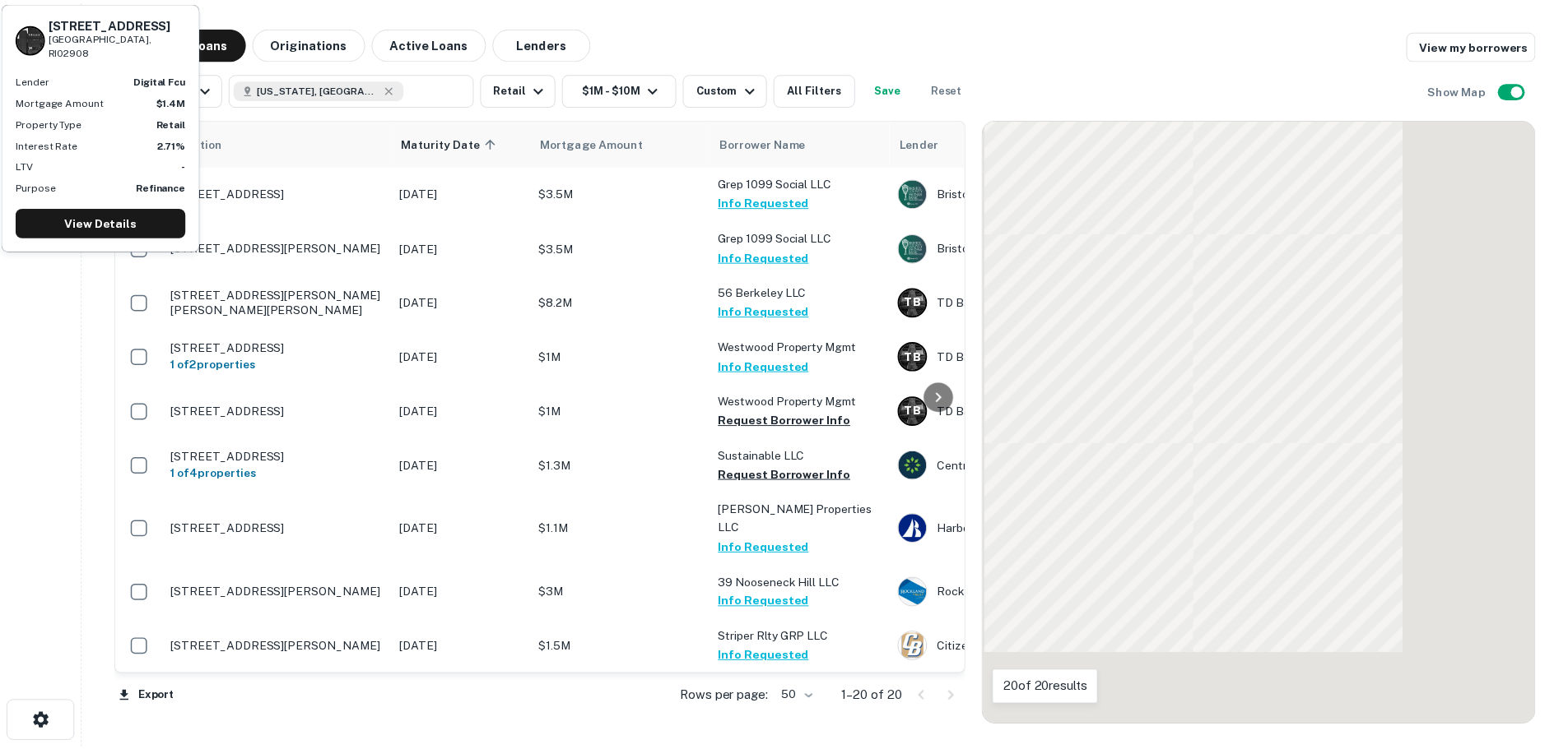
scroll to position [493, 0]
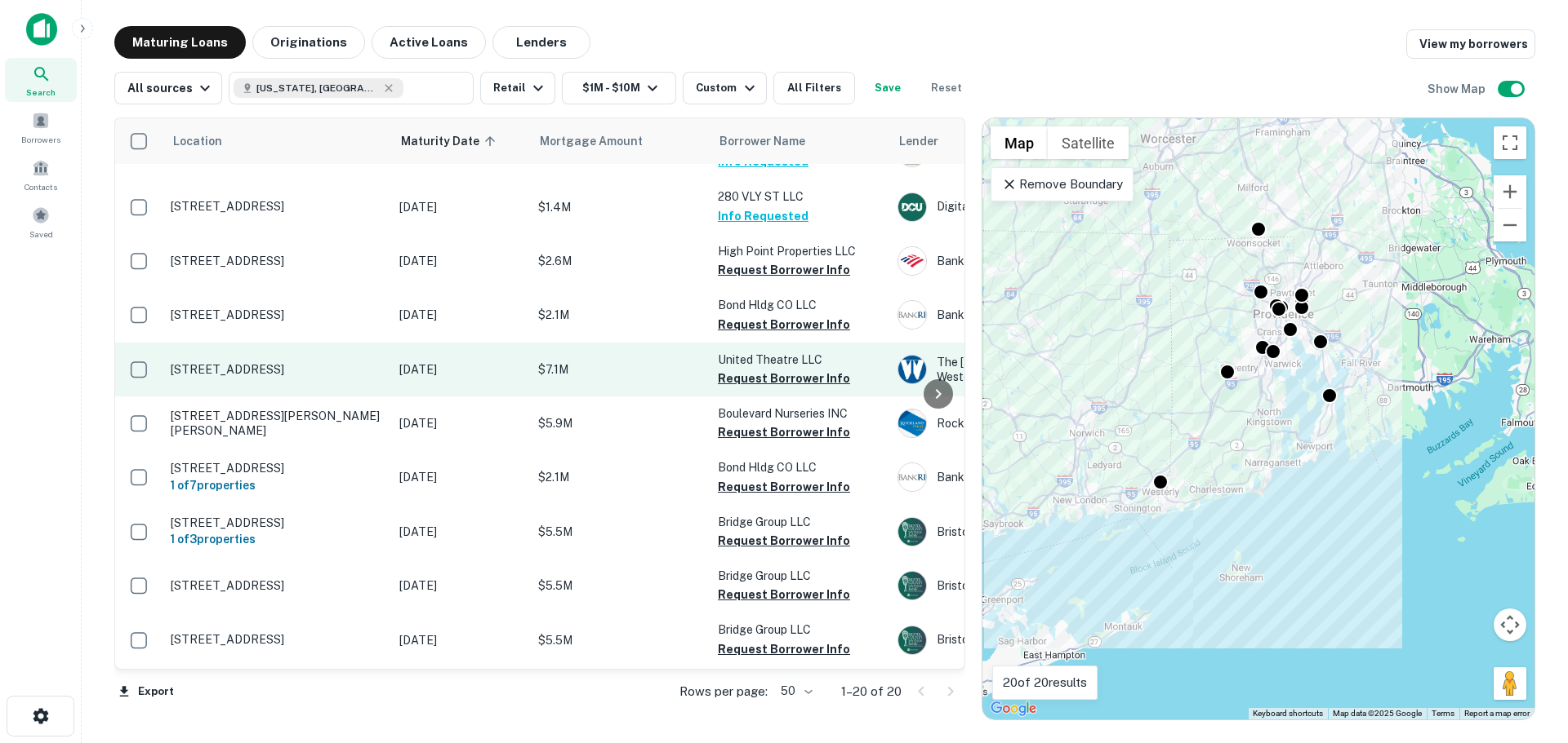
click at [291, 362] on p "[STREET_ADDRESS]" at bounding box center [276, 370] width 212 height 15
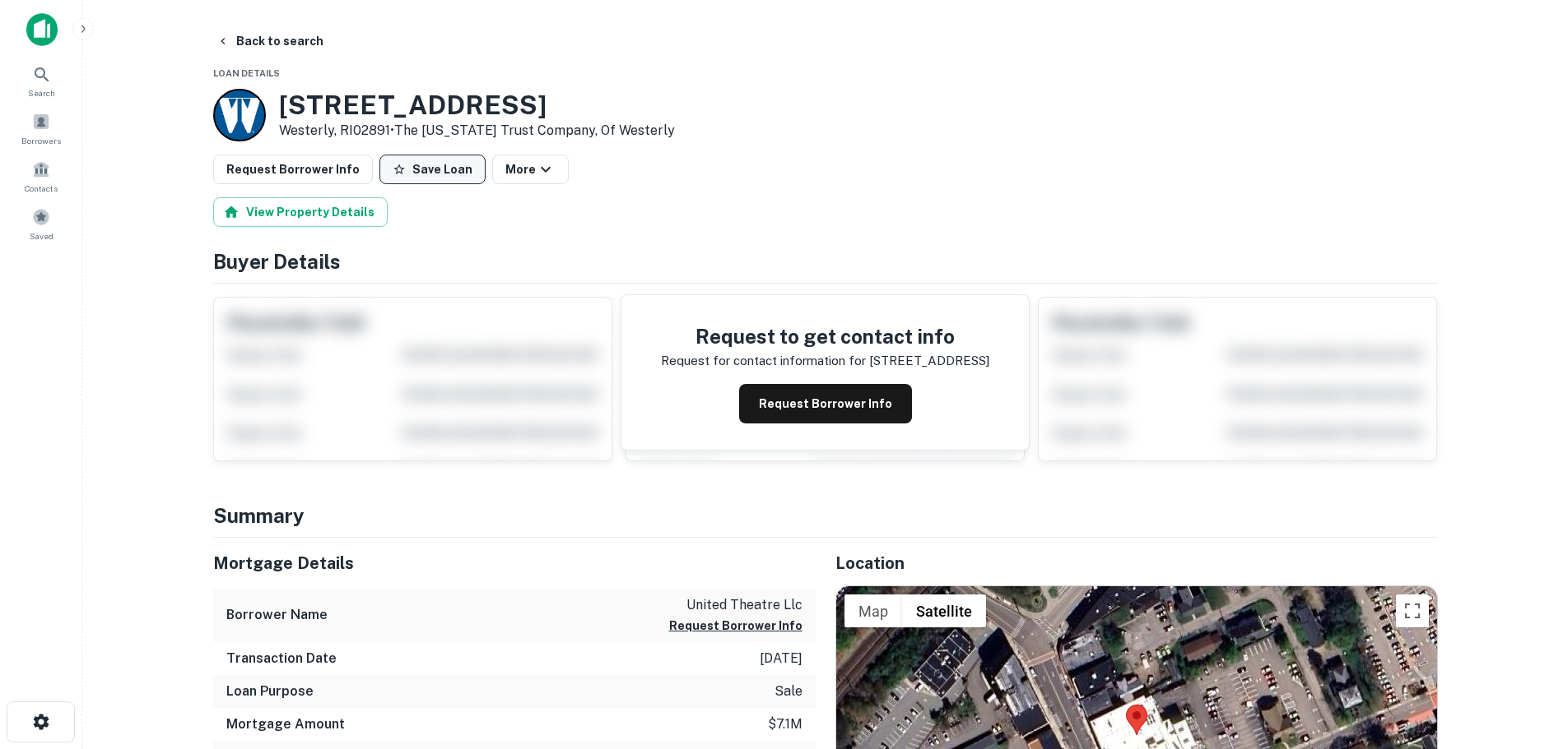
click at [425, 163] on button "Save Loan" at bounding box center [432, 169] width 106 height 30
click at [291, 169] on button "Request Borrower Info" at bounding box center [292, 169] width 159 height 30
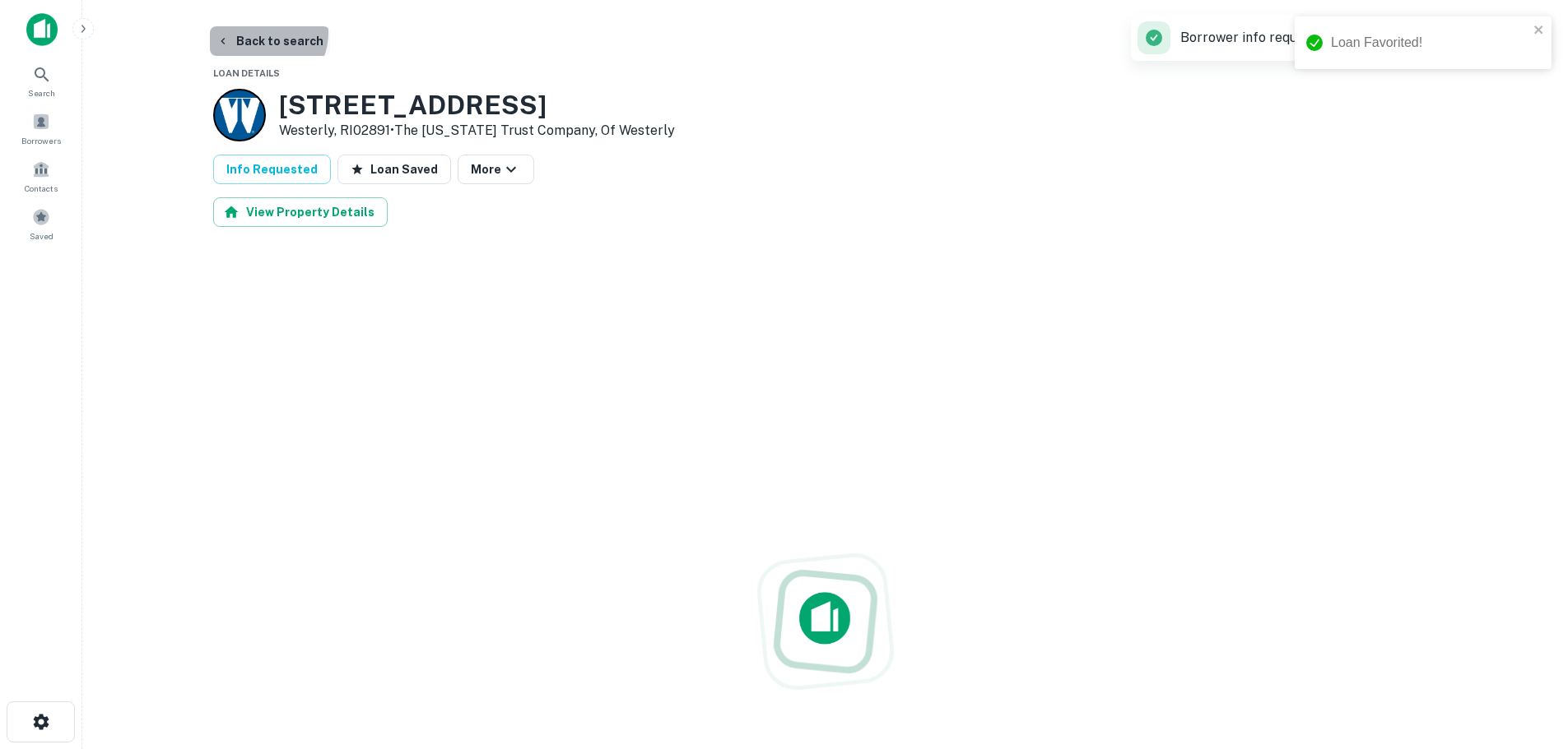
click at [260, 33] on button "Back to search" at bounding box center [270, 41] width 120 height 30
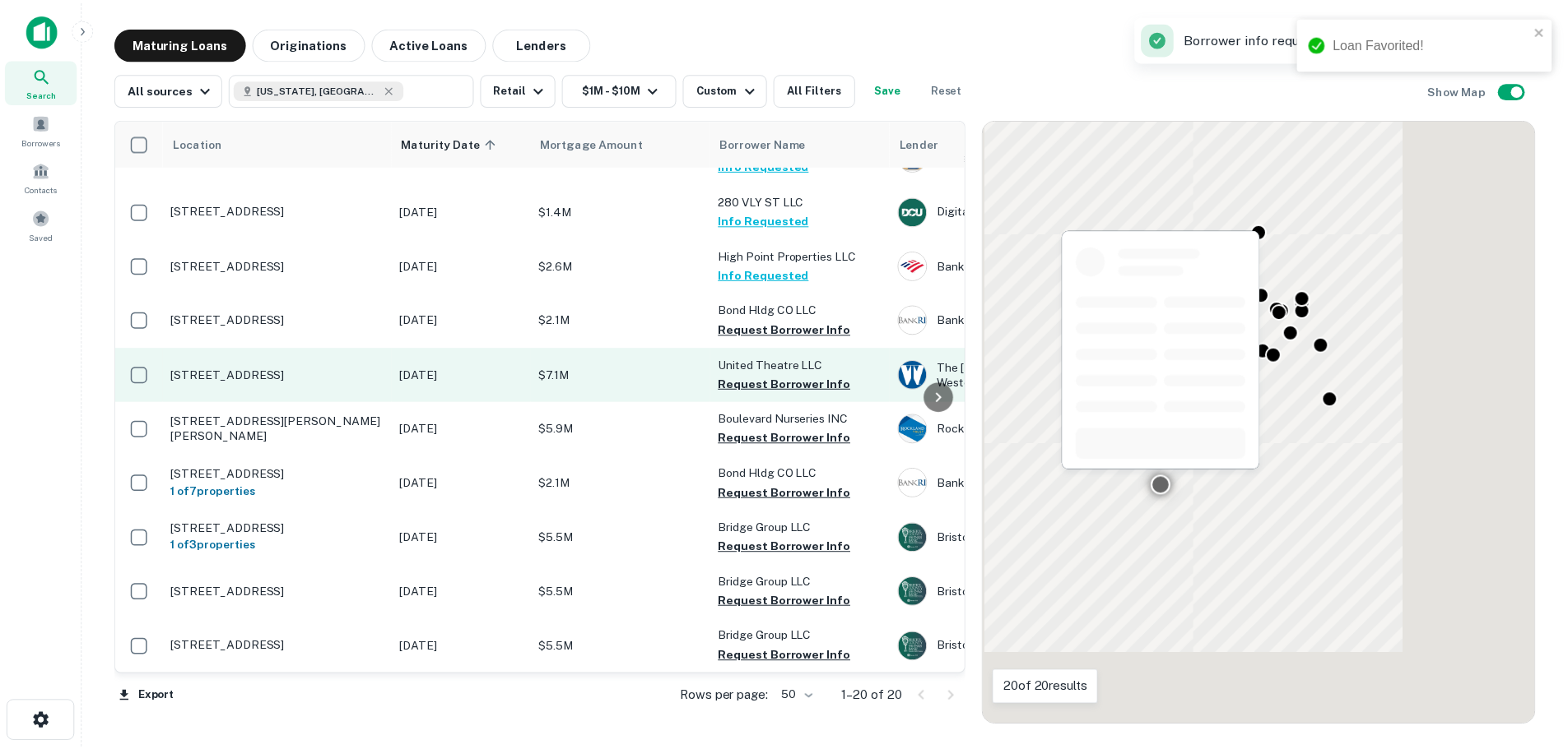
scroll to position [493, 0]
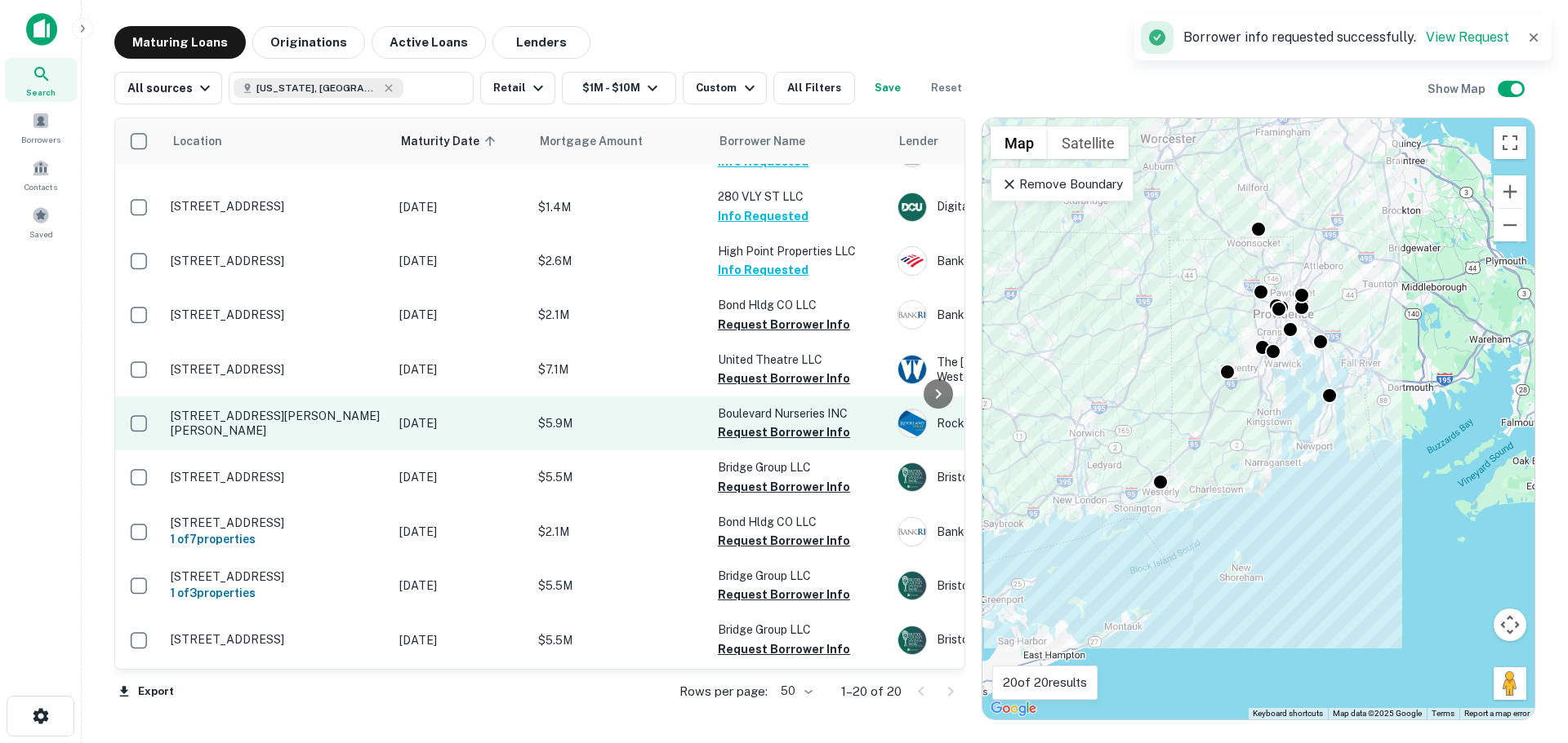
click at [277, 407] on td "[STREET_ADDRESS][PERSON_NAME][PERSON_NAME]" at bounding box center [276, 424] width 228 height 54
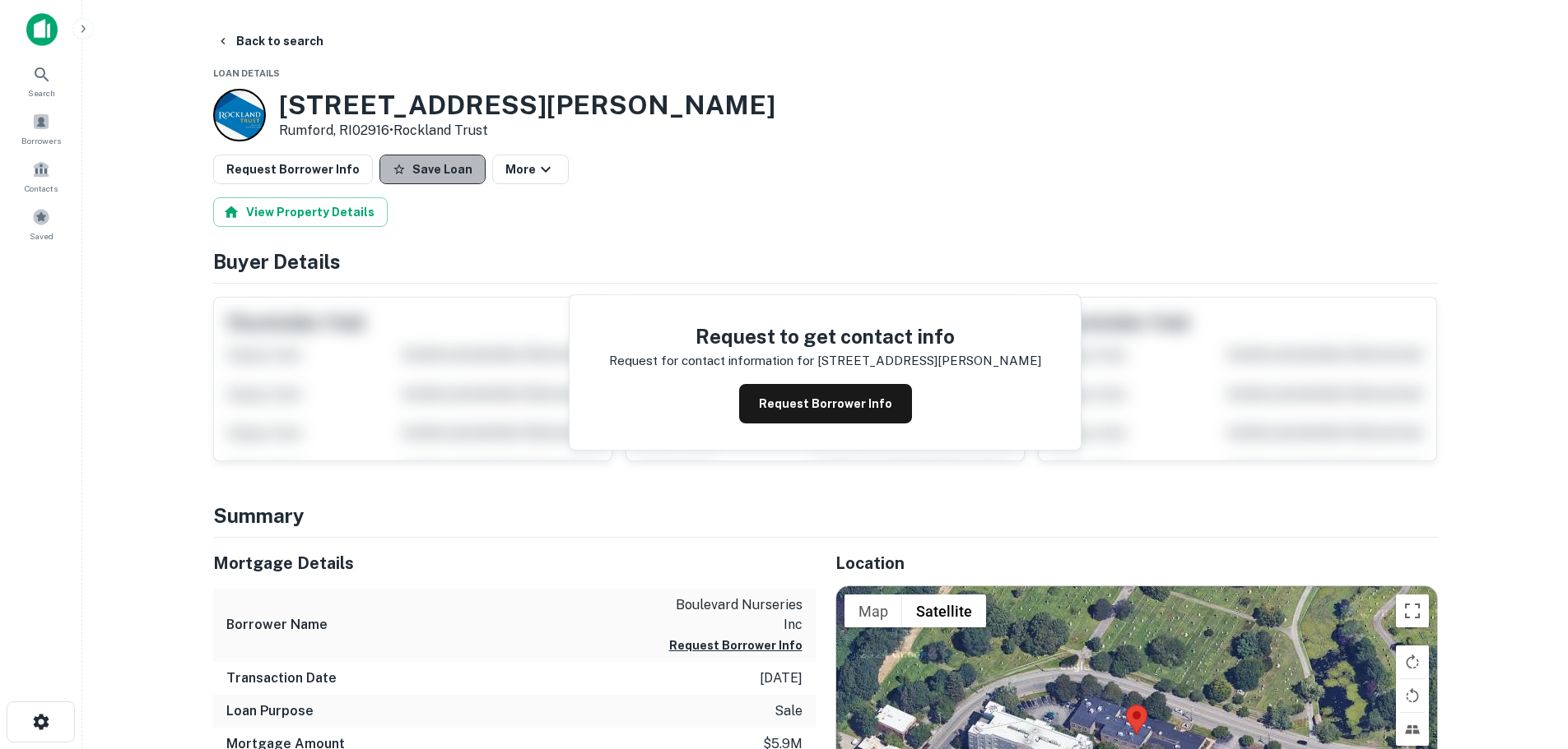
click at [438, 180] on button "Save Loan" at bounding box center [432, 169] width 106 height 30
click at [304, 166] on button "Request Borrower Info" at bounding box center [292, 169] width 159 height 30
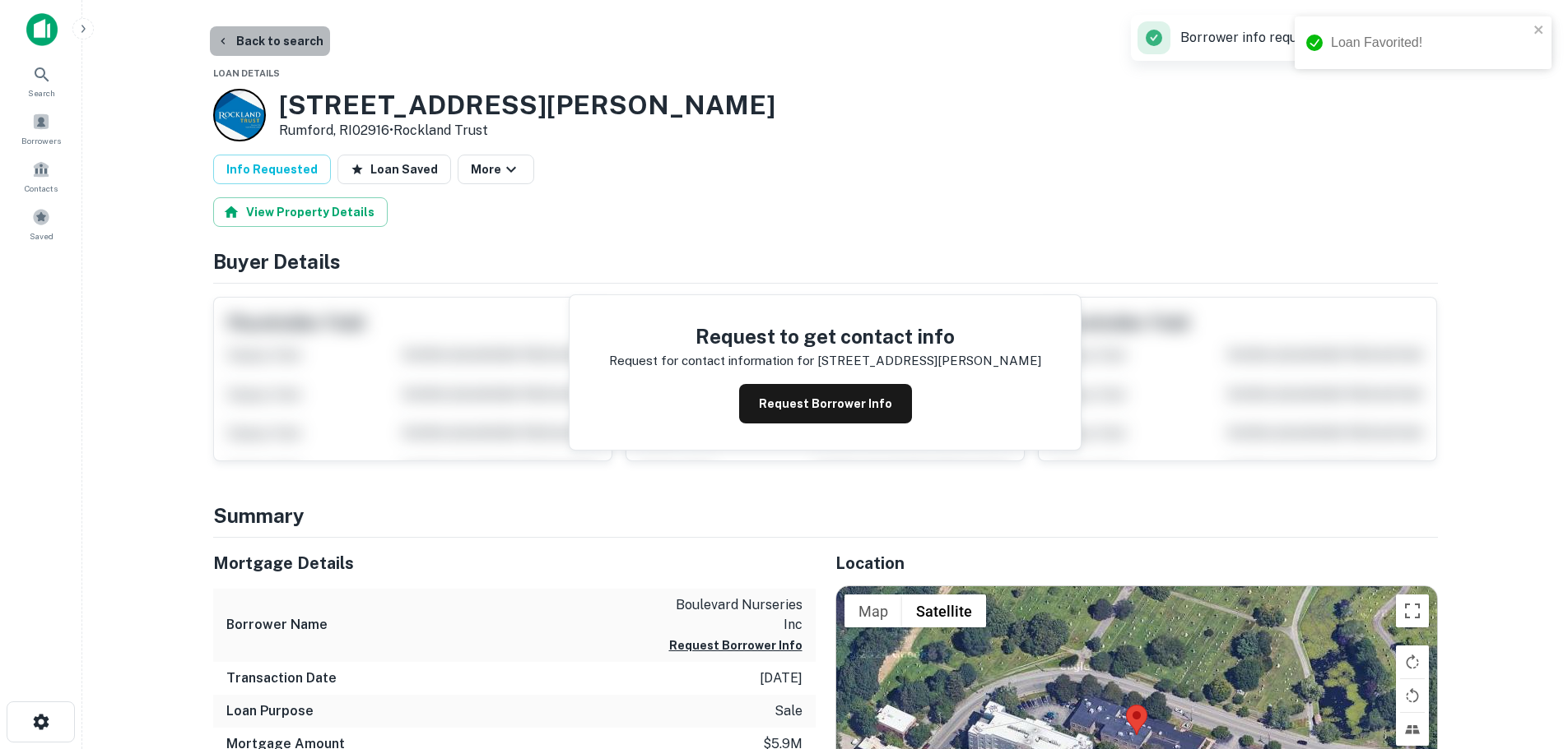
click at [286, 40] on button "Back to search" at bounding box center [270, 41] width 120 height 30
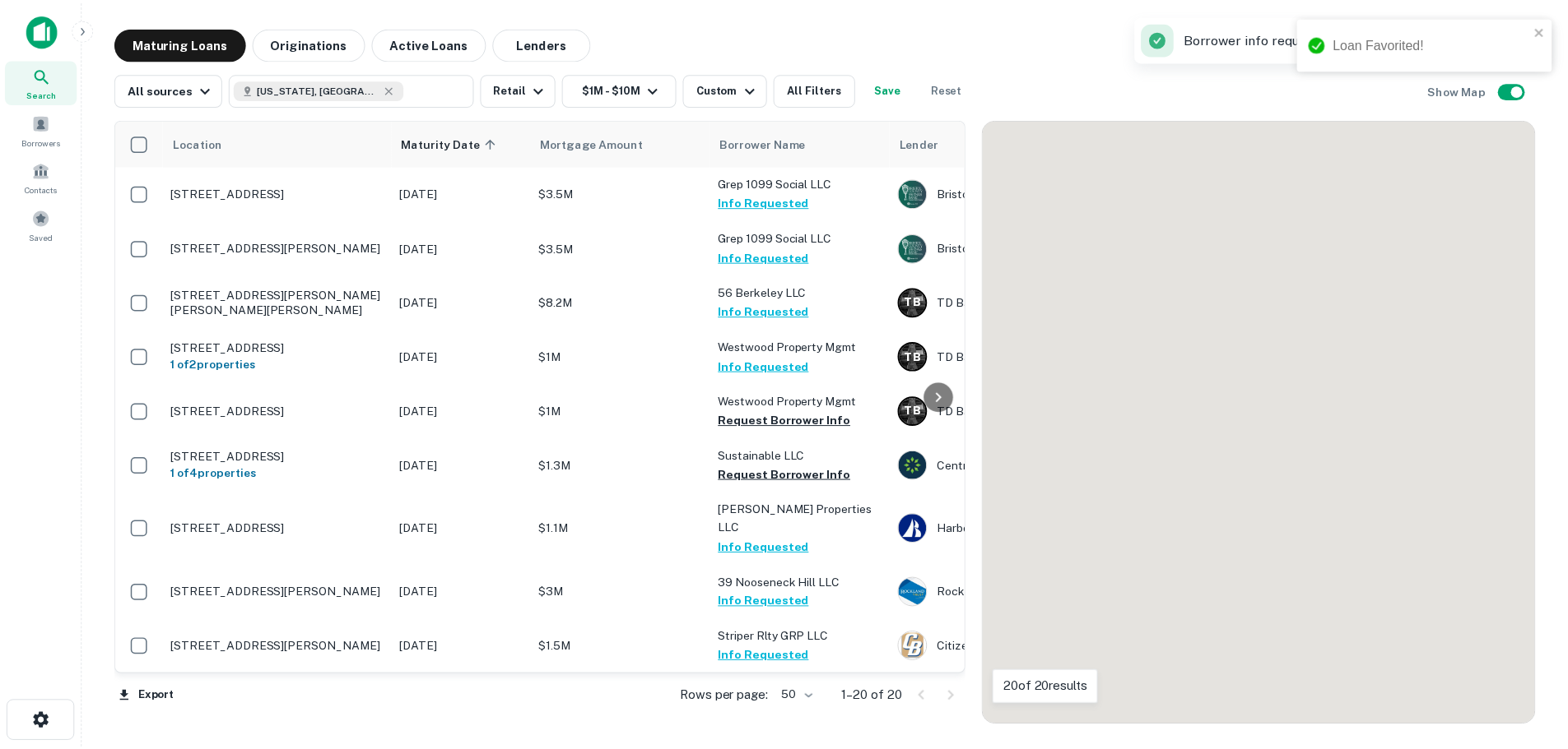
scroll to position [493, 0]
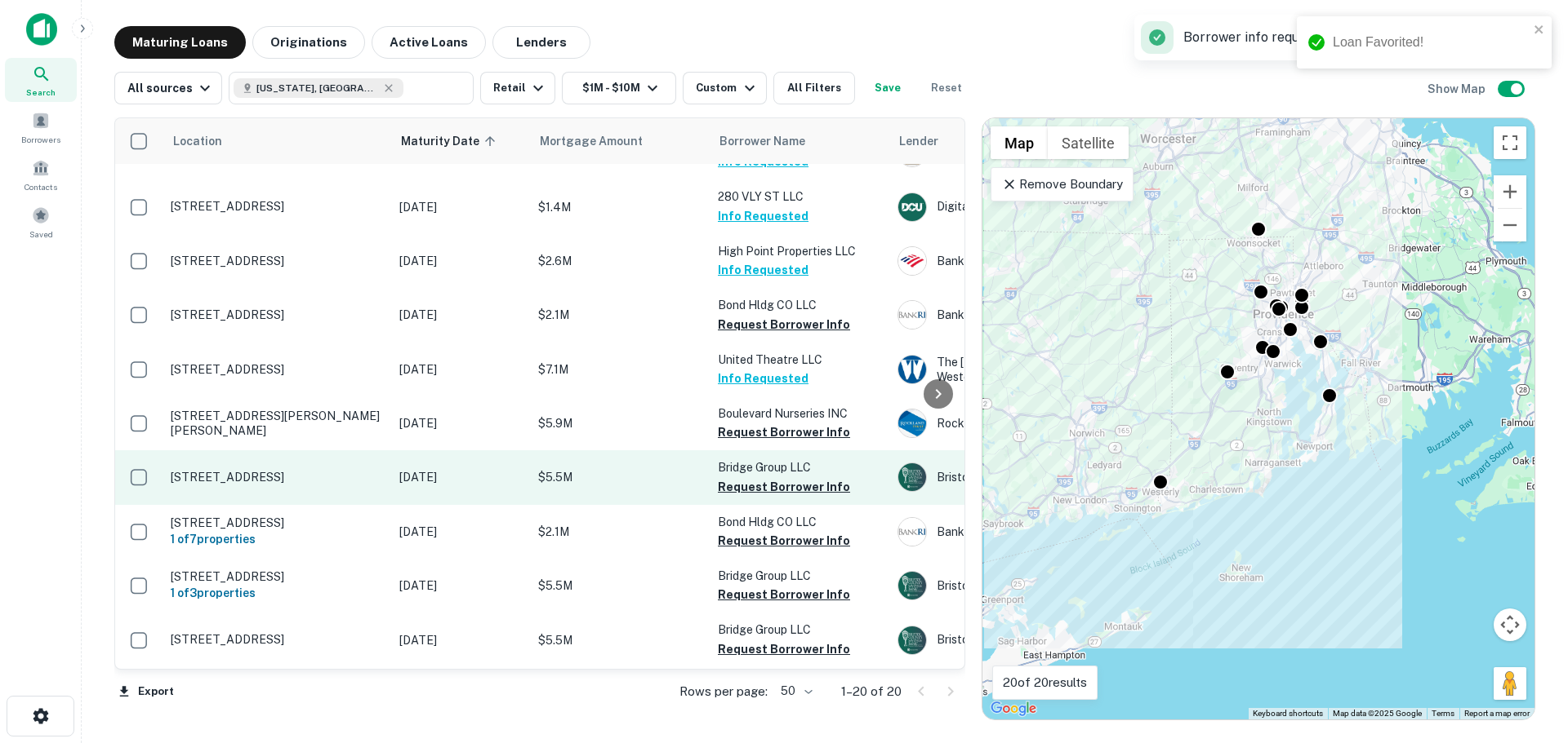
click at [249, 470] on p "[STREET_ADDRESS]" at bounding box center [276, 477] width 212 height 15
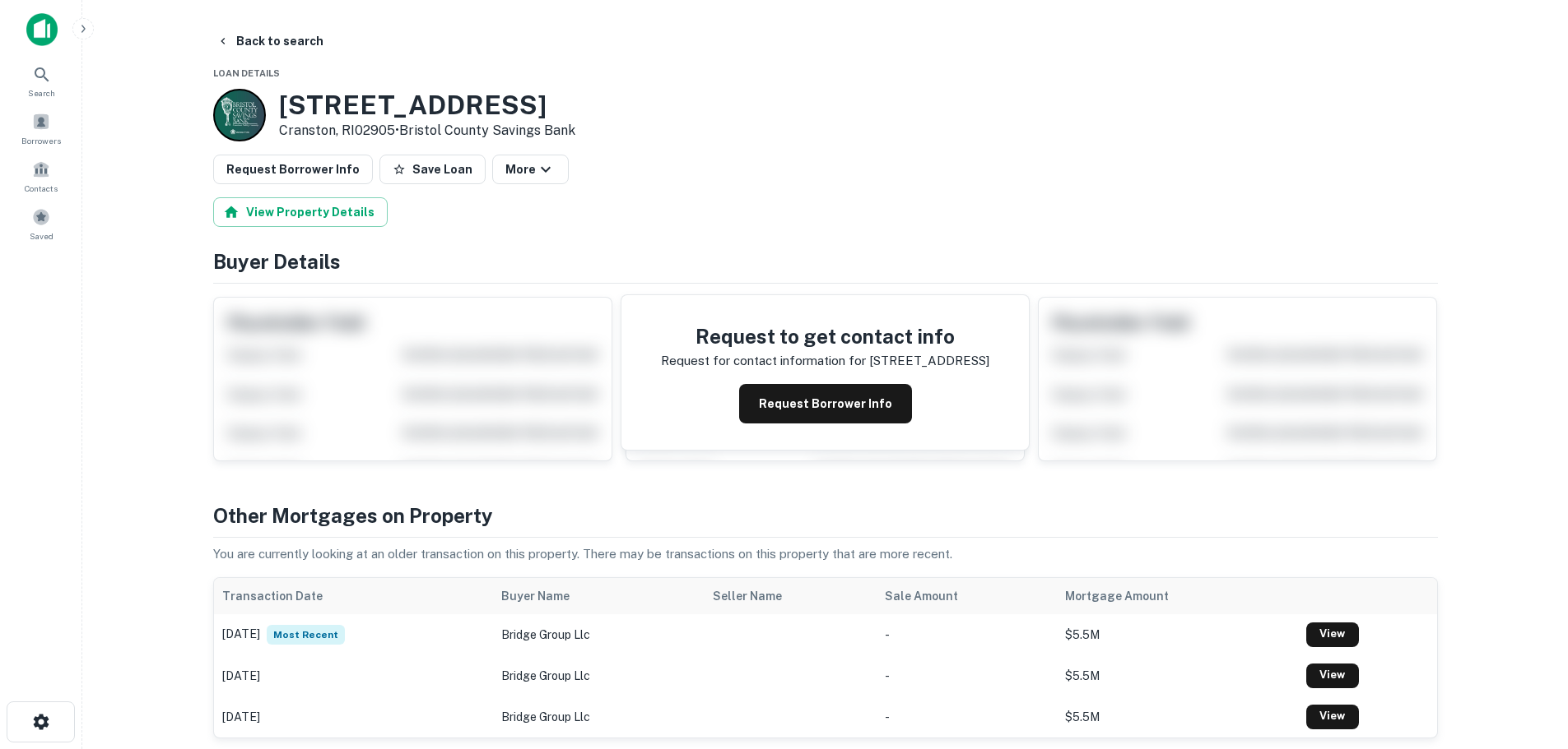
click at [386, 156] on button "Save Loan" at bounding box center [432, 169] width 106 height 30
click at [291, 168] on button "Request Borrower Info" at bounding box center [292, 169] width 159 height 30
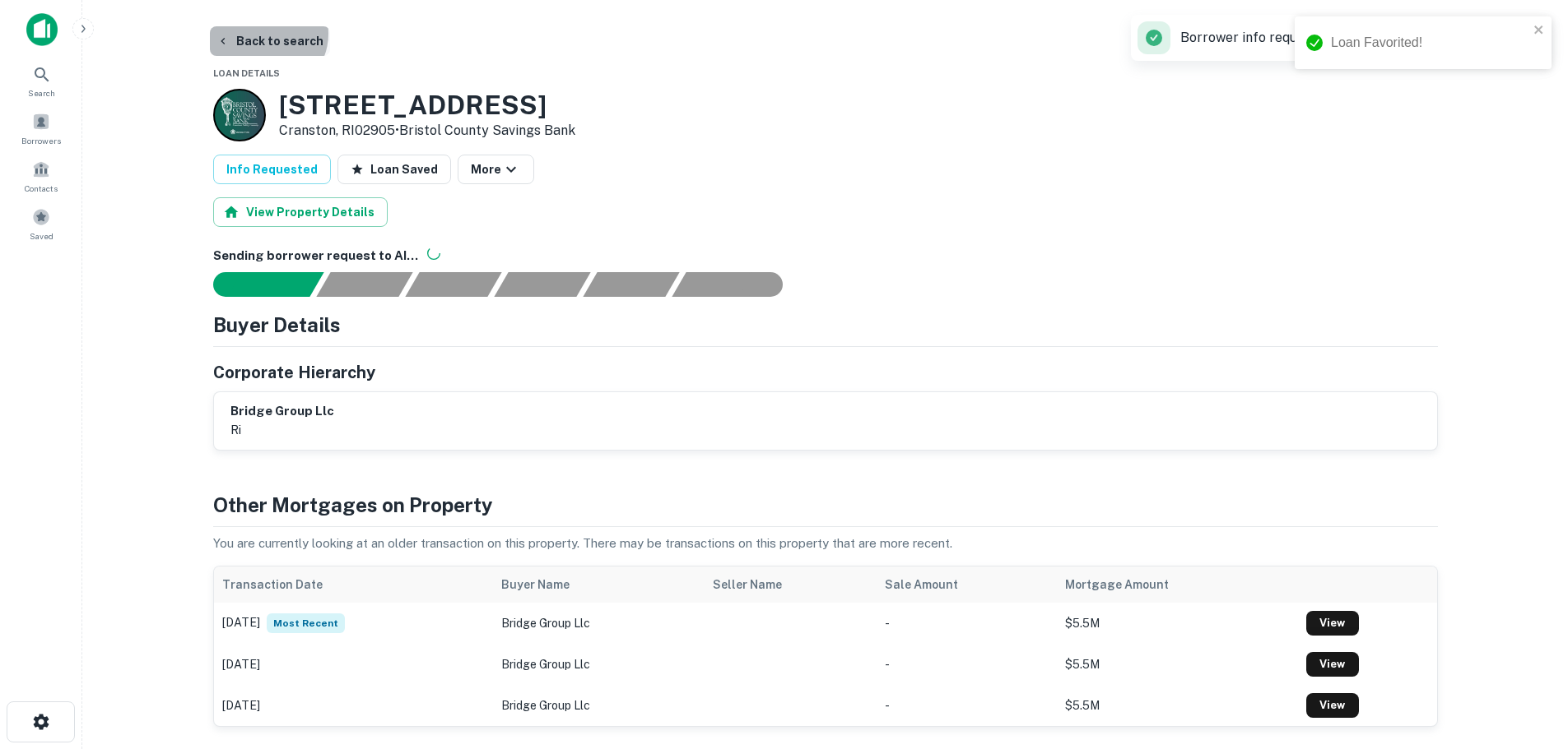
click at [263, 34] on button "Back to search" at bounding box center [270, 41] width 120 height 30
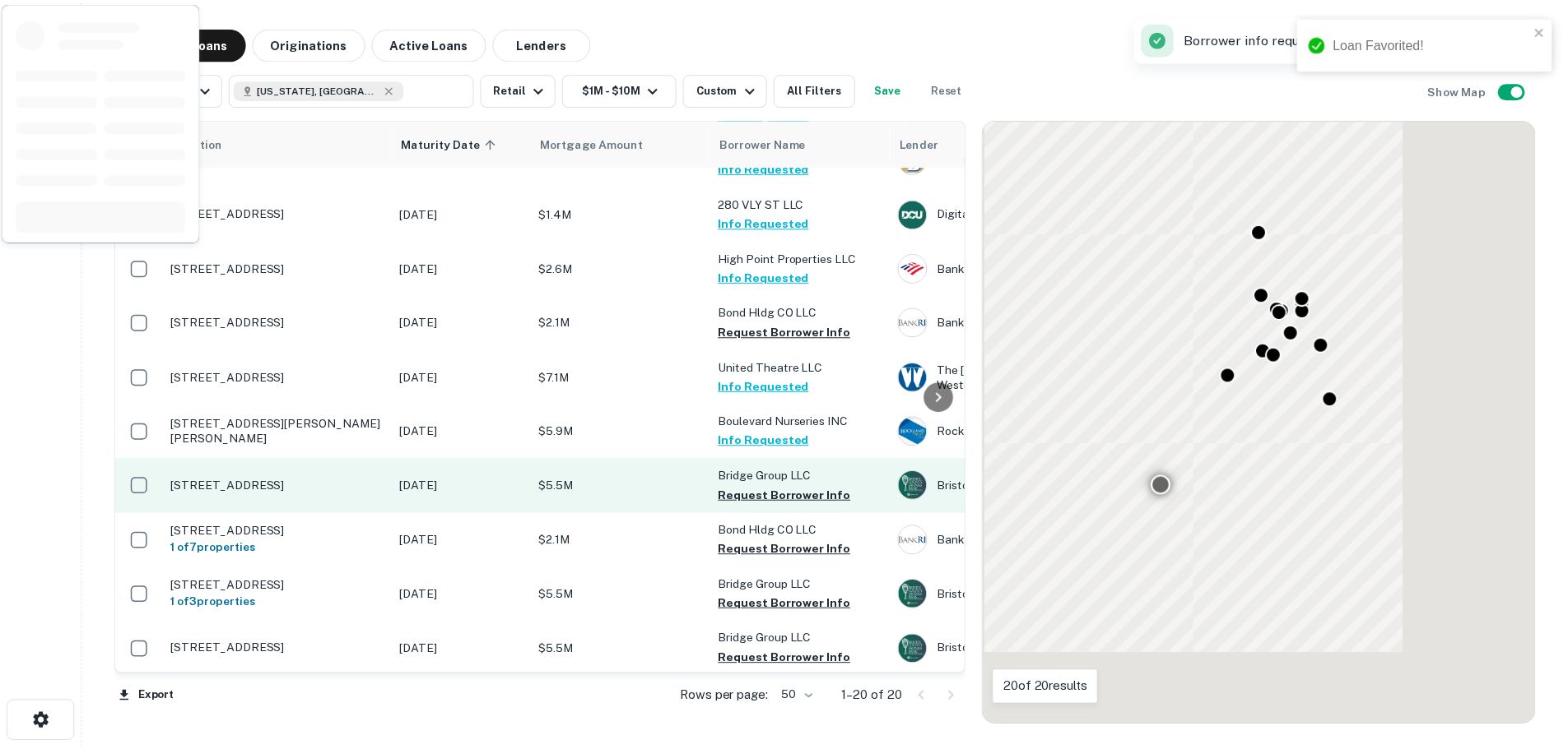
scroll to position [493, 0]
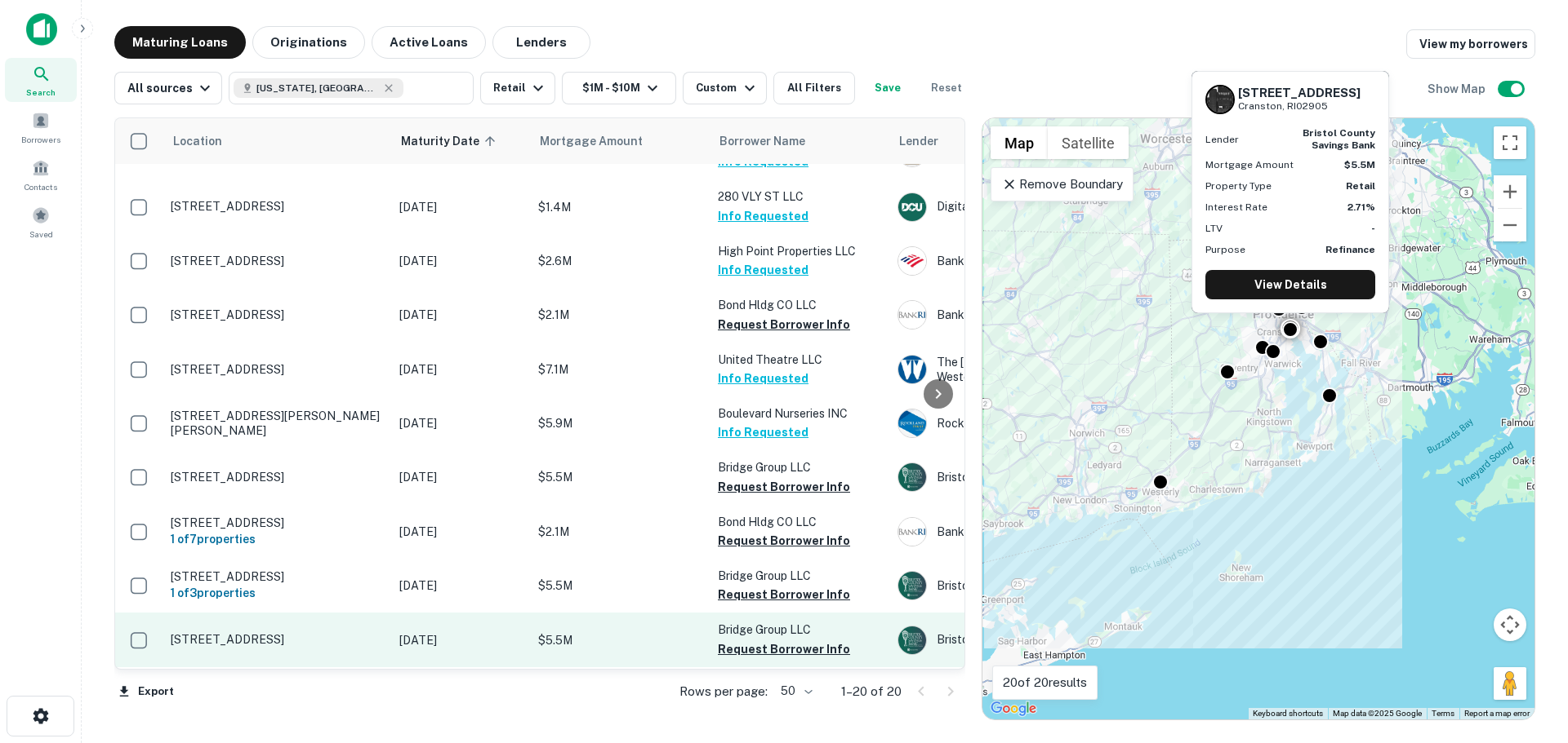
click at [288, 621] on td "[STREET_ADDRESS]" at bounding box center [276, 640] width 228 height 54
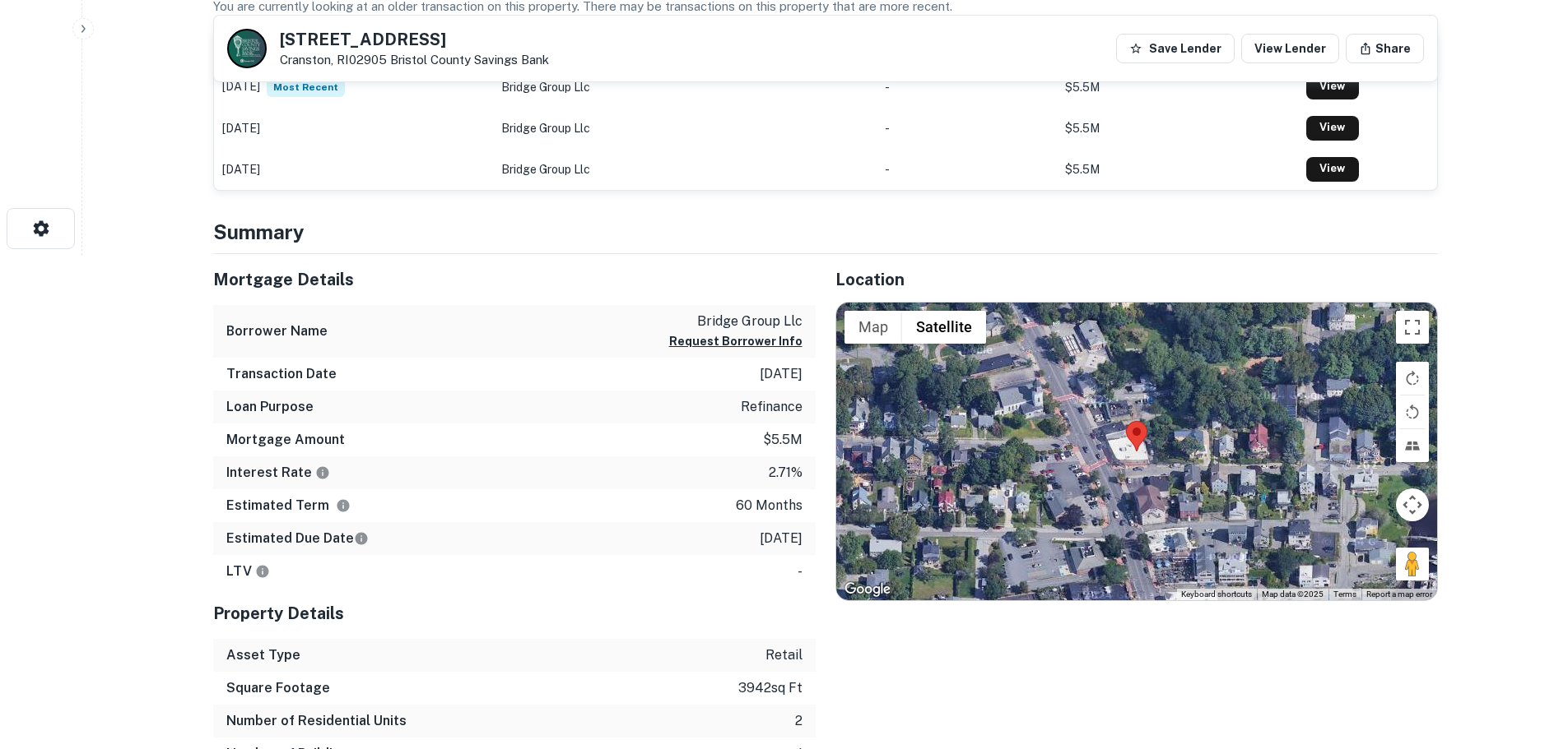
scroll to position [82, 0]
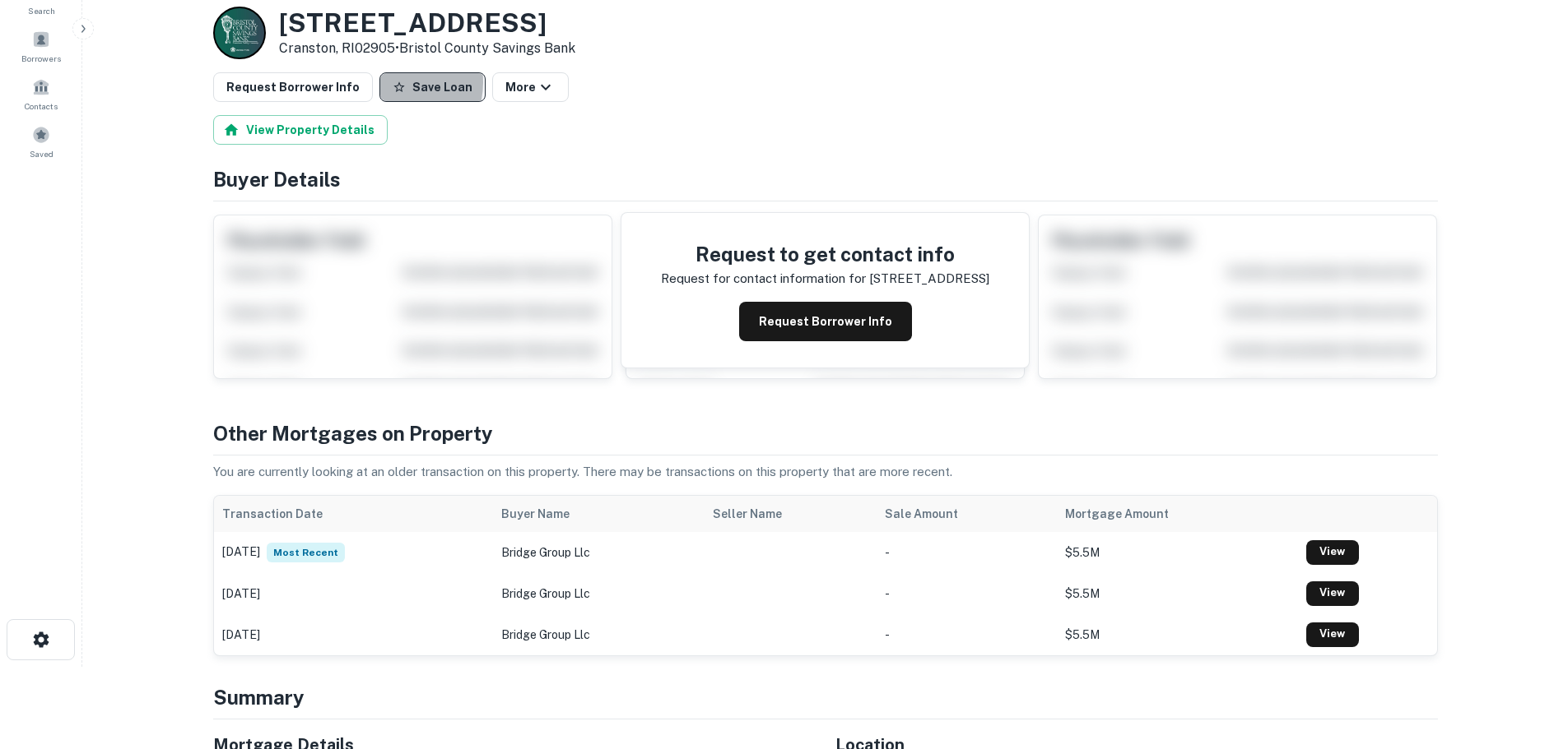
click at [381, 82] on button "Save Loan" at bounding box center [432, 87] width 106 height 30
click at [302, 88] on button "Request Borrower Info" at bounding box center [292, 87] width 159 height 30
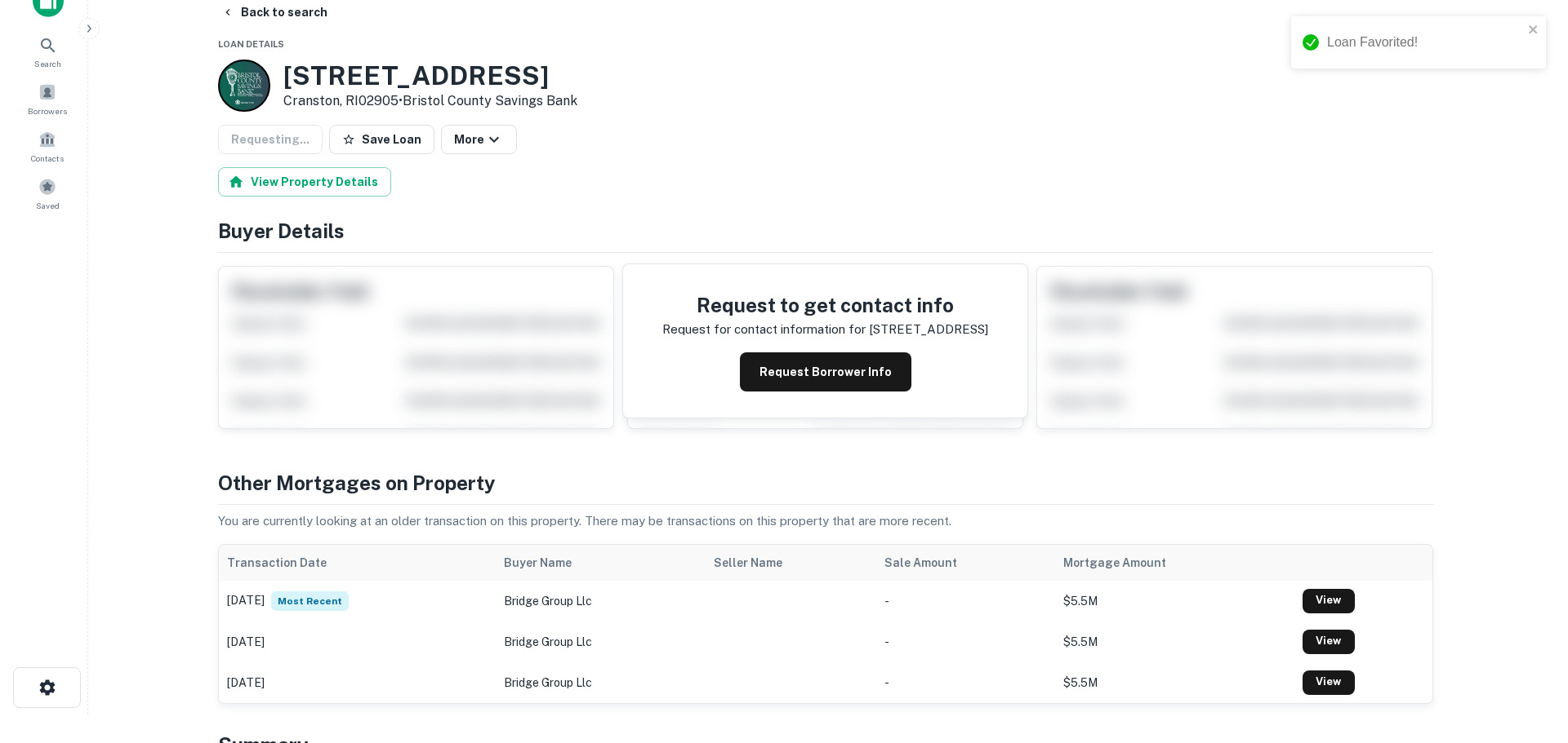
scroll to position [0, 0]
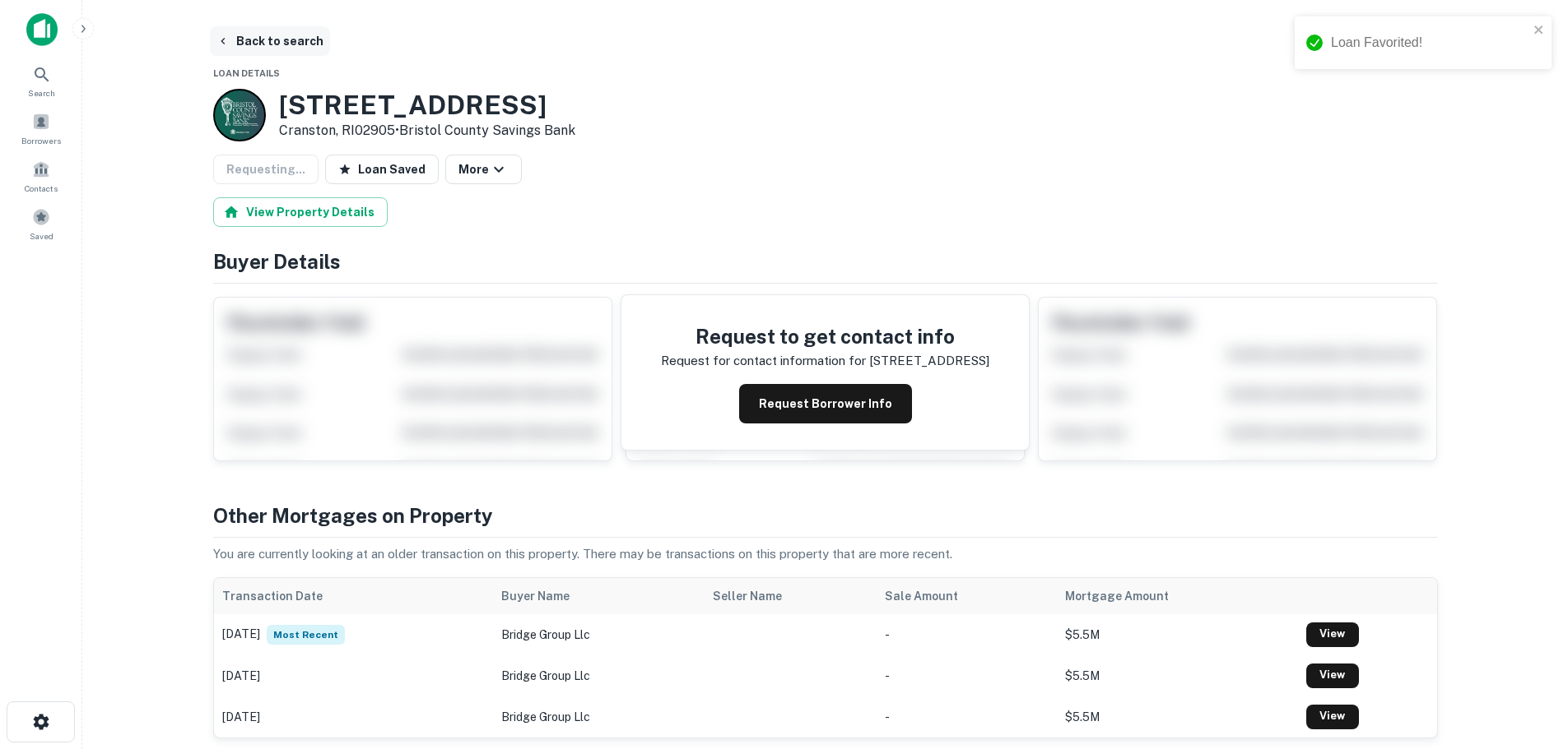
click at [260, 45] on button "Back to search" at bounding box center [270, 41] width 120 height 30
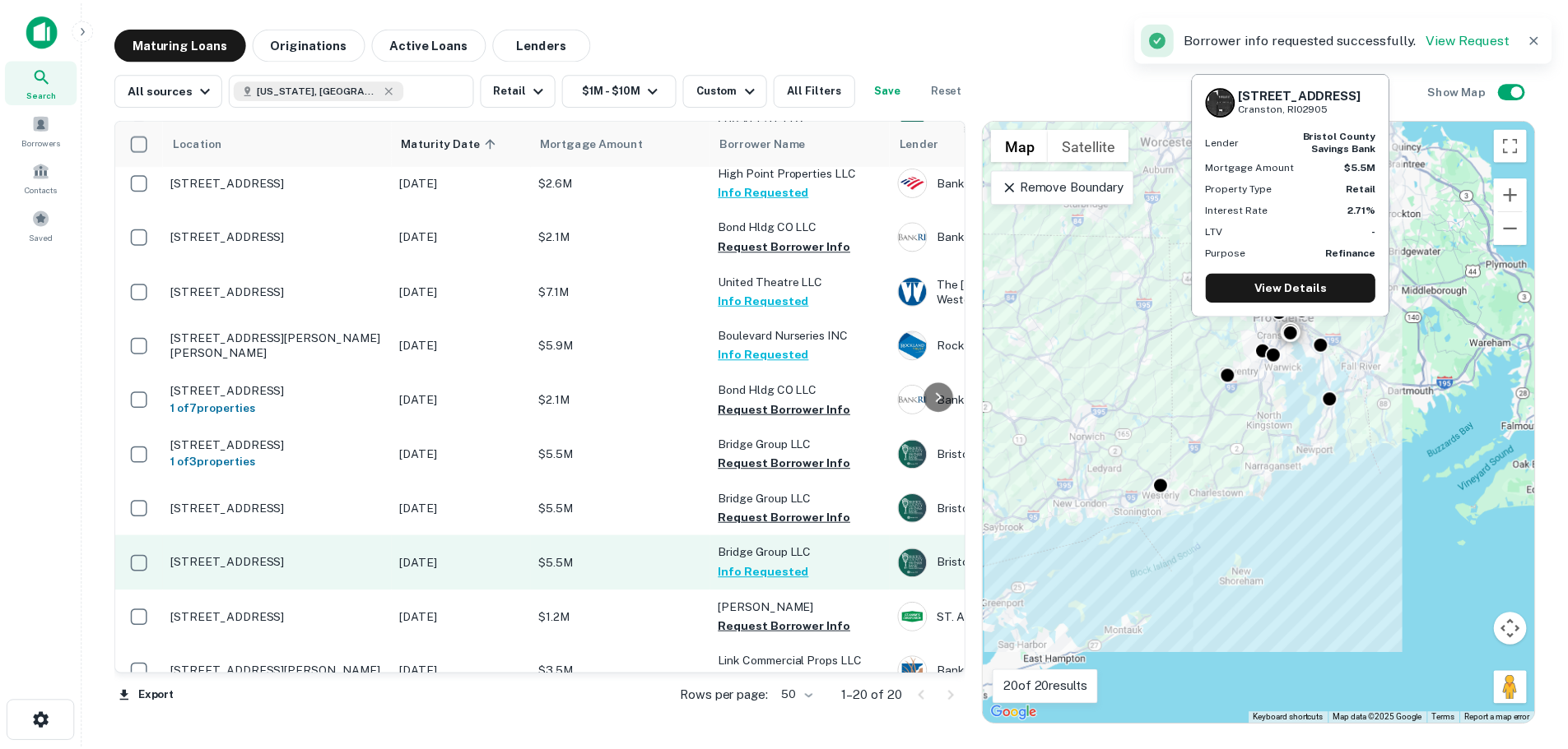
scroll to position [576, 0]
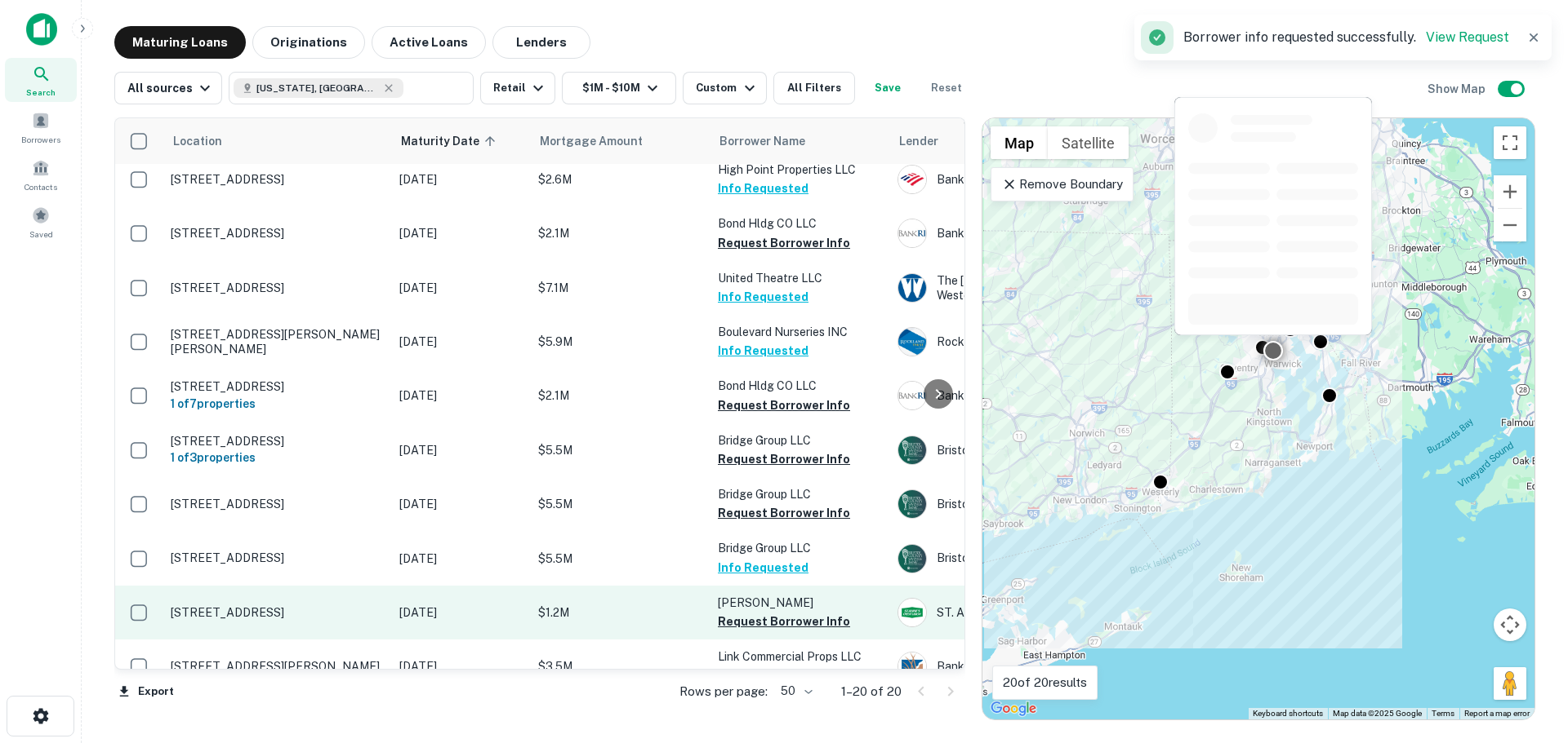
click at [285, 592] on td "[STREET_ADDRESS]" at bounding box center [276, 613] width 228 height 54
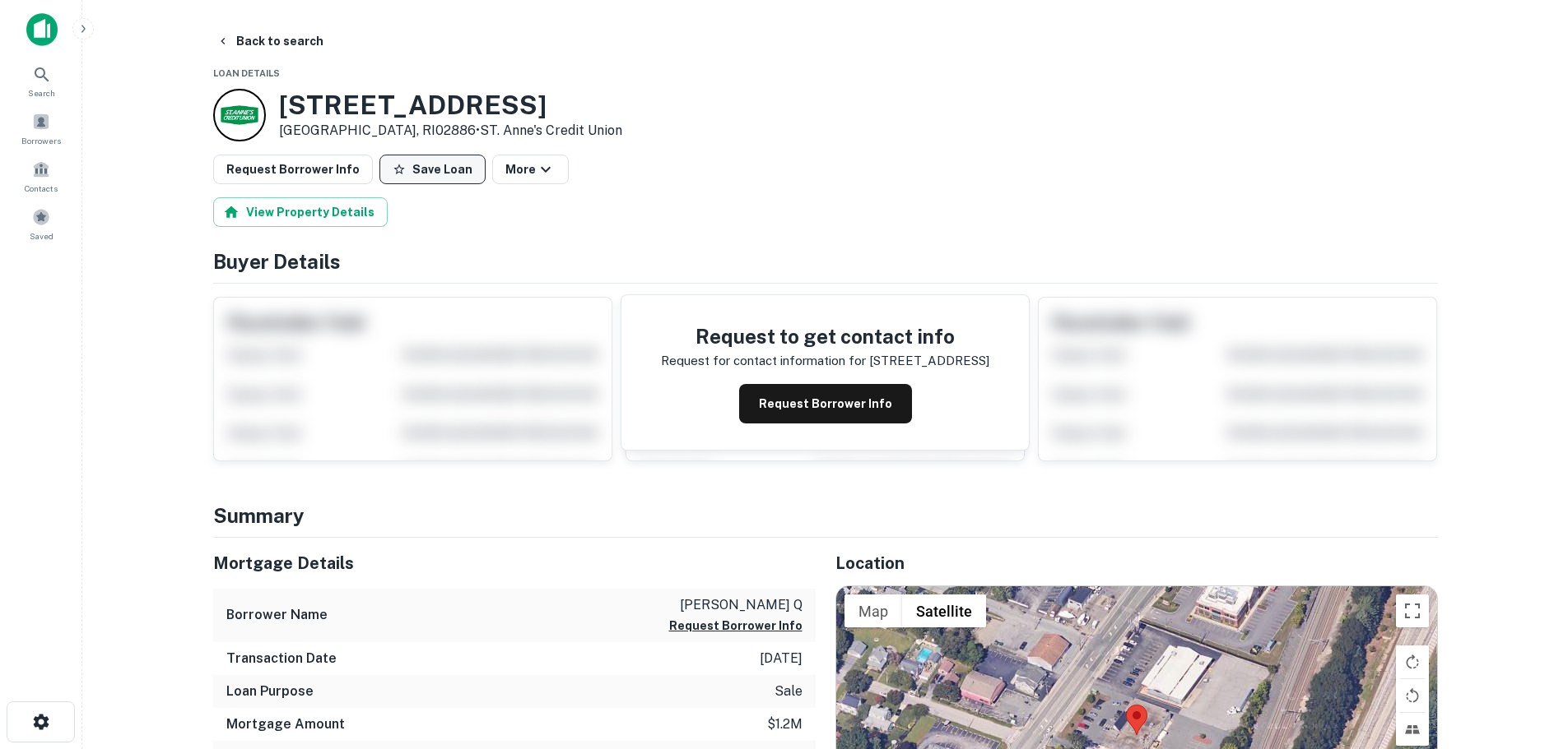
click at [413, 176] on button "Save Loan" at bounding box center [432, 169] width 106 height 30
click at [314, 173] on button "Request Borrower Info" at bounding box center [292, 169] width 159 height 30
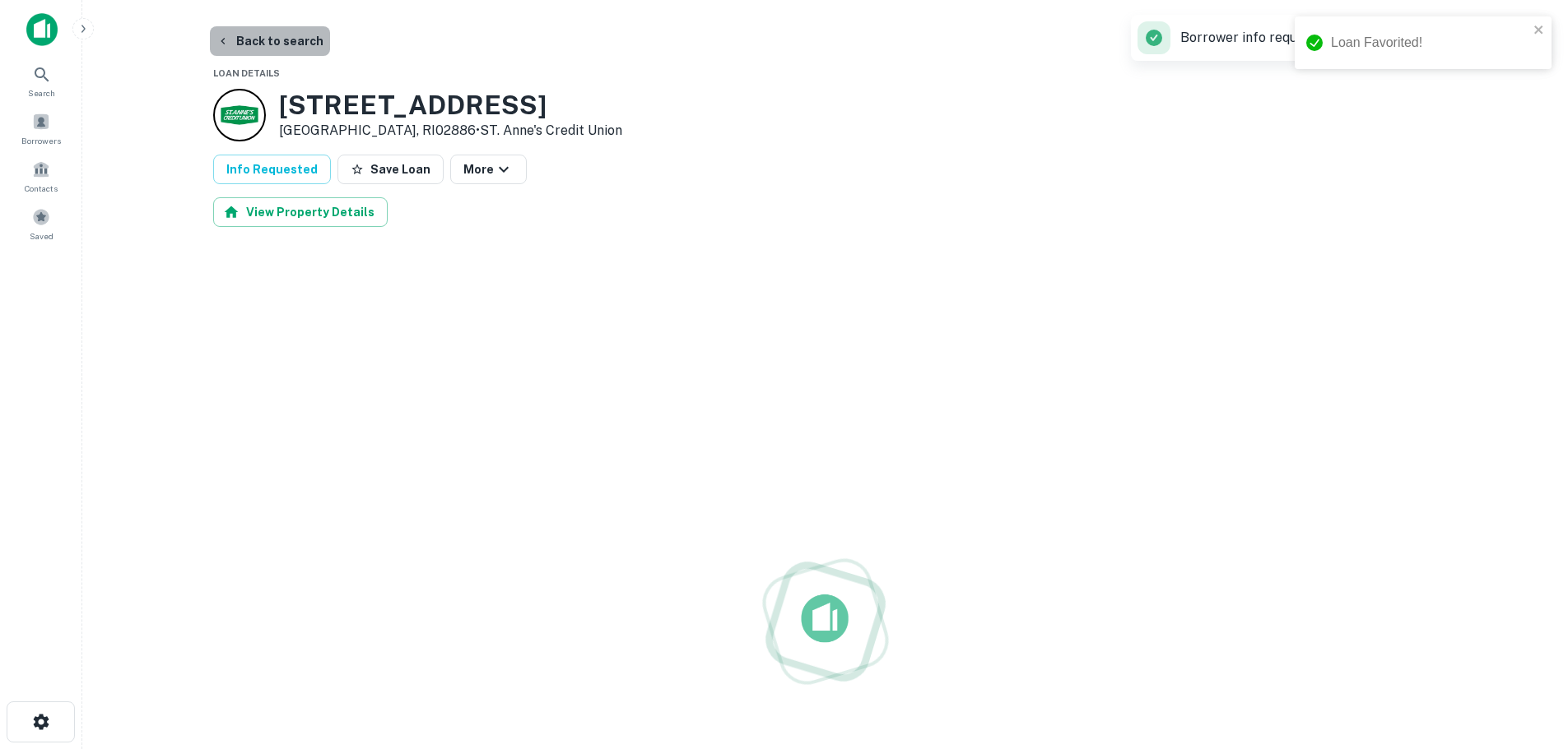
click at [272, 40] on button "Back to search" at bounding box center [270, 41] width 120 height 30
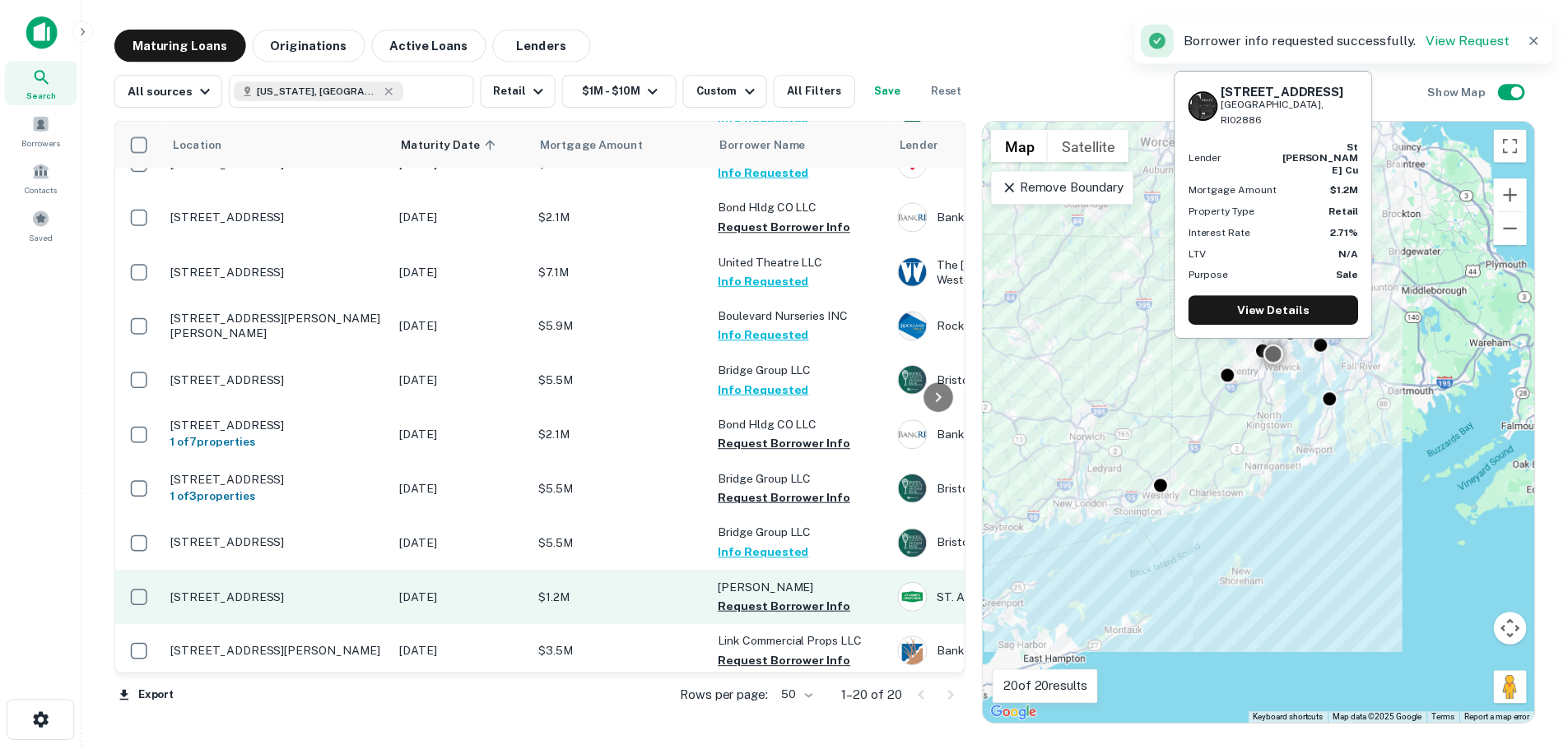
scroll to position [605, 0]
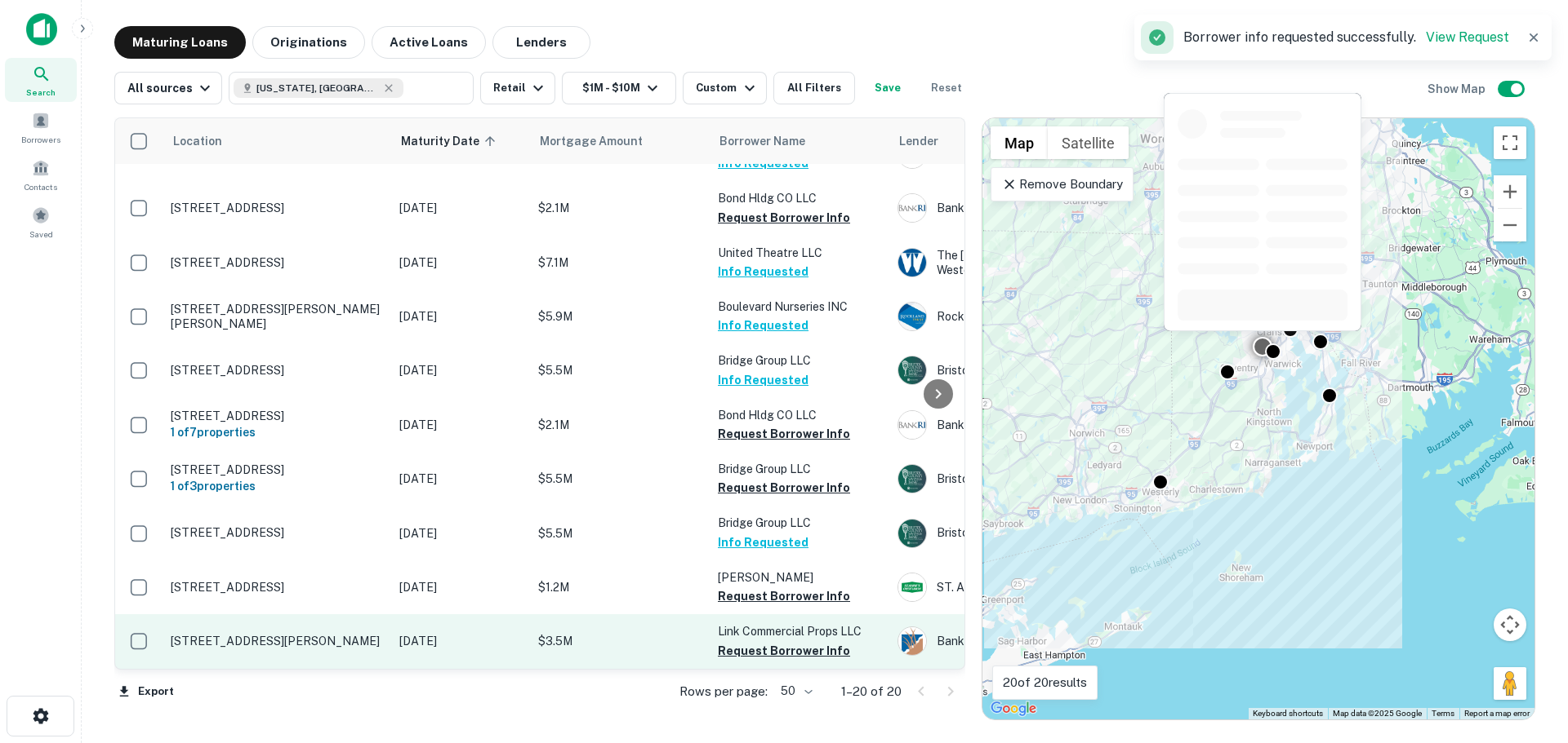
click at [287, 634] on p "[STREET_ADDRESS][PERSON_NAME]" at bounding box center [276, 642] width 212 height 15
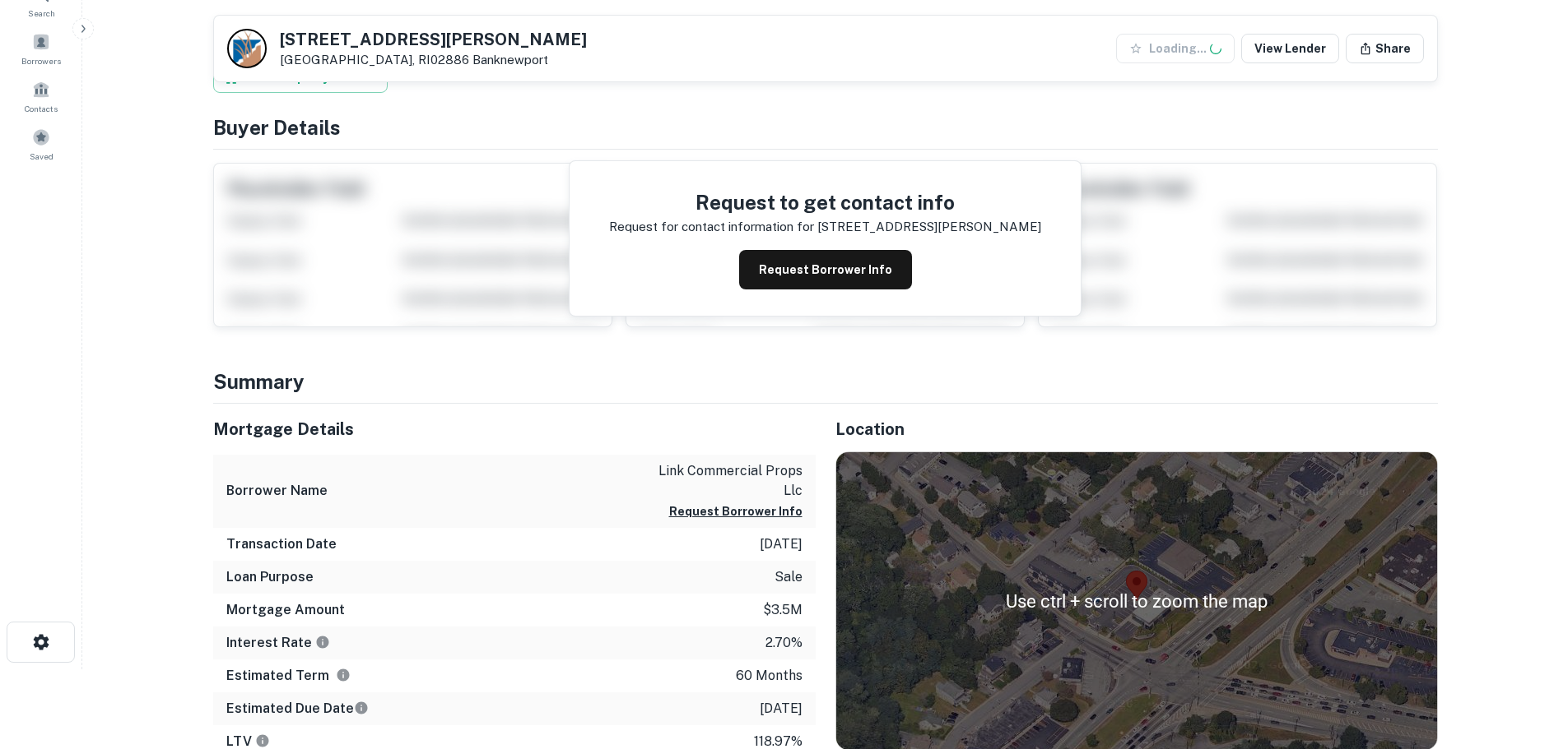
scroll to position [329, 0]
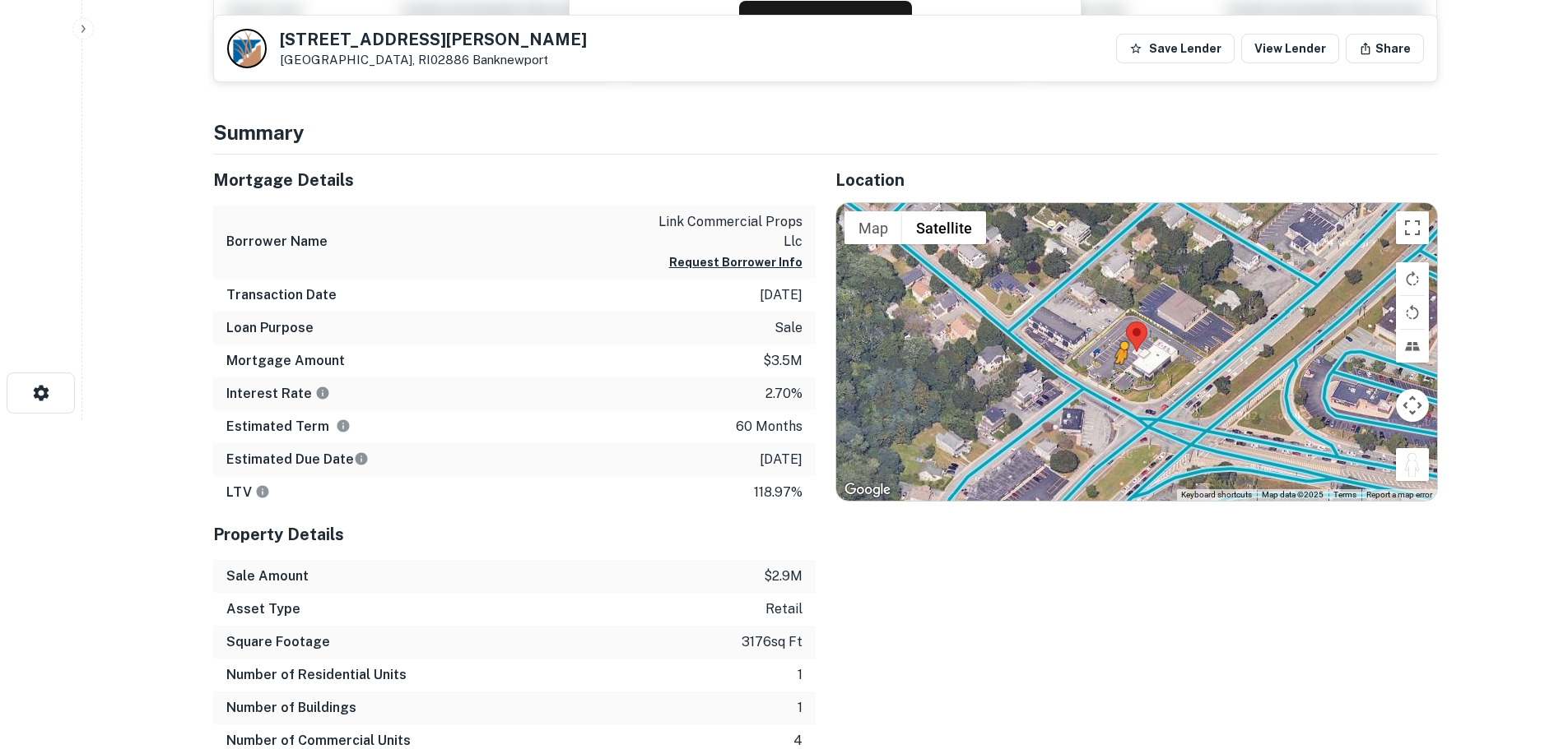
drag, startPoint x: 1405, startPoint y: 459, endPoint x: 1117, endPoint y: 379, distance: 298.9
click at [1117, 379] on div "To activate drag with keyboard, press Alt + Enter. Once in keyboard drag state,…" at bounding box center [1136, 351] width 601 height 298
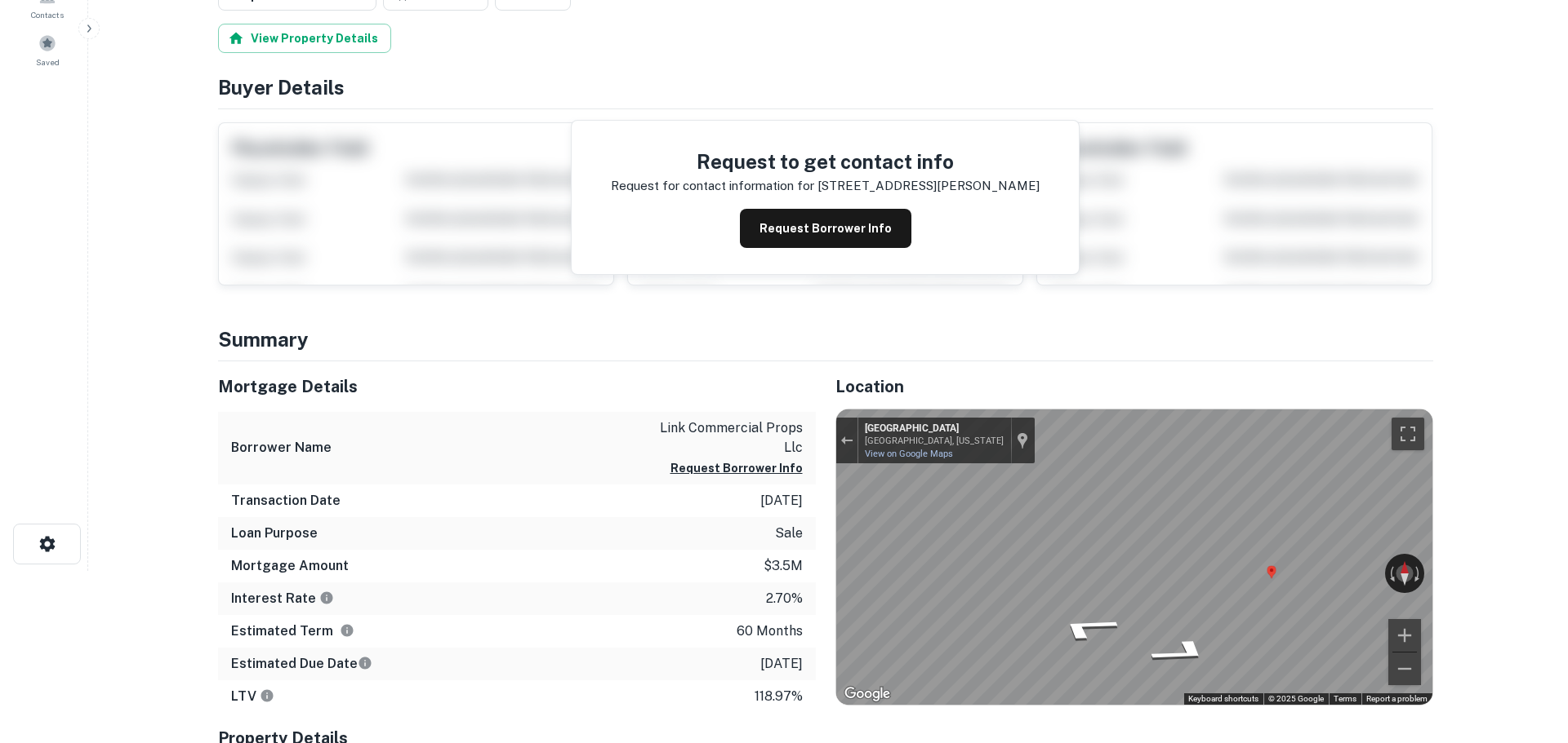
scroll to position [0, 0]
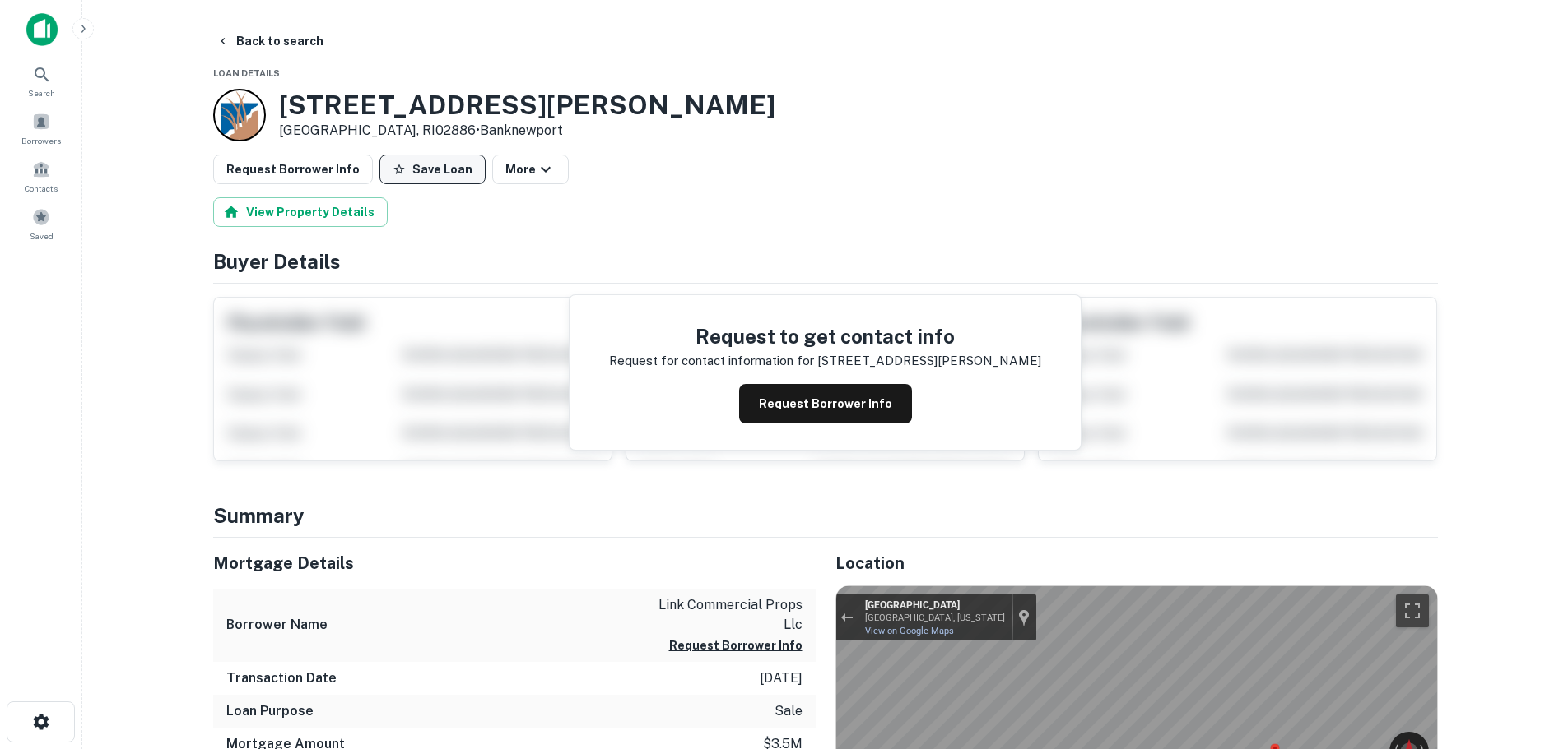
click at [399, 163] on button "Save Loan" at bounding box center [432, 169] width 106 height 30
click at [276, 167] on button "Request Borrower Info" at bounding box center [292, 169] width 159 height 30
click at [264, 27] on button "Back to search" at bounding box center [270, 41] width 120 height 30
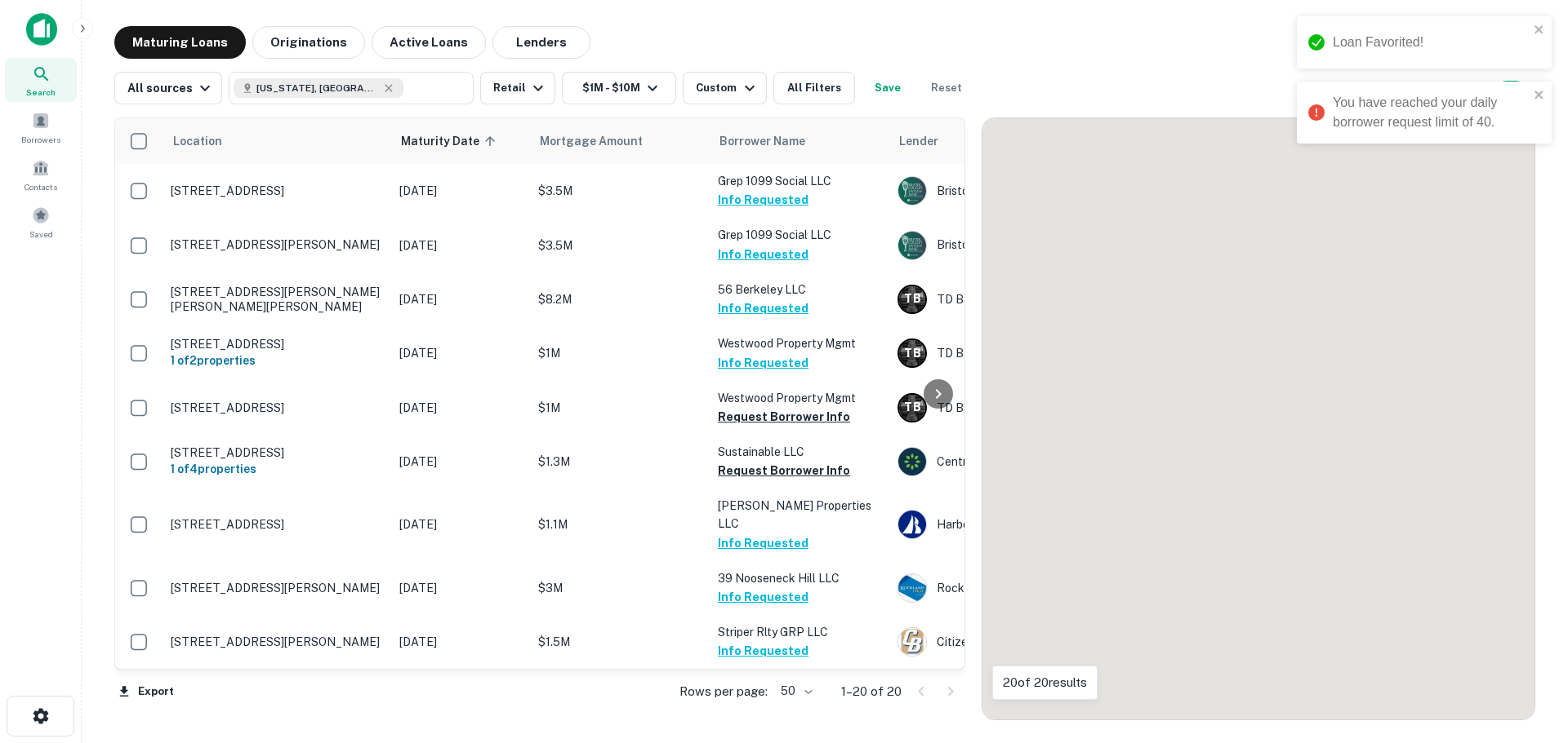
scroll to position [601, 0]
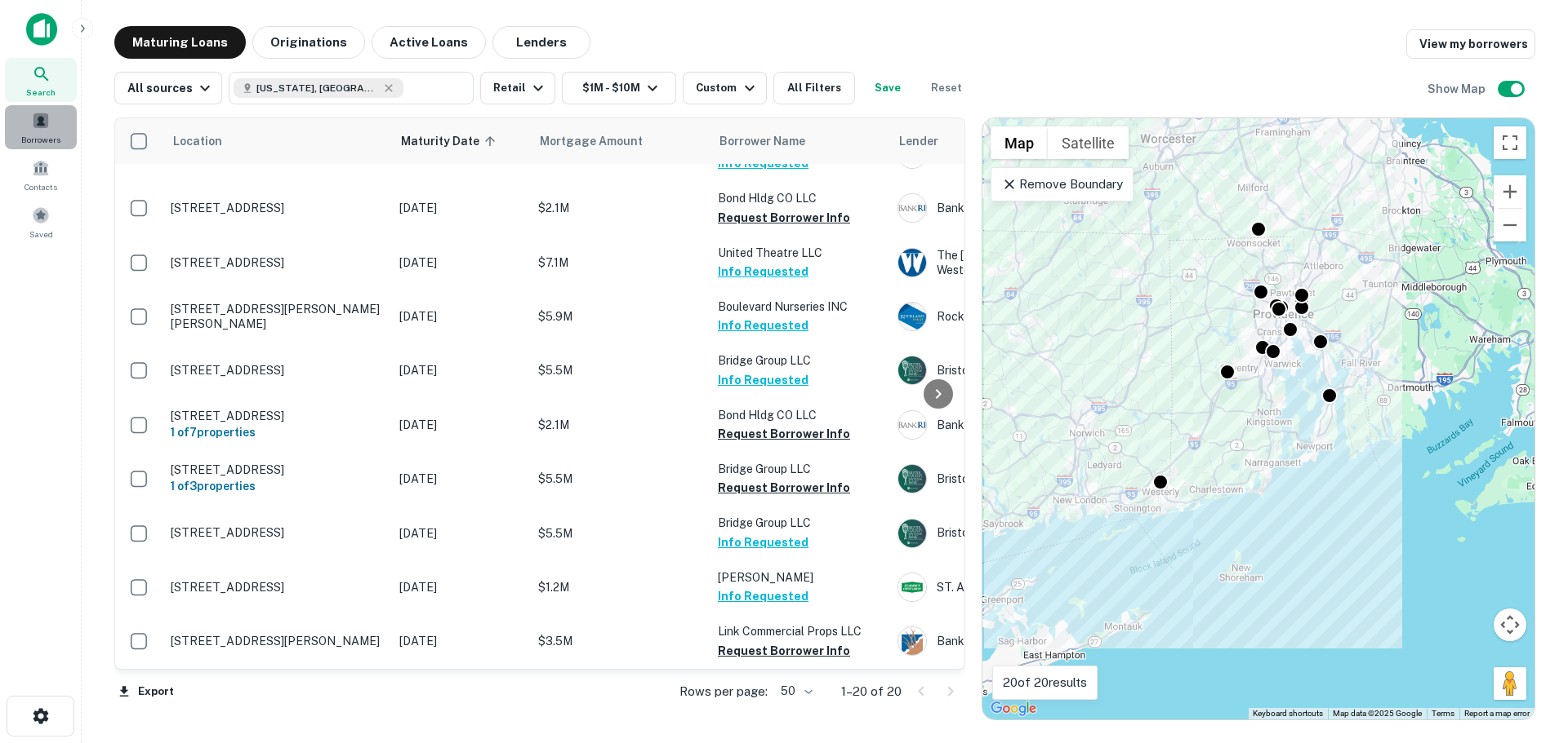
click at [42, 126] on span at bounding box center [41, 121] width 18 height 18
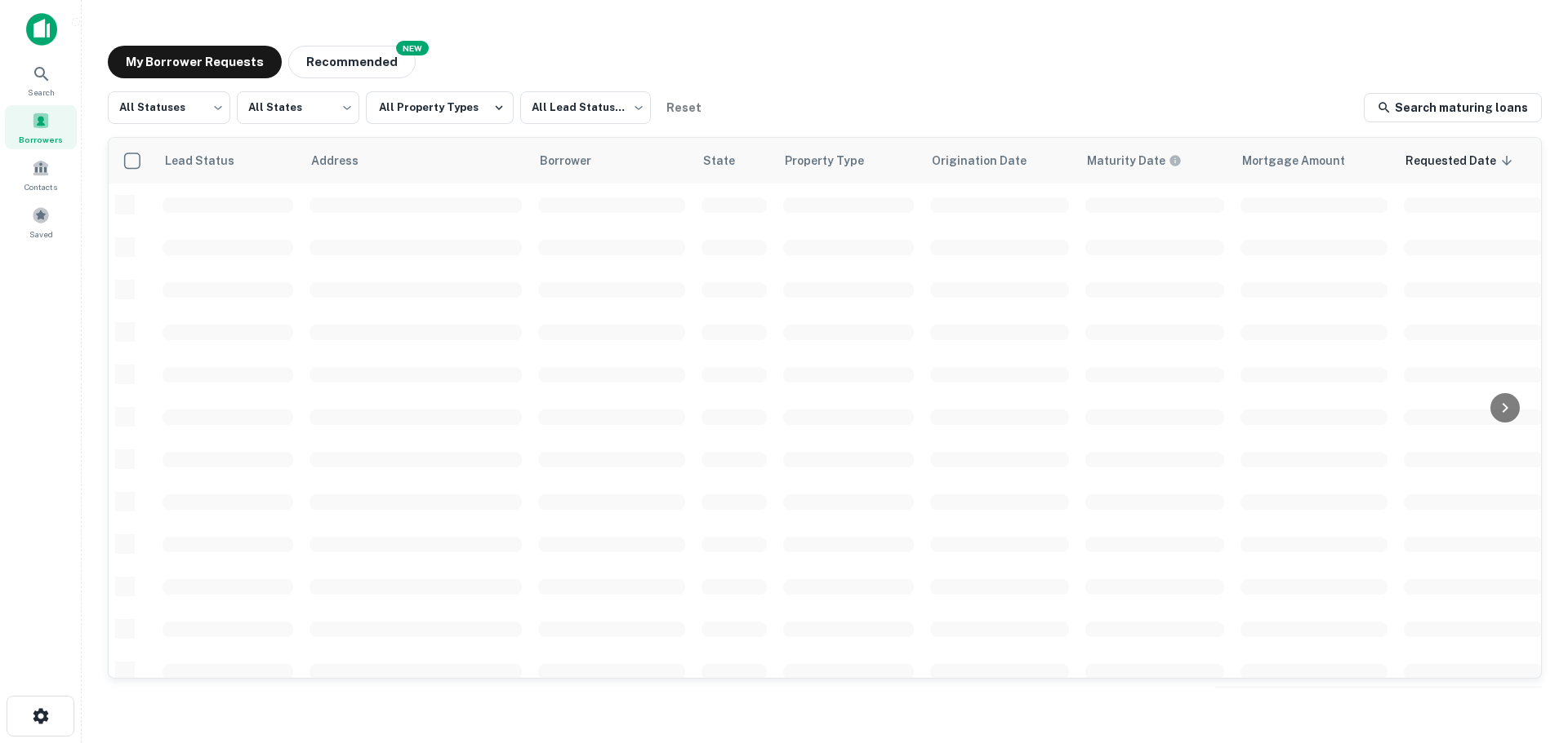
scroll to position [579, 0]
click at [158, 108] on body "Search Borrowers Contacts Saved My Borrower Requests NEW Recommended All Status…" at bounding box center [784, 372] width 1568 height 743
click at [168, 203] on li "Fulfilled" at bounding box center [169, 209] width 123 height 29
type input "*********"
click at [579, 127] on div "All Statuses Processing Fulfilled Error" at bounding box center [784, 372] width 1568 height 743
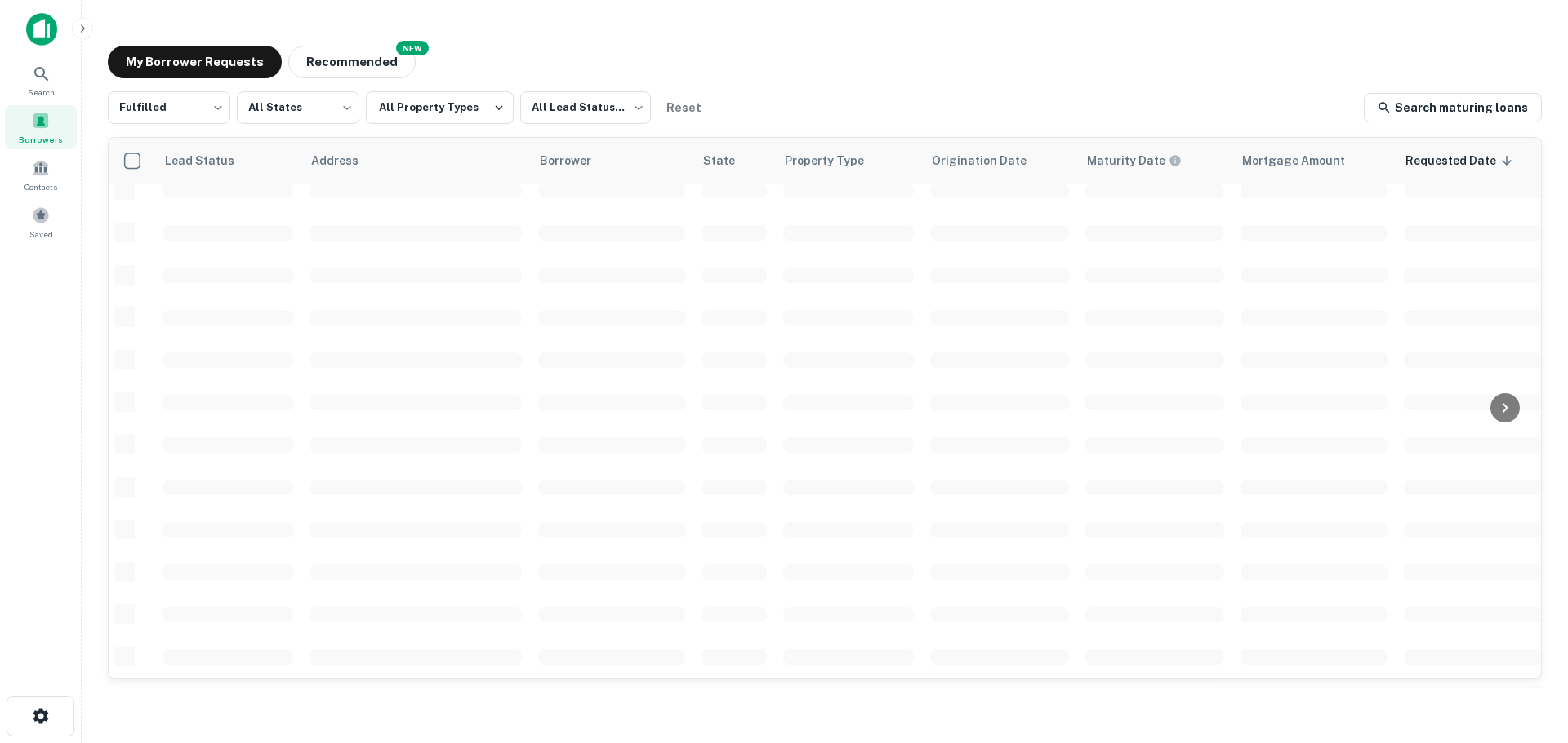
click at [616, 106] on div "All Statuses Processing Fulfilled Error" at bounding box center [784, 372] width 1568 height 743
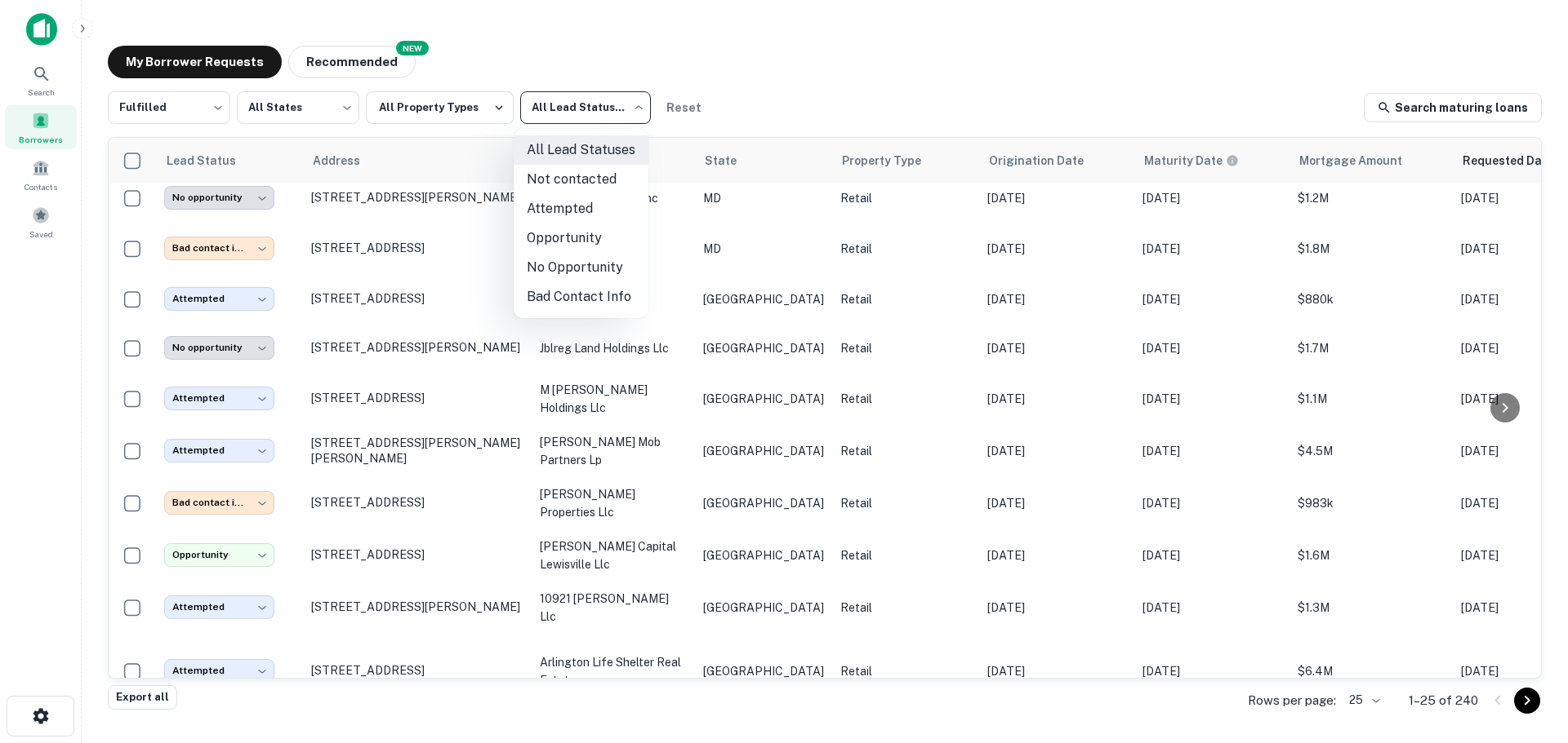
click at [635, 109] on body "**********" at bounding box center [784, 372] width 1568 height 743
click at [584, 191] on li "Not contacted" at bounding box center [581, 179] width 135 height 29
type input "****"
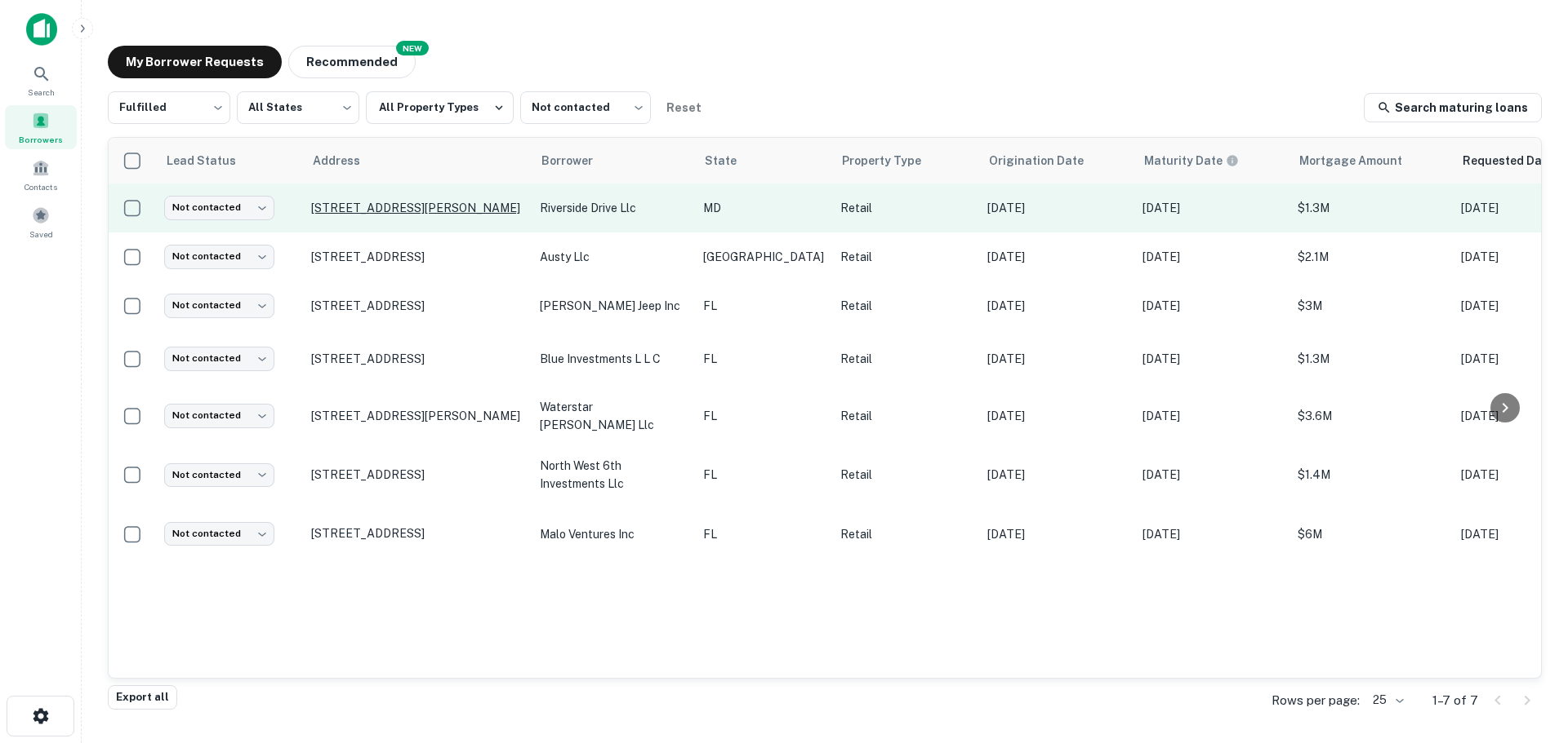
click at [391, 214] on p "534 Riverside Dr Essex, MD21221" at bounding box center [417, 208] width 212 height 15
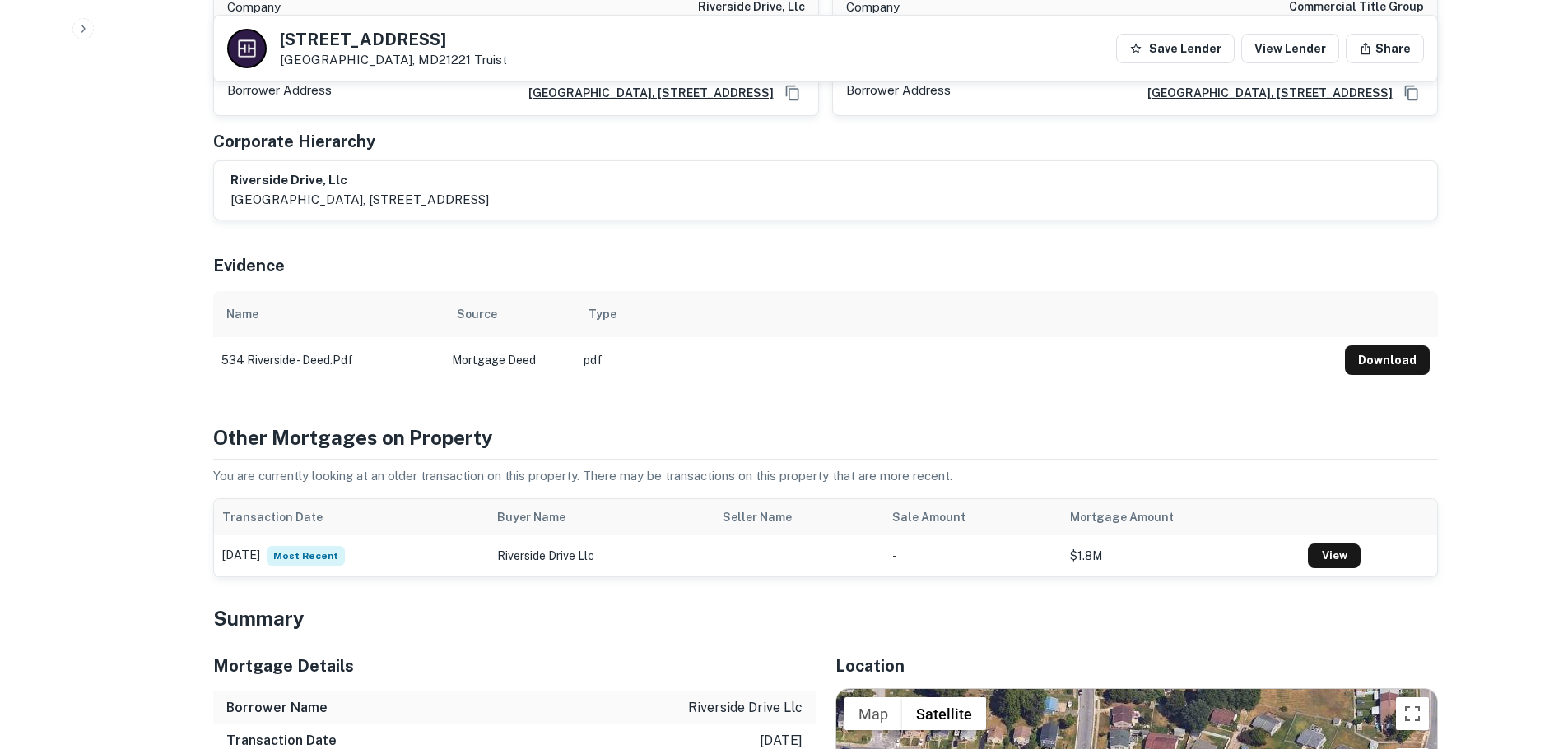
scroll to position [1234, 0]
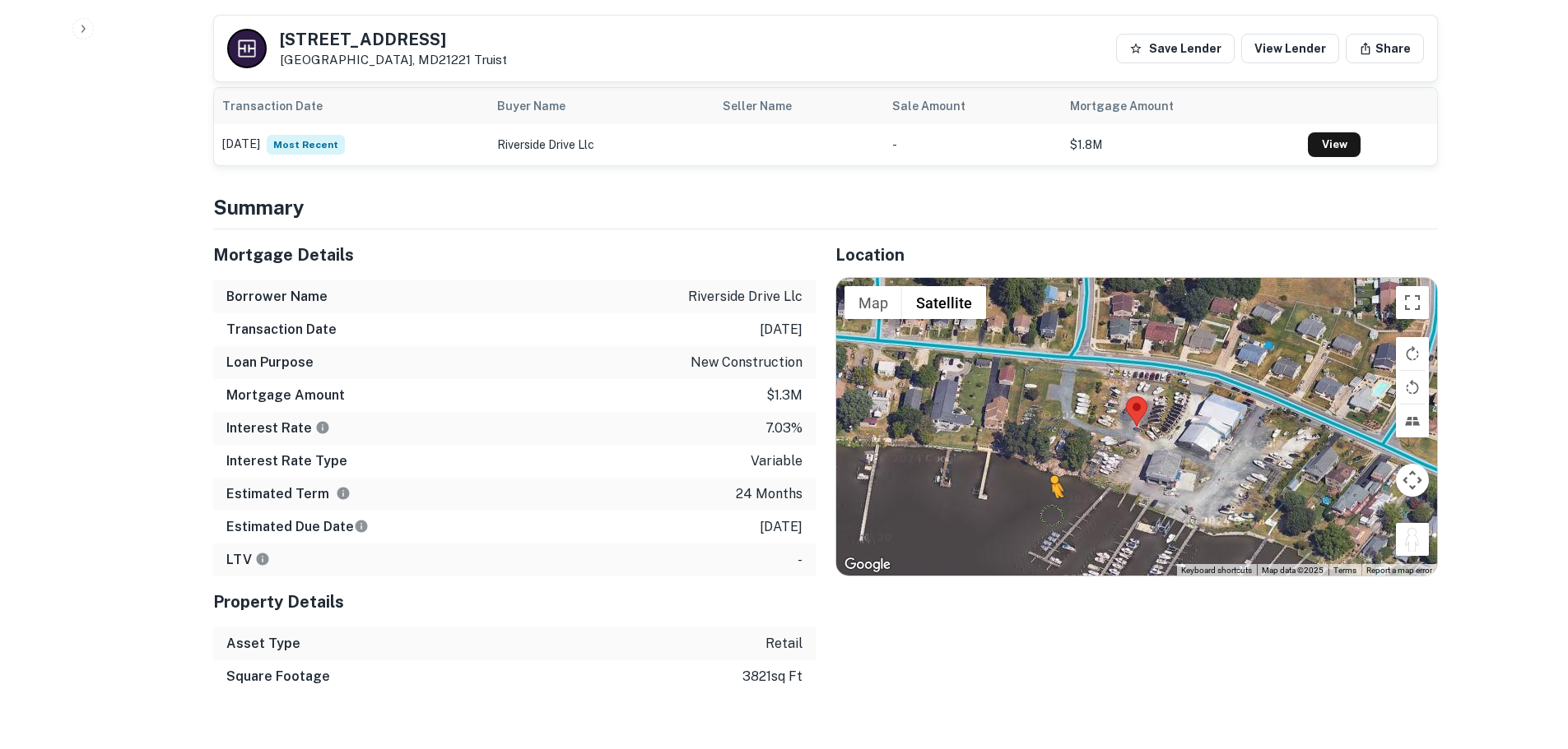
drag, startPoint x: 1405, startPoint y: 527, endPoint x: 1045, endPoint y: 497, distance: 361.2
click at [1045, 497] on div "To activate drag with keyboard, press Alt + Enter. Once in keyboard drag state,…" at bounding box center [1136, 426] width 601 height 298
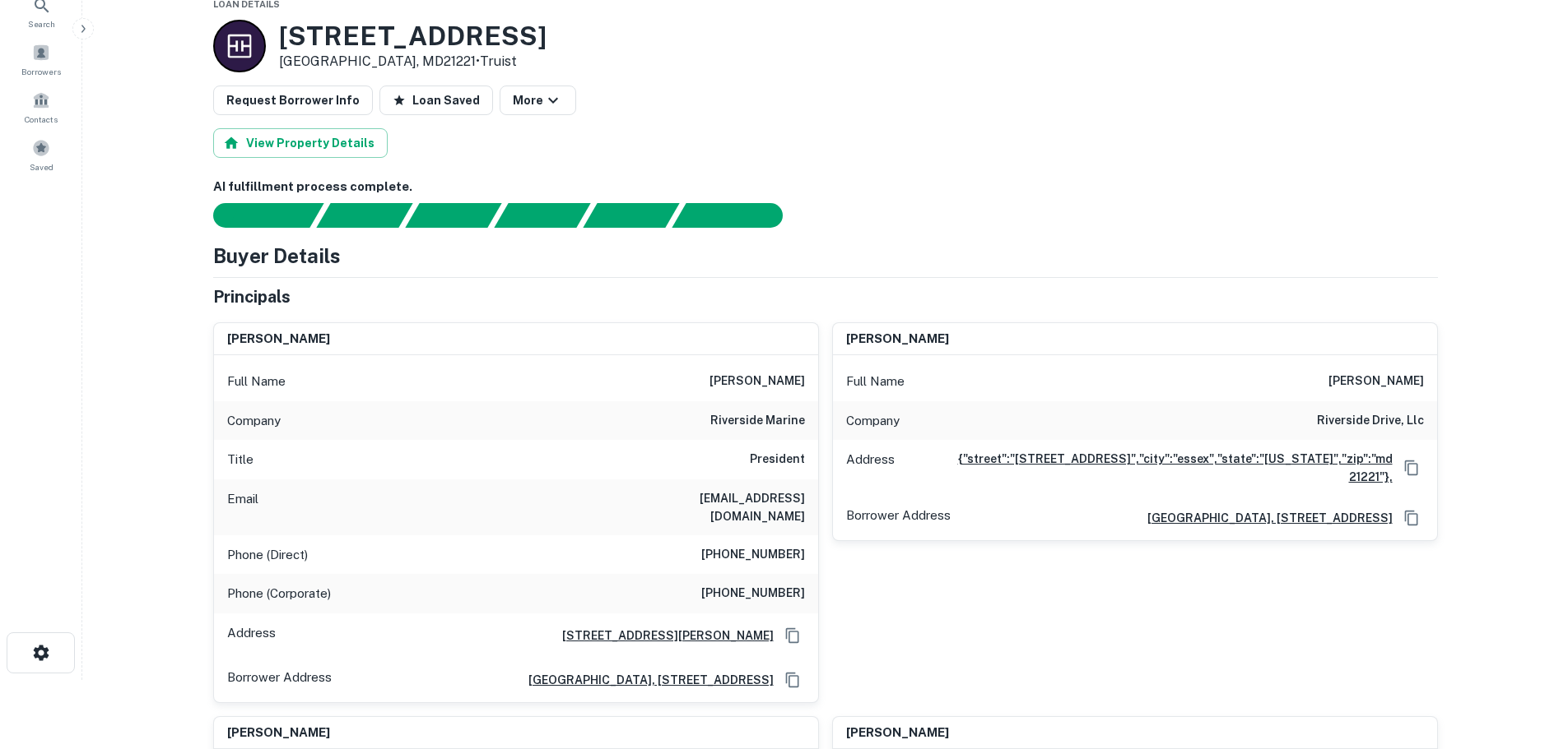
scroll to position [0, 0]
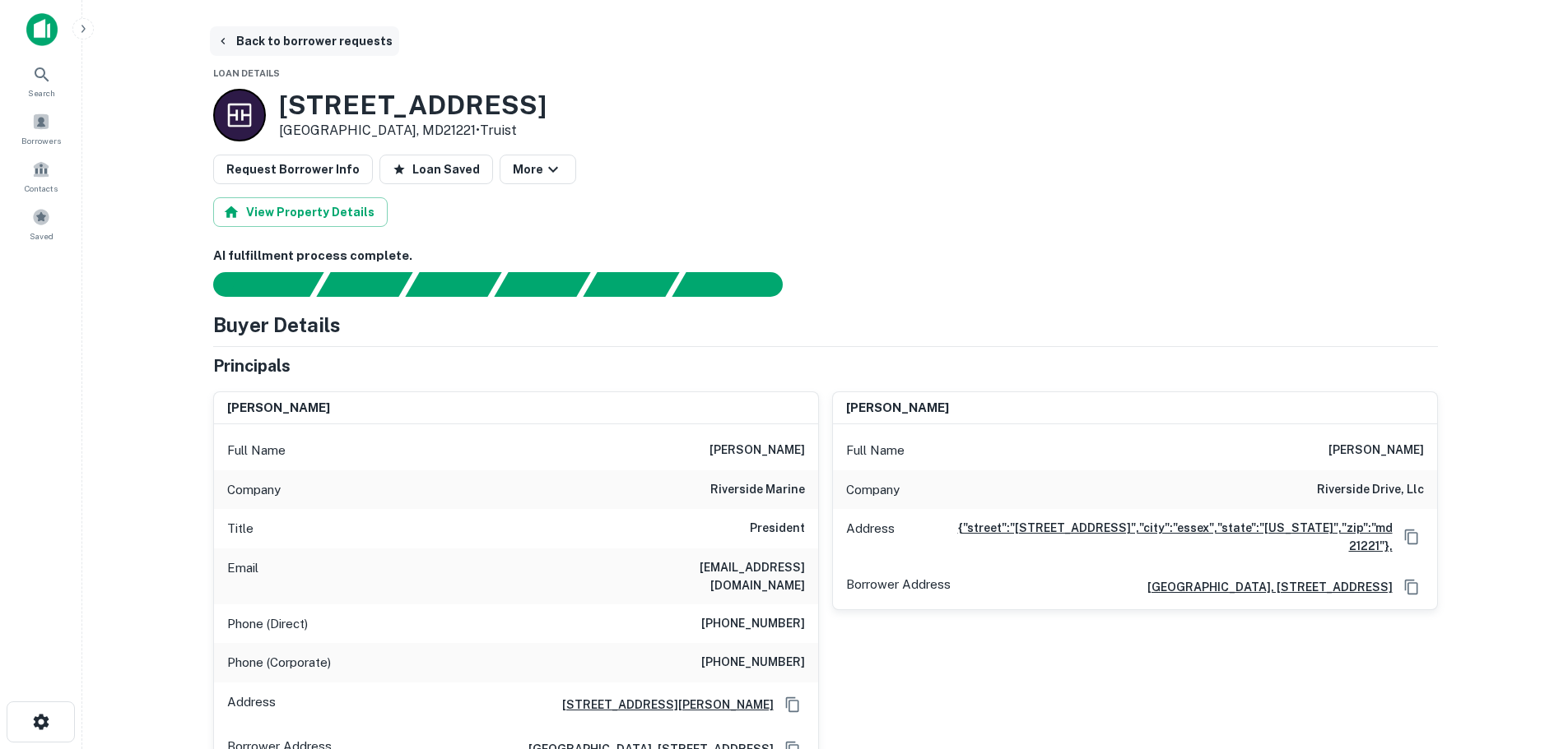
click at [322, 36] on button "Back to borrower requests" at bounding box center [304, 41] width 189 height 30
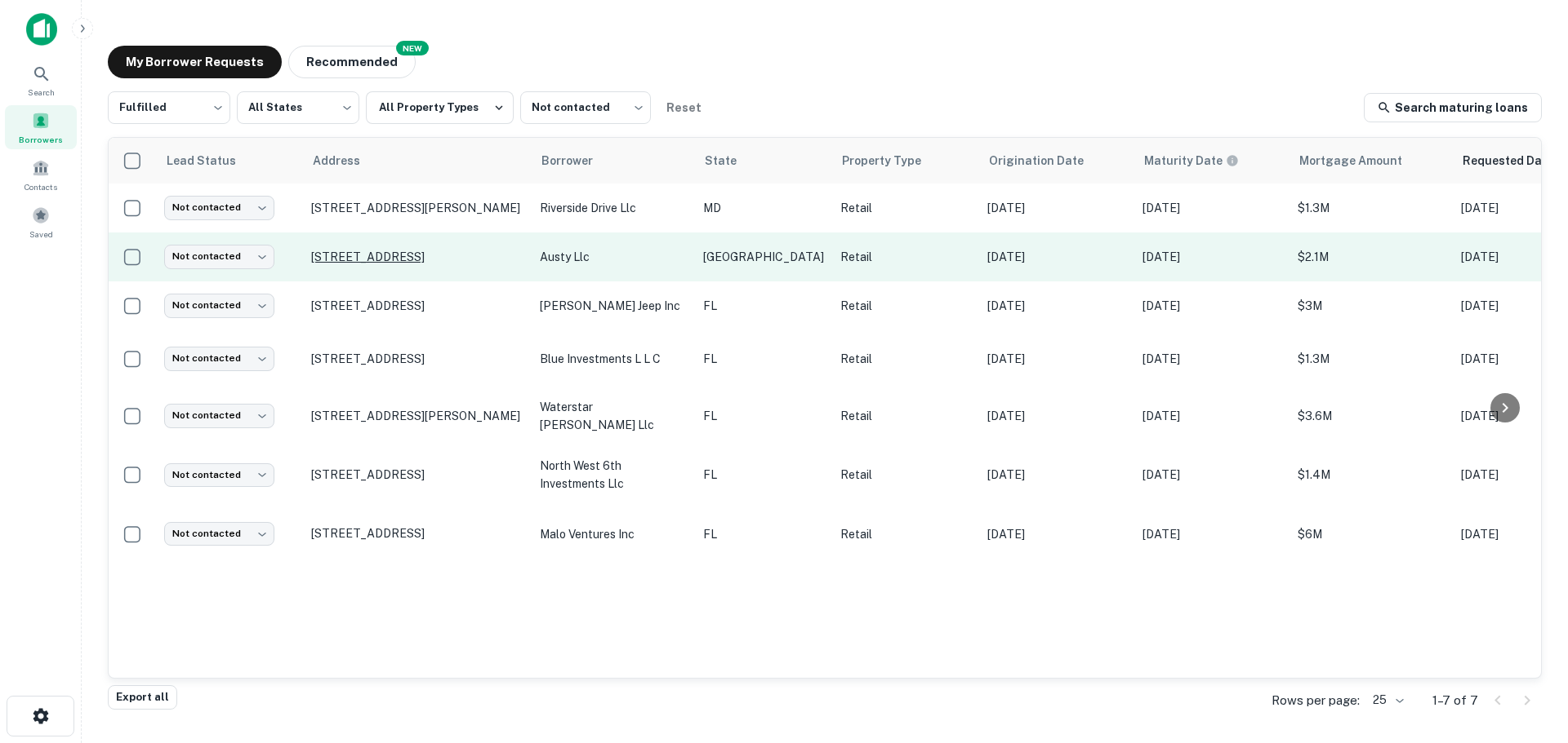
click at [369, 259] on p "501 E State Highway 114 Levelland, TX79336" at bounding box center [417, 257] width 212 height 15
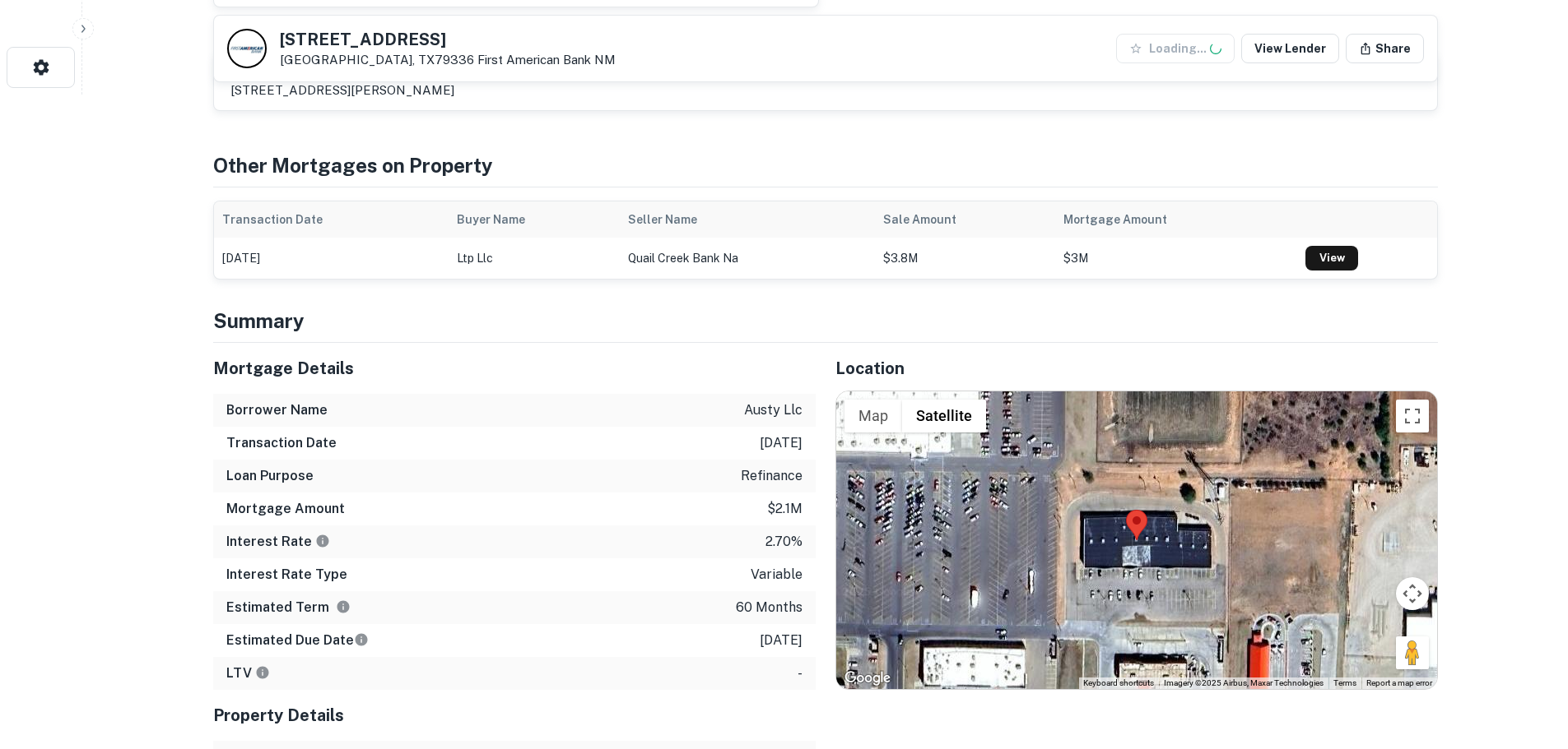
scroll to position [658, 0]
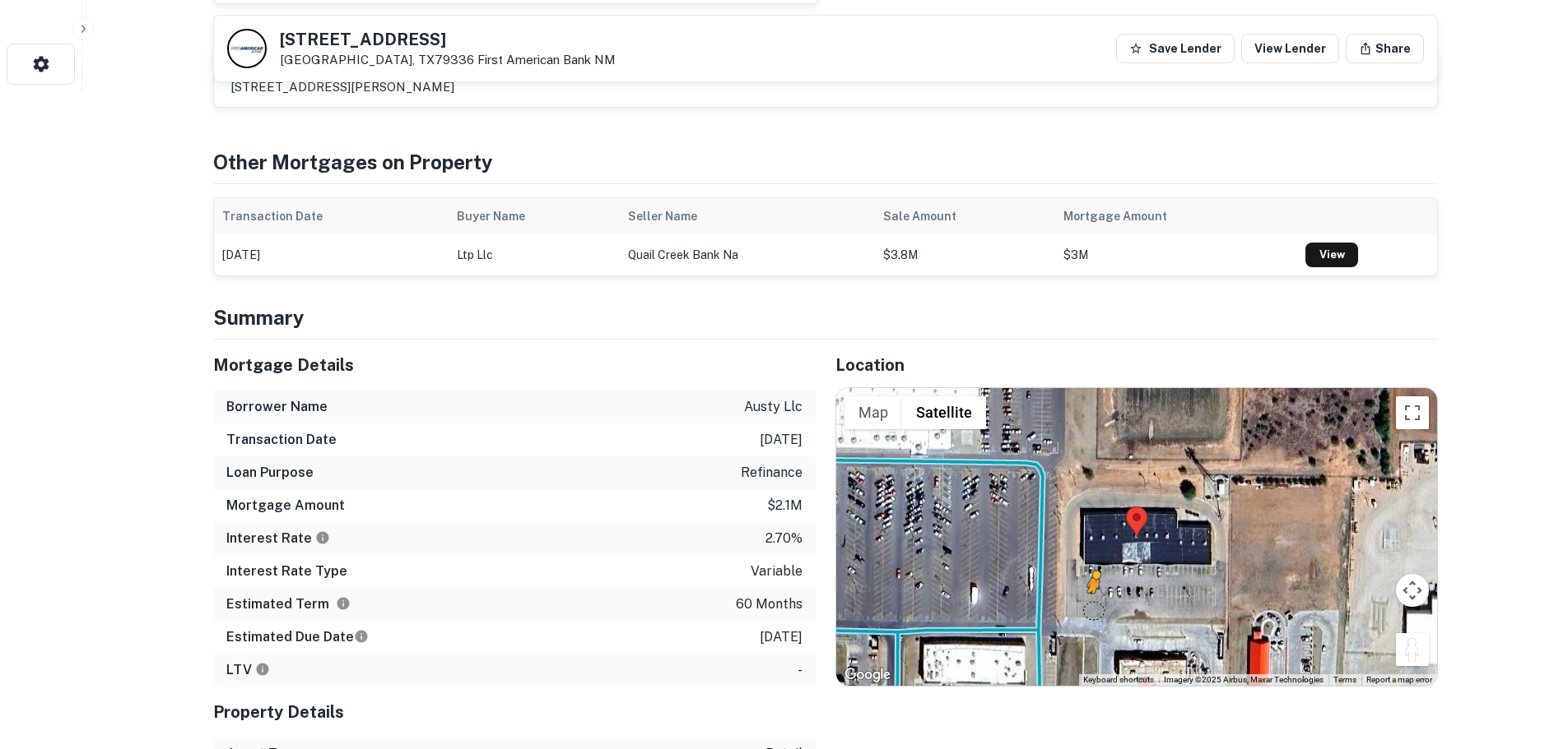
drag, startPoint x: 1403, startPoint y: 652, endPoint x: 1088, endPoint y: 609, distance: 317.9
click at [1088, 609] on div "To activate drag with keyboard, press Alt + Enter. Once in keyboard drag state,…" at bounding box center [1136, 537] width 601 height 298
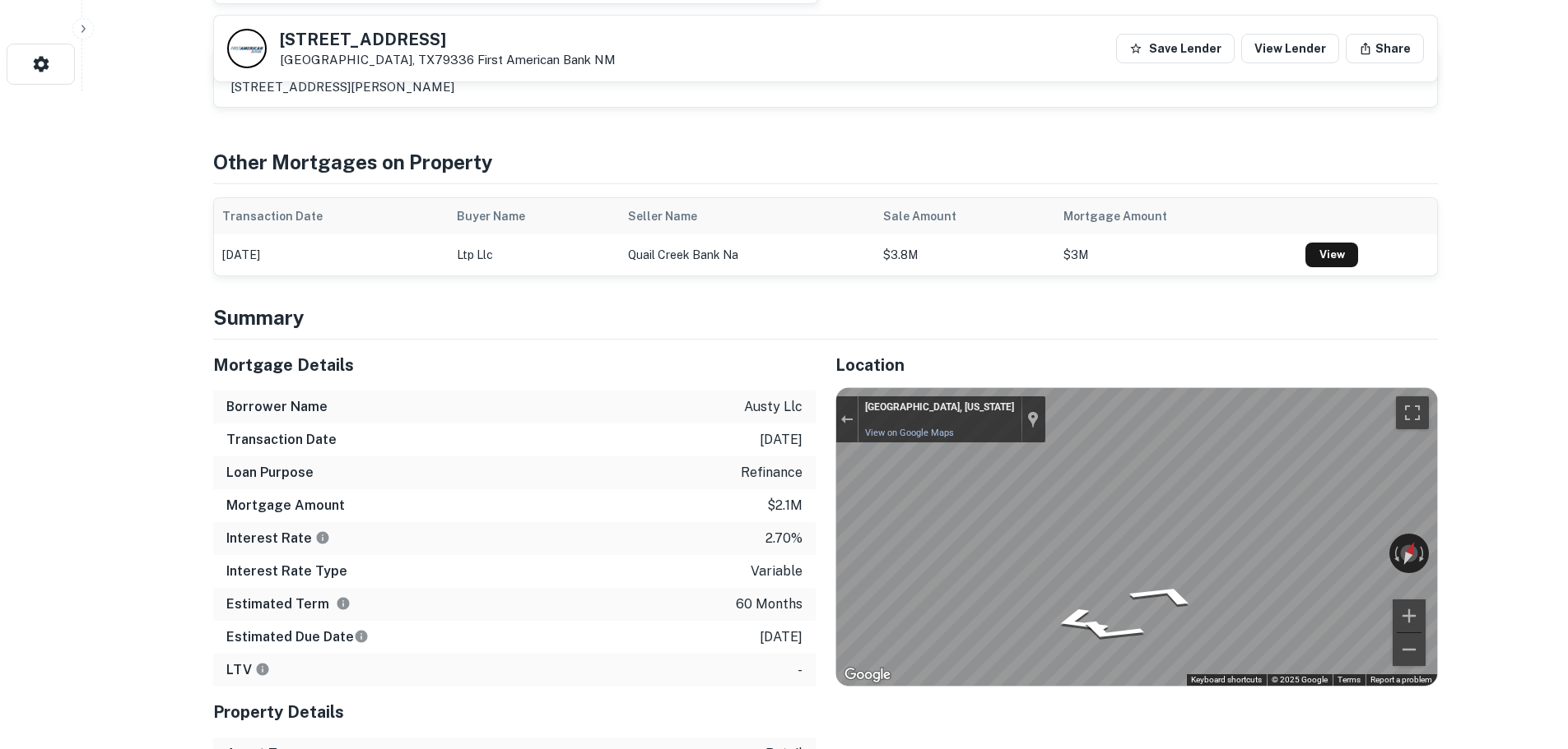
click at [1421, 542] on div "← Move left → Move right ↑ Move up ↓ Move down + Zoom in - Zoom out Levelland, …" at bounding box center [1136, 537] width 601 height 298
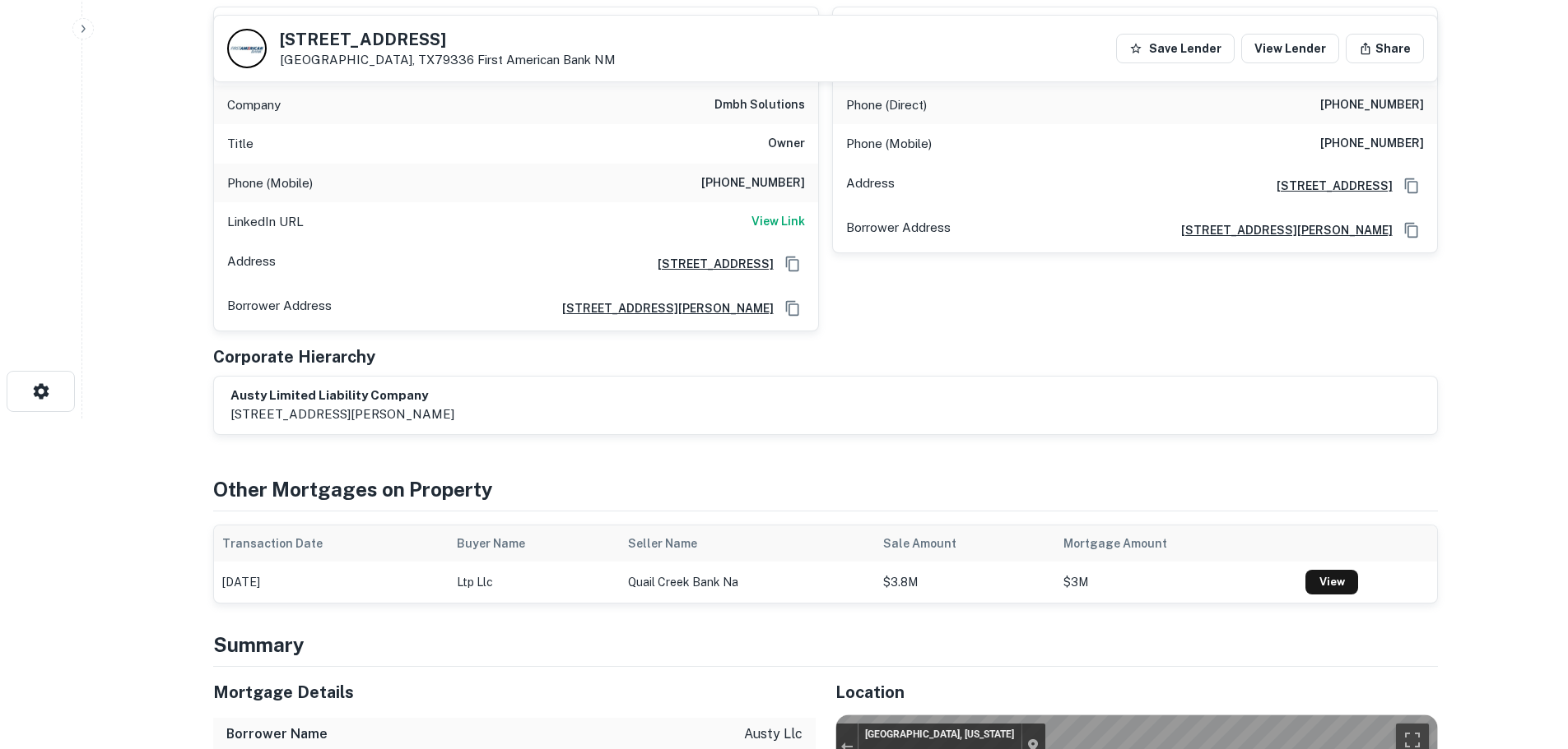
scroll to position [329, 0]
click at [398, 45] on h5 "501 E State Highway 114" at bounding box center [447, 40] width 336 height 16
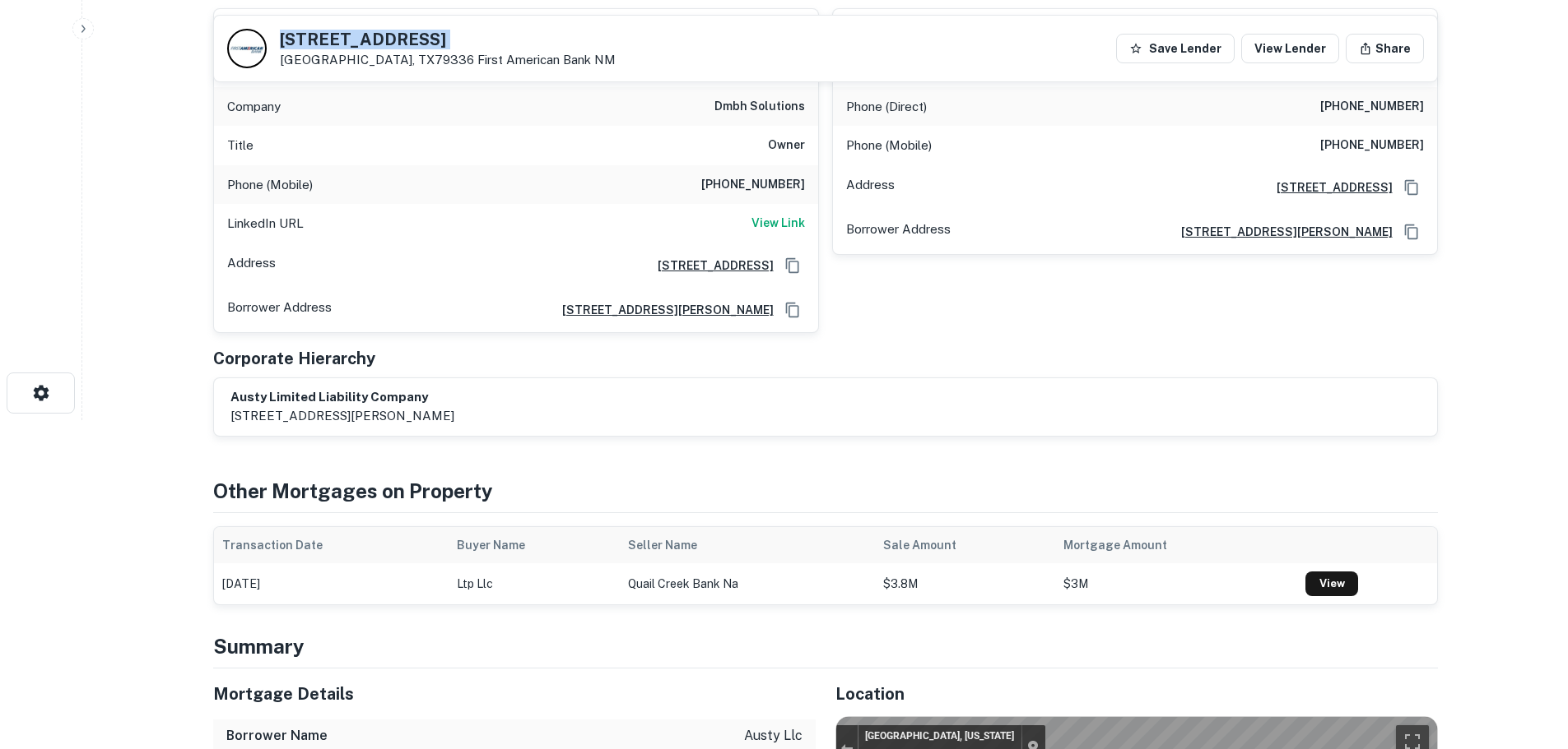
click at [398, 45] on h5 "501 E State Highway 114" at bounding box center [447, 40] width 336 height 16
copy h5 "501 E State Highway 114"
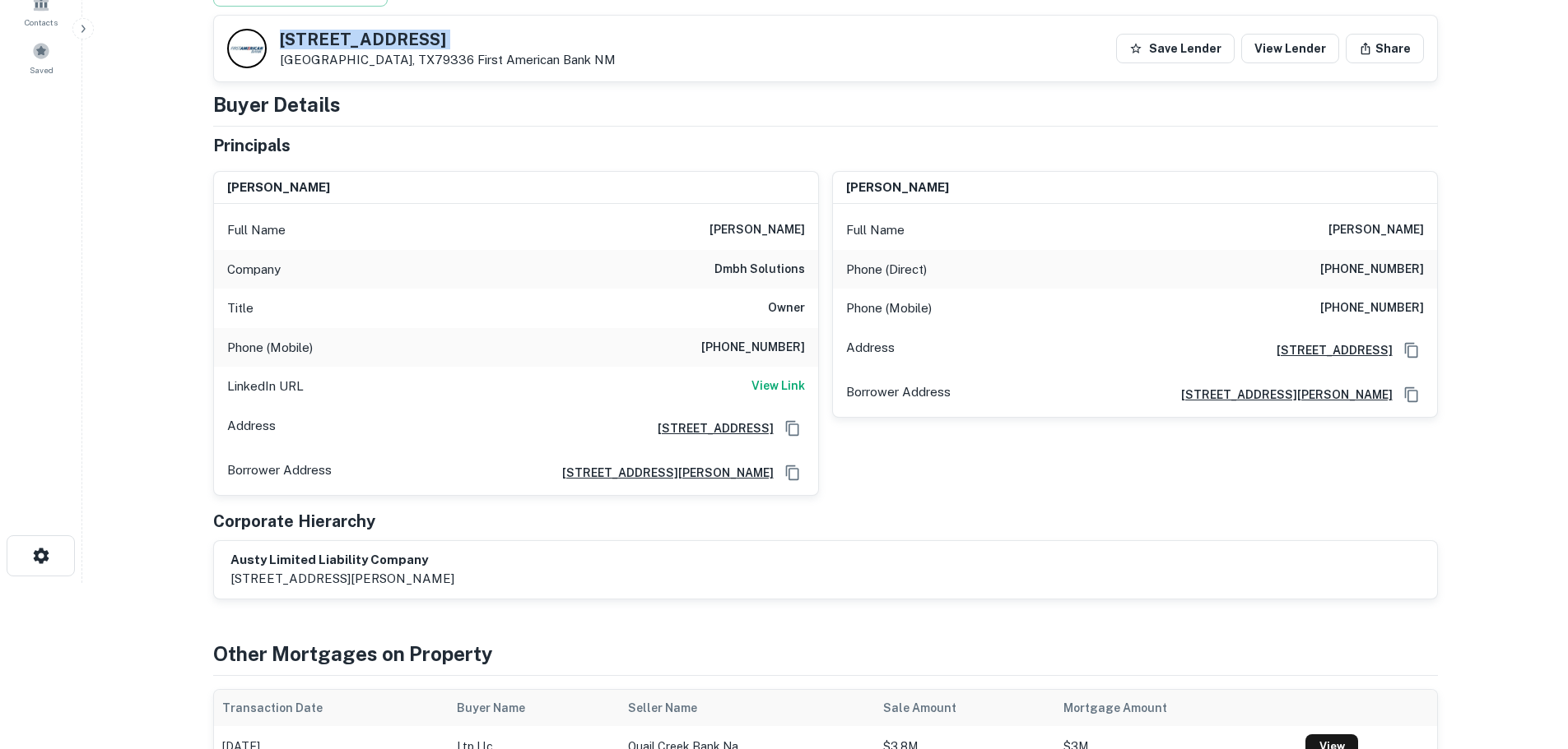
scroll to position [164, 0]
click at [763, 385] on h6 "View Link" at bounding box center [777, 388] width 54 height 18
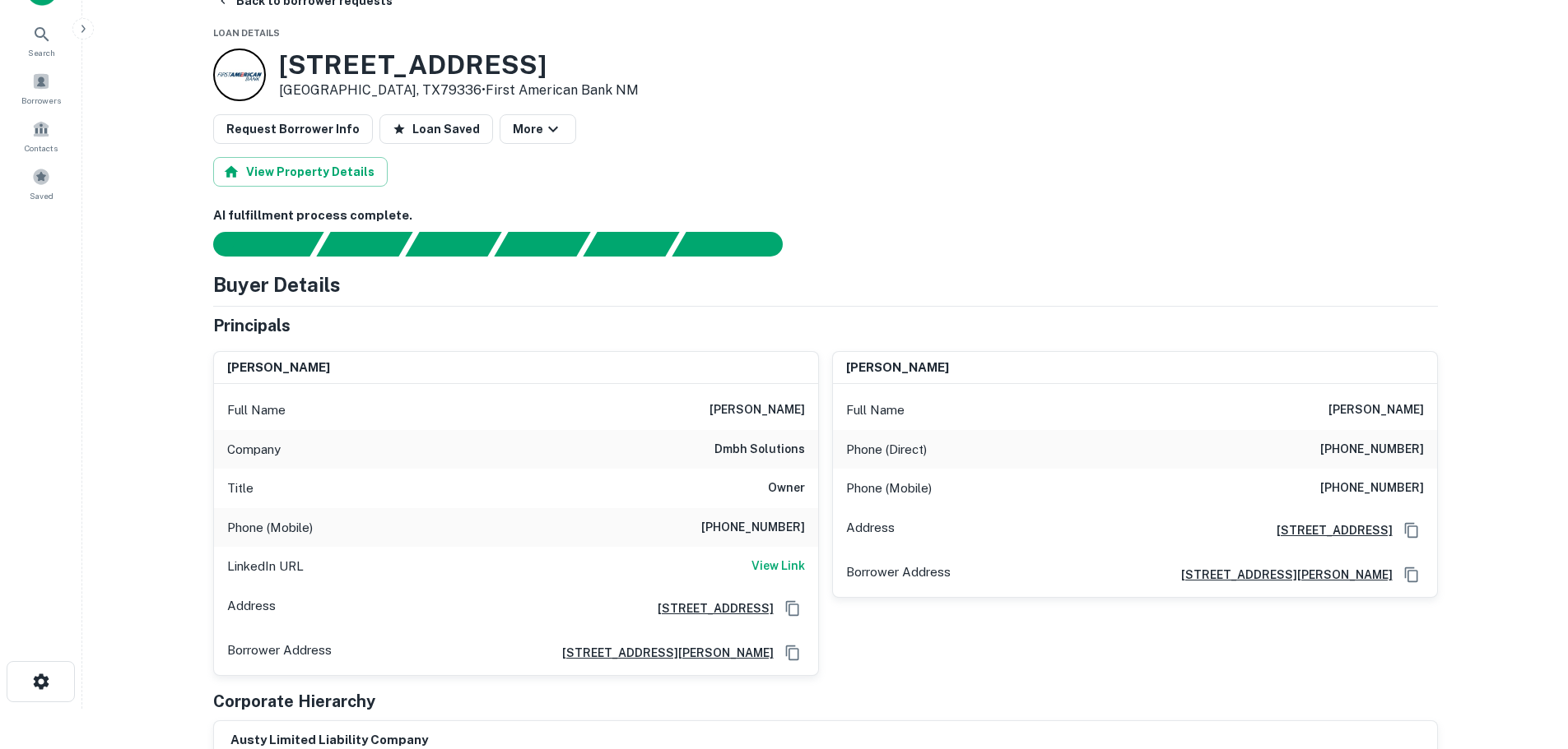
scroll to position [0, 0]
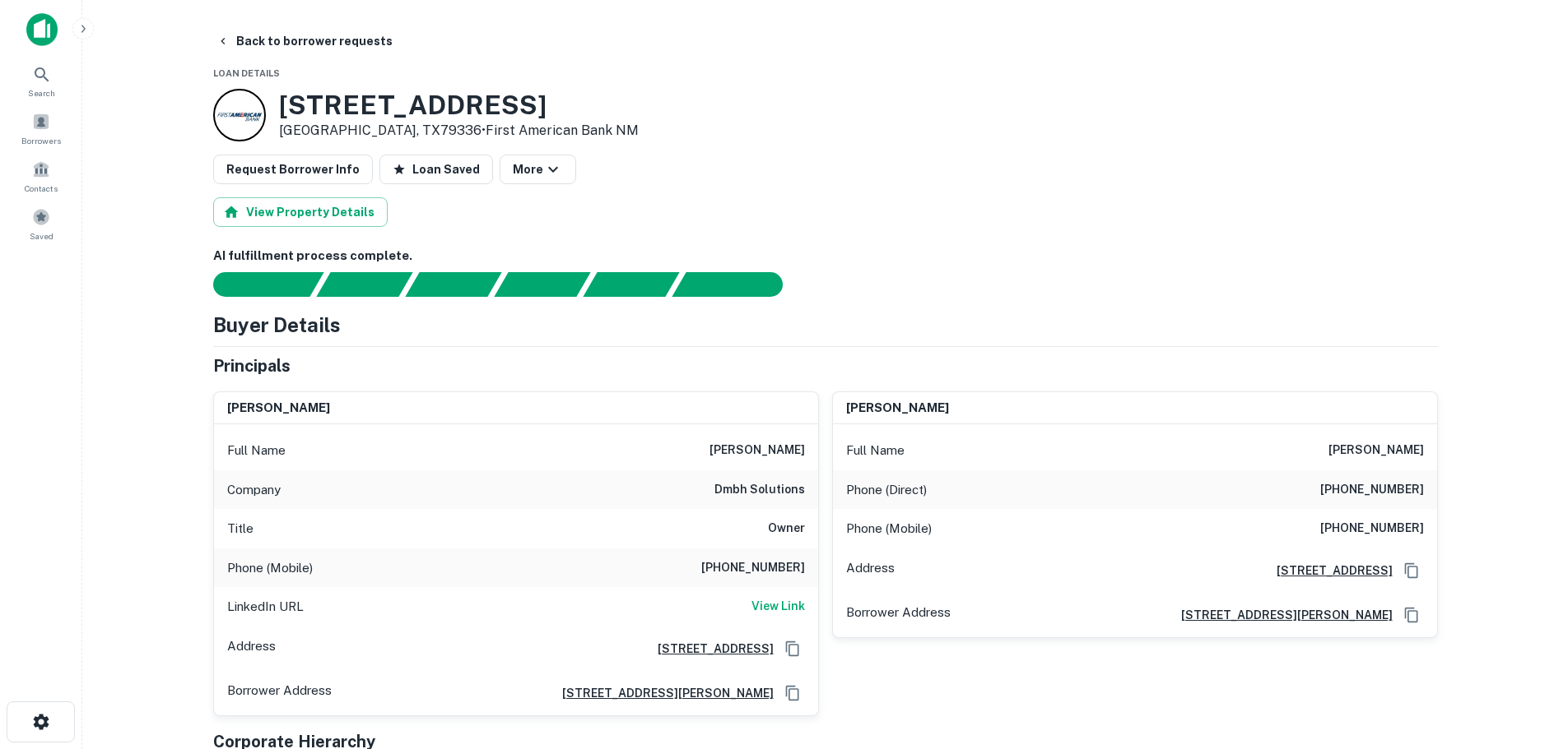
click at [780, 568] on h6 "(630) 260-6895" at bounding box center [753, 568] width 104 height 20
copy h6 "(630) 260-6895"
click at [1385, 494] on h6 "(575) 523-2516" at bounding box center [1372, 490] width 104 height 20
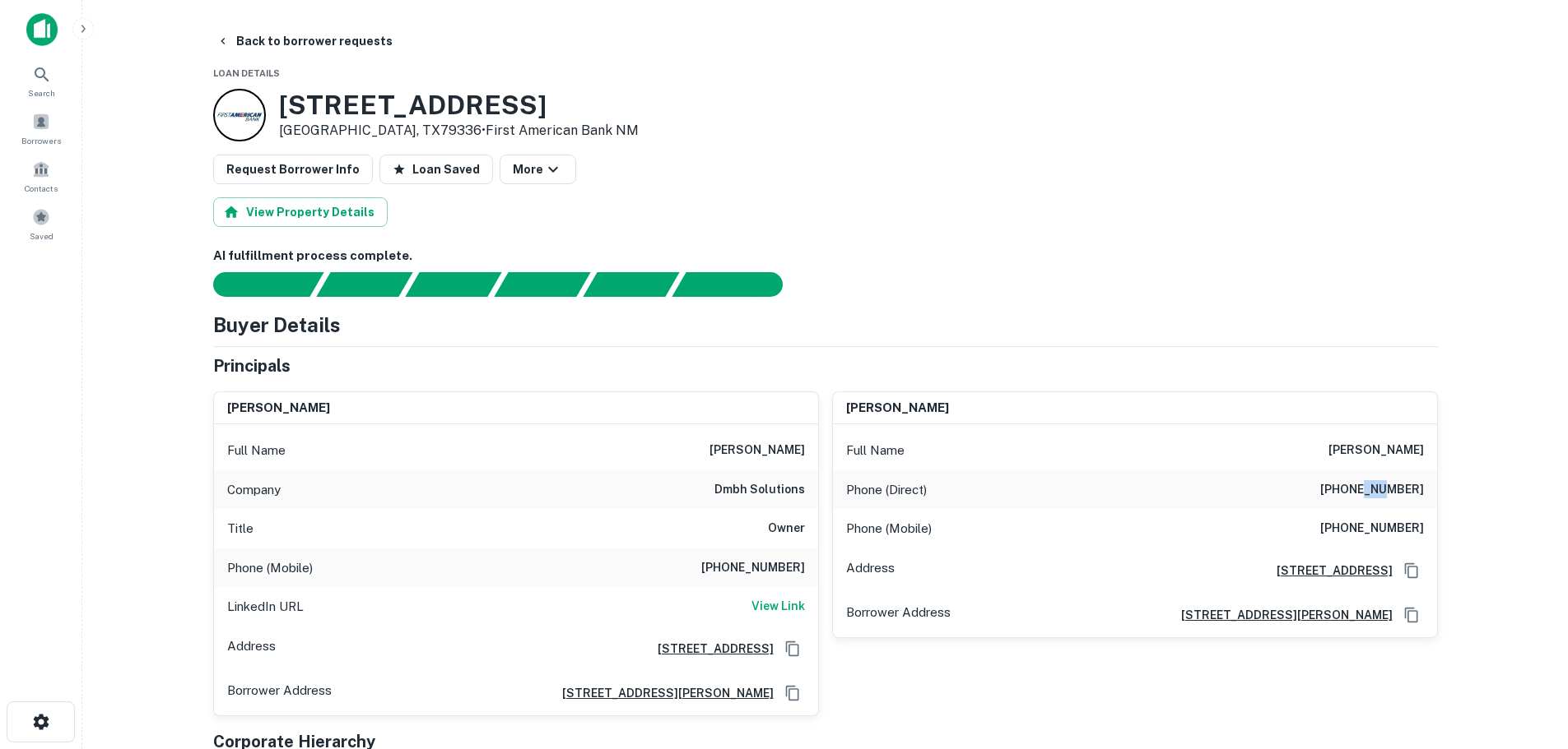
click at [1385, 494] on h6 "(575) 523-2516" at bounding box center [1372, 490] width 104 height 20
copy h6 "(575) 523-2516"
click at [1372, 525] on h6 "(505) 523-2516" at bounding box center [1372, 529] width 104 height 20
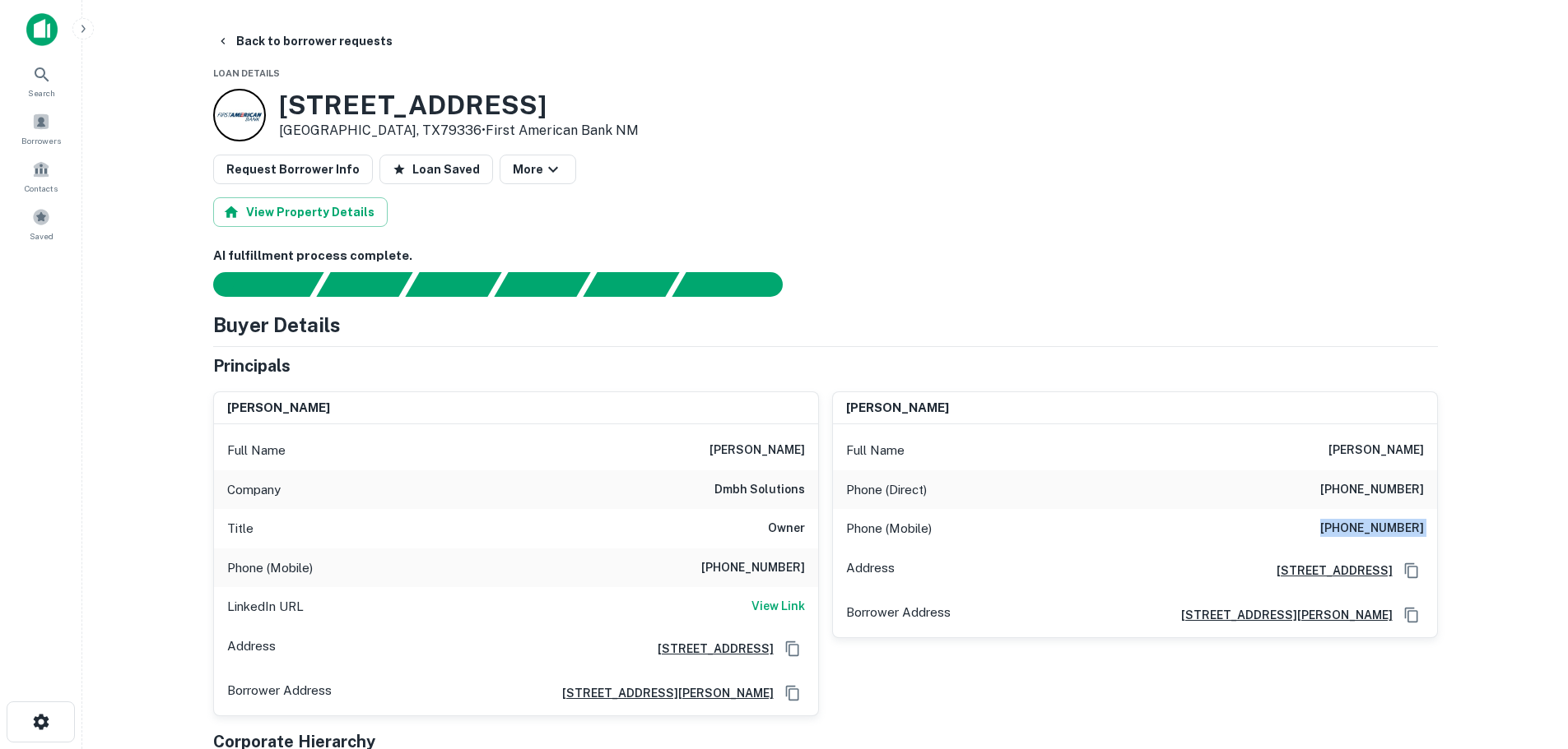
click at [1372, 525] on h6 "(505) 523-2516" at bounding box center [1372, 529] width 104 height 20
copy h6 "(505) 523-2516"
click at [333, 32] on button "Back to borrower requests" at bounding box center [304, 41] width 189 height 30
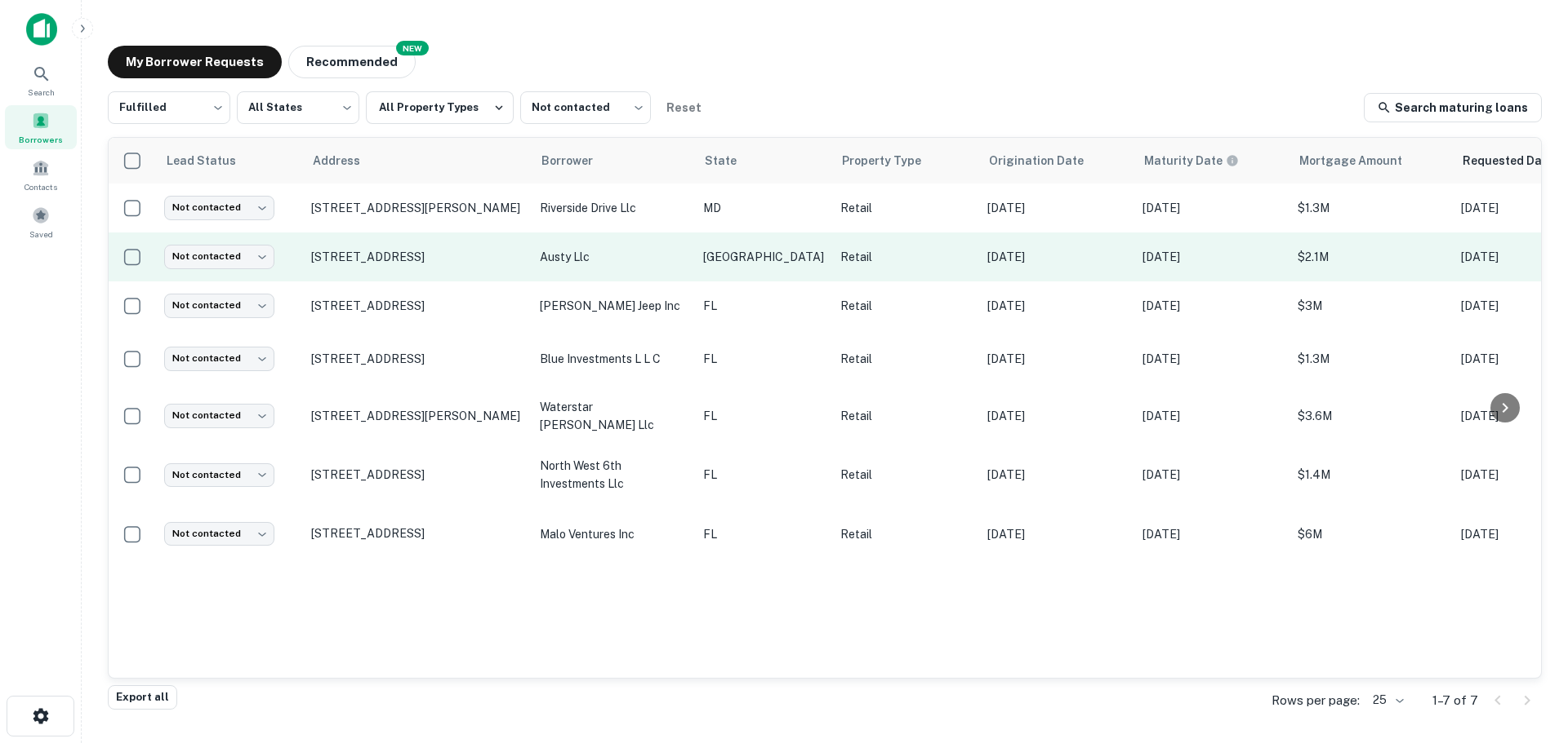
click at [219, 276] on td "Not contacted **** ​" at bounding box center [228, 257] width 147 height 49
click at [221, 269] on td "Not contacted **** ​" at bounding box center [228, 257] width 147 height 49
click at [225, 259] on body "Search Borrowers Contacts Saved My Borrower Requests NEW Recommended Fulfilled …" at bounding box center [784, 372] width 1568 height 743
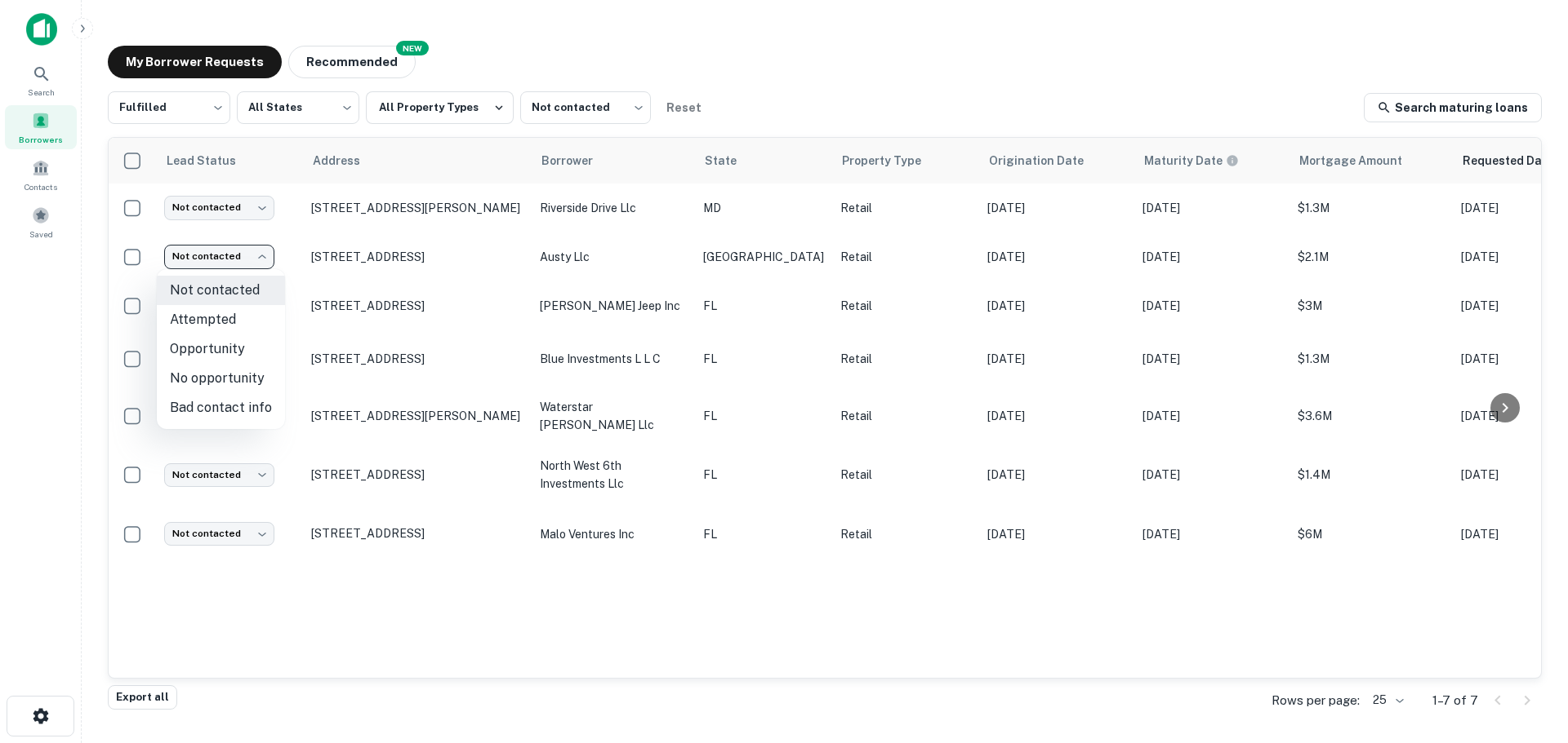
click at [229, 404] on li "Bad contact info" at bounding box center [220, 408] width 129 height 29
type input "**********"
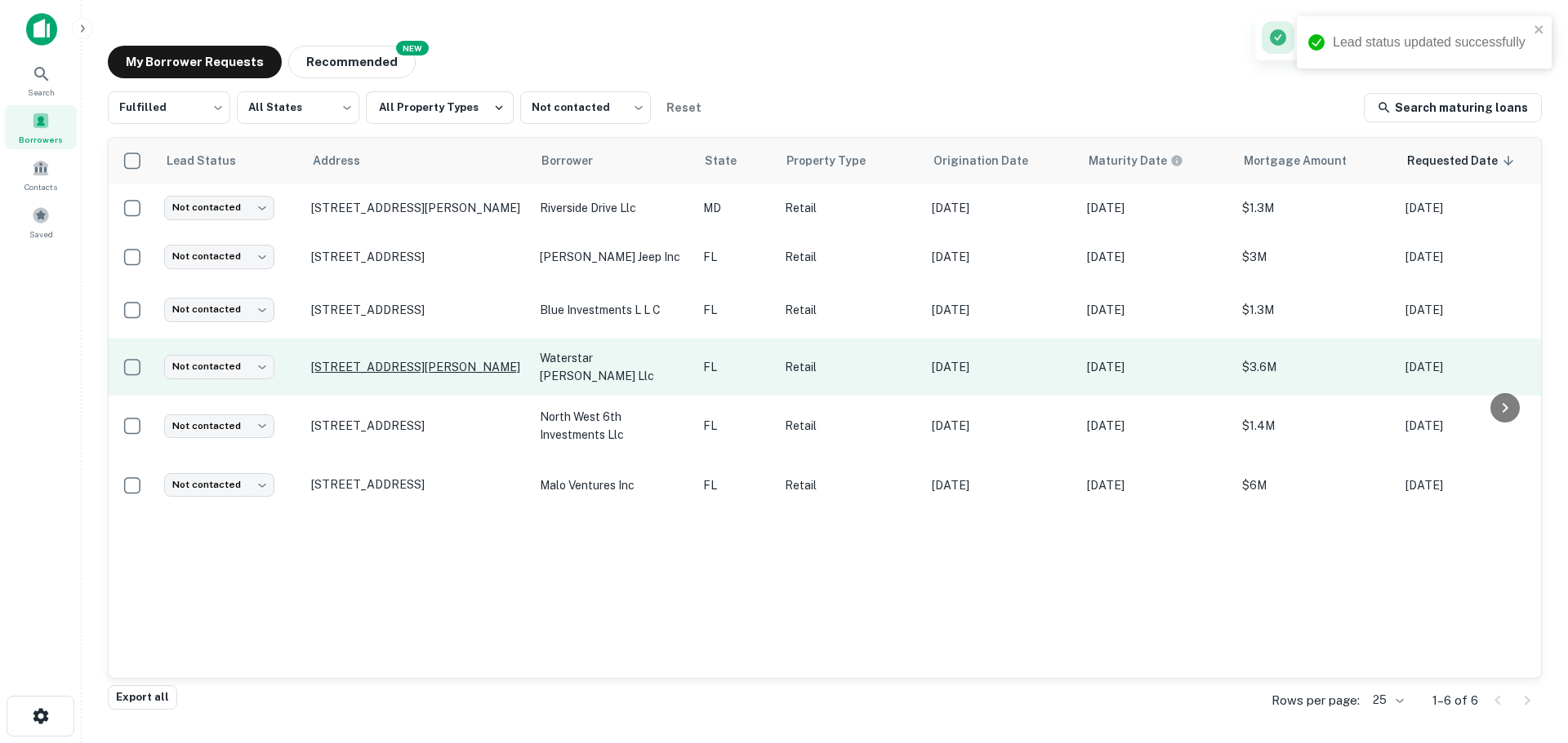
click at [400, 370] on p "8005 W Irlo Bronson Memorial Hwy Kissimmee, FL34747" at bounding box center [417, 367] width 212 height 15
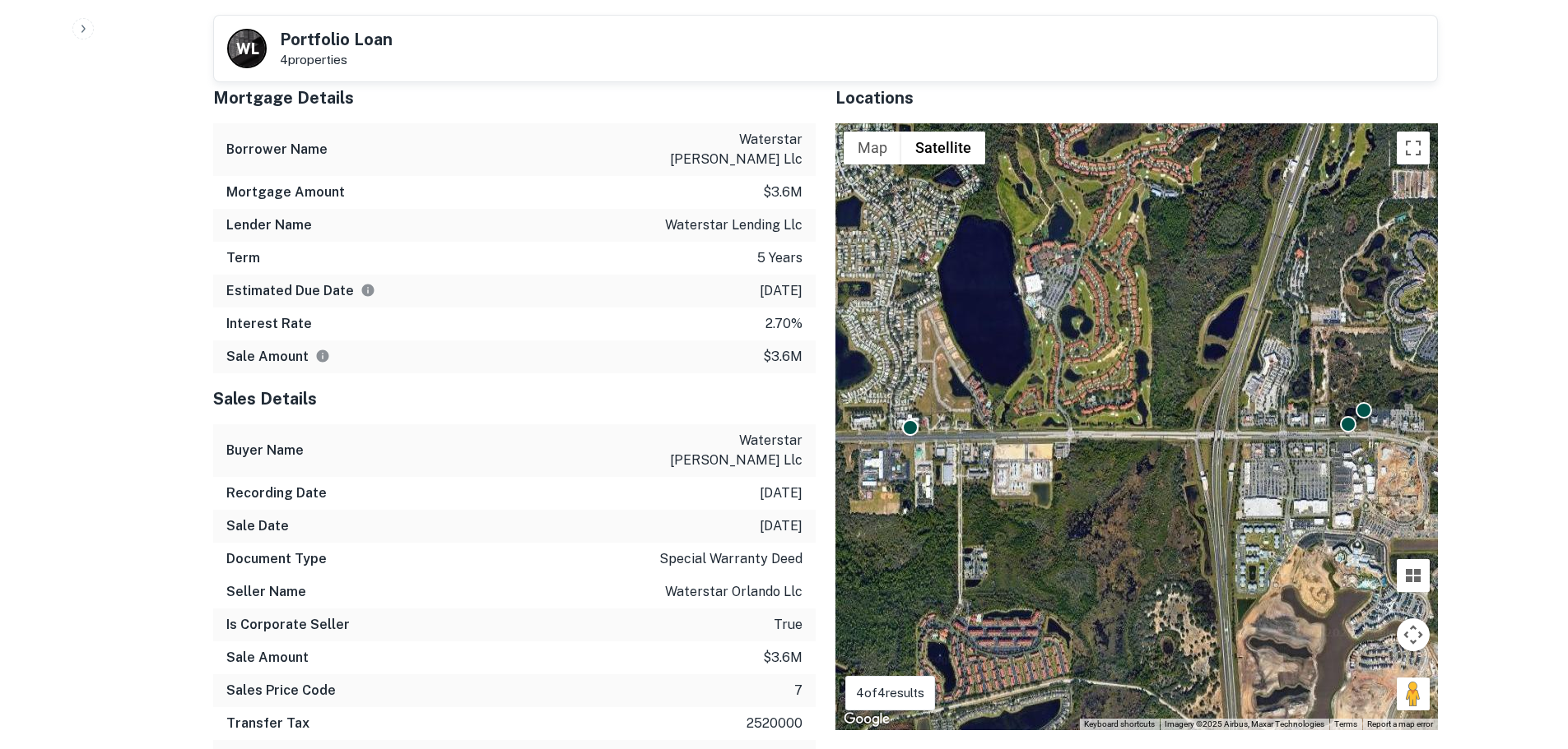
scroll to position [822, 0]
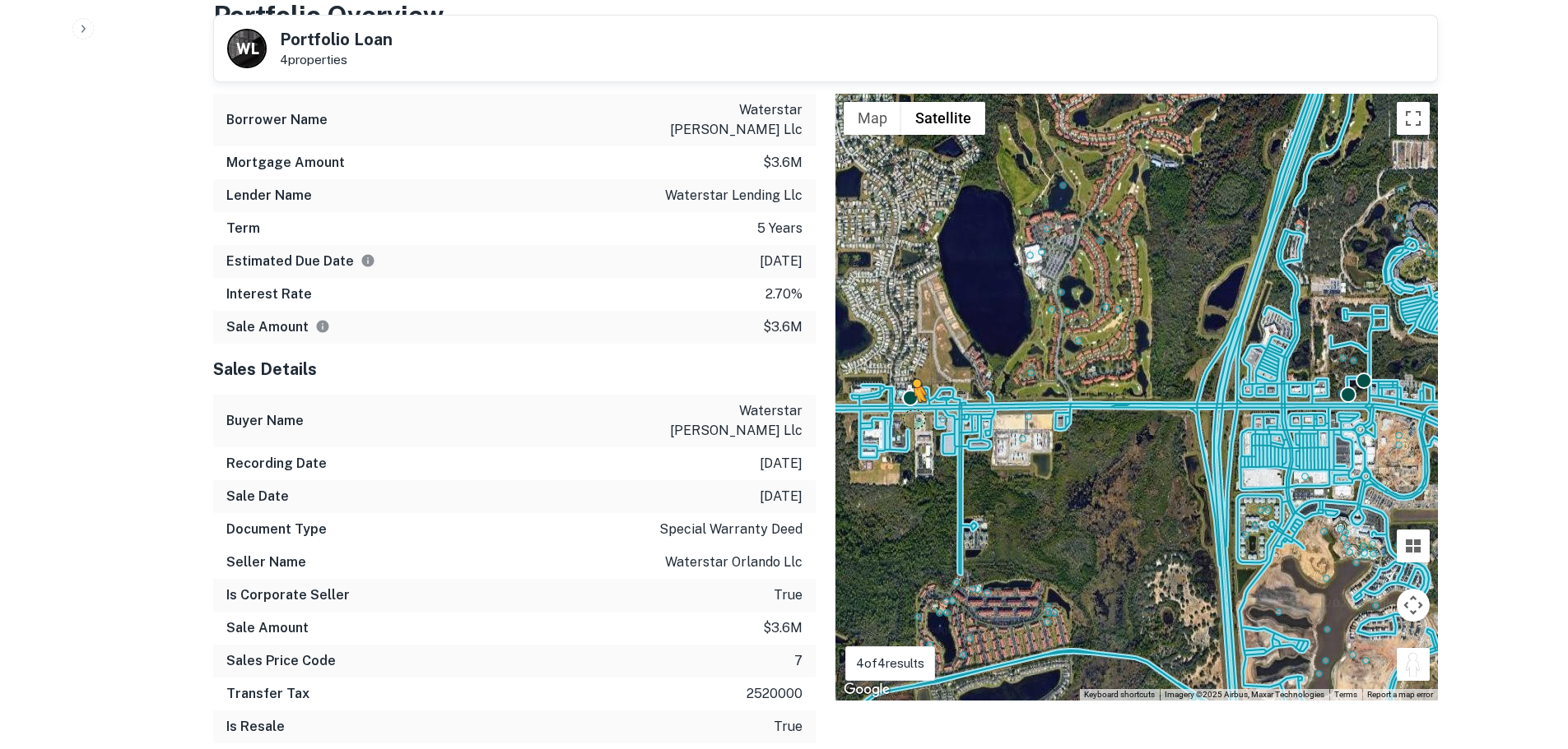
drag, startPoint x: 1419, startPoint y: 660, endPoint x: 906, endPoint y: 397, distance: 576.5
click at [906, 397] on div "To activate drag with keyboard, press Alt + Enter. Once in keyboard drag state,…" at bounding box center [1136, 398] width 602 height 607
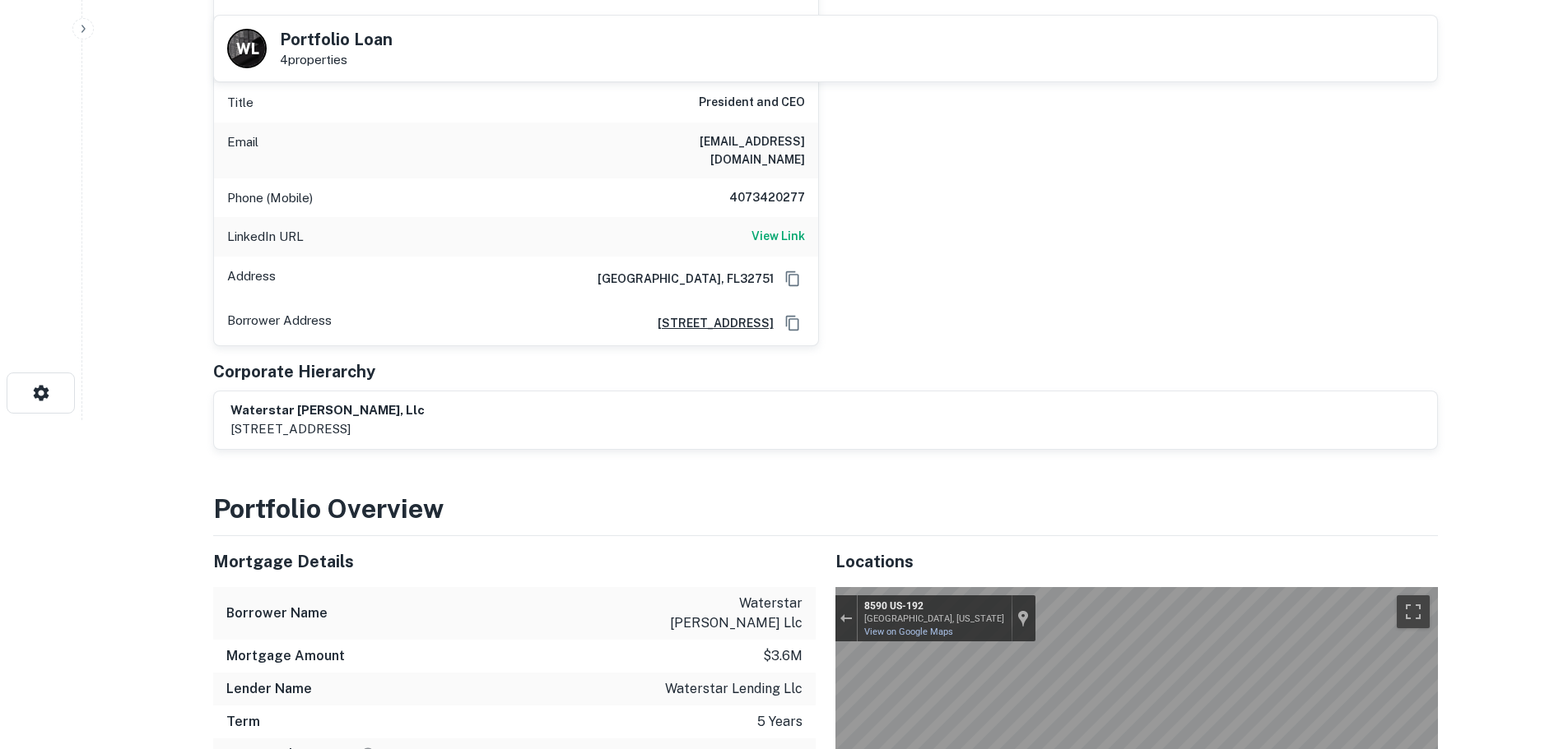
scroll to position [0, 0]
